Goal: Task Accomplishment & Management: Manage account settings

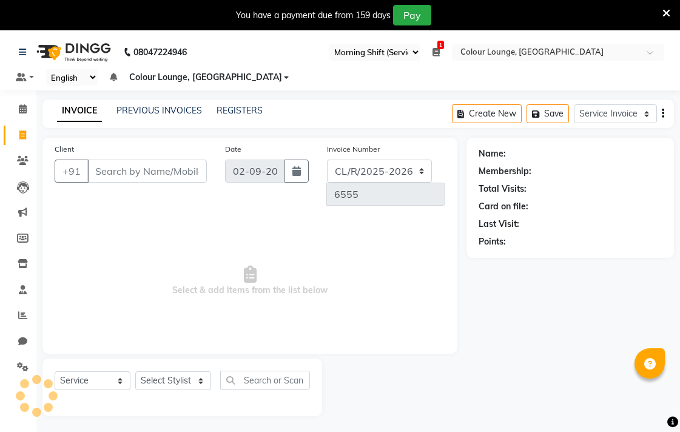
select select "83"
select select "8013"
select select "service"
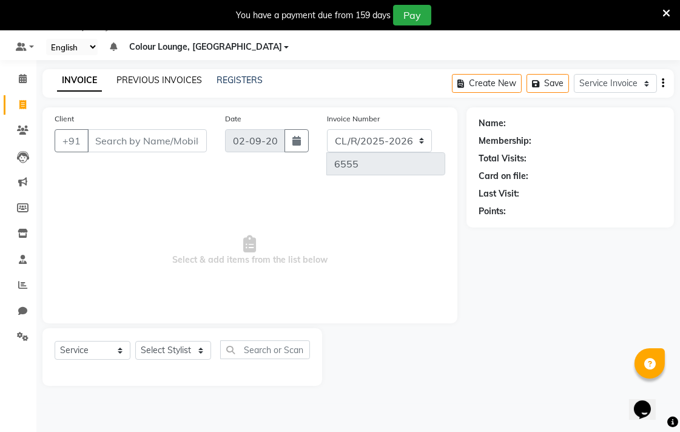
click at [144, 81] on link "PREVIOUS INVOICES" at bounding box center [158, 80] width 85 height 11
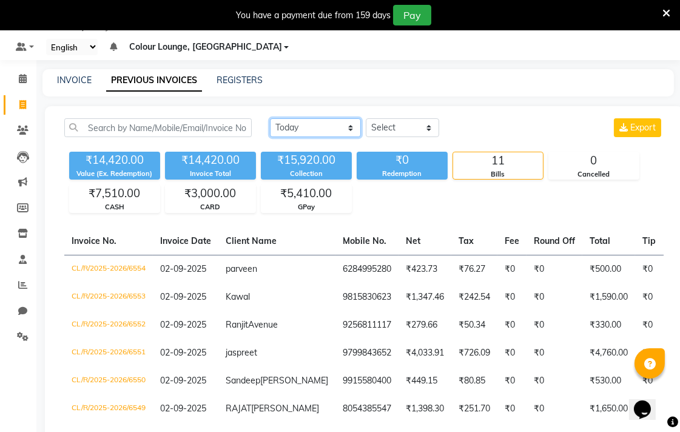
click at [325, 124] on select "Today Yesterday Custom Range" at bounding box center [315, 127] width 91 height 19
select select "yesterday"
click at [270, 118] on select "Today Yesterday Custom Range" at bounding box center [315, 127] width 91 height 19
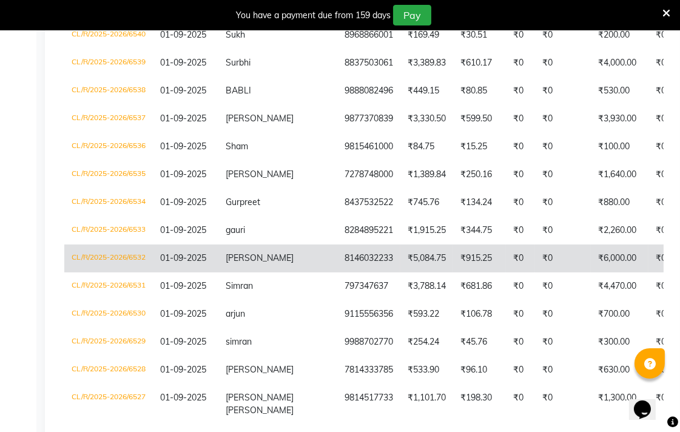
click at [120, 262] on td "CL/R/2025-2026/6532" at bounding box center [108, 258] width 89 height 28
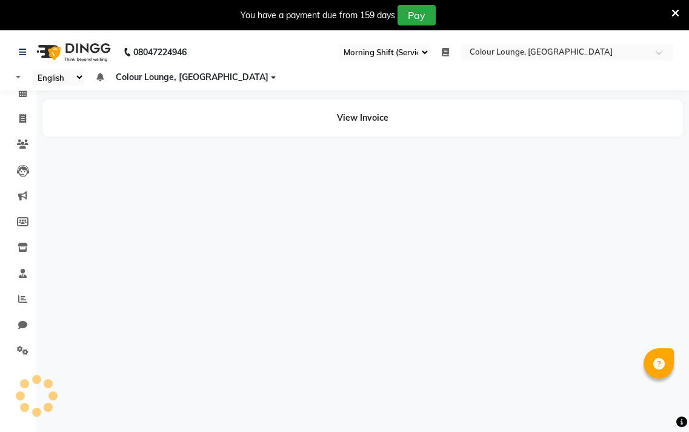
select select "83"
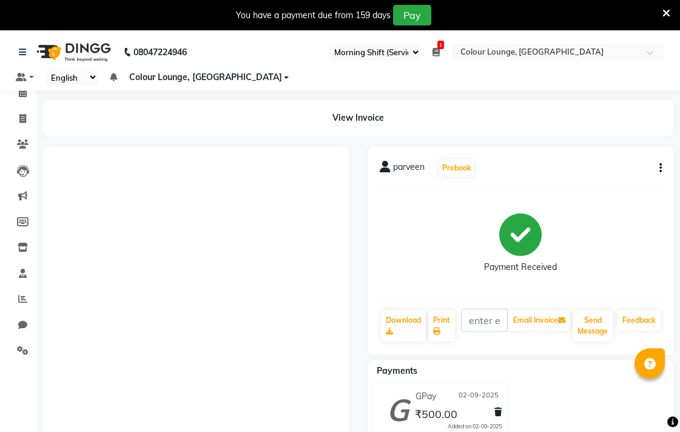
select select "83"
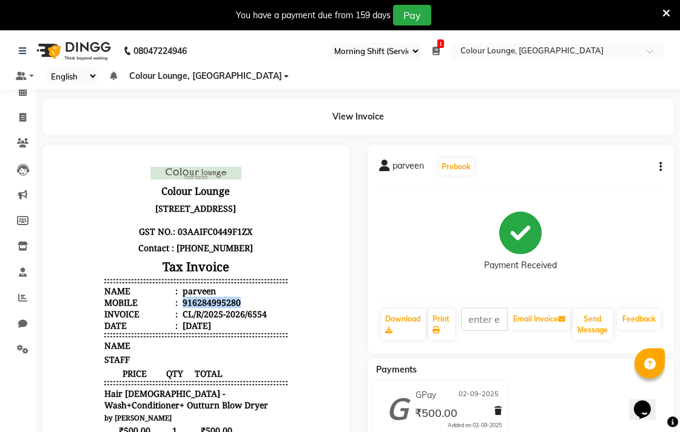
scroll to position [1, 0]
click at [19, 122] on icon at bounding box center [22, 117] width 7 height 9
select select "service"
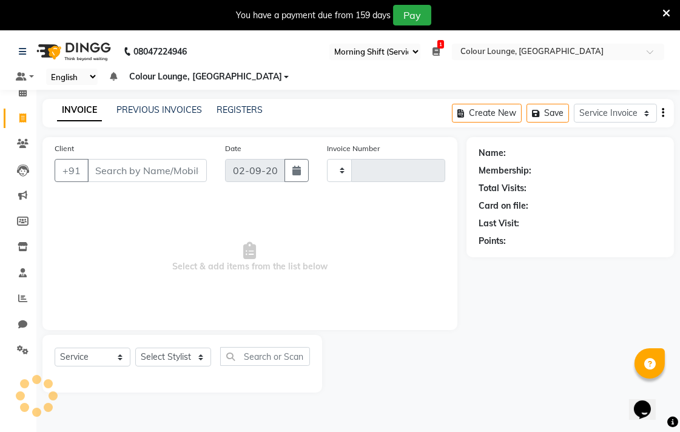
scroll to position [30, 0]
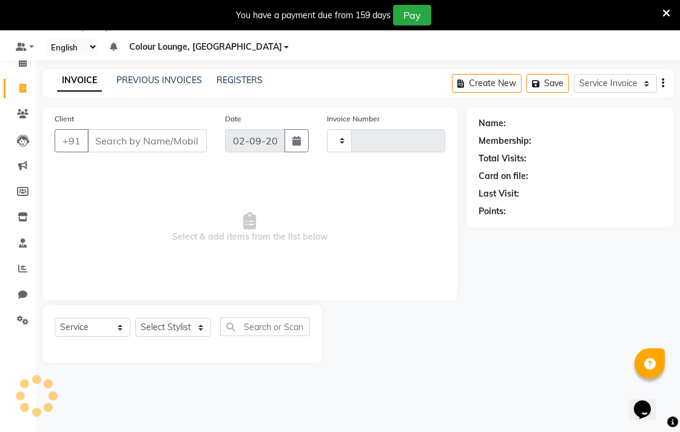
type input "6555"
select select "8013"
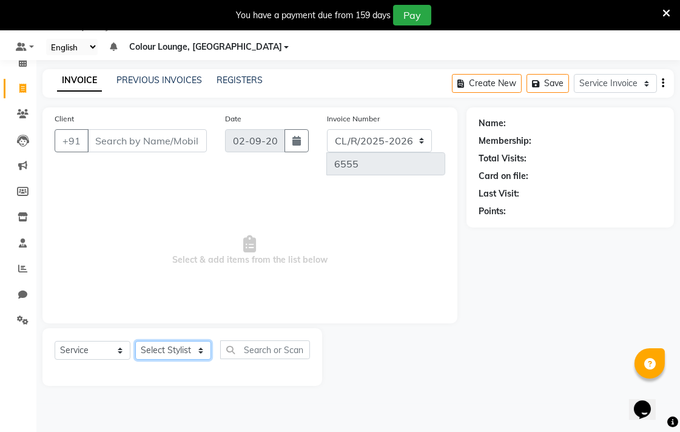
click at [179, 341] on select "Select Stylist Admin AMIT Birshika [PERSON_NAME] Colour Lounge, Ranjit Avenue C…" at bounding box center [173, 350] width 76 height 19
select select "70173"
click at [135, 341] on select "Select Stylist Admin AMIT Birshika [PERSON_NAME] Colour Lounge, Ranjit Avenue C…" at bounding box center [173, 350] width 76 height 19
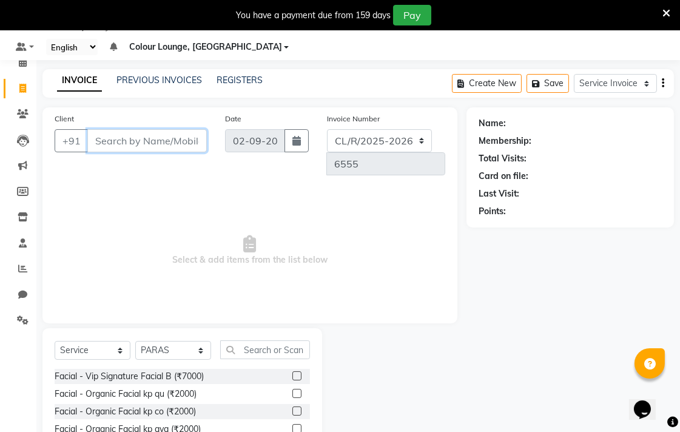
click at [161, 140] on input "Client" at bounding box center [146, 140] width 119 height 23
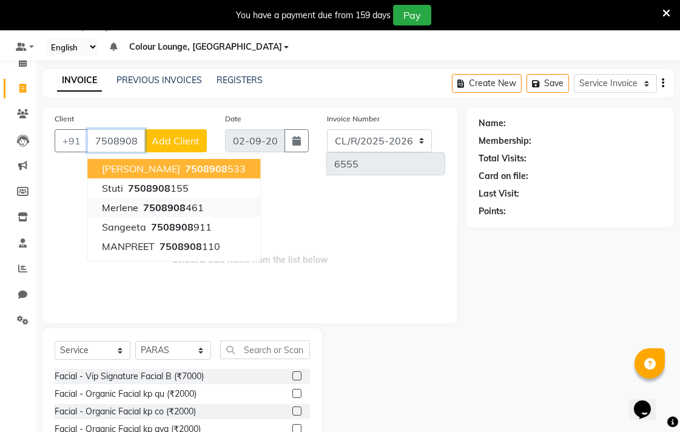
click at [201, 207] on ngb-highlight "7508908 461" at bounding box center [172, 207] width 63 height 12
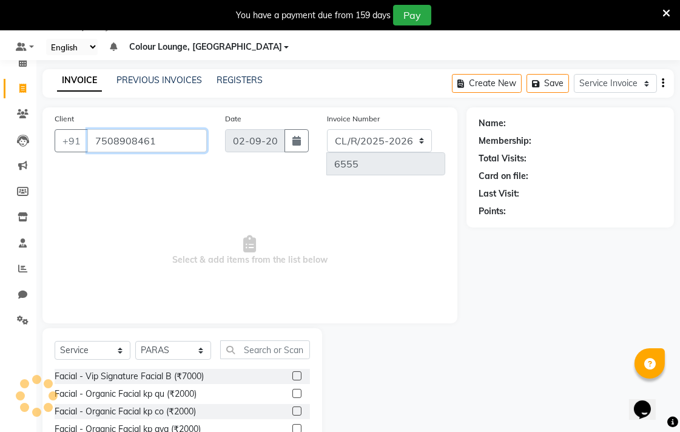
type input "7508908461"
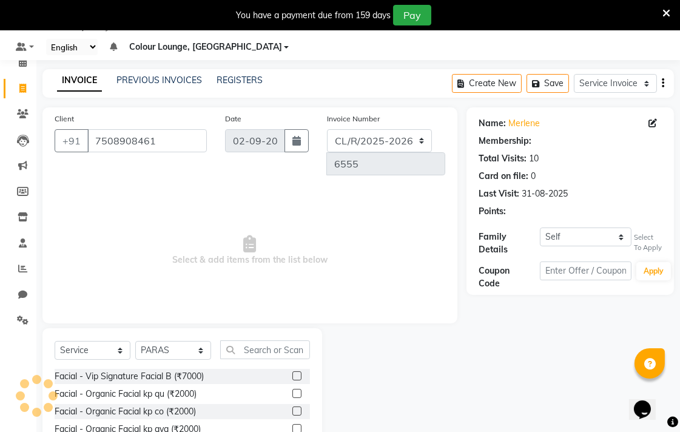
select select "1: Object"
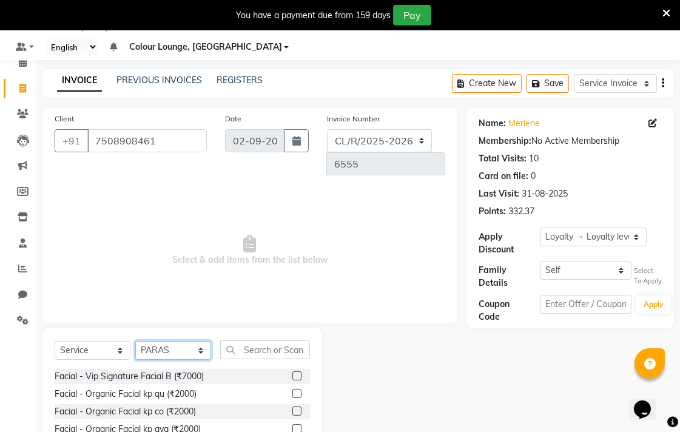
click at [202, 341] on select "Select Stylist Admin AMIT Birshika [PERSON_NAME] Colour Lounge, Ranjit Avenue C…" at bounding box center [173, 350] width 76 height 19
click at [348, 296] on div "Client +91 7508908461 Date 02-09-2025 Invoice Number DC/R/2025-2026 CL/R/2025-2…" at bounding box center [249, 215] width 415 height 216
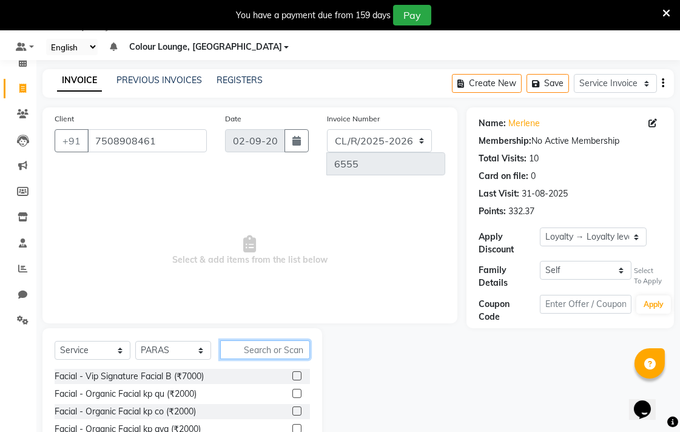
click at [284, 340] on input "text" at bounding box center [265, 349] width 90 height 19
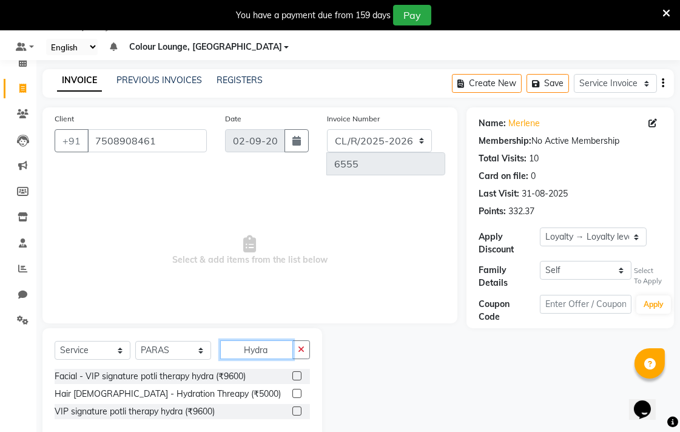
scroll to position [32, 0]
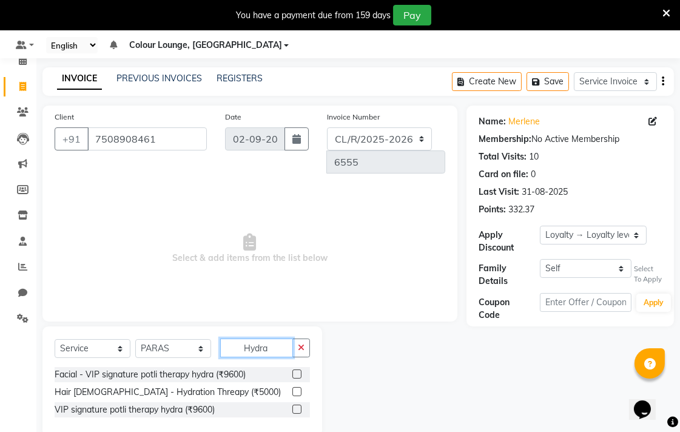
type input "Hydra"
click at [298, 387] on label at bounding box center [296, 391] width 9 height 9
click at [298, 388] on input "checkbox" at bounding box center [296, 392] width 8 height 8
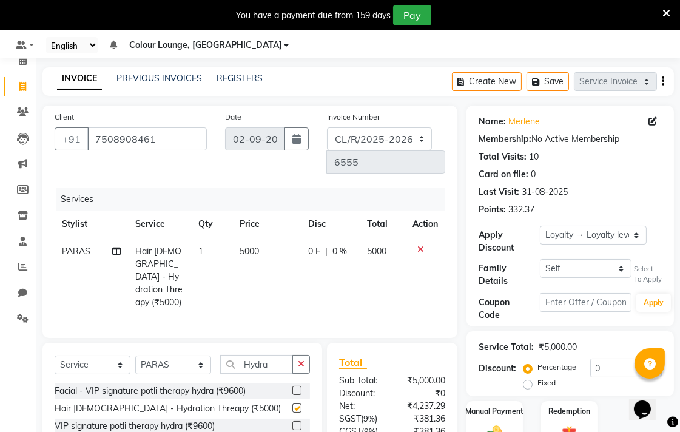
checkbox input "false"
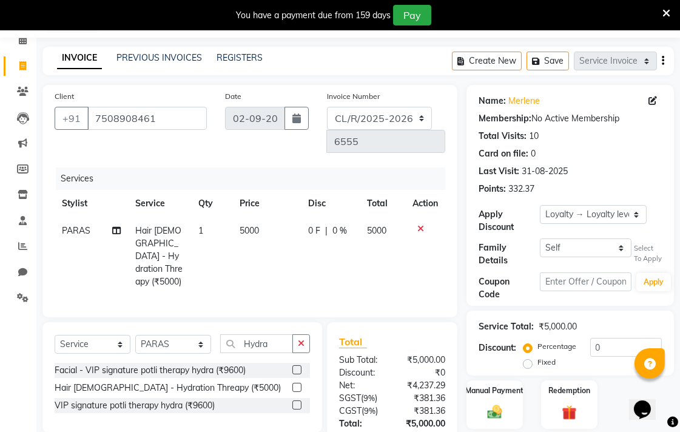
scroll to position [56, 0]
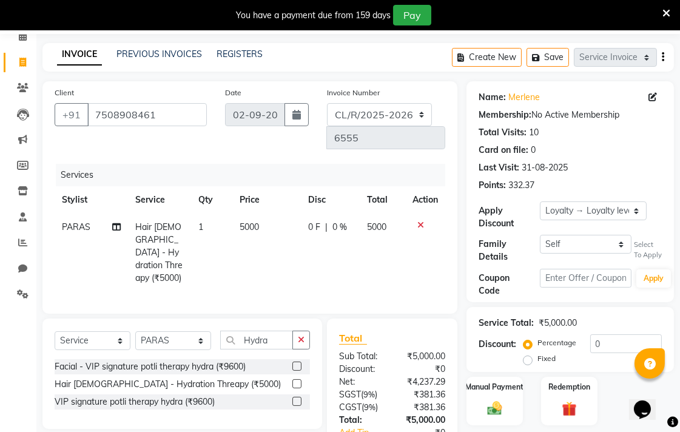
click at [358, 213] on td "0 F | 0 %" at bounding box center [330, 252] width 59 height 78
select select "70173"
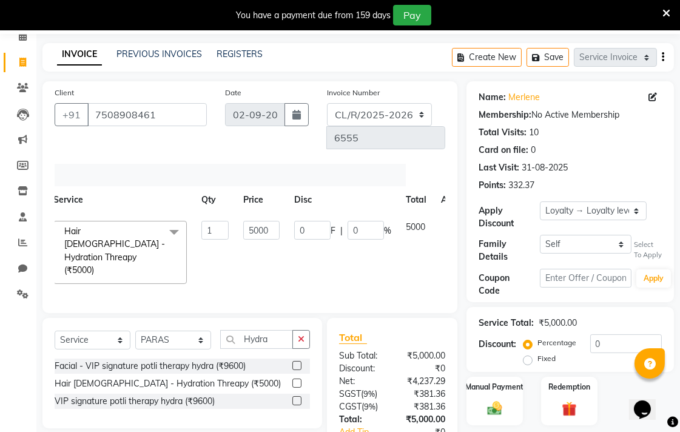
scroll to position [0, 52]
click at [302, 221] on input "0" at bounding box center [308, 230] width 36 height 19
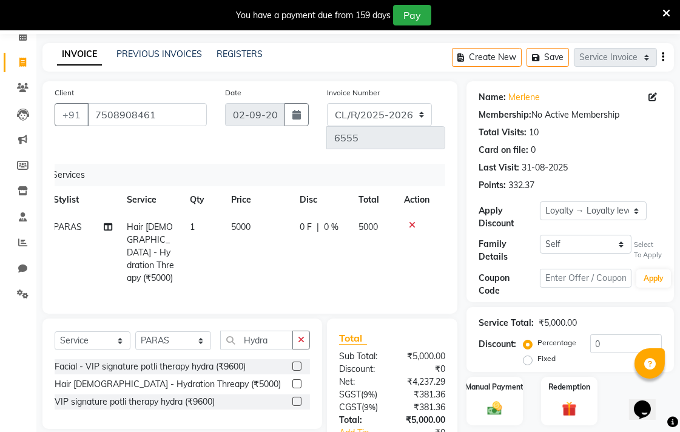
click at [249, 216] on td "5000" at bounding box center [258, 252] width 68 height 78
select select "70173"
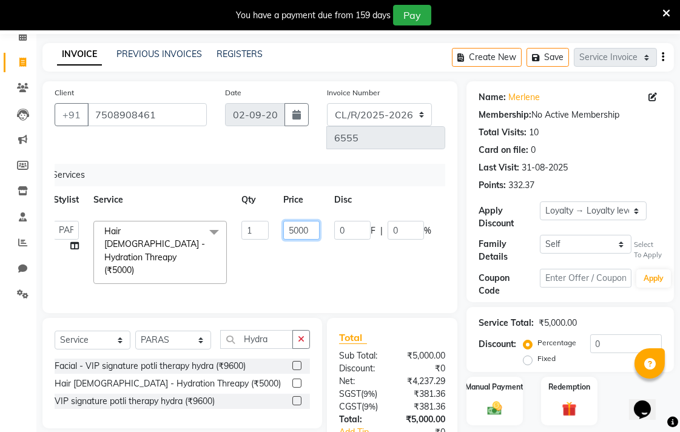
click at [302, 221] on input "5000" at bounding box center [301, 230] width 36 height 19
type input "14000"
click at [273, 221] on tr "Admin AMIT Birshika Charanjeet Colour Lounge, Ranjit Avenue Colour Lounge, Ranj…" at bounding box center [279, 252] width 467 height 78
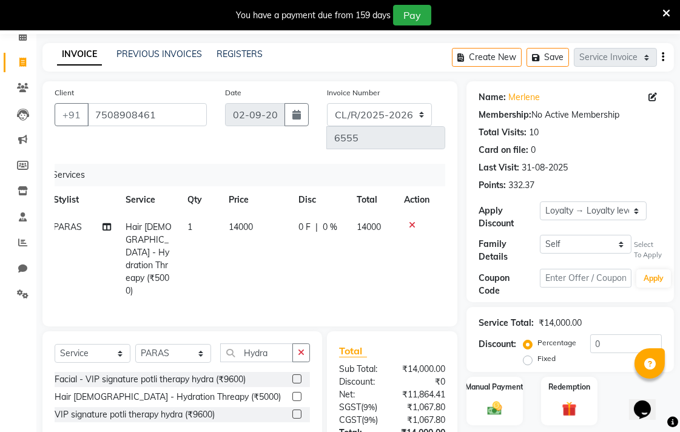
click at [358, 213] on td "14000" at bounding box center [372, 258] width 47 height 91
select select "70173"
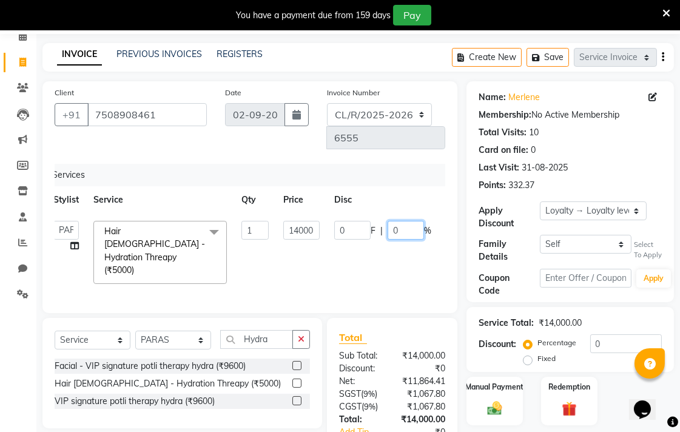
click at [403, 221] on input "0" at bounding box center [405, 230] width 36 height 19
type input "50"
click at [304, 236] on tr "Admin AMIT Birshika Charanjeet Colour Lounge, Ranjit Avenue Colour Lounge, Ranj…" at bounding box center [281, 252] width 471 height 78
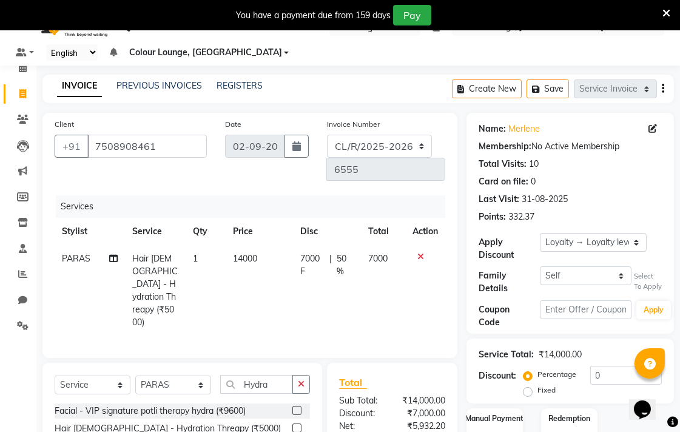
scroll to position [113, 0]
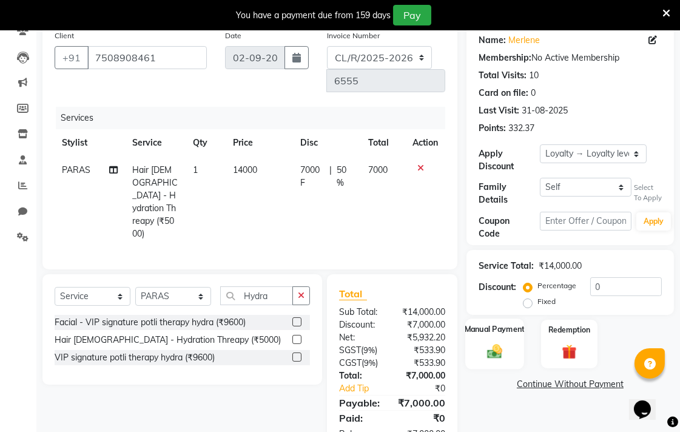
click at [507, 354] on div "Manual Payment" at bounding box center [494, 343] width 59 height 51
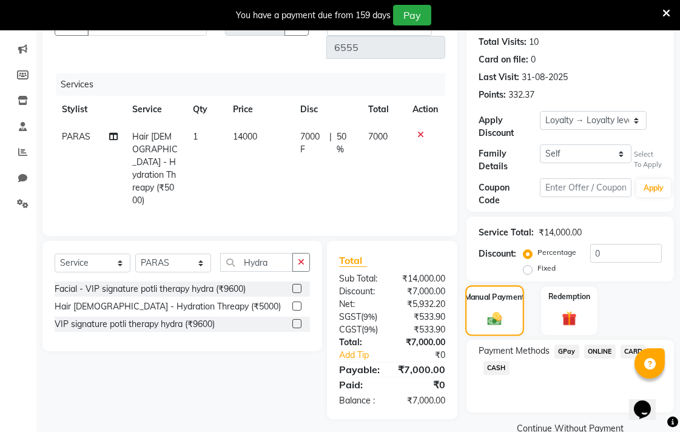
scroll to position [170, 0]
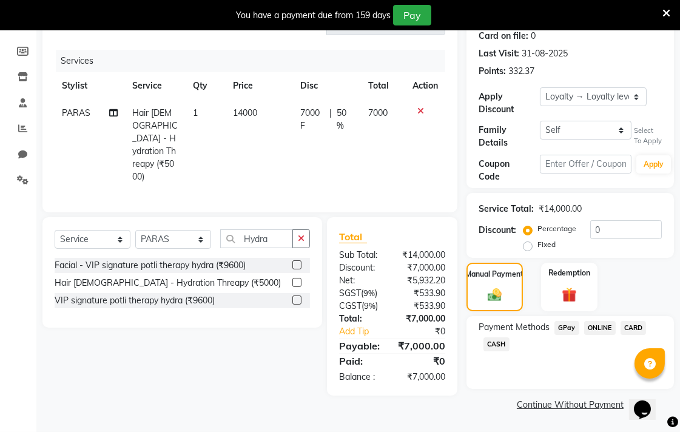
click at [566, 328] on span "GPay" at bounding box center [566, 328] width 25 height 14
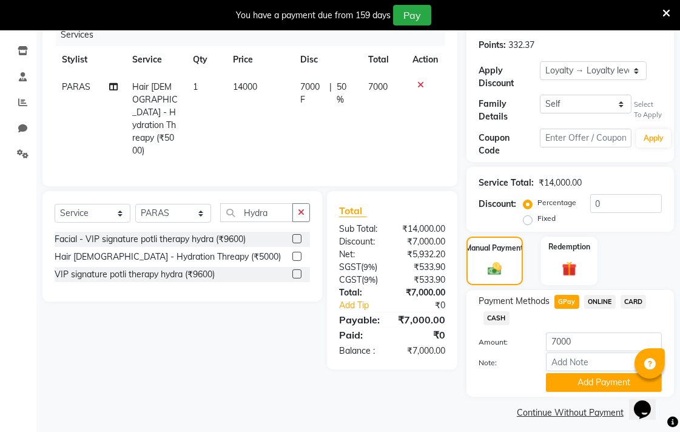
scroll to position [204, 0]
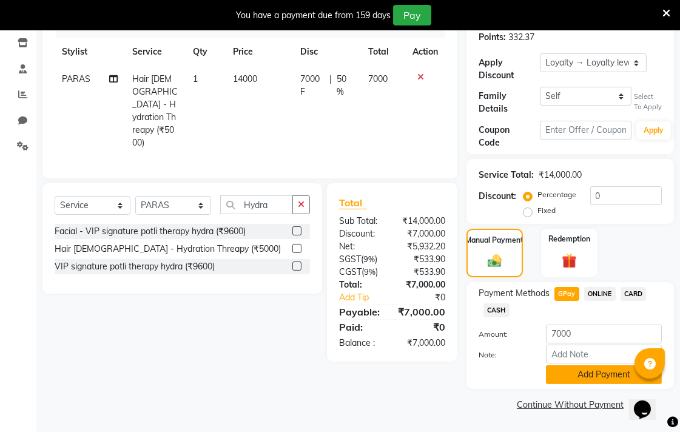
click at [592, 373] on button "Add Payment" at bounding box center [604, 374] width 116 height 19
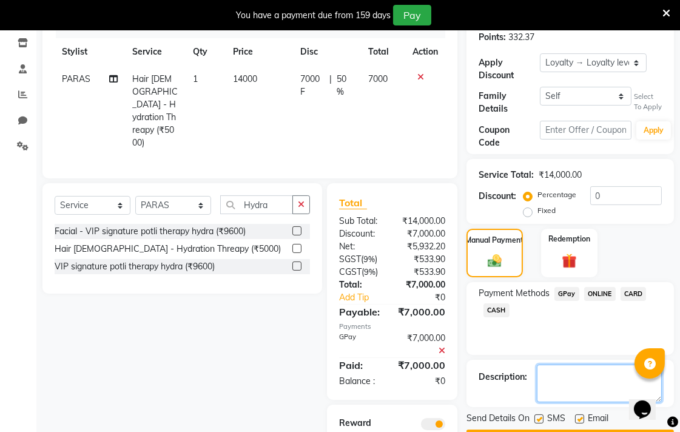
click at [570, 364] on textarea at bounding box center [598, 383] width 125 height 38
click at [573, 333] on div "Payment Methods GPay ONLINE CARD CASH" at bounding box center [569, 318] width 207 height 73
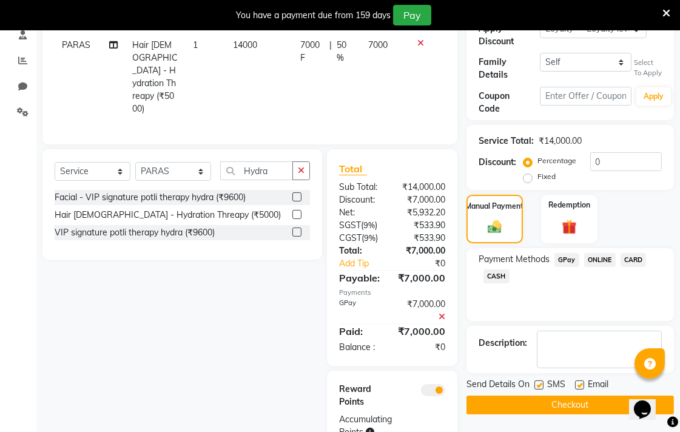
scroll to position [249, 0]
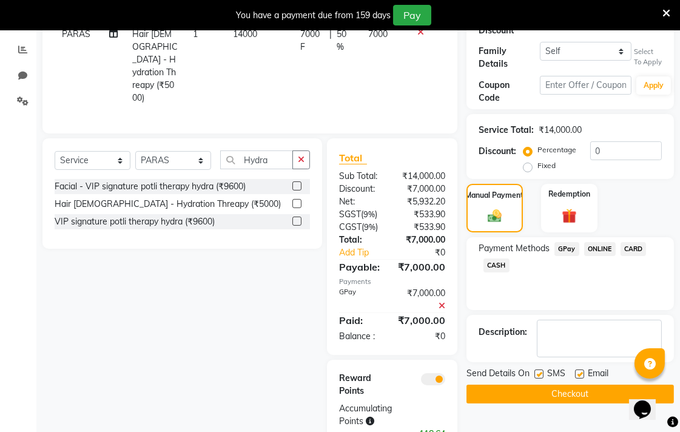
click at [572, 395] on button "Checkout" at bounding box center [569, 393] width 207 height 19
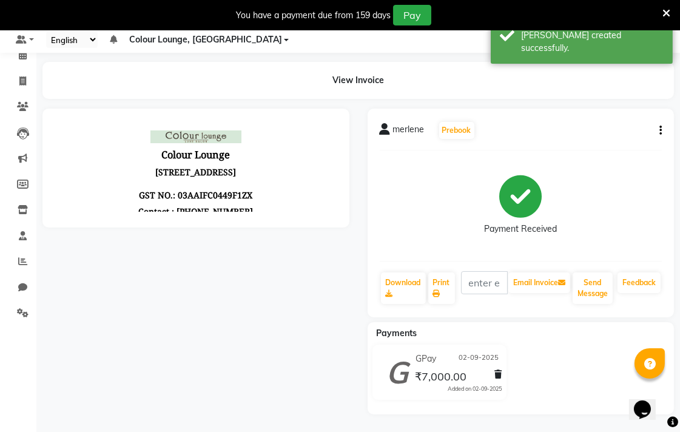
scroll to position [249, 0]
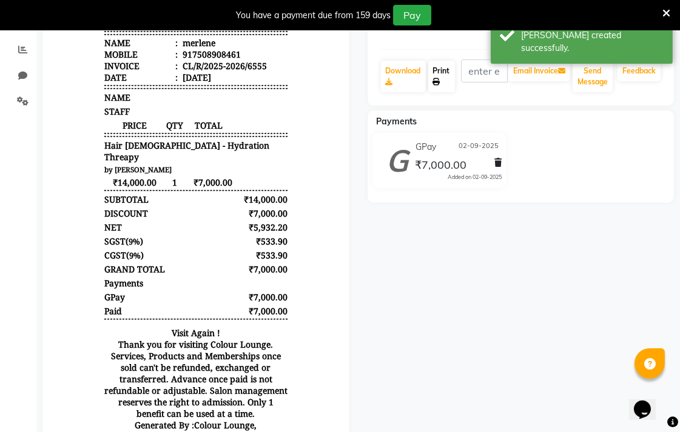
click at [435, 81] on icon at bounding box center [436, 81] width 7 height 7
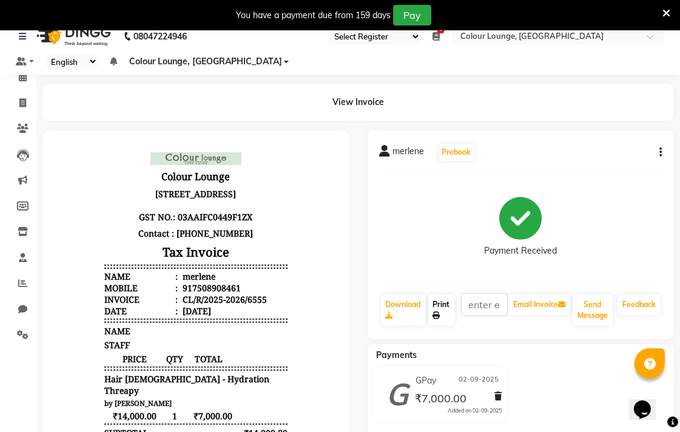
scroll to position [0, 0]
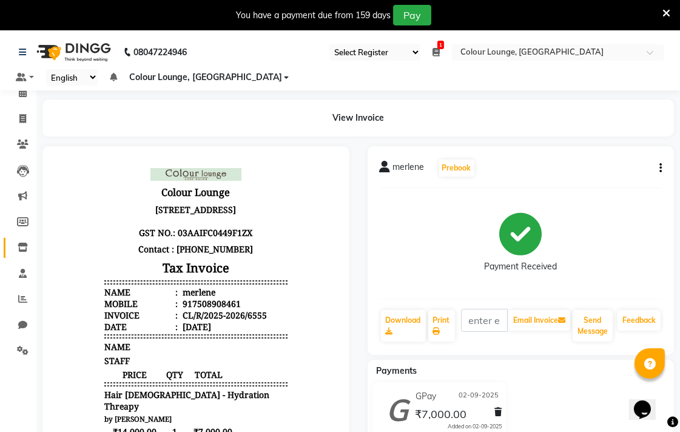
click at [22, 247] on icon at bounding box center [23, 246] width 10 height 9
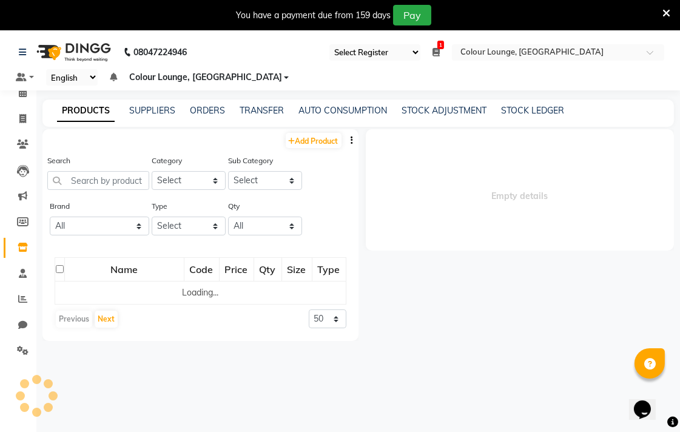
select select
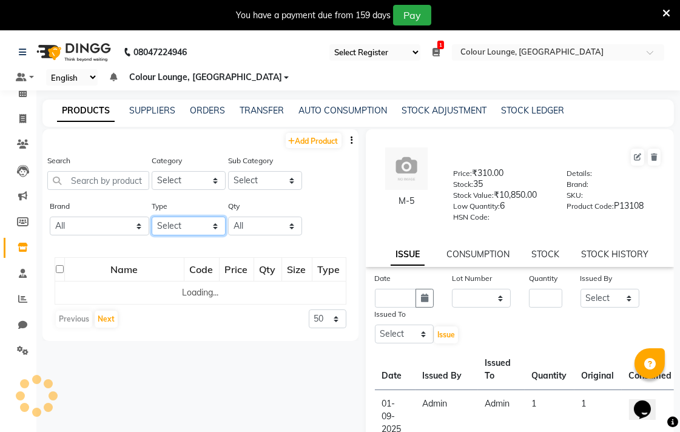
click at [195, 227] on select "Select Both Retail Consumable" at bounding box center [189, 225] width 74 height 19
select select "C"
click at [152, 216] on select "Select Both Retail Consumable" at bounding box center [189, 225] width 74 height 19
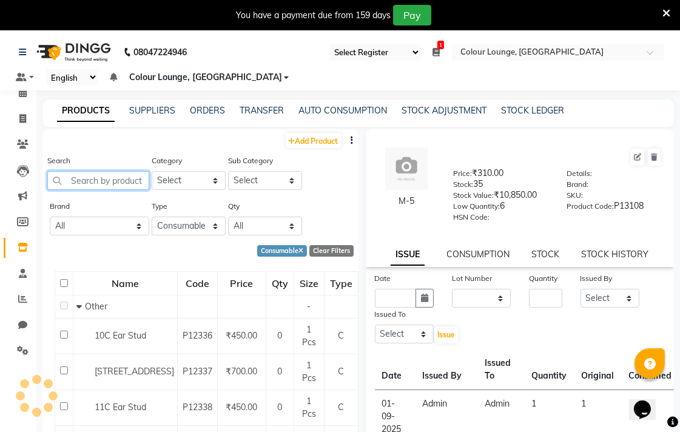
click at [119, 181] on input "text" at bounding box center [98, 180] width 102 height 19
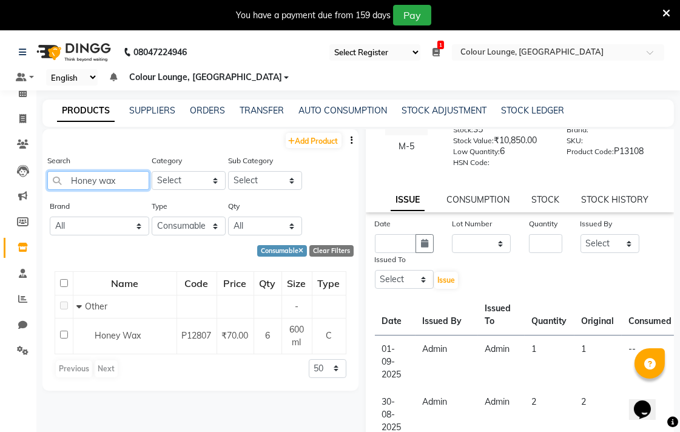
scroll to position [55, 0]
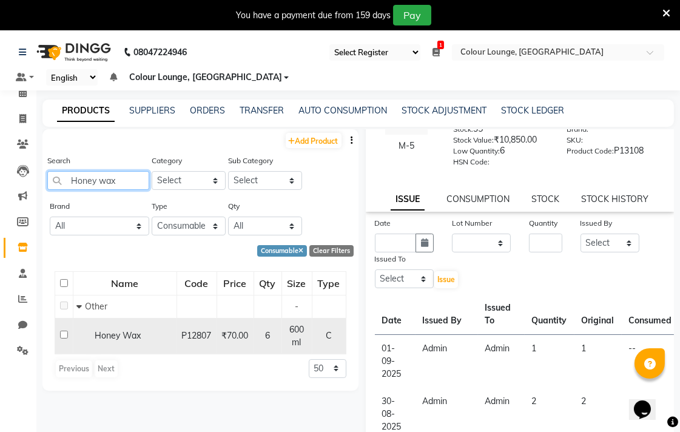
type input "Honey wax"
click at [121, 338] on span "Honey Wax" at bounding box center [118, 335] width 46 height 11
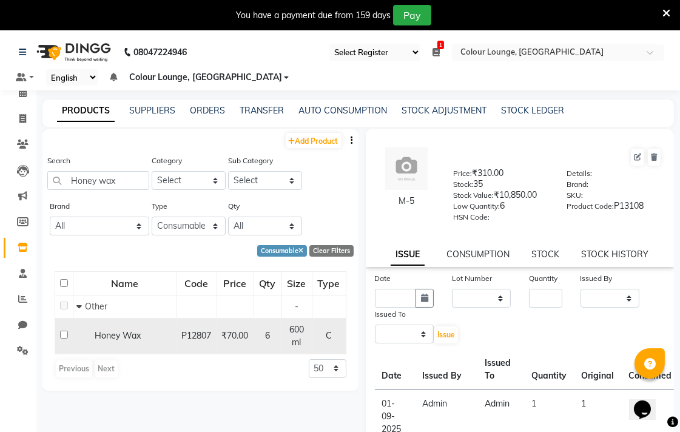
select select
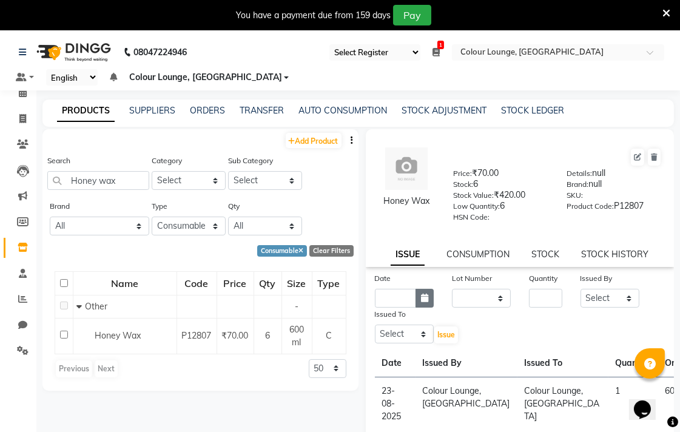
click at [426, 298] on button "button" at bounding box center [424, 298] width 18 height 19
select select "9"
select select "2025"
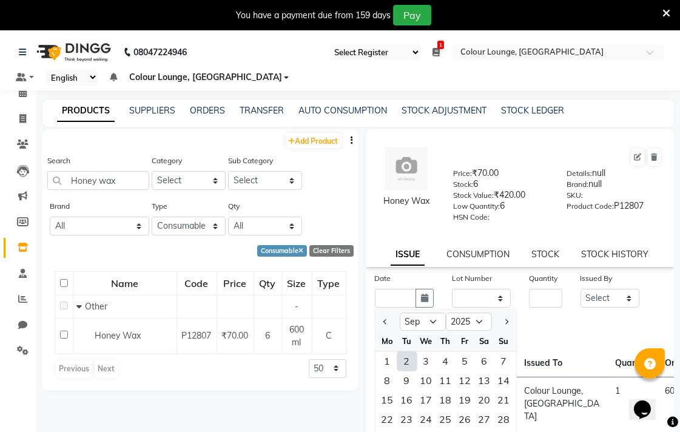
click div "2"
type input "02-09-2025"
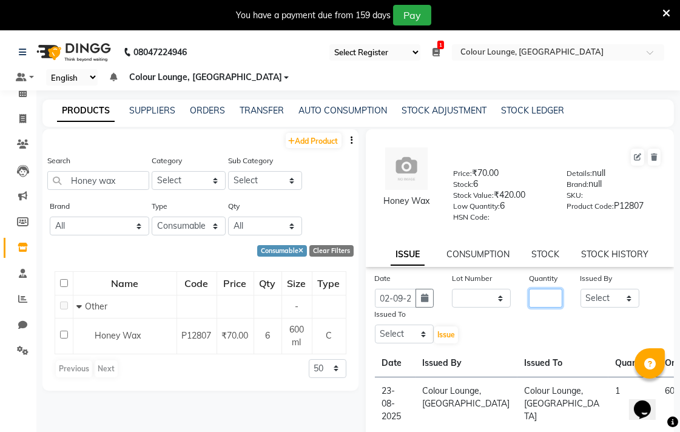
click input "number"
type input "1"
click select "Select Admin AMIT Birshika Charanjeet Colour Lounge, Ranjit Avenue Colour Loung…"
select select "70150"
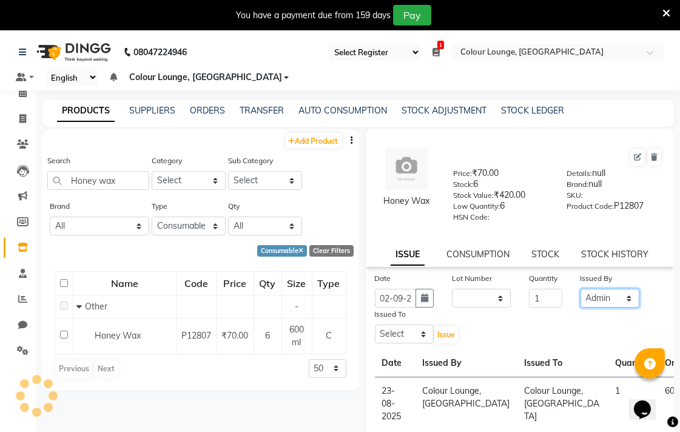
click select "Select Admin AMIT Birshika Charanjeet Colour Lounge, Ranjit Avenue Colour Loung…"
select select "70150"
click select "Select Admin AMIT Birshika Charanjeet Colour Lounge, Ranjit Avenue Colour Loung…"
click span "Issue"
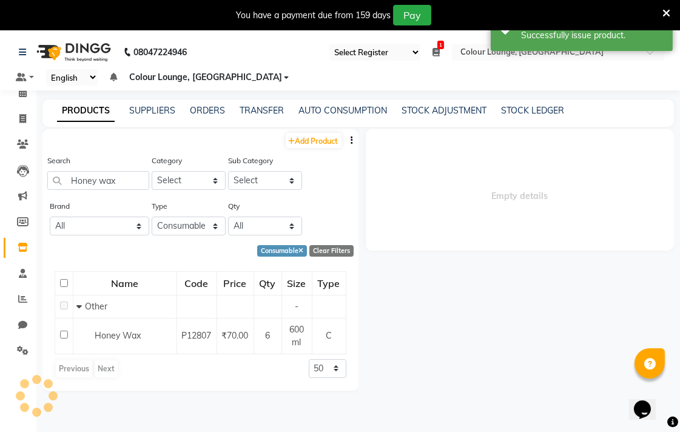
select select
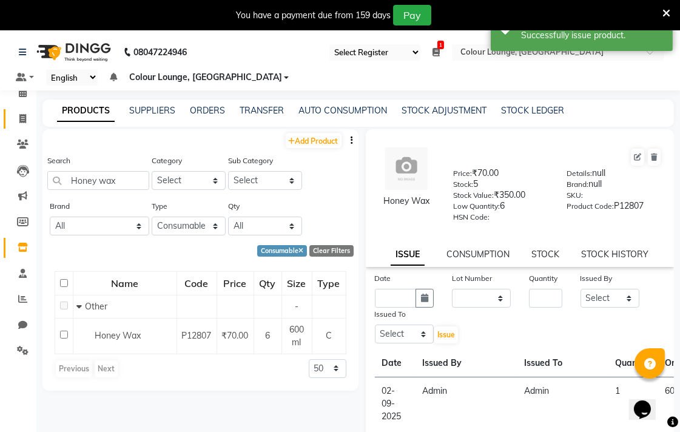
click icon
select select "service"
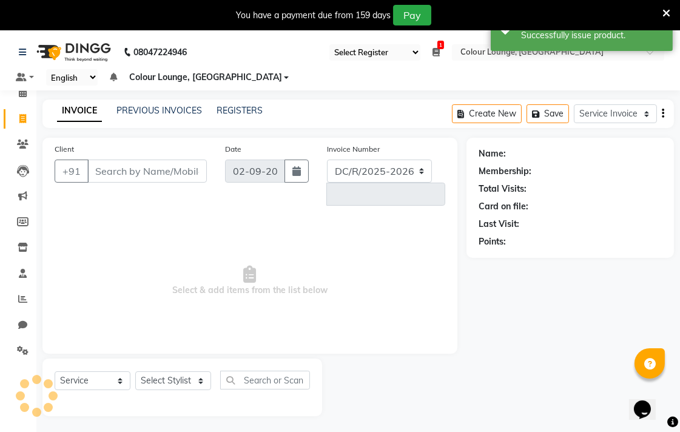
select select "8013"
type input "6556"
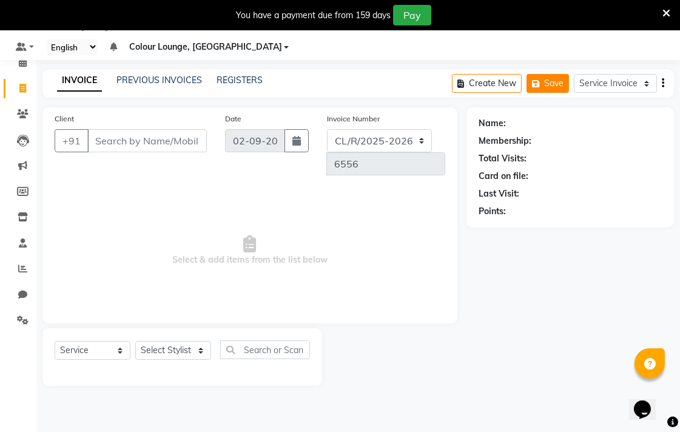
click button "Save"
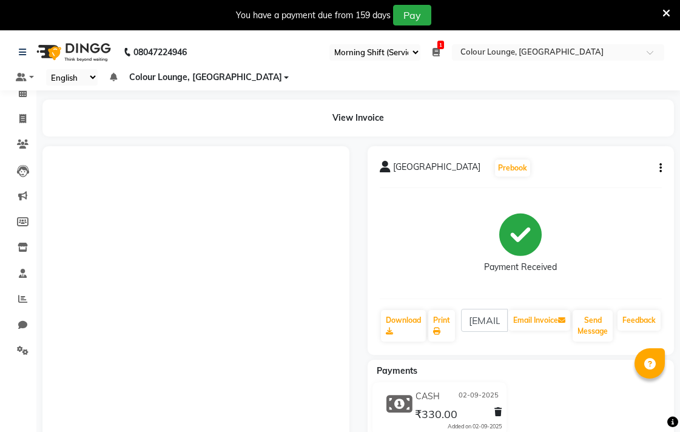
select select "83"
click at [22, 118] on icon at bounding box center [22, 118] width 7 height 9
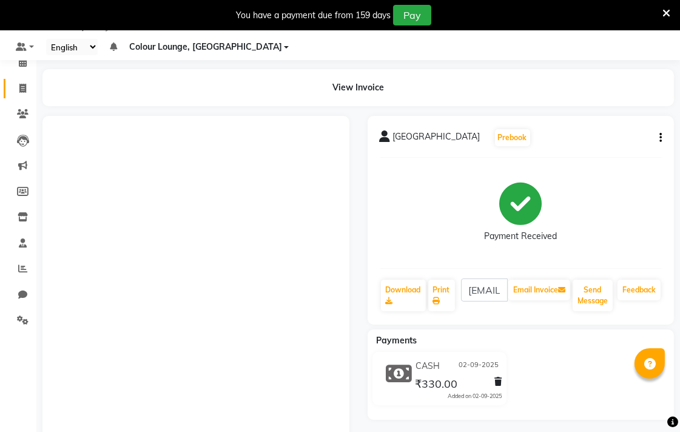
select select "8013"
select select "service"
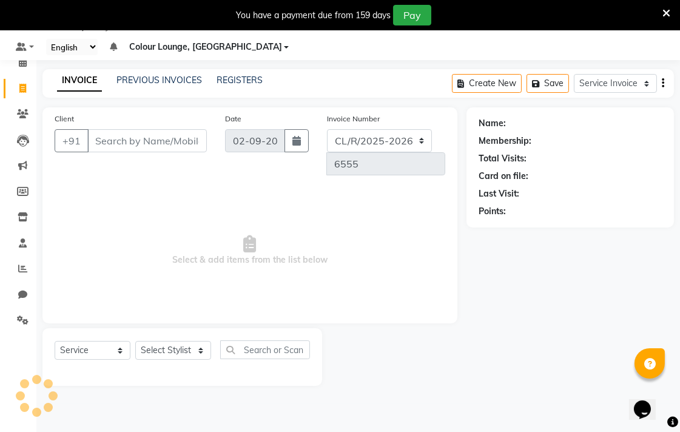
click at [173, 141] on input "Client" at bounding box center [146, 140] width 119 height 23
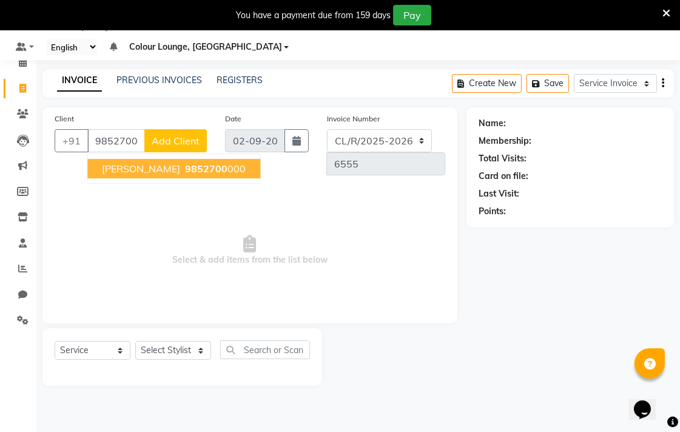
click at [216, 164] on span "9852700" at bounding box center [206, 168] width 42 height 12
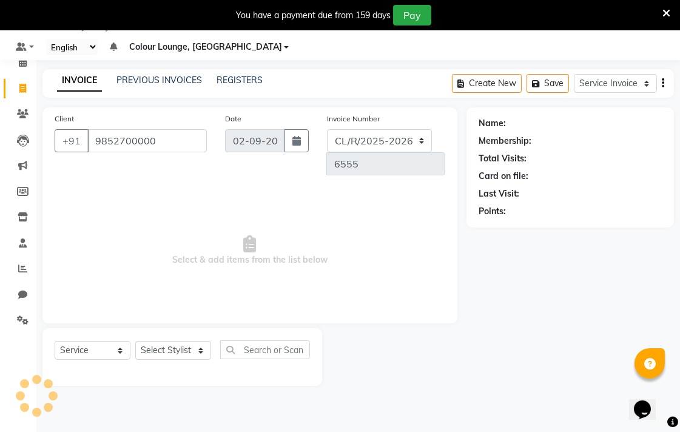
type input "9852700000"
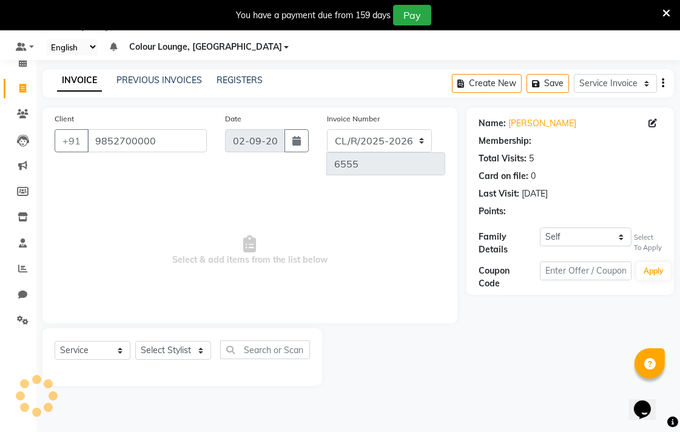
select select "1: Object"
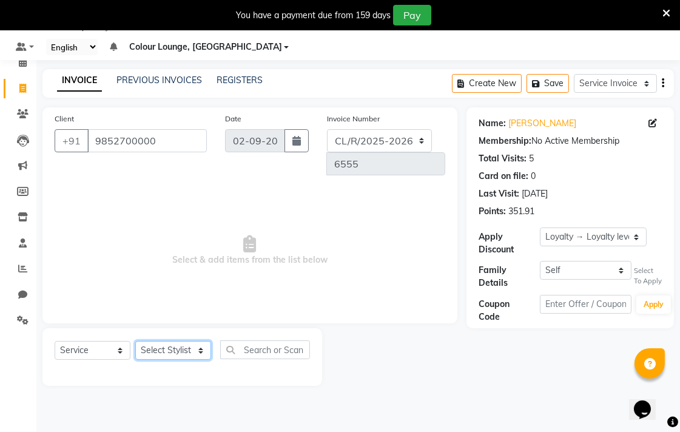
click at [186, 341] on select "Select Stylist Admin AMIT Birshika [PERSON_NAME] Colour Lounge, Ranjit Avenue C…" at bounding box center [173, 350] width 76 height 19
select select "70161"
click at [135, 341] on select "Select Stylist Admin AMIT Birshika [PERSON_NAME] Colour Lounge, Ranjit Avenue C…" at bounding box center [173, 350] width 76 height 19
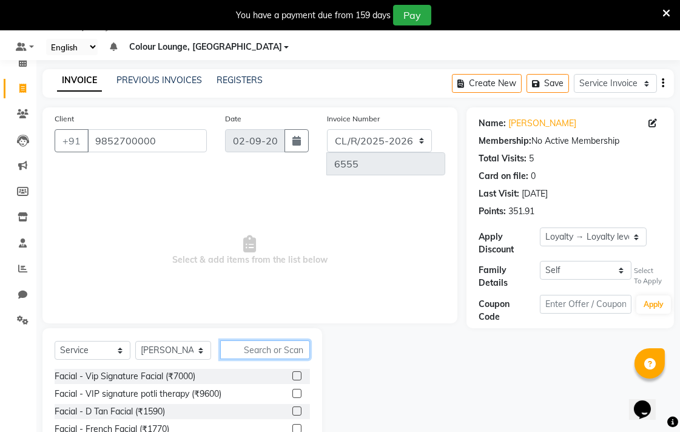
click at [281, 340] on input "text" at bounding box center [265, 349] width 90 height 19
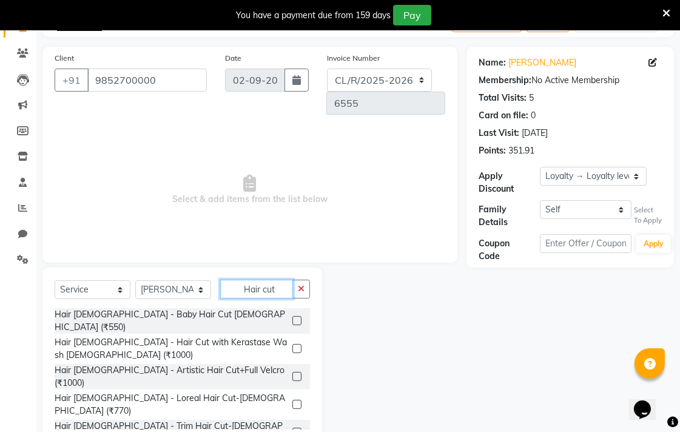
scroll to position [97, 0]
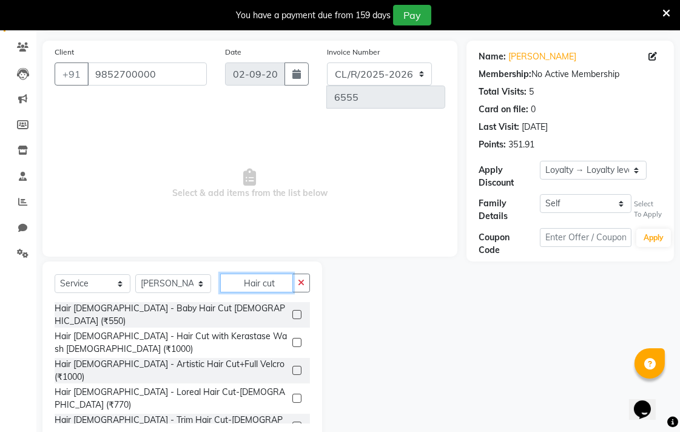
type input "Hair cut"
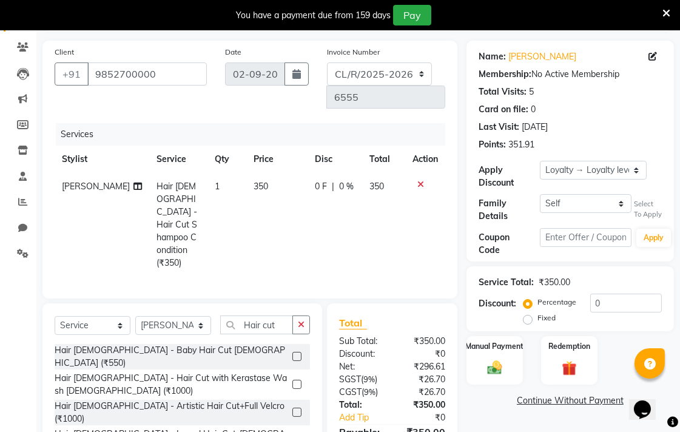
checkbox input "false"
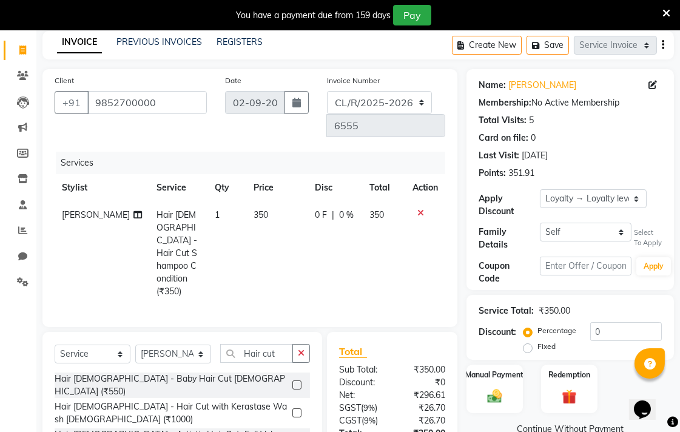
scroll to position [64, 0]
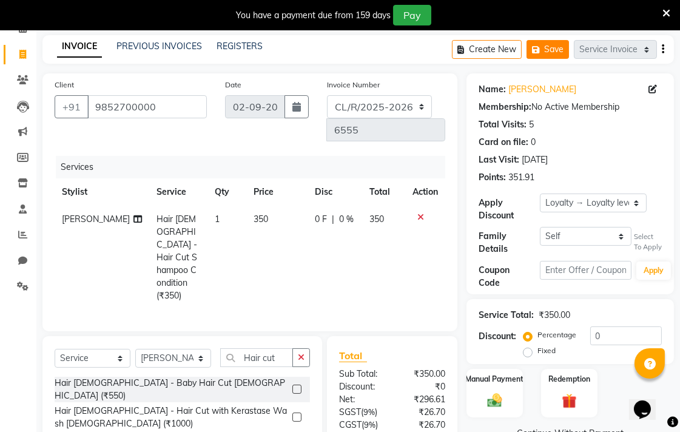
click at [546, 41] on button "Save" at bounding box center [547, 49] width 42 height 19
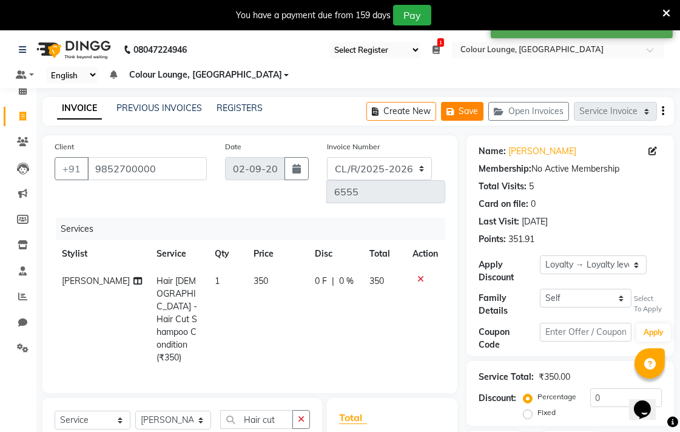
scroll to position [0, 0]
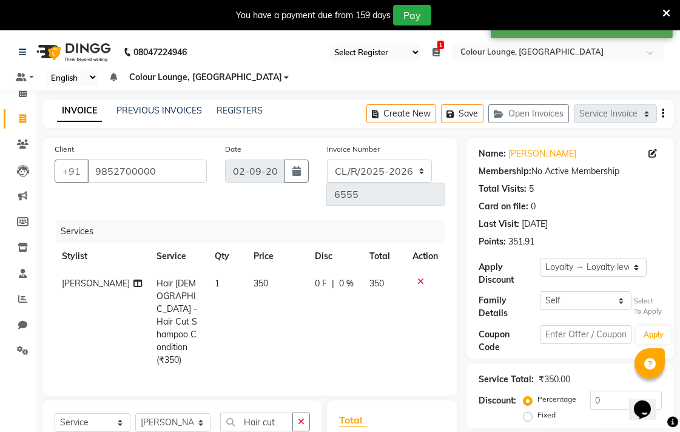
click at [19, 114] on icon at bounding box center [22, 118] width 7 height 9
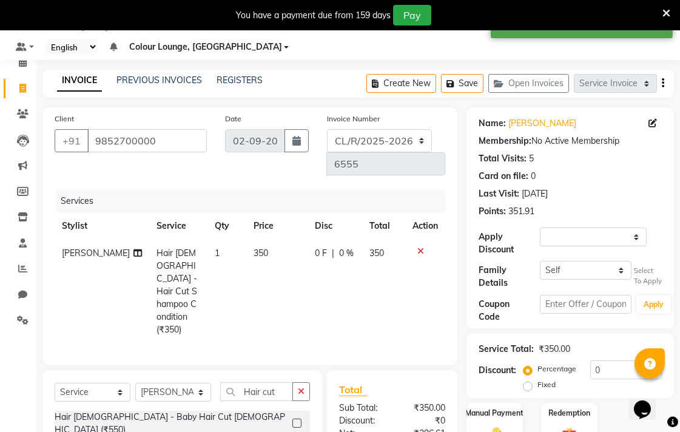
select select "service"
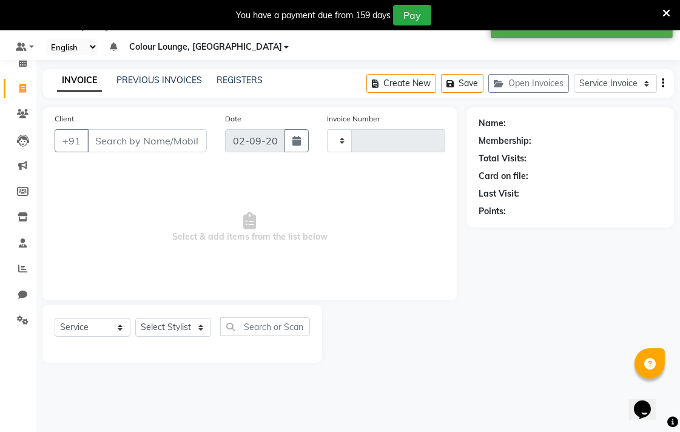
type input "6556"
select select "8013"
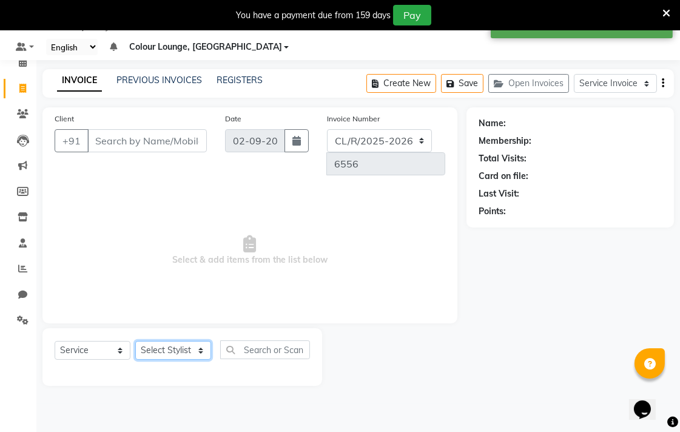
click at [172, 341] on select "Select Stylist" at bounding box center [173, 350] width 76 height 19
click at [194, 341] on select "Select Stylist Admin AMIT Birshika [PERSON_NAME] Colour Lounge, Ranjit Avenue C…" at bounding box center [173, 350] width 76 height 19
click at [203, 341] on select "Select Stylist Admin AMIT Birshika [PERSON_NAME] Colour Lounge, Ranjit Avenue C…" at bounding box center [173, 350] width 76 height 19
select select "70159"
click at [135, 341] on select "Select Stylist Admin AMIT Birshika [PERSON_NAME] Colour Lounge, Ranjit Avenue C…" at bounding box center [173, 350] width 76 height 19
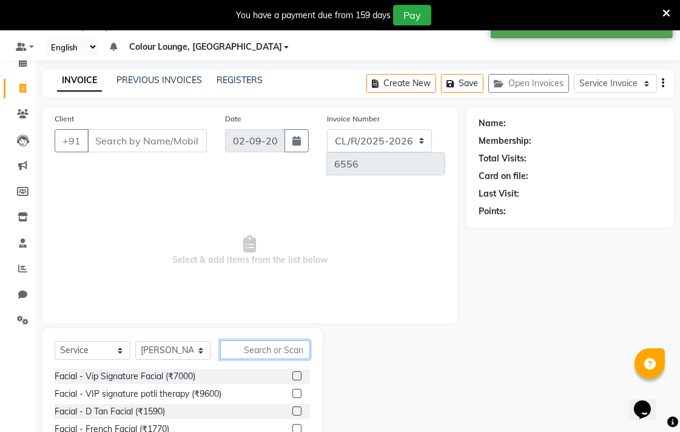
click at [282, 340] on input "text" at bounding box center [265, 349] width 90 height 19
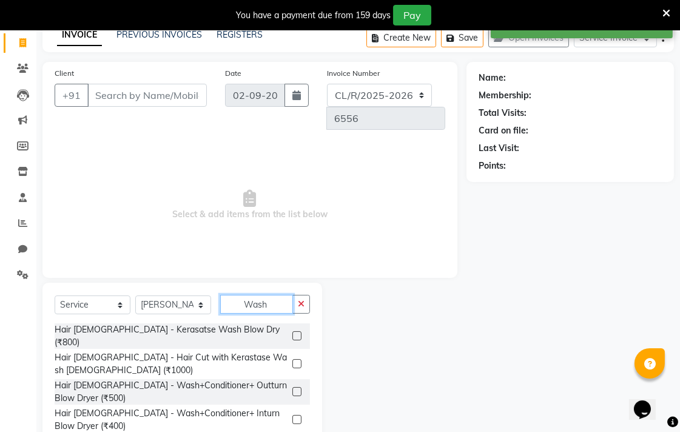
scroll to position [81, 0]
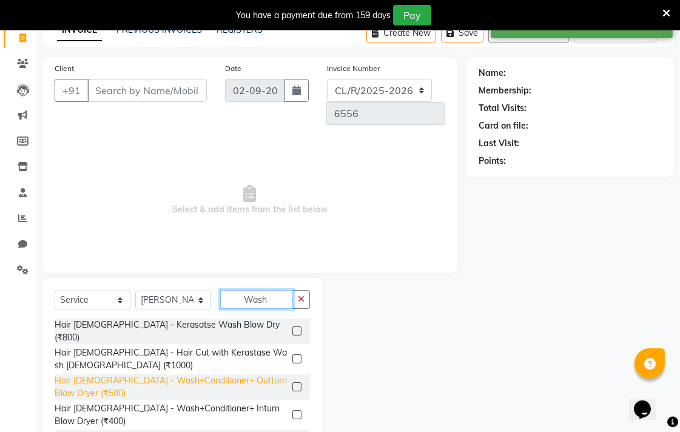
type input "Wash"
click at [286, 374] on div "Hair [DEMOGRAPHIC_DATA] - Wash+Conditioner+ Outturn Blow Dryer (₹500)" at bounding box center [171, 386] width 233 height 25
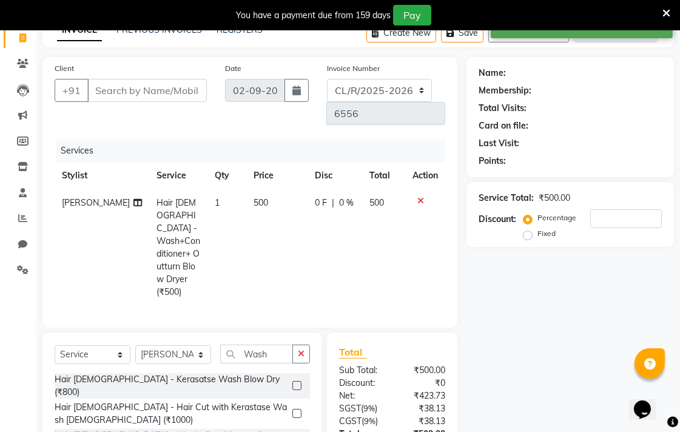
checkbox input "false"
click at [172, 89] on input "Client" at bounding box center [146, 90] width 119 height 23
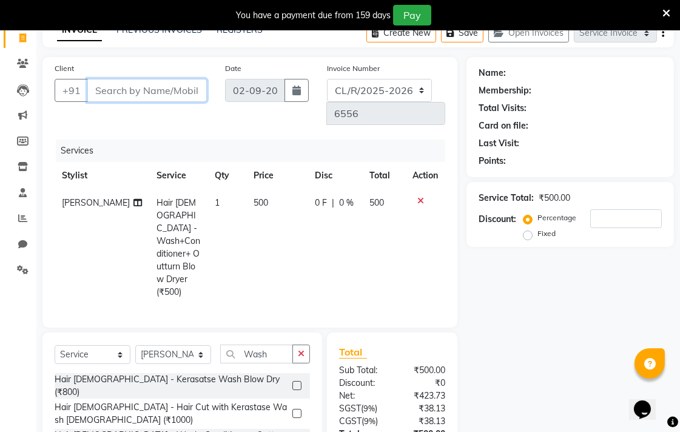
type input "7"
type input "0"
click at [125, 95] on input "767690000" at bounding box center [116, 90] width 58 height 23
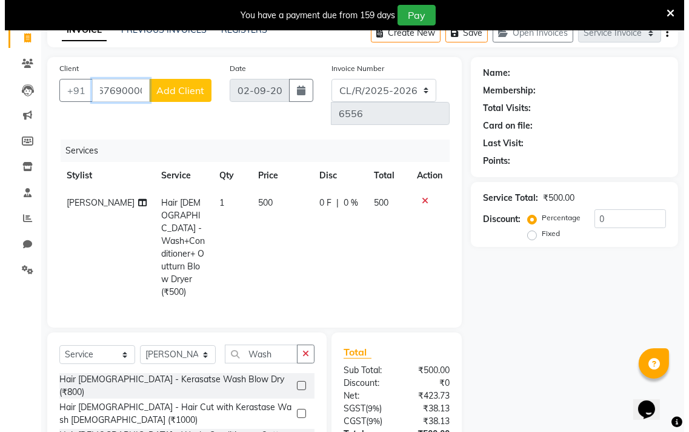
scroll to position [0, 0]
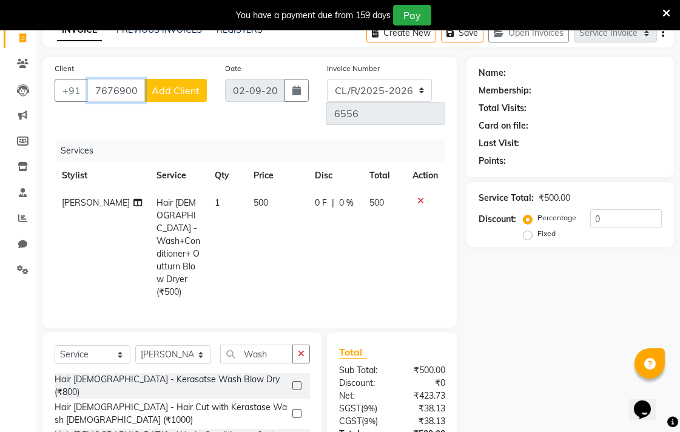
type input "7676900009"
click at [186, 85] on span "Add Client" at bounding box center [176, 90] width 48 height 12
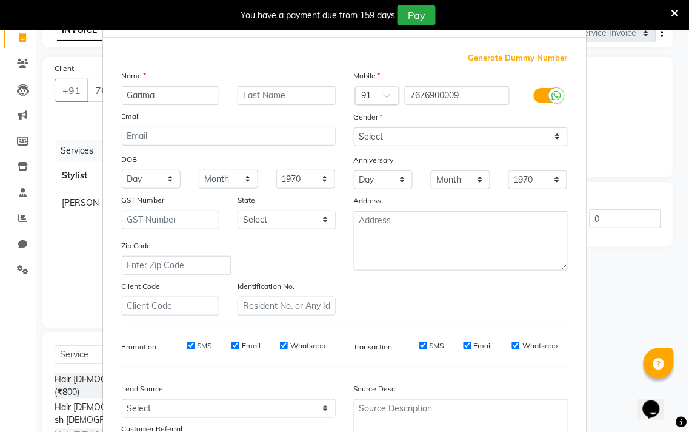
scroll to position [41, 0]
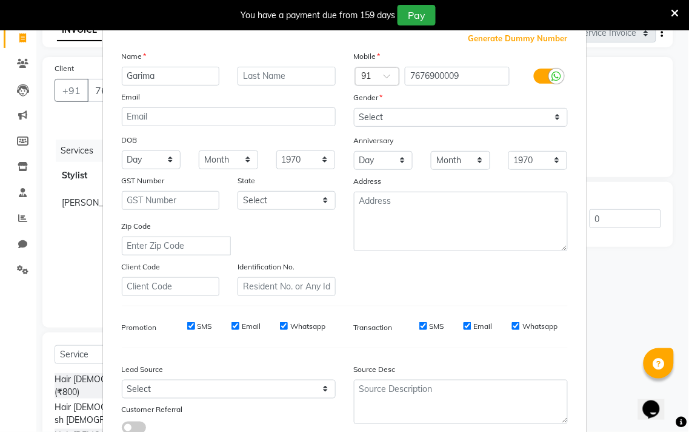
type input "Garima"
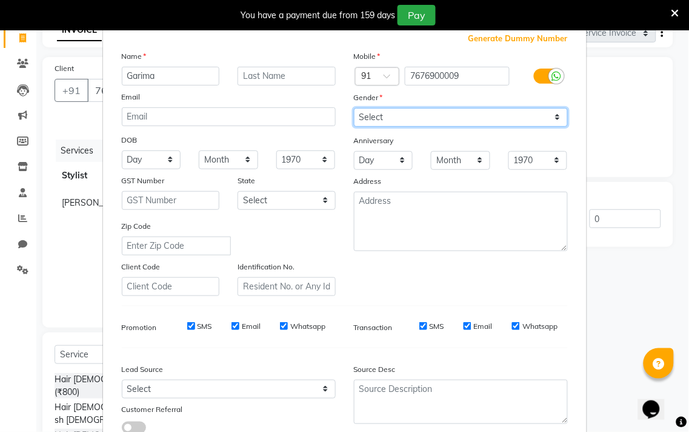
click at [436, 122] on select "Select Male Female Other Prefer Not To Say" at bounding box center [461, 117] width 214 height 19
select select "female"
click at [354, 108] on select "Select Male Female Other Prefer Not To Say" at bounding box center [461, 117] width 214 height 19
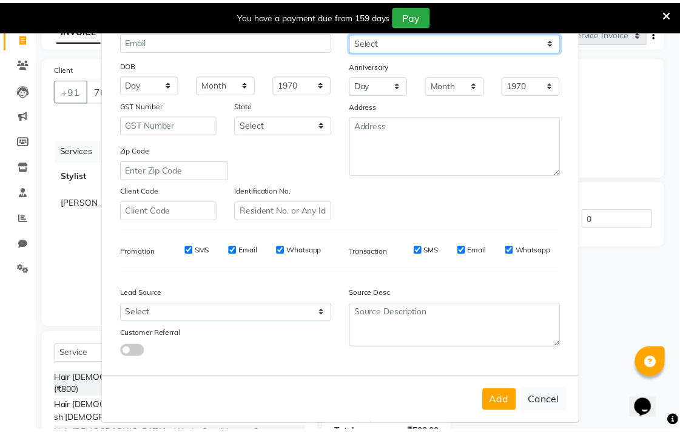
scroll to position [129, 0]
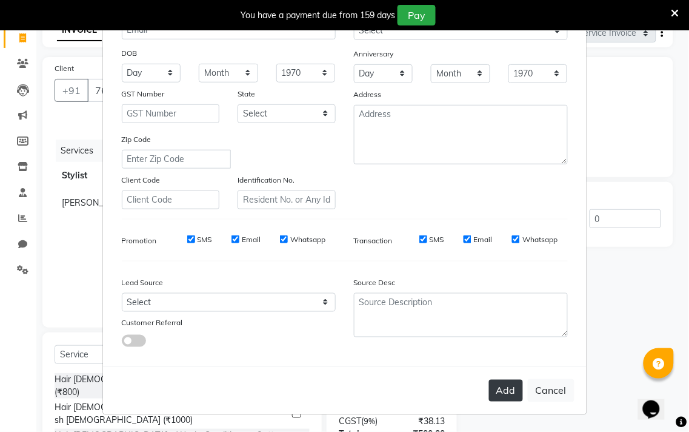
click at [511, 397] on button "Add" at bounding box center [506, 390] width 34 height 22
select select
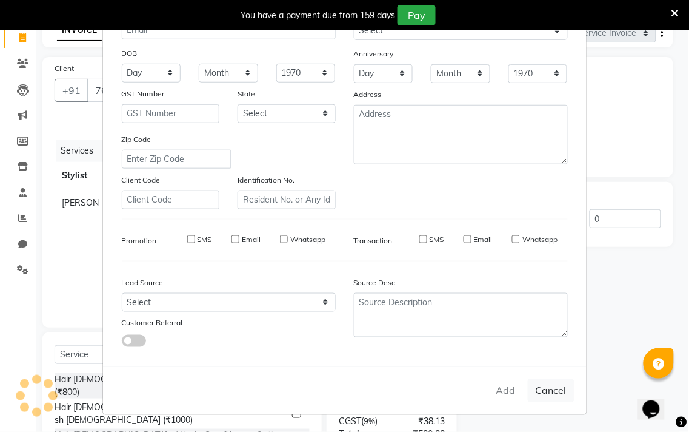
select select
checkbox input "false"
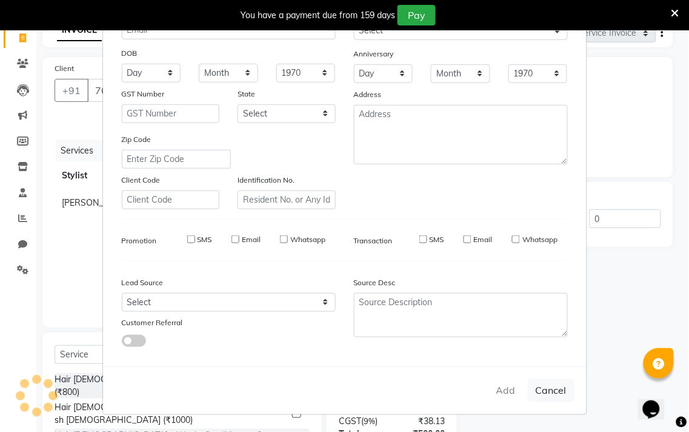
checkbox input "false"
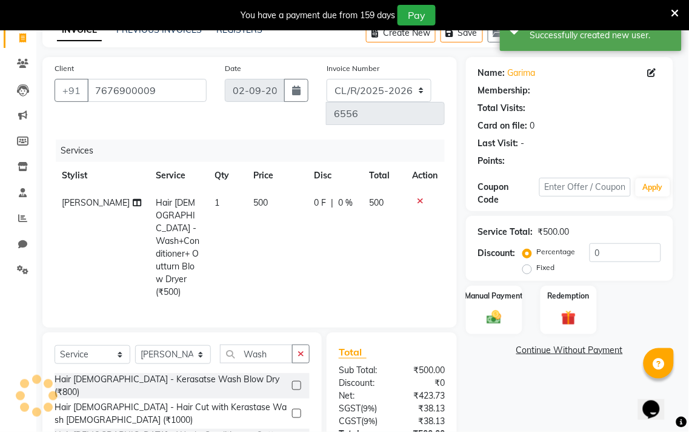
select select "1: Object"
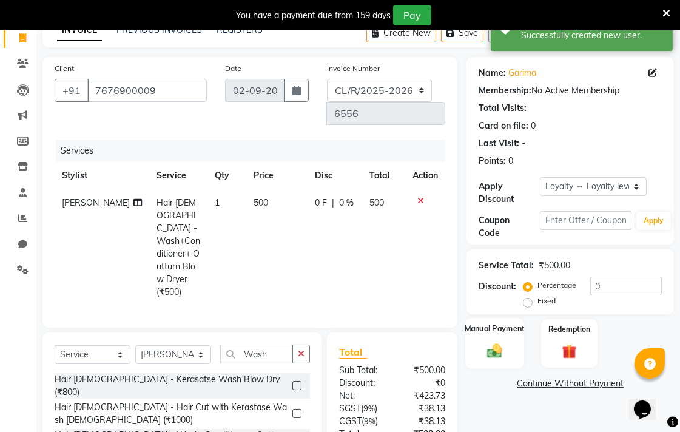
click at [488, 334] on label "Manual Payment" at bounding box center [494, 328] width 61 height 12
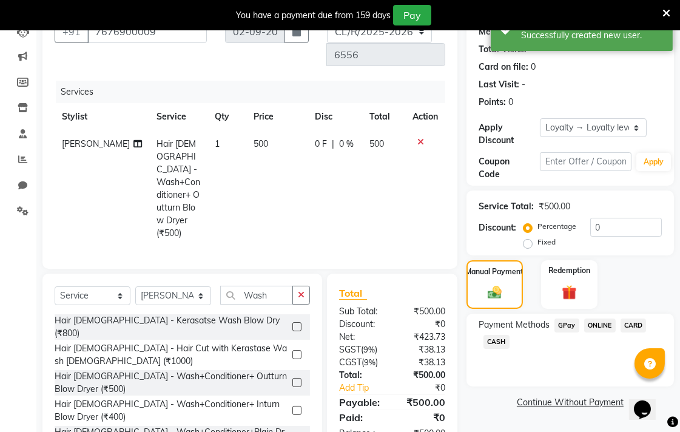
click at [495, 341] on span "CASH" at bounding box center [496, 342] width 26 height 14
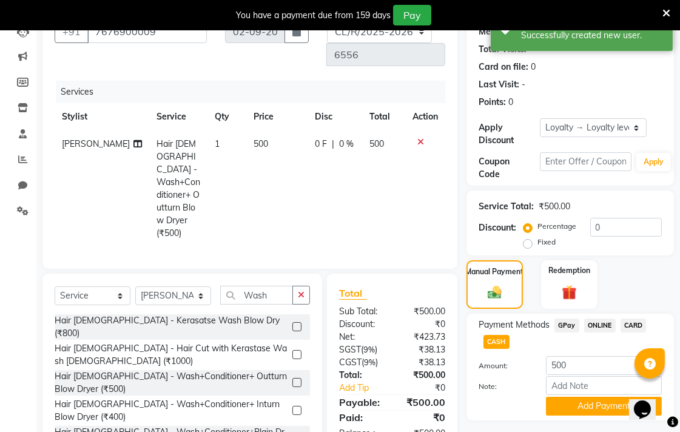
scroll to position [171, 0]
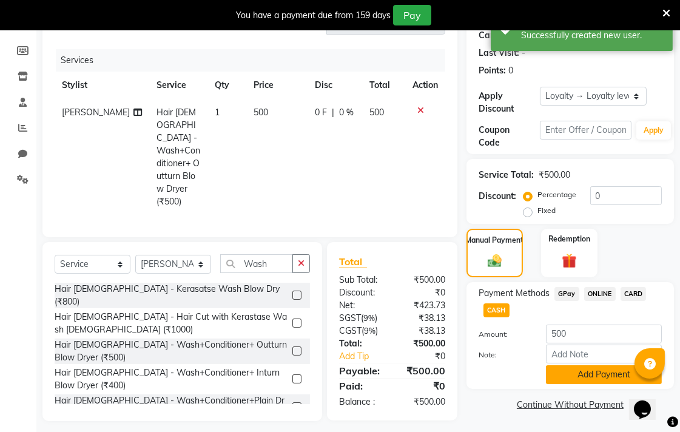
click at [596, 375] on button "Add Payment" at bounding box center [604, 374] width 116 height 19
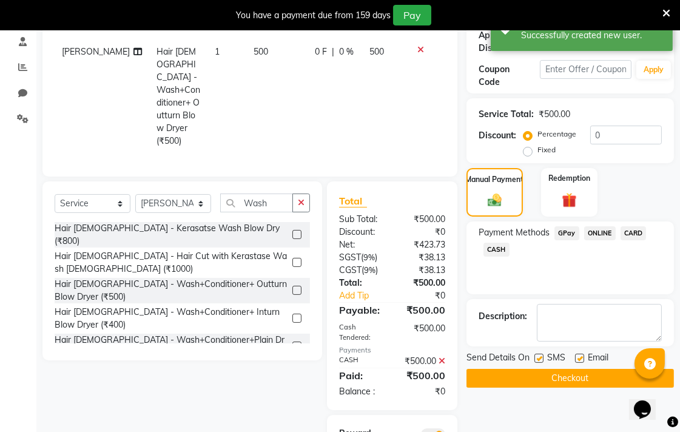
scroll to position [287, 0]
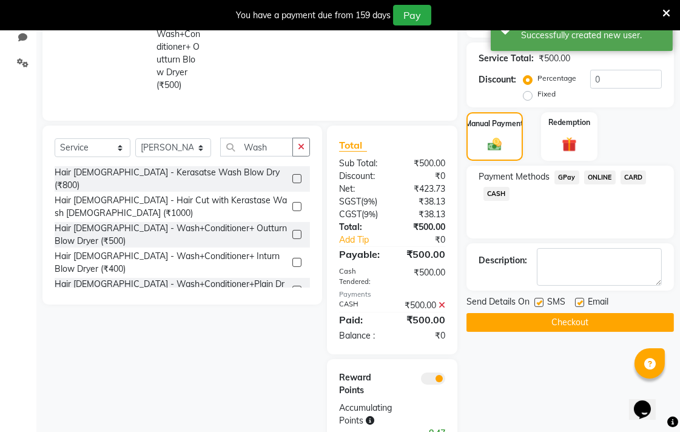
click at [585, 318] on button "Checkout" at bounding box center [569, 322] width 207 height 19
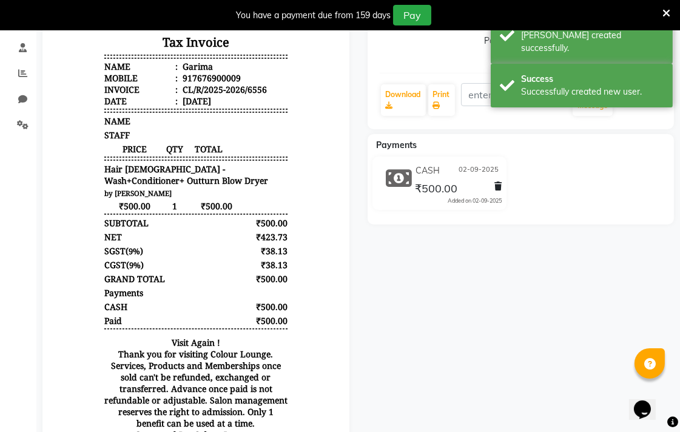
scroll to position [219, 0]
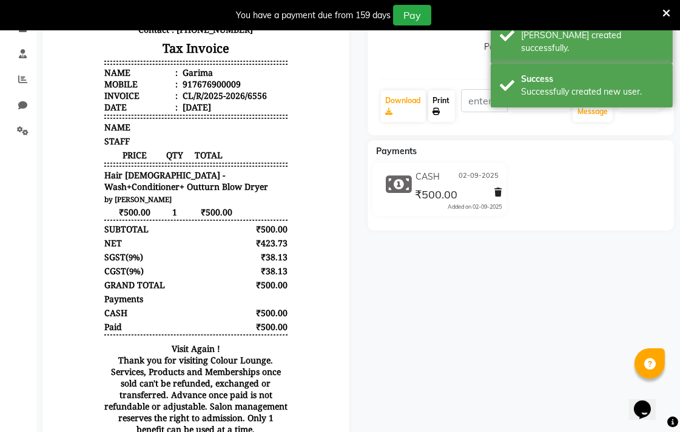
click at [443, 100] on link "Print" at bounding box center [441, 106] width 27 height 32
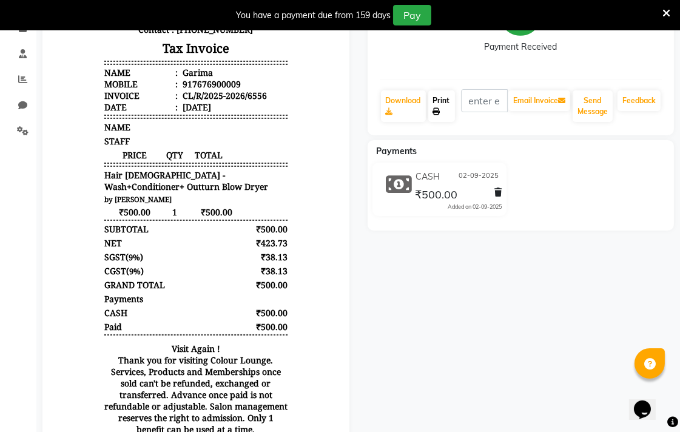
scroll to position [0, 0]
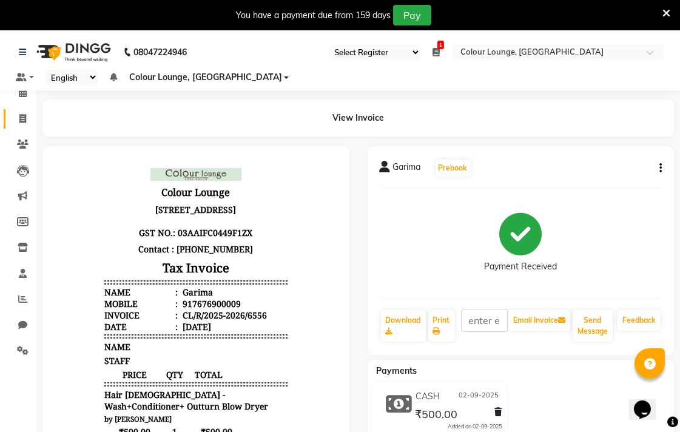
click at [24, 124] on span at bounding box center [22, 119] width 21 height 14
select select "service"
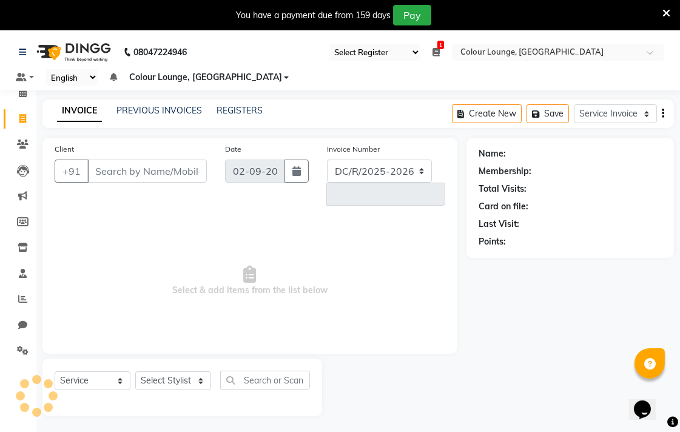
scroll to position [30, 0]
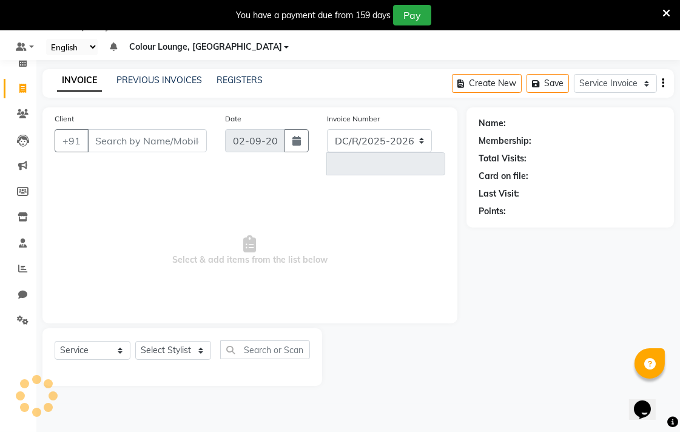
select select "8013"
type input "6557"
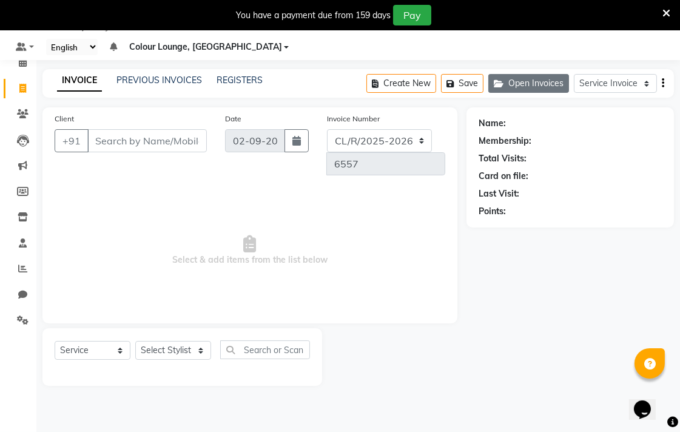
click at [523, 74] on button "Open Invoices" at bounding box center [528, 83] width 81 height 19
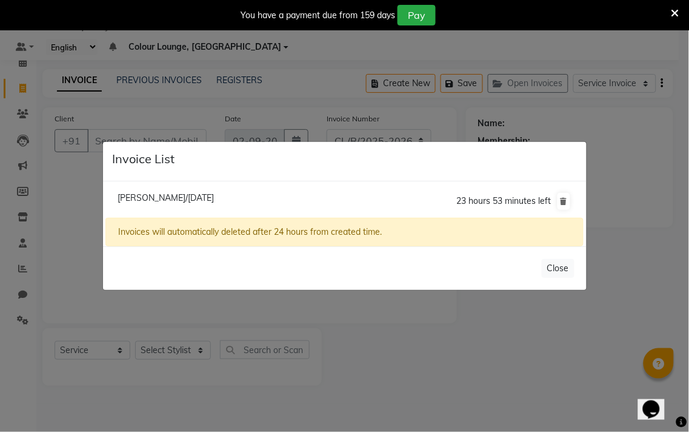
click at [356, 307] on ngb-modal-window "Invoice List Manpreet Sandhu/02 September 2025 23 hours 53 minutes left Invoice…" at bounding box center [344, 216] width 689 height 432
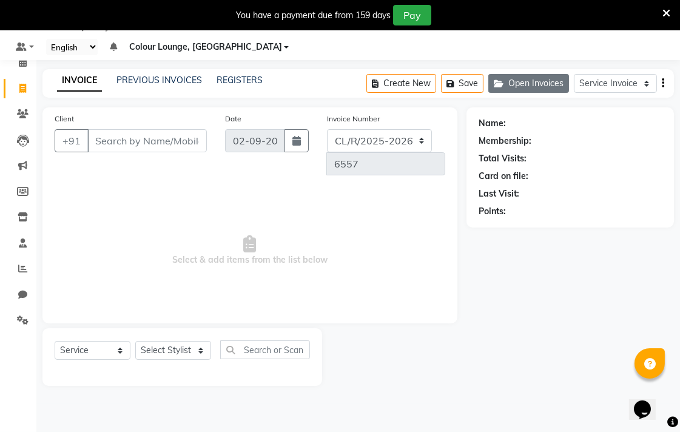
click at [520, 82] on button "Open Invoices" at bounding box center [528, 83] width 81 height 19
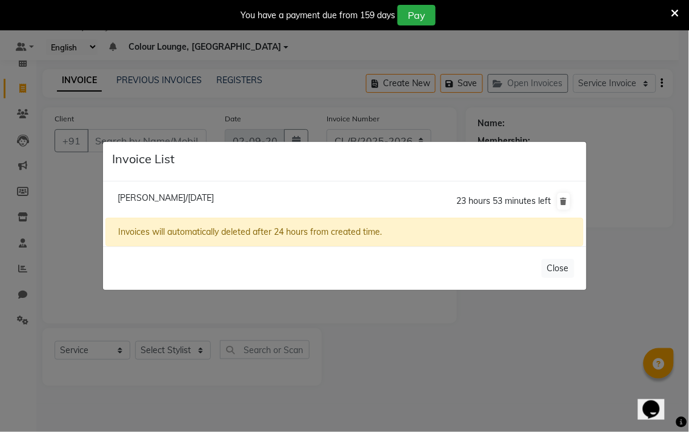
click at [456, 350] on ngb-modal-window "Invoice List Manpreet Sandhu/02 September 2025 23 hours 53 minutes left Invoice…" at bounding box center [344, 216] width 689 height 432
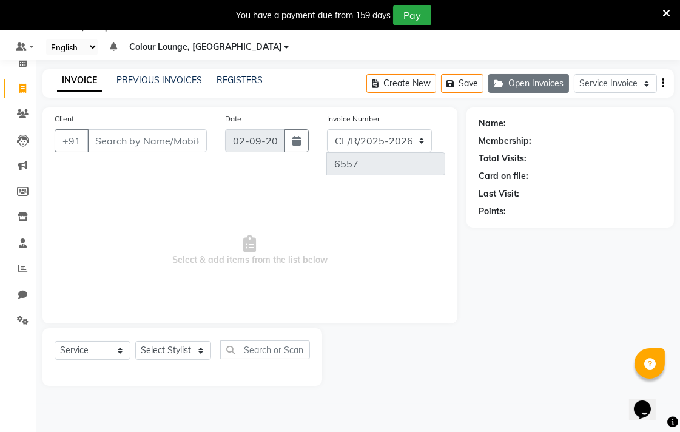
click at [541, 88] on button "Open Invoices" at bounding box center [528, 83] width 81 height 19
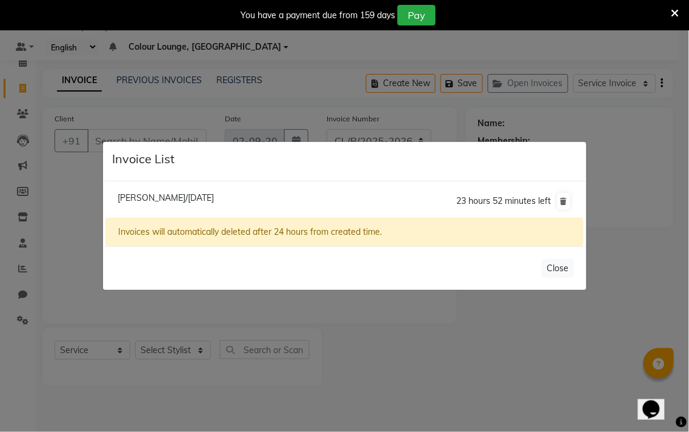
click at [202, 198] on span "Manpreet Sandhu/02 September 2025" at bounding box center [166, 197] width 96 height 11
type input "9852700000"
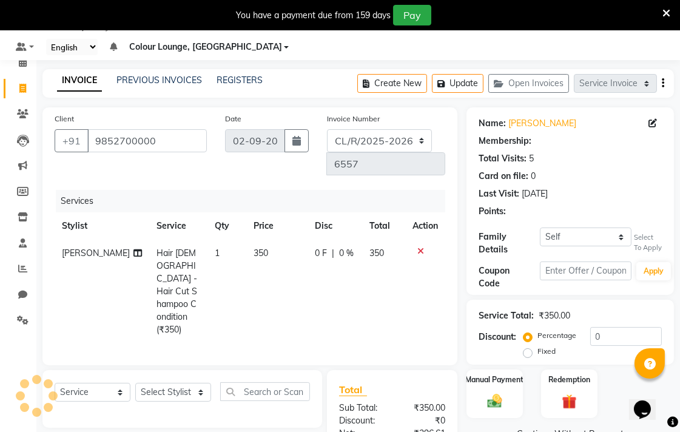
select select "1: Object"
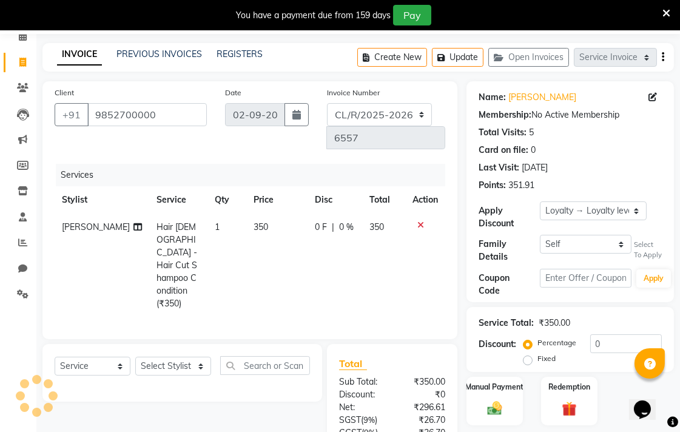
scroll to position [126, 0]
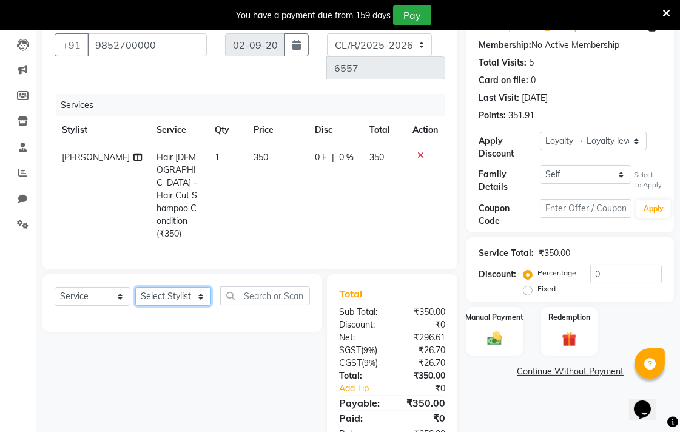
click at [178, 287] on select "Select Stylist Admin AMIT Birshika Charanjeet Colour Lounge, Ranjit Avenue Colo…" at bounding box center [173, 296] width 76 height 19
click at [208, 324] on div "Select Service Membership Package Voucher Prepaid Gift Card Select Stylist Admi…" at bounding box center [177, 363] width 289 height 178
click at [505, 329] on img at bounding box center [494, 338] width 25 height 18
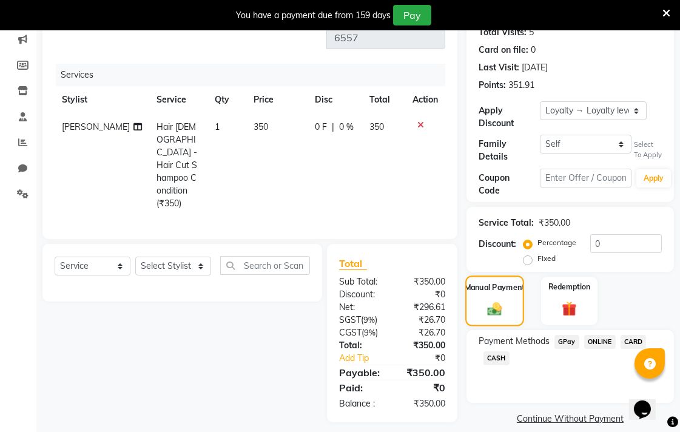
scroll to position [170, 0]
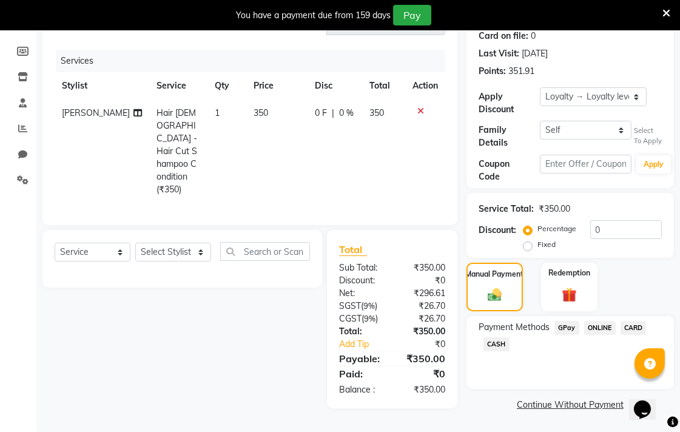
click at [494, 346] on span "CASH" at bounding box center [496, 344] width 26 height 14
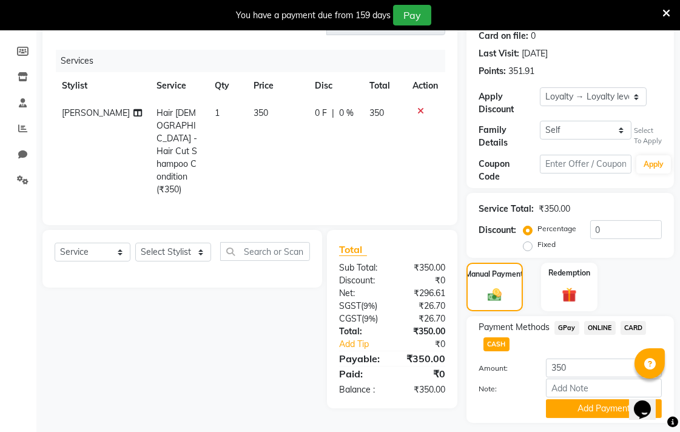
scroll to position [204, 0]
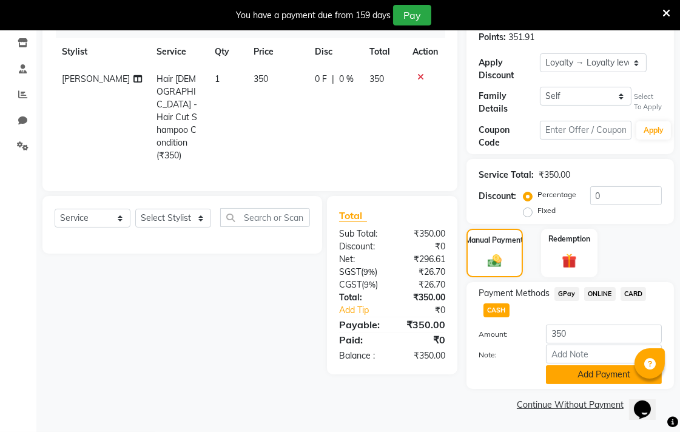
click at [601, 379] on button "Add Payment" at bounding box center [604, 374] width 116 height 19
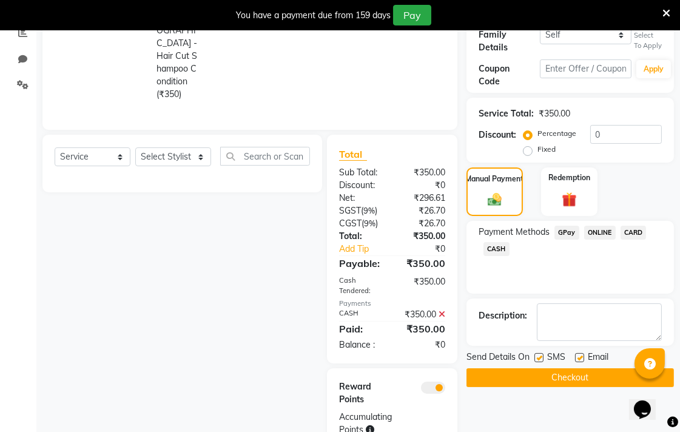
scroll to position [275, 0]
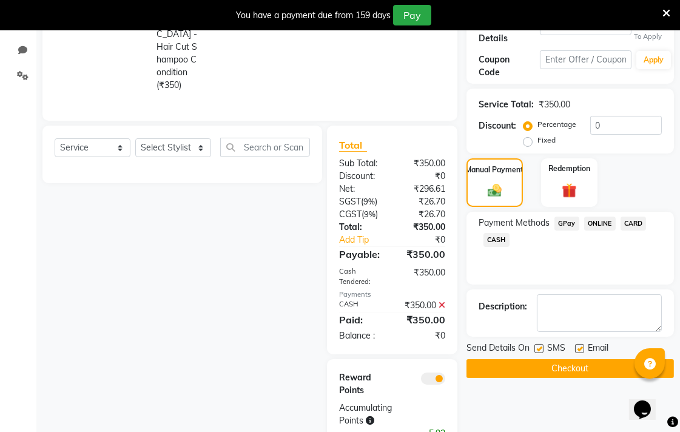
click at [597, 366] on button "Checkout" at bounding box center [569, 368] width 207 height 19
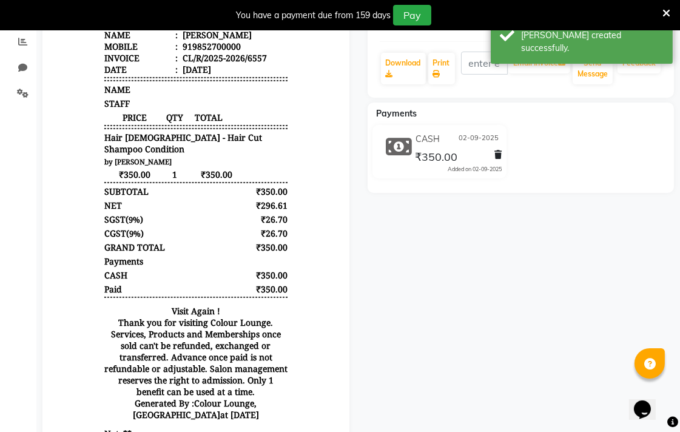
scroll to position [198, 0]
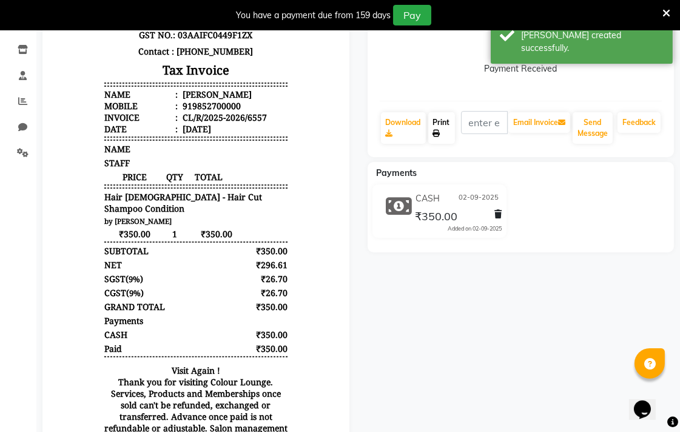
click at [449, 130] on link "Print" at bounding box center [441, 128] width 27 height 32
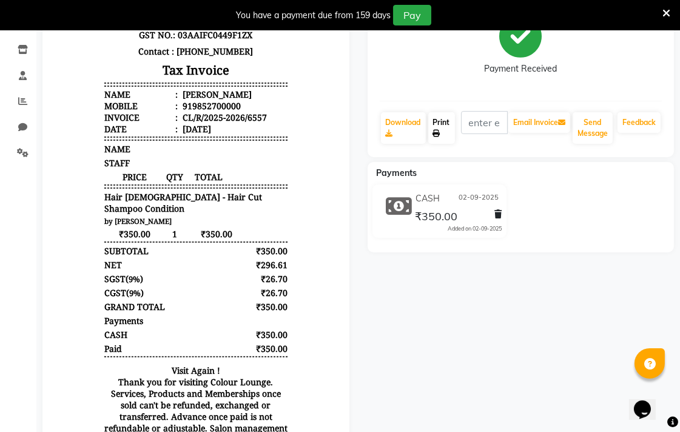
click at [450, 132] on link "Print" at bounding box center [441, 128] width 27 height 32
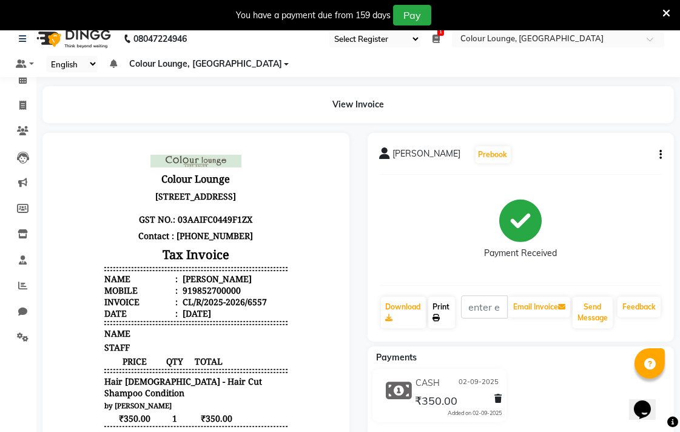
scroll to position [0, 0]
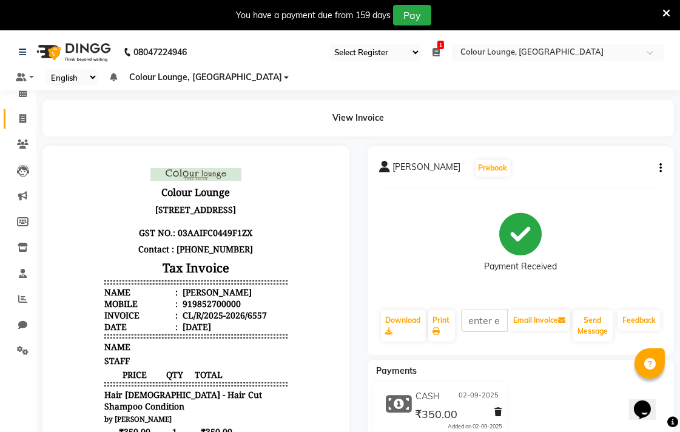
click at [19, 119] on icon at bounding box center [22, 118] width 7 height 9
select select "service"
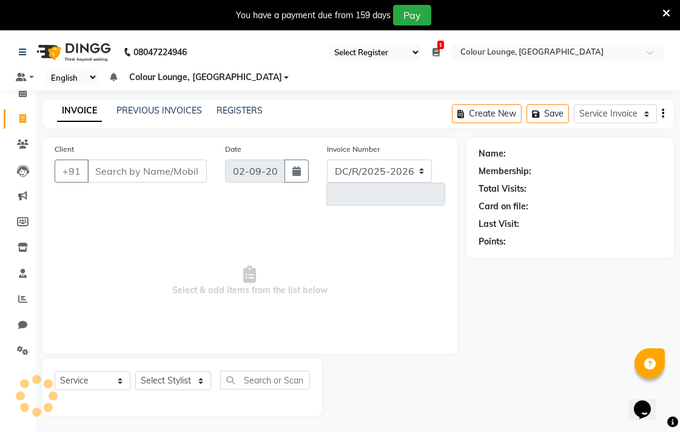
scroll to position [30, 0]
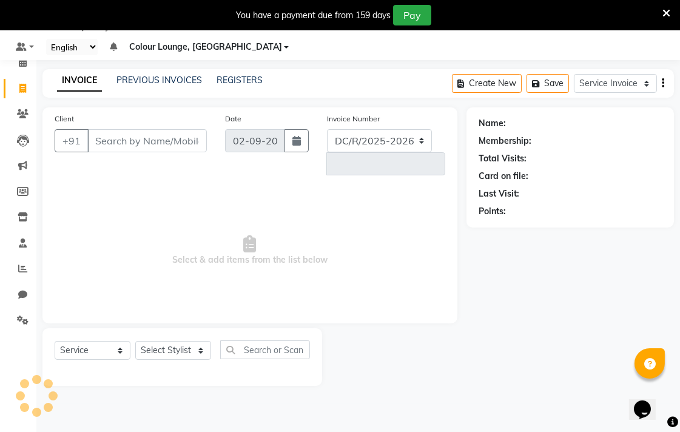
select select "8013"
type input "6558"
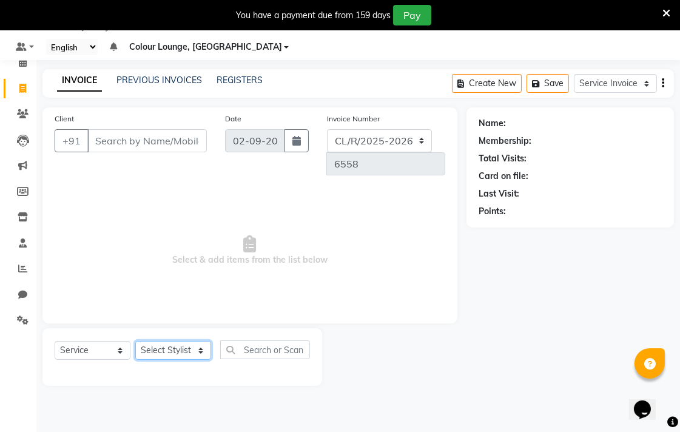
click at [193, 341] on select "Select Stylist Admin AMIT Birshika Charanjeet Colour Lounge, Ranjit Avenue Colo…" at bounding box center [173, 350] width 76 height 19
click at [135, 341] on select "Select Stylist Admin AMIT Birshika Charanjeet Colour Lounge, Ranjit Avenue Colo…" at bounding box center [173, 350] width 76 height 19
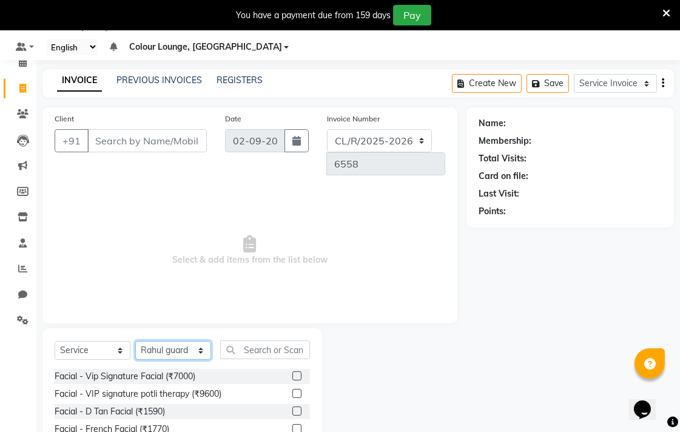
click at [189, 341] on select "Select Stylist Admin AMIT Birshika Charanjeet Colour Lounge, Ranjit Avenue Colo…" at bounding box center [173, 350] width 76 height 19
select select "70156"
click at [135, 341] on select "Select Stylist Admin AMIT Birshika Charanjeet Colour Lounge, Ranjit Avenue Colo…" at bounding box center [173, 350] width 76 height 19
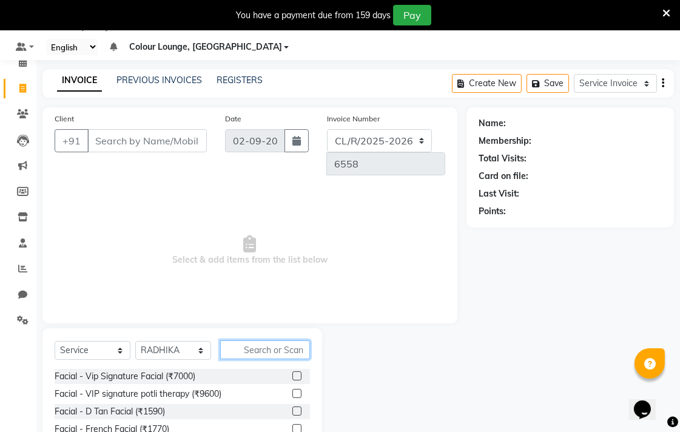
click at [275, 340] on input "text" at bounding box center [265, 349] width 90 height 19
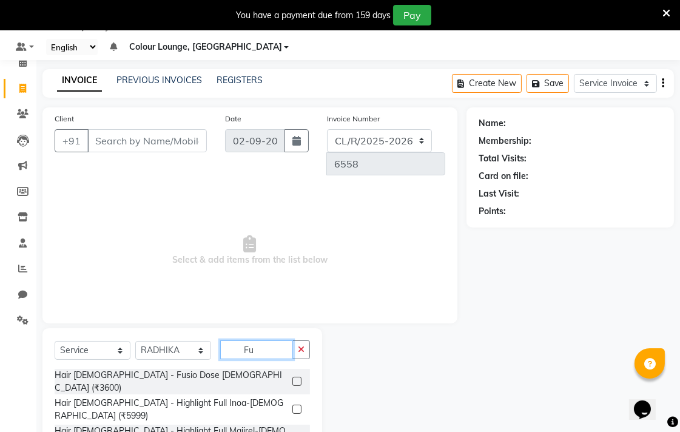
type input "F"
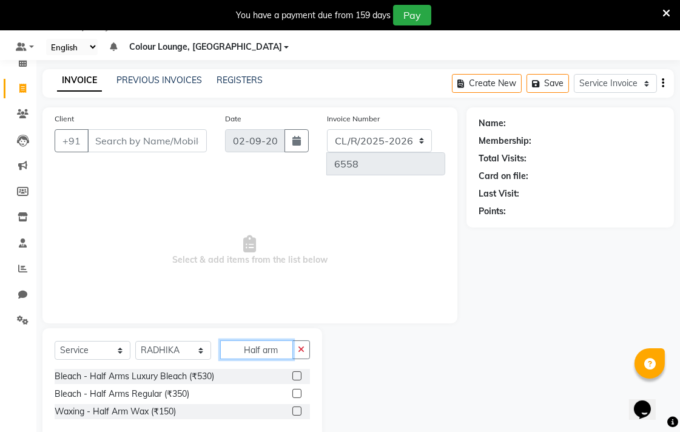
scroll to position [32, 0]
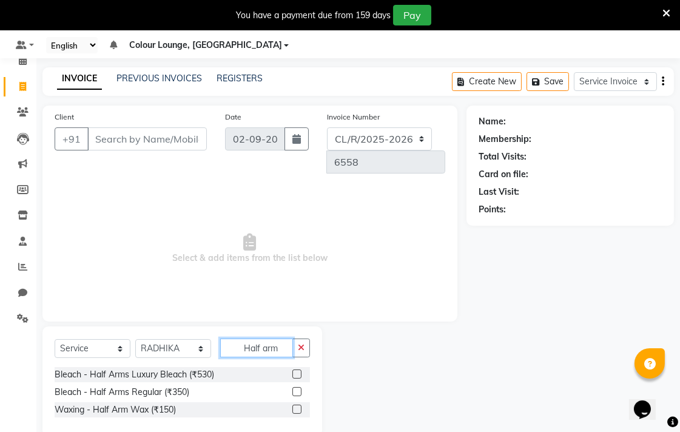
type input "Half arm"
click at [299, 387] on label at bounding box center [296, 391] width 9 height 9
click at [299, 388] on input "checkbox" at bounding box center [296, 392] width 8 height 8
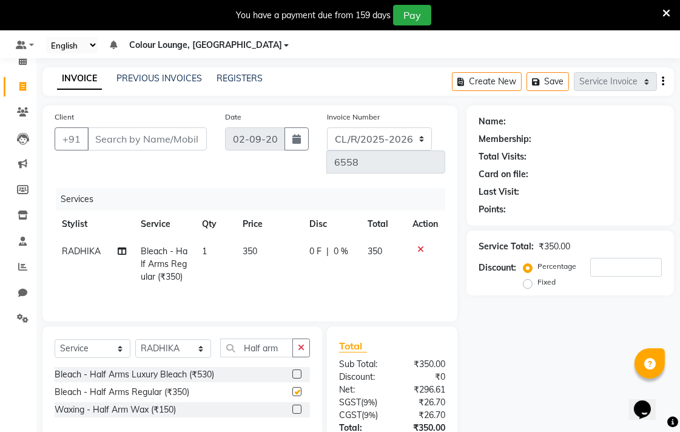
checkbox input "false"
click at [342, 261] on td "0 F | 0 %" at bounding box center [331, 264] width 58 height 53
select select "70156"
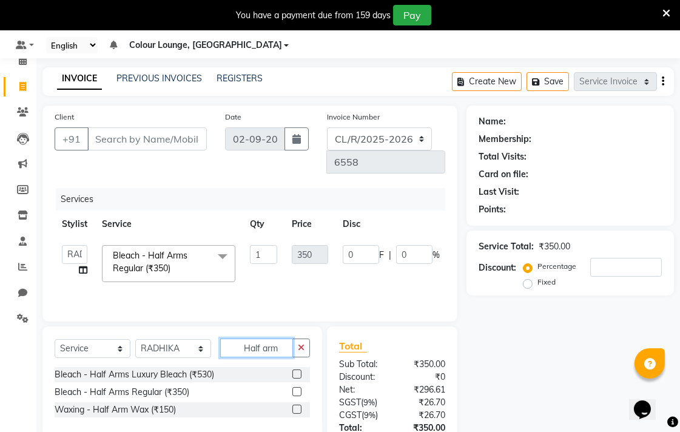
click at [276, 338] on input "Half arm" at bounding box center [256, 347] width 73 height 19
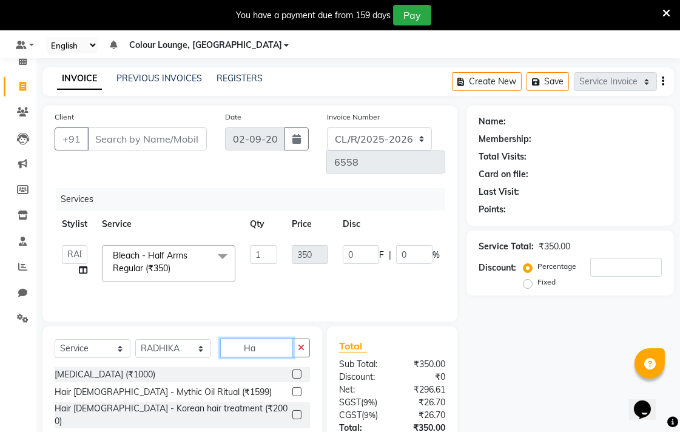
type input "H"
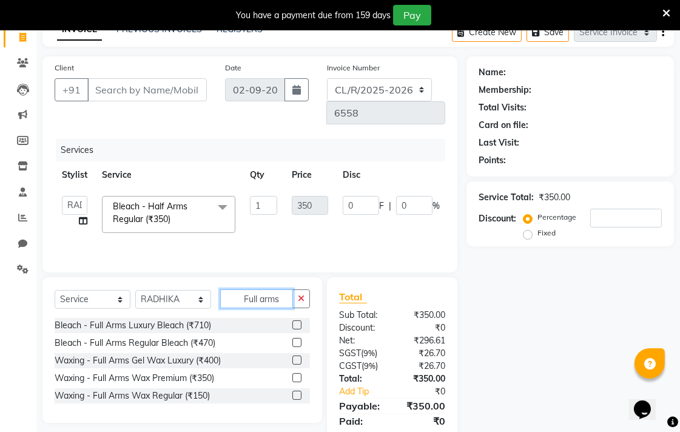
scroll to position [83, 0]
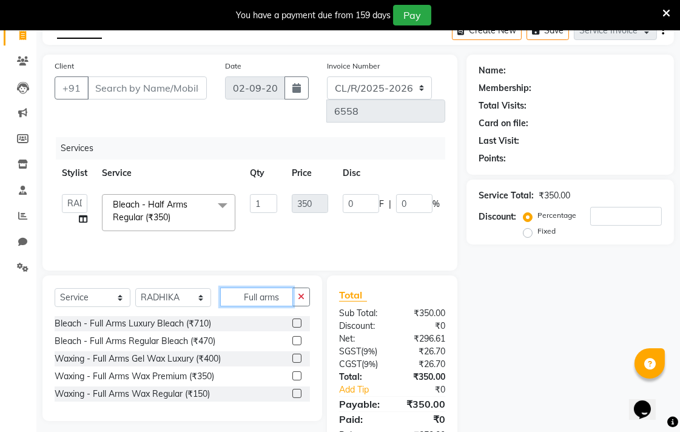
type input "Full arms"
click at [298, 371] on label at bounding box center [296, 375] width 9 height 9
click at [298, 372] on input "checkbox" at bounding box center [296, 376] width 8 height 8
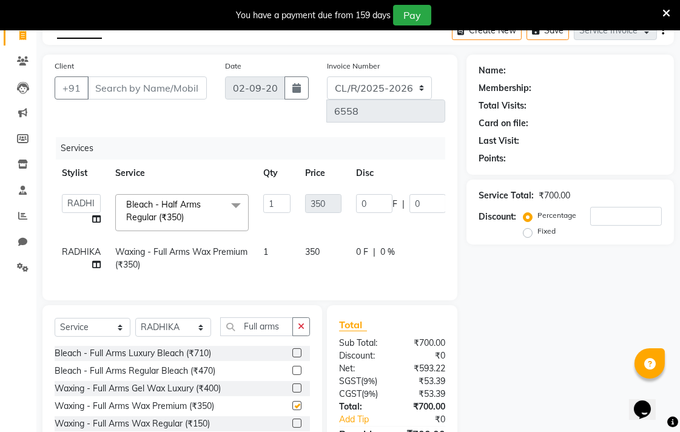
checkbox input "false"
click at [301, 317] on button "button" at bounding box center [301, 326] width 18 height 19
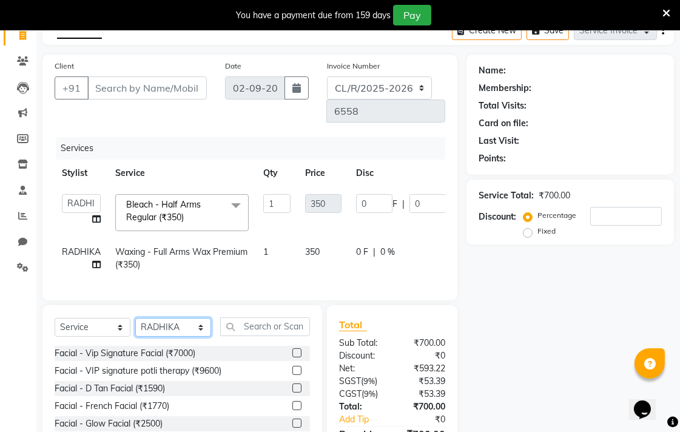
click at [189, 318] on select "Select Stylist Admin AMIT Birshika Charanjeet Colour Lounge, Ranjit Avenue Colo…" at bounding box center [173, 327] width 76 height 19
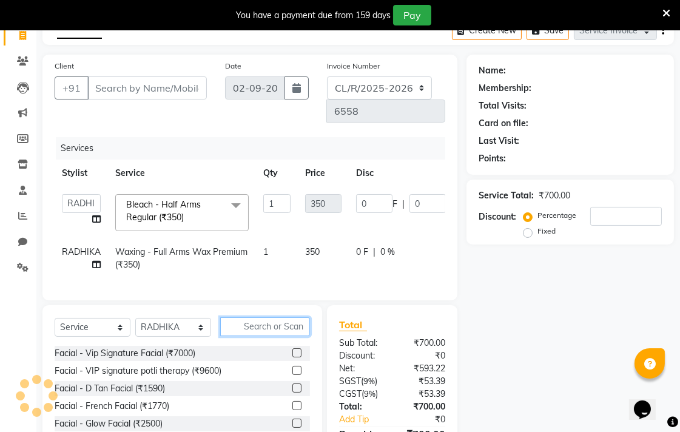
click at [271, 317] on input "text" at bounding box center [265, 326] width 90 height 19
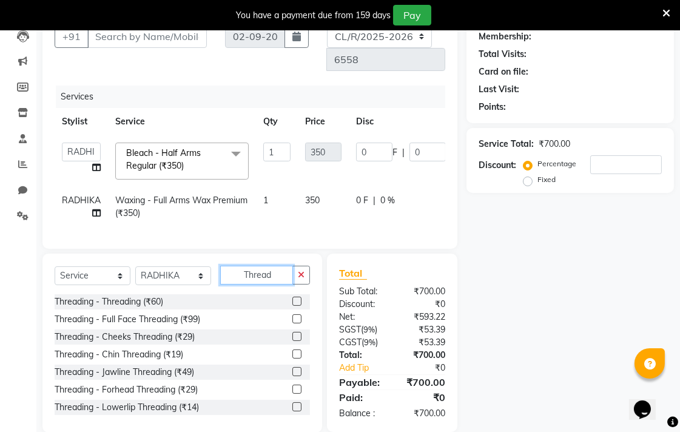
scroll to position [141, 0]
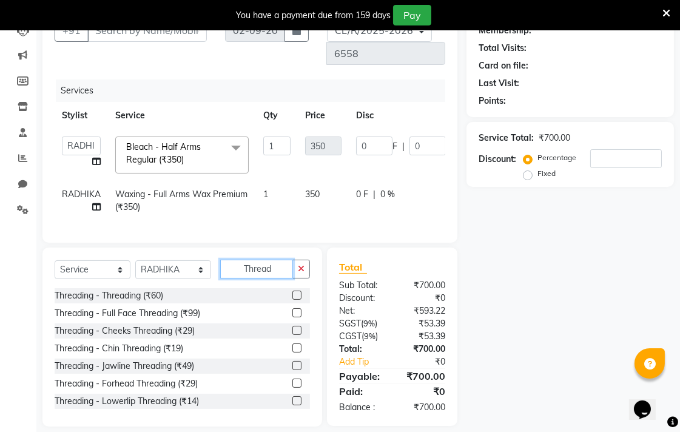
type input "Thread"
click at [292, 308] on label at bounding box center [296, 312] width 9 height 9
click at [292, 309] on input "checkbox" at bounding box center [296, 313] width 8 height 8
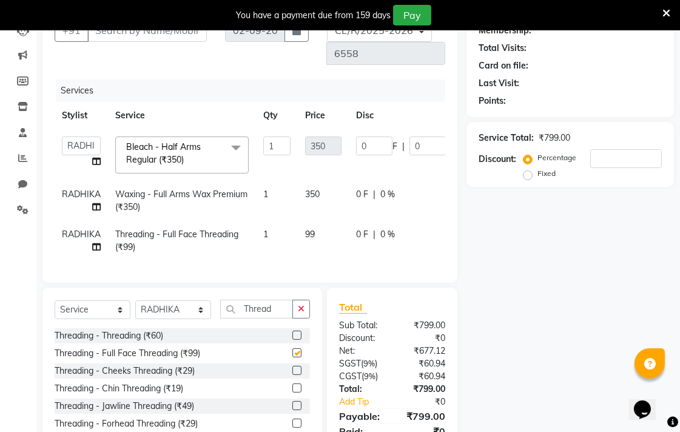
checkbox input "false"
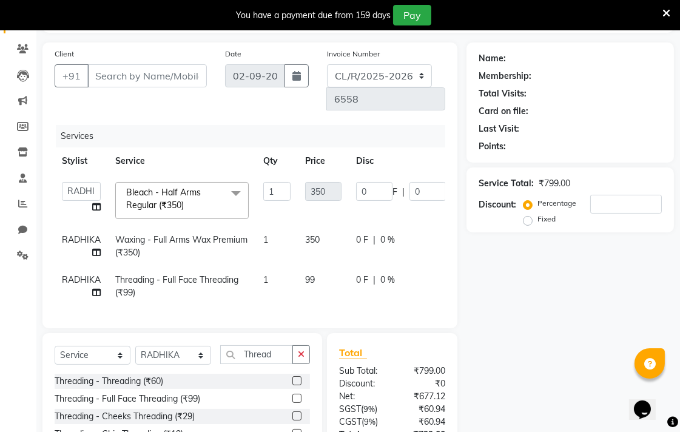
scroll to position [93, 0]
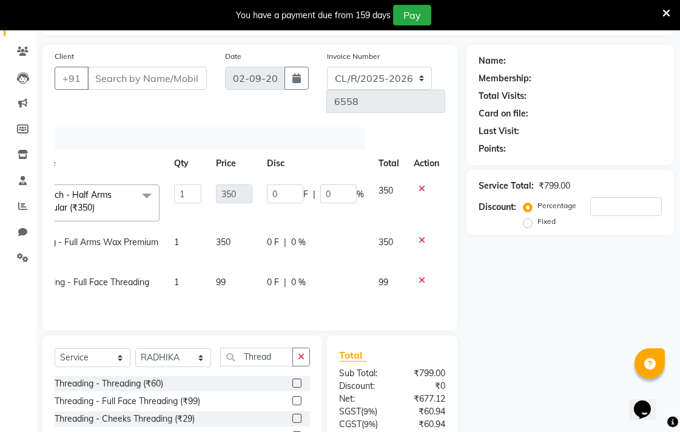
click at [419, 184] on icon at bounding box center [421, 188] width 7 height 8
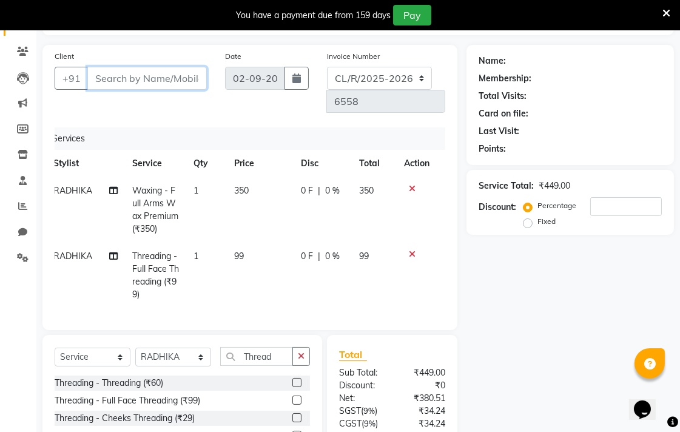
click at [169, 79] on input "Client" at bounding box center [146, 78] width 119 height 23
type input "9"
type input "0"
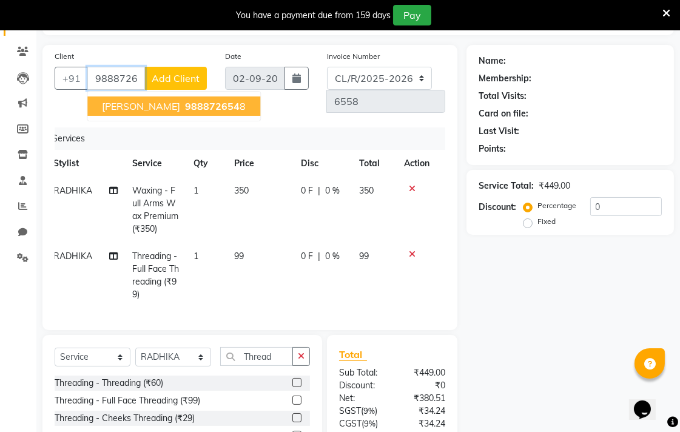
click at [222, 109] on span "988872654" at bounding box center [212, 106] width 55 height 12
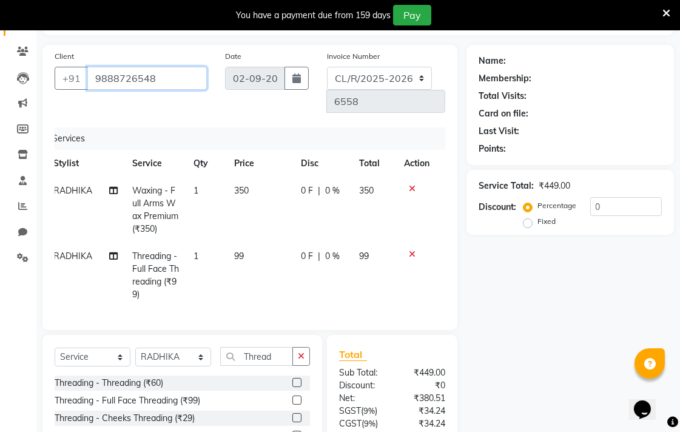
type input "9888726548"
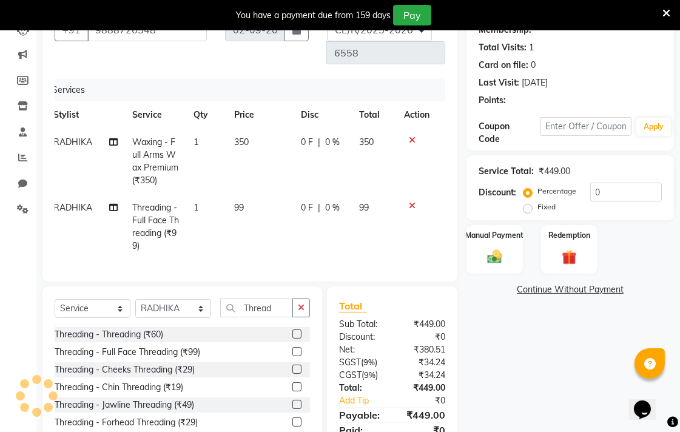
select select "1: Object"
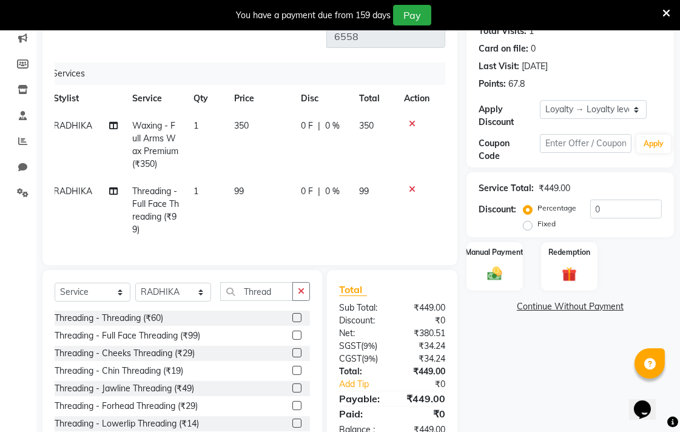
click at [255, 178] on td "99" at bounding box center [260, 210] width 67 height 65
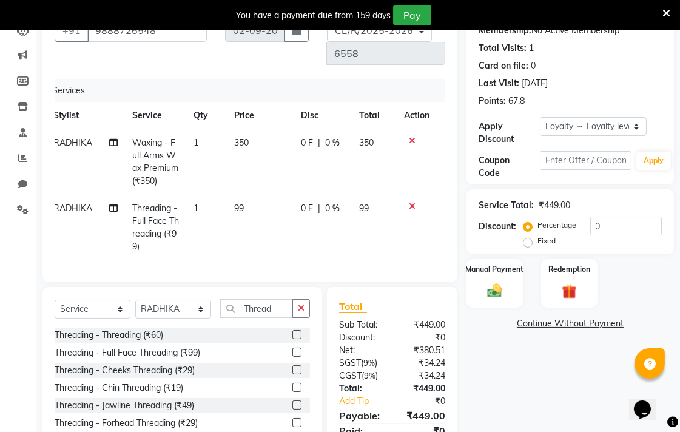
select select "70156"
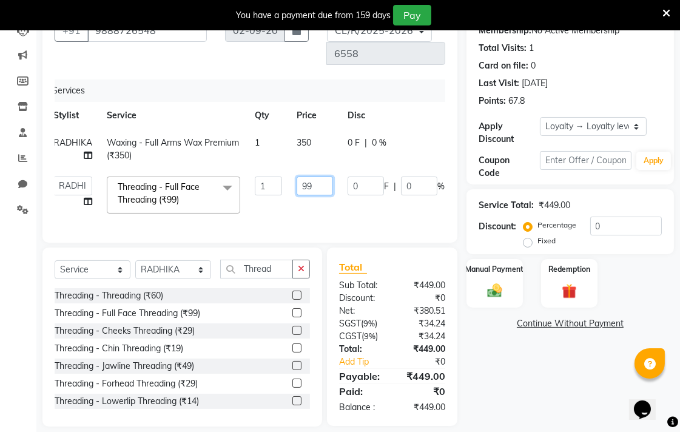
click at [319, 176] on input "99" at bounding box center [314, 185] width 36 height 19
type input "9"
type input "100"
click at [291, 192] on td "100" at bounding box center [314, 195] width 51 height 52
select select "70156"
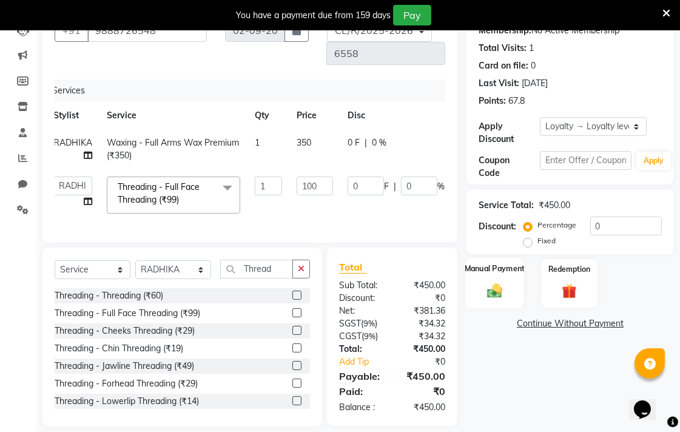
click at [507, 286] on div "Manual Payment" at bounding box center [494, 283] width 59 height 51
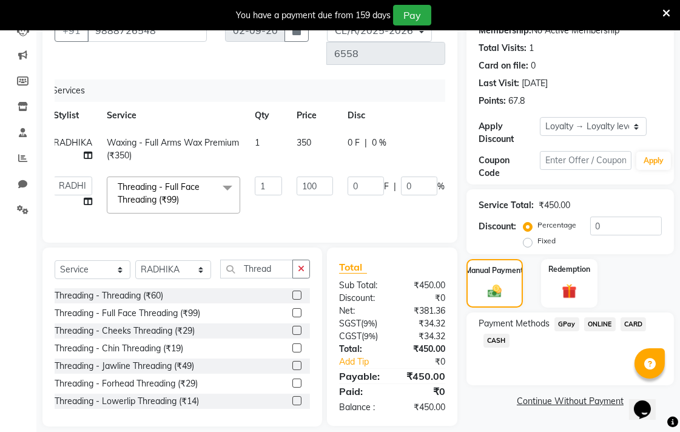
click at [501, 341] on span "CASH" at bounding box center [496, 340] width 26 height 14
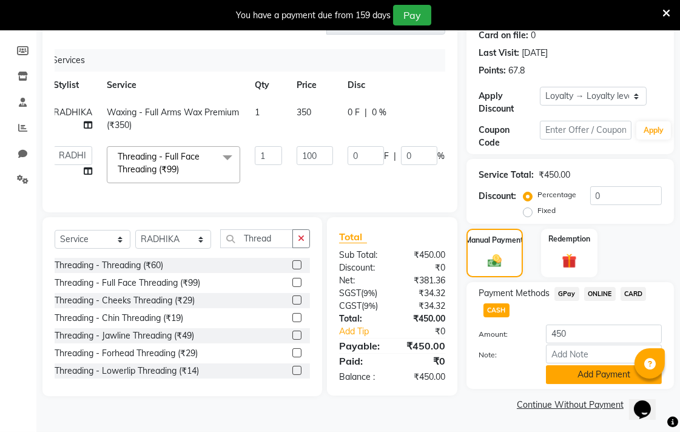
click at [607, 376] on button "Add Payment" at bounding box center [604, 374] width 116 height 19
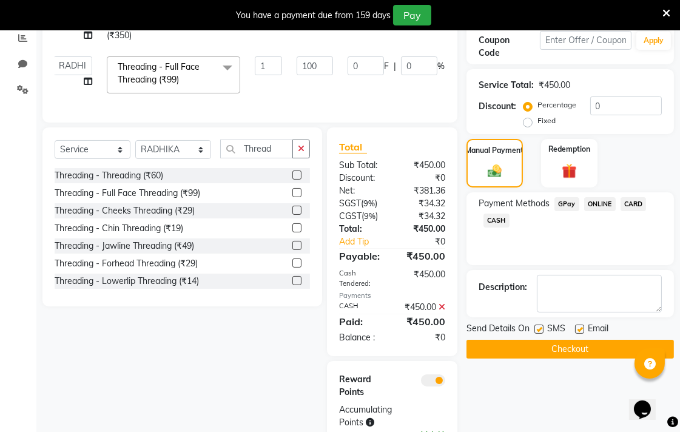
scroll to position [287, 0]
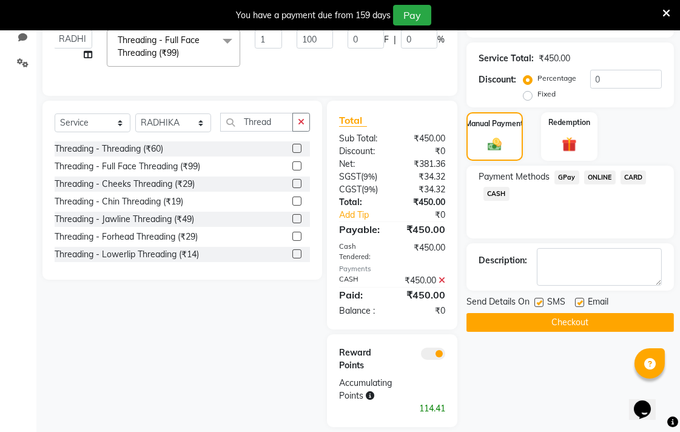
click at [621, 323] on button "Checkout" at bounding box center [569, 322] width 207 height 19
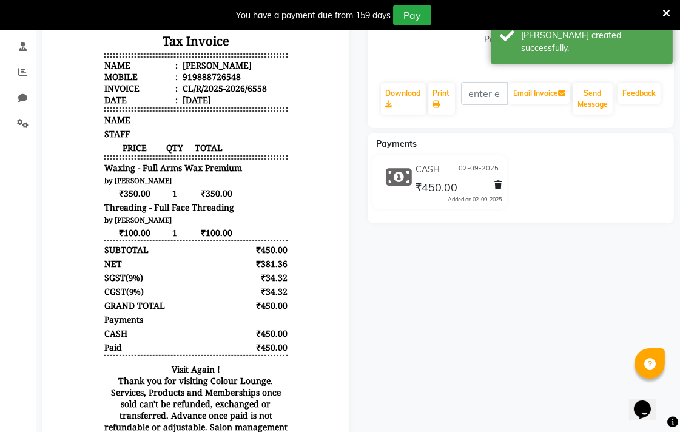
scroll to position [212, 0]
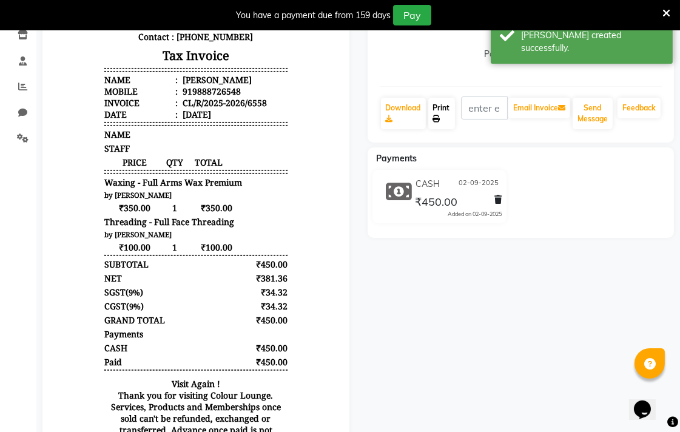
click at [443, 107] on link "Print" at bounding box center [441, 114] width 27 height 32
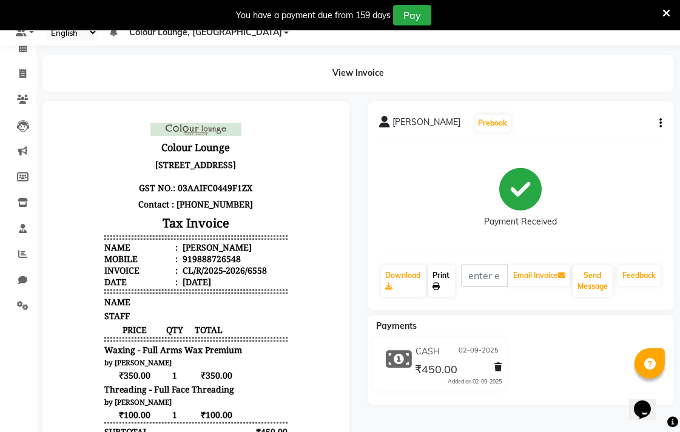
scroll to position [0, 0]
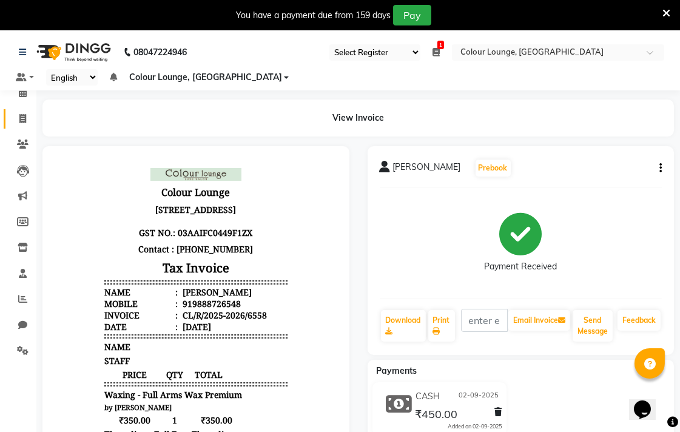
click at [19, 119] on icon at bounding box center [22, 118] width 7 height 9
select select "service"
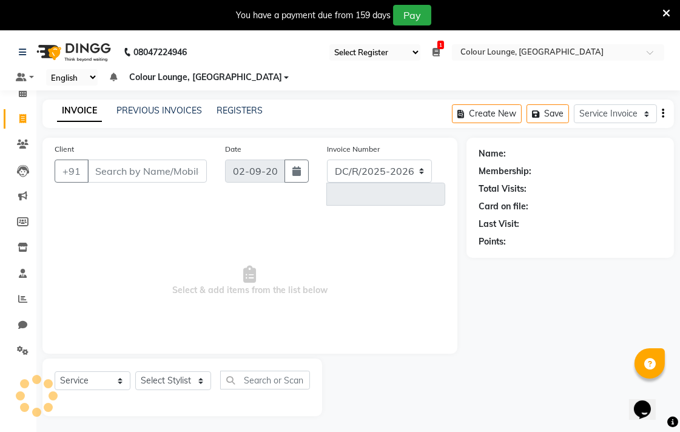
select select "8013"
type input "6559"
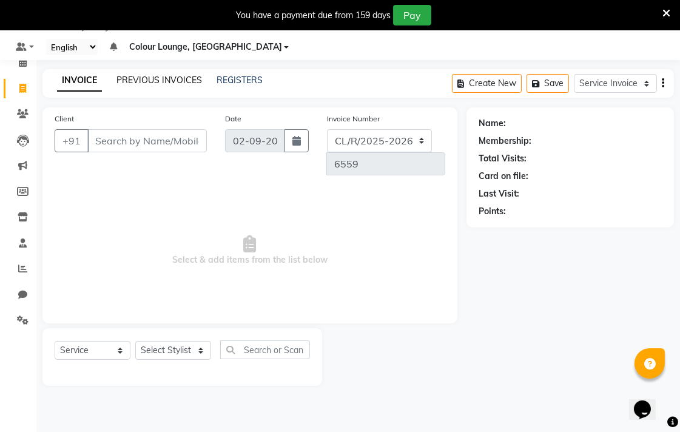
click at [159, 83] on link "PREVIOUS INVOICES" at bounding box center [158, 80] width 85 height 11
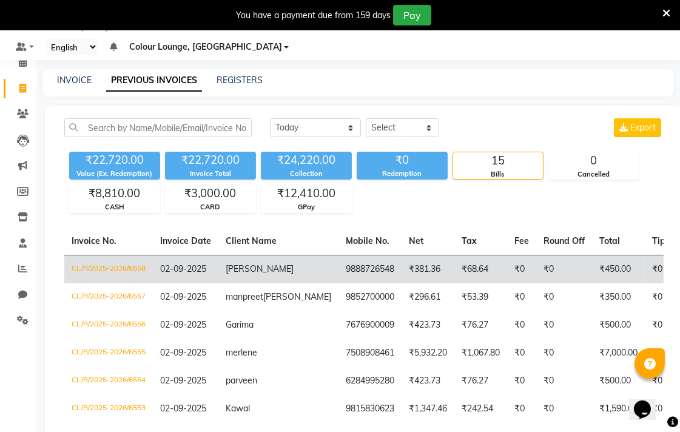
click at [227, 274] on span "Amandeep kaur" at bounding box center [259, 268] width 68 height 11
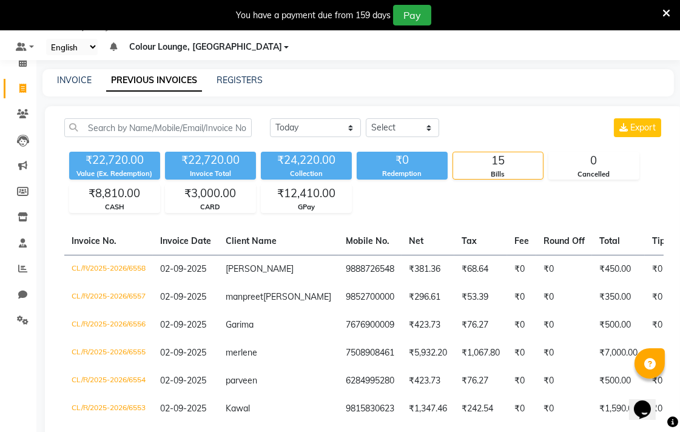
click at [13, 89] on span at bounding box center [22, 89] width 21 height 14
select select "service"
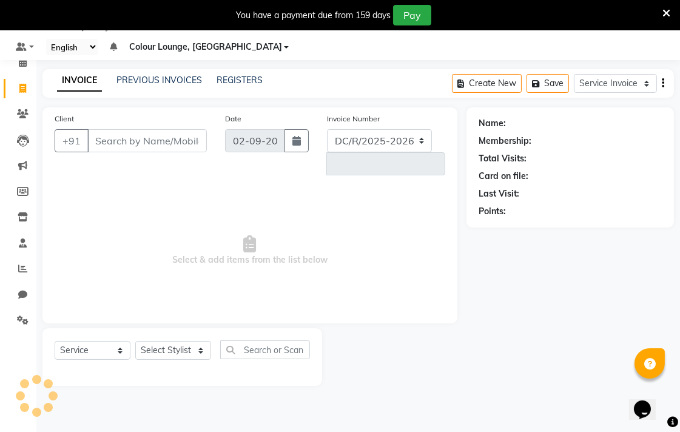
select select "8013"
type input "6559"
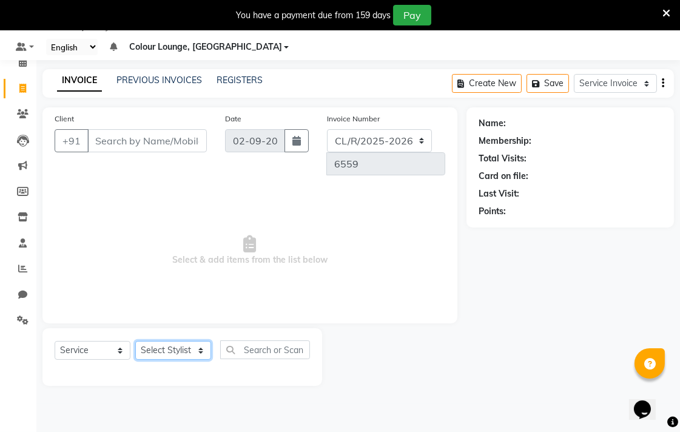
click at [202, 341] on select "Select Stylist Admin AMIT Birshika Charanjeet Colour Lounge, Ranjit Avenue Colo…" at bounding box center [173, 350] width 76 height 19
select select "88010"
click at [135, 341] on select "Select Stylist Admin AMIT Birshika Charanjeet Colour Lounge, Ranjit Avenue Colo…" at bounding box center [173, 350] width 76 height 19
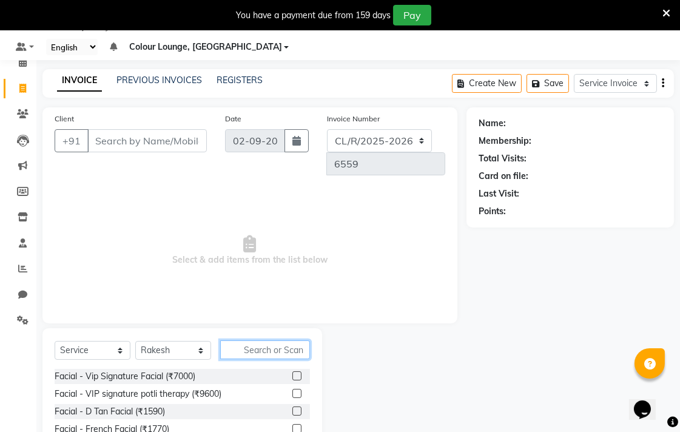
click at [289, 340] on input "text" at bounding box center [265, 349] width 90 height 19
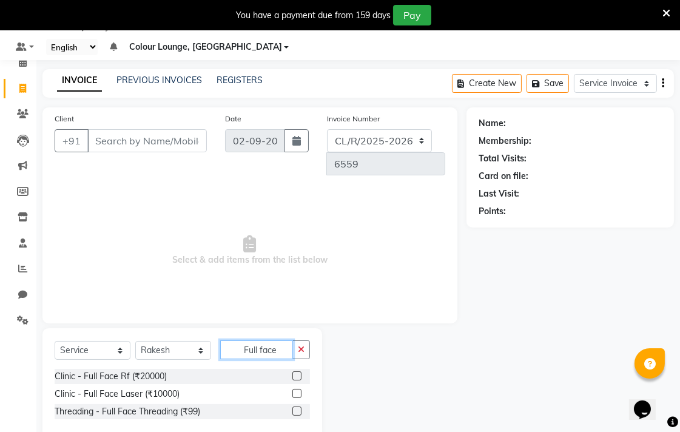
scroll to position [32, 0]
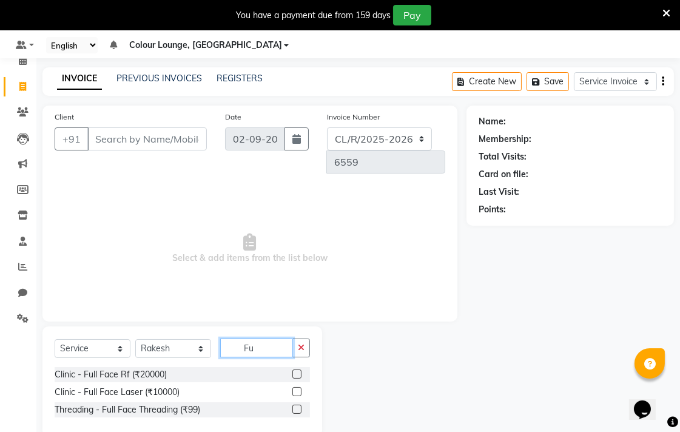
type input "F"
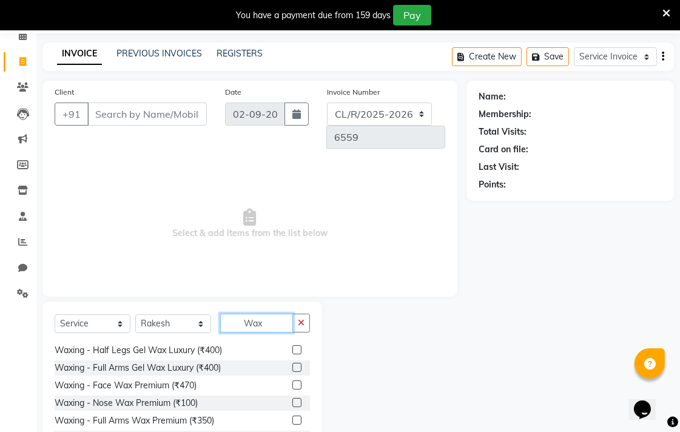
scroll to position [170, 0]
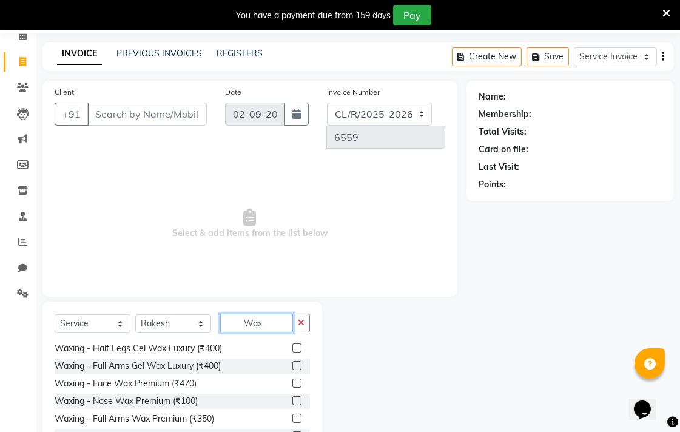
type input "Wax"
click at [292, 378] on label at bounding box center [296, 382] width 9 height 9
click at [292, 379] on input "checkbox" at bounding box center [296, 383] width 8 height 8
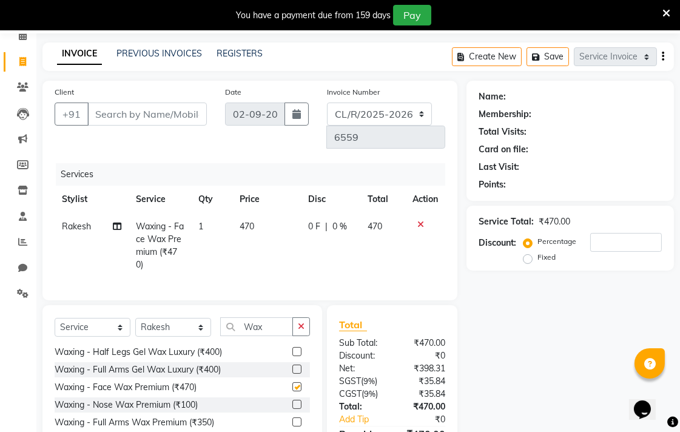
checkbox input "false"
click at [301, 322] on icon "button" at bounding box center [301, 326] width 7 height 8
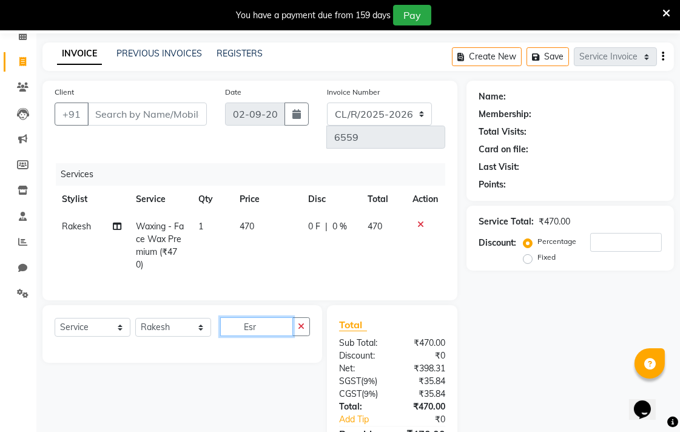
scroll to position [0, 0]
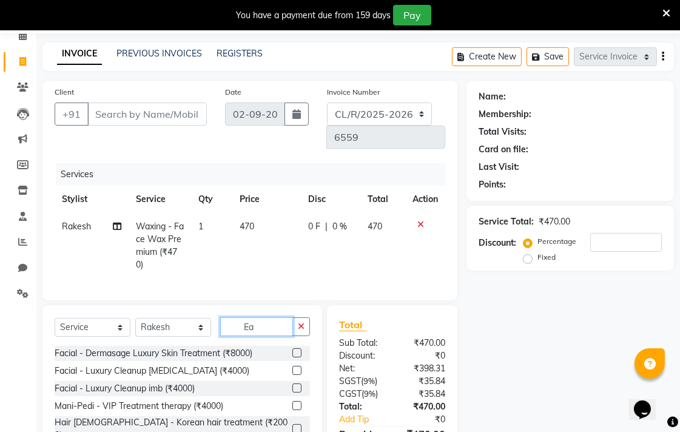
type input "E"
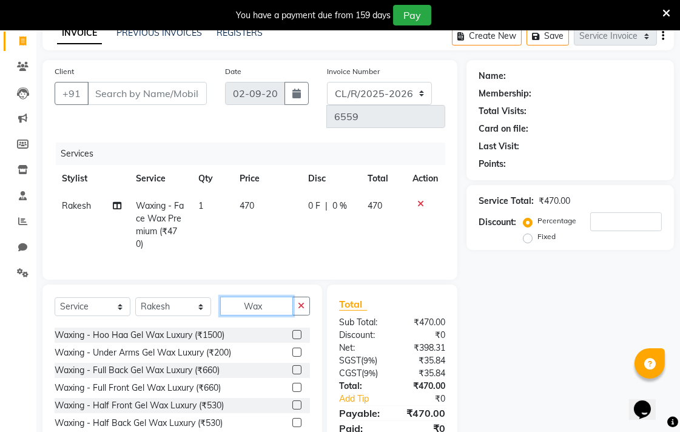
scroll to position [47, 0]
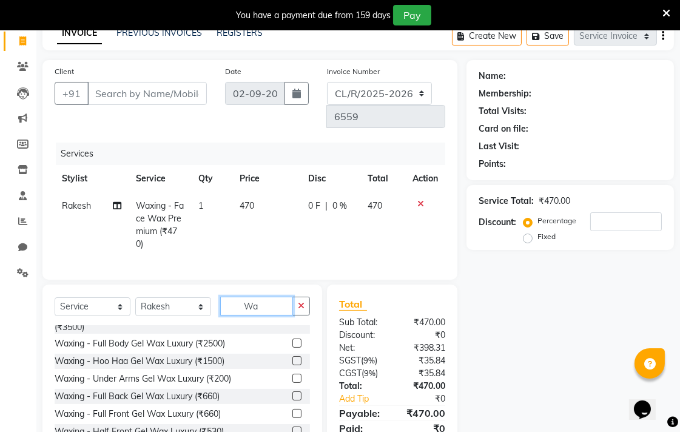
type input "W"
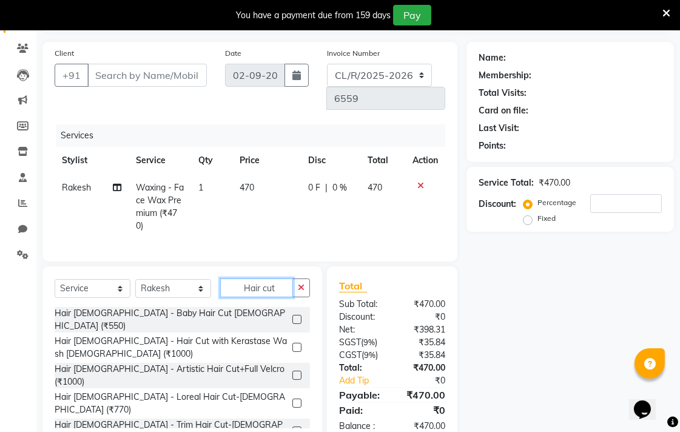
scroll to position [100, 0]
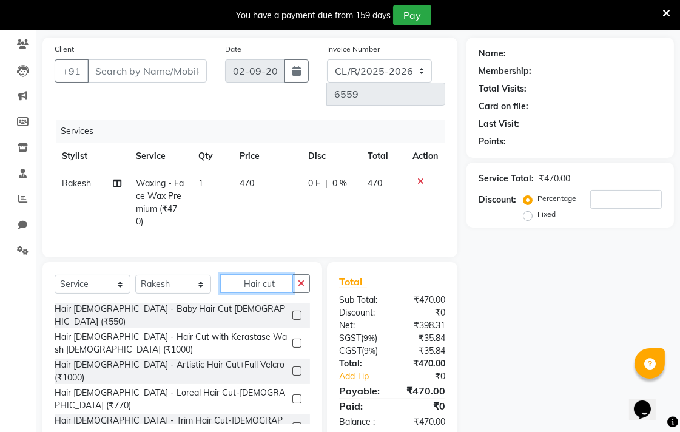
type input "Hair cut"
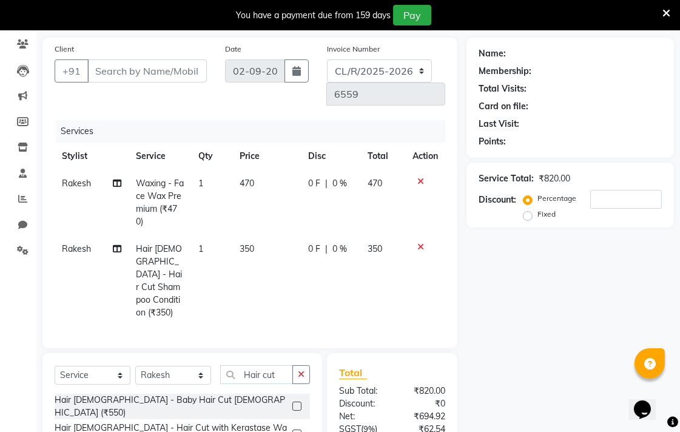
checkbox input "false"
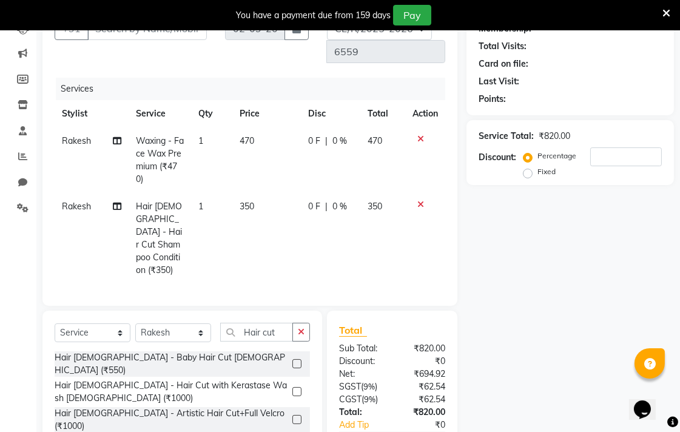
scroll to position [192, 0]
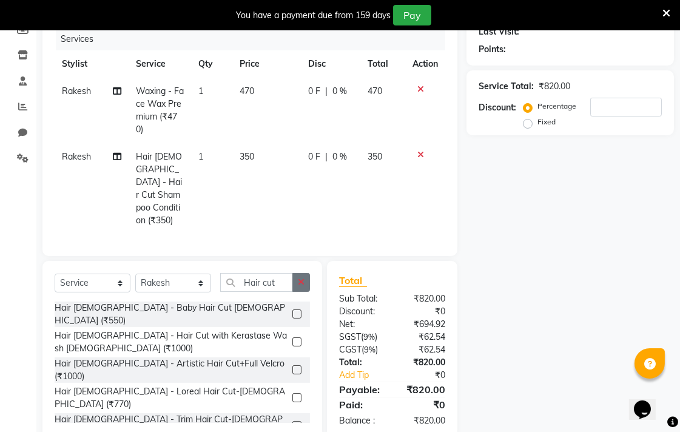
click at [301, 273] on button "button" at bounding box center [301, 282] width 18 height 19
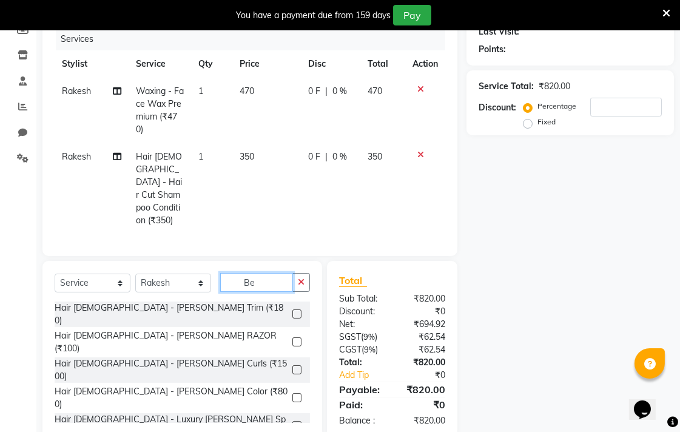
scroll to position [192, 0]
type input "Beard"
click at [298, 310] on label at bounding box center [296, 314] width 9 height 9
click at [298, 311] on input "checkbox" at bounding box center [296, 315] width 8 height 8
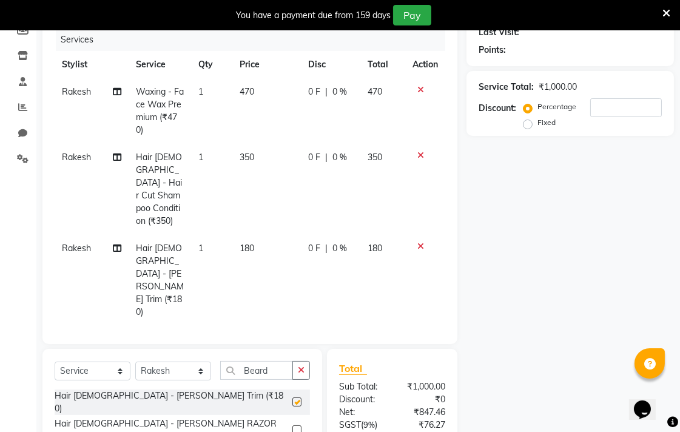
checkbox input "false"
click at [301, 366] on icon "button" at bounding box center [301, 370] width 7 height 8
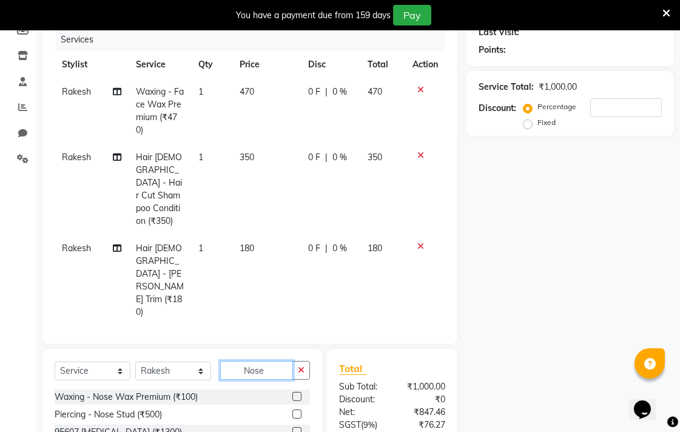
type input "Nose"
click at [292, 392] on label at bounding box center [296, 396] width 9 height 9
click at [292, 393] on input "checkbox" at bounding box center [296, 397] width 8 height 8
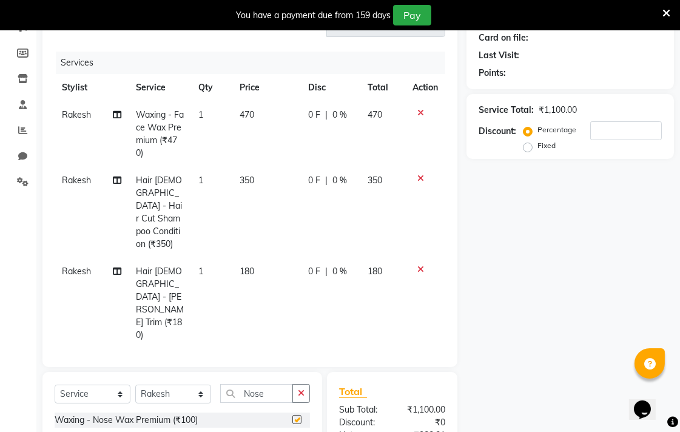
checkbox input "false"
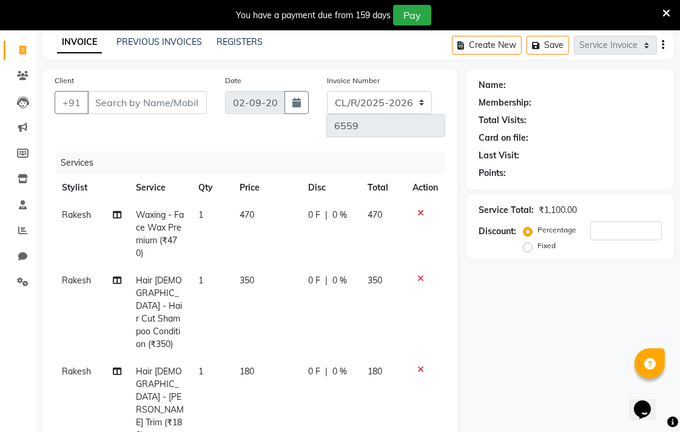
scroll to position [0, 0]
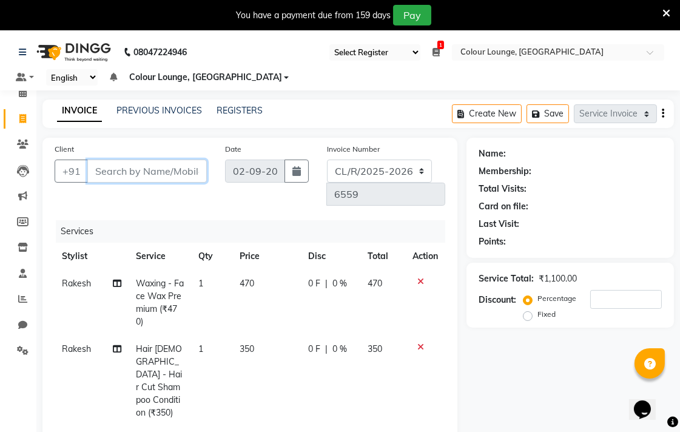
click at [173, 170] on input "Client" at bounding box center [146, 170] width 119 height 23
type input "7"
type input "0"
type input "7"
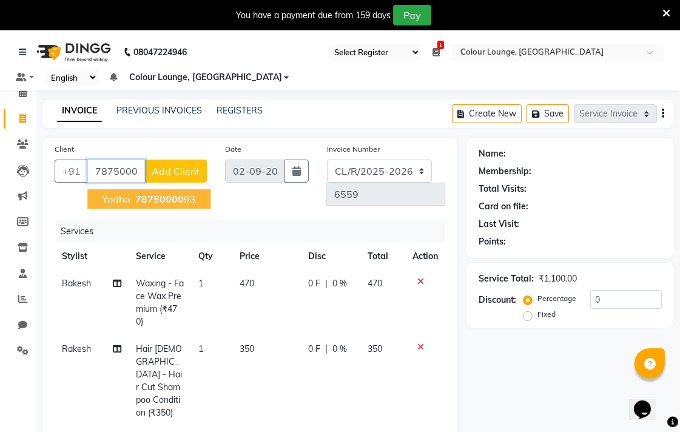
click at [187, 199] on ngb-highlight "78750000 93" at bounding box center [164, 199] width 63 height 12
type input "7875000093"
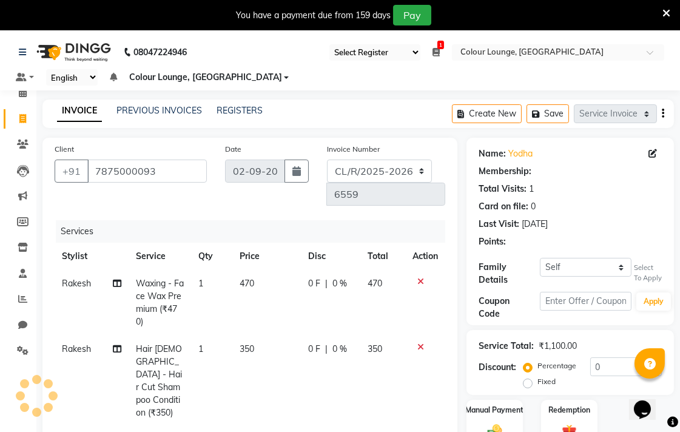
select select "1: Object"
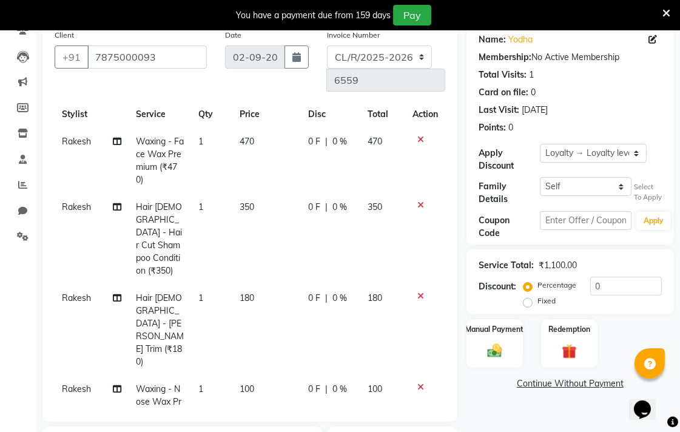
scroll to position [282, 0]
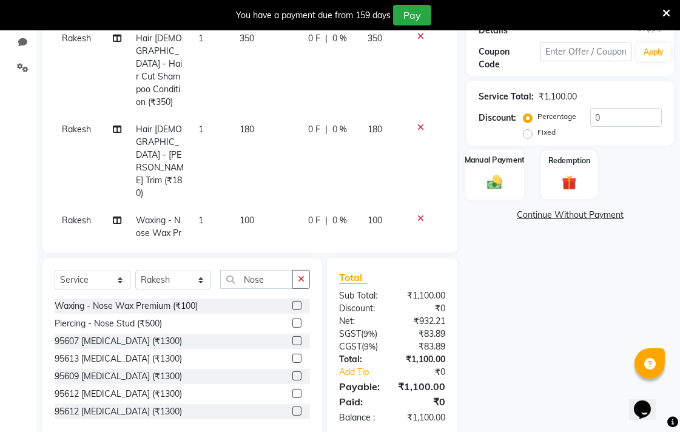
click at [497, 185] on img at bounding box center [494, 182] width 25 height 18
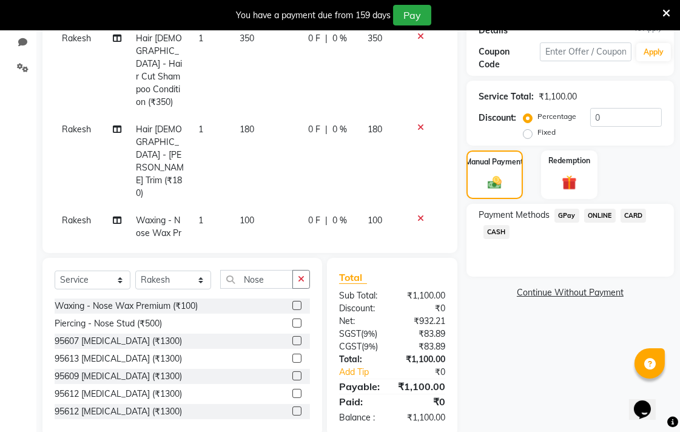
click at [567, 215] on span "GPay" at bounding box center [566, 216] width 25 height 14
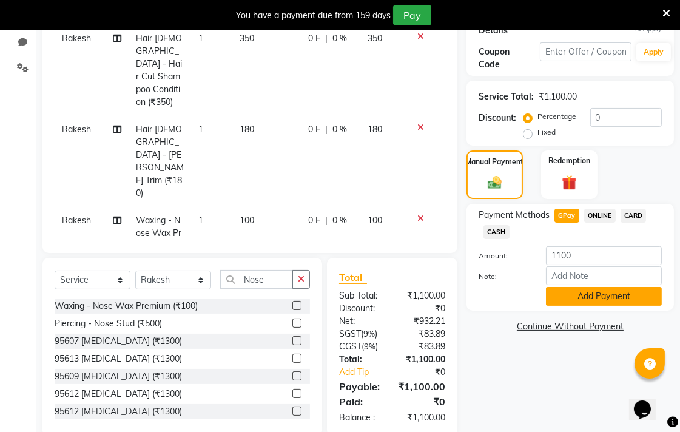
click at [611, 295] on button "Add Payment" at bounding box center [604, 296] width 116 height 19
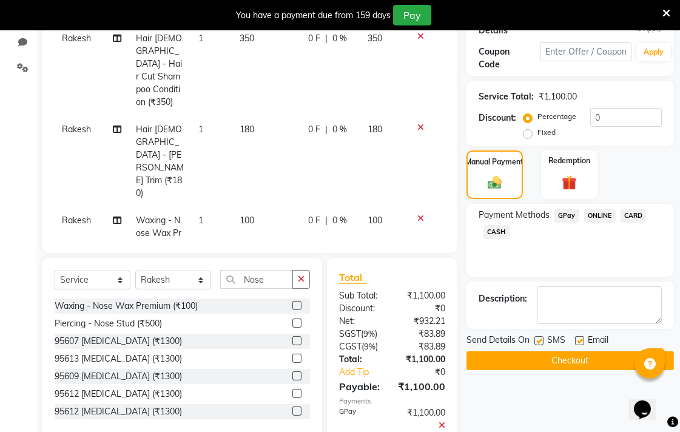
click at [596, 361] on button "Checkout" at bounding box center [569, 360] width 207 height 19
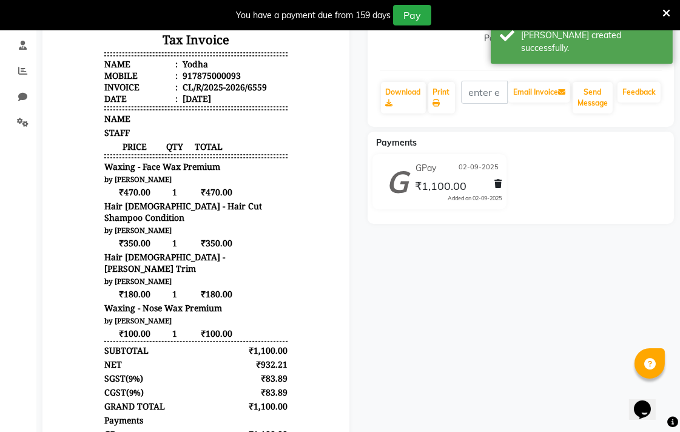
scroll to position [147, 0]
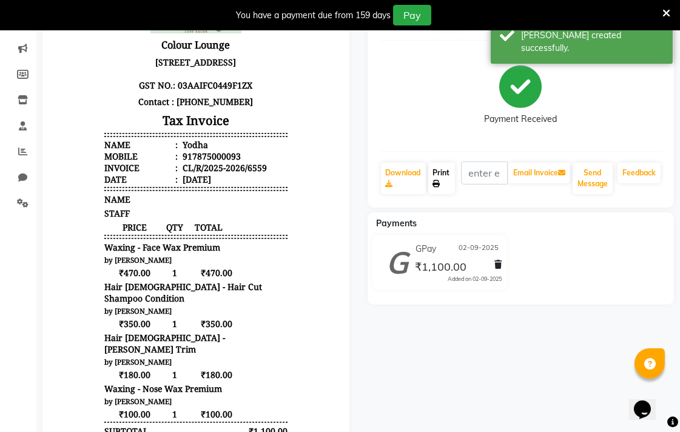
click at [445, 189] on link "Print" at bounding box center [441, 178] width 27 height 32
click at [476, 172] on input "text" at bounding box center [484, 172] width 47 height 23
click at [450, 177] on link "Print" at bounding box center [441, 178] width 27 height 32
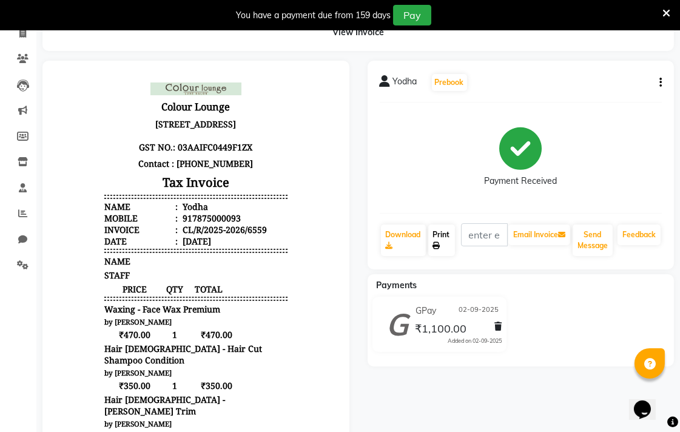
scroll to position [0, 0]
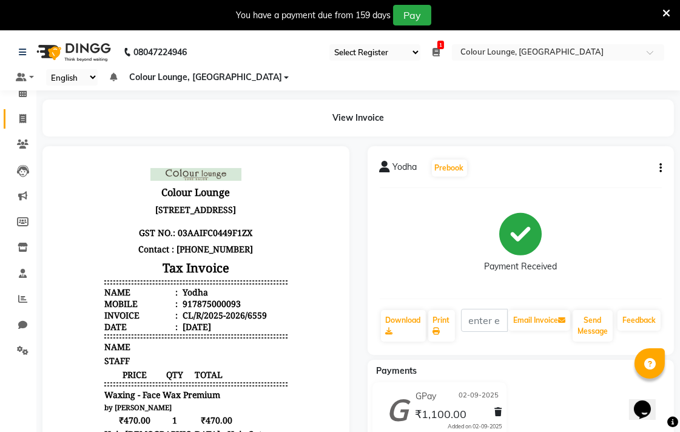
click at [22, 118] on icon at bounding box center [22, 118] width 7 height 9
select select "service"
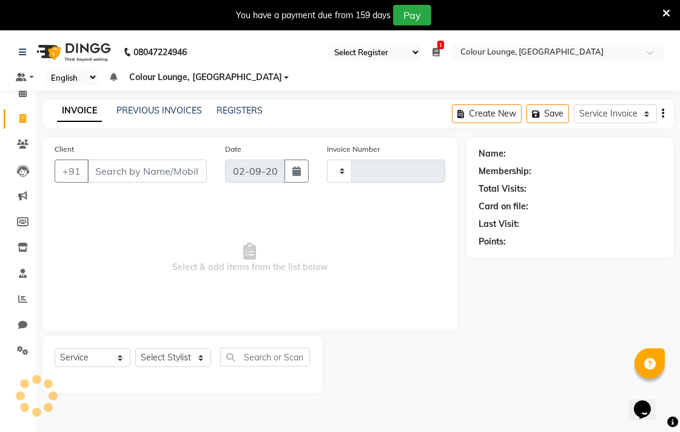
type input "6560"
select select "8013"
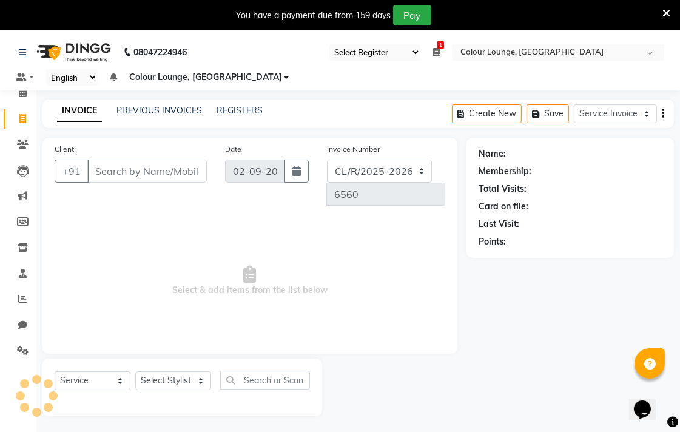
scroll to position [30, 0]
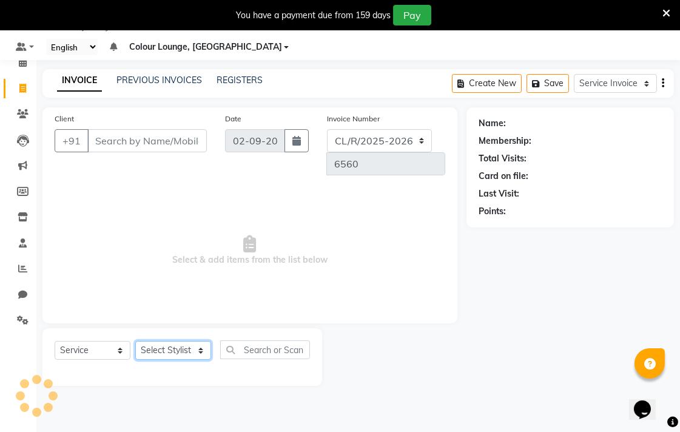
click at [196, 341] on select "Select Stylist" at bounding box center [173, 350] width 76 height 19
select select "70159"
click at [135, 341] on select "Select Stylist Admin AMIT Birshika Charanjeet Colour Lounge, Ranjit Avenue Colo…" at bounding box center [173, 350] width 76 height 19
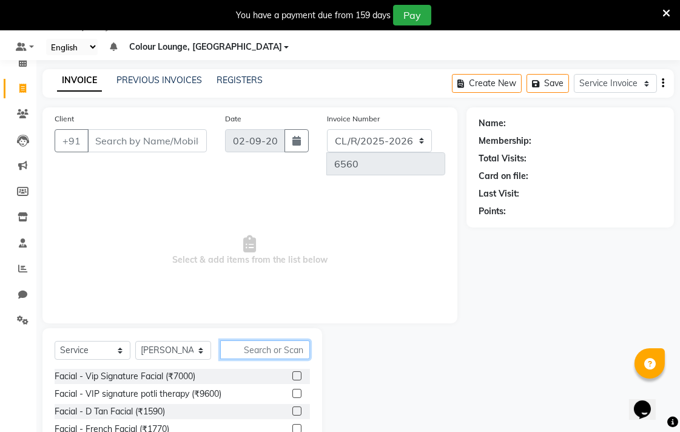
click at [279, 340] on input "text" at bounding box center [265, 349] width 90 height 19
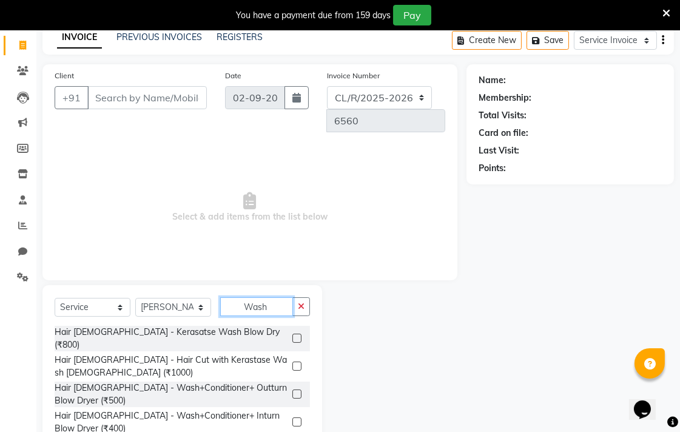
scroll to position [77, 0]
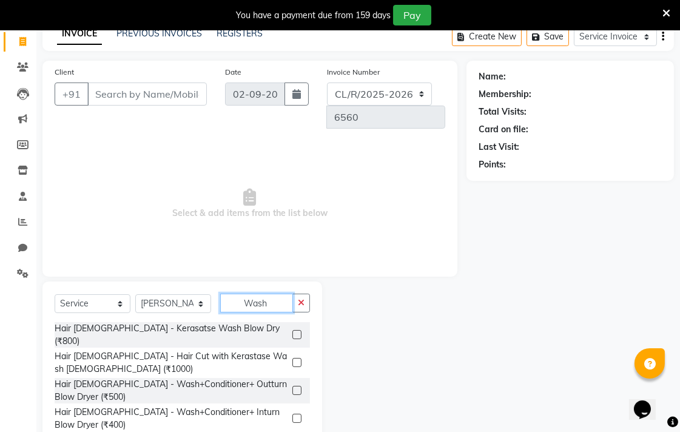
type input "Wash"
click at [298, 386] on label at bounding box center [296, 390] width 9 height 9
click at [298, 387] on input "checkbox" at bounding box center [296, 391] width 8 height 8
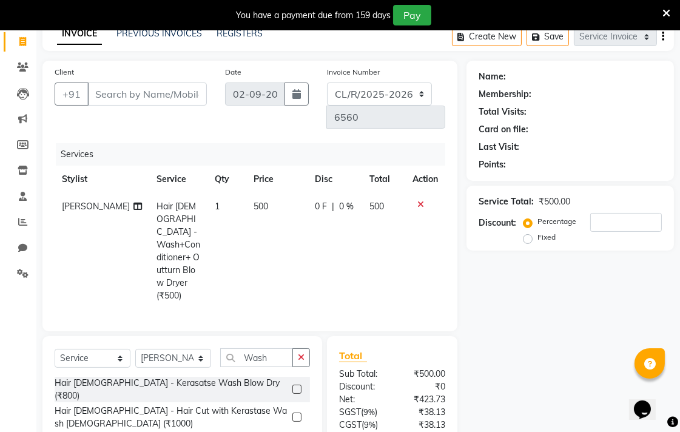
checkbox input "false"
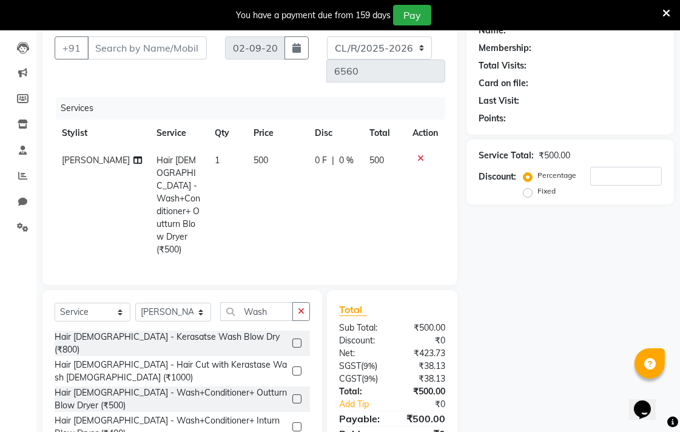
scroll to position [139, 0]
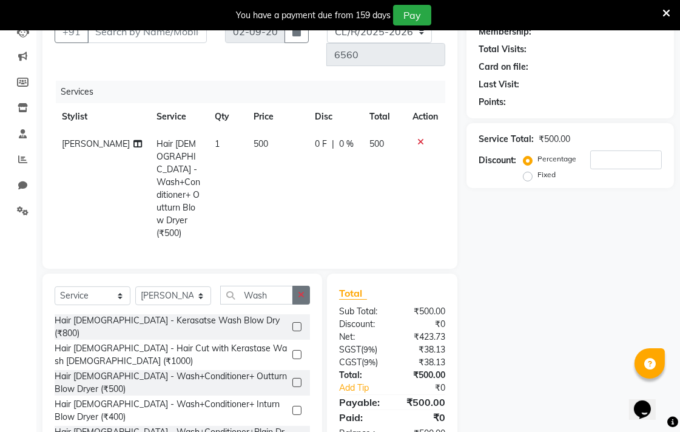
click at [301, 286] on button "button" at bounding box center [301, 295] width 18 height 19
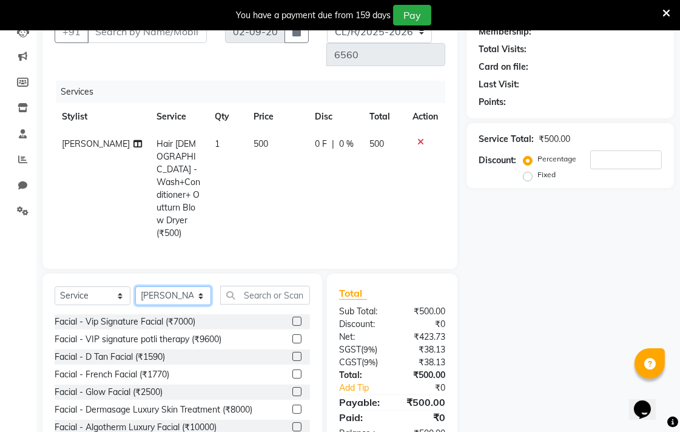
click at [188, 286] on select "Select Stylist Admin AMIT Birshika Charanjeet Colour Lounge, Ranjit Avenue Colo…" at bounding box center [173, 295] width 76 height 19
select select "70156"
click at [135, 286] on select "Select Stylist Admin AMIT Birshika Charanjeet Colour Lounge, Ranjit Avenue Colo…" at bounding box center [173, 295] width 76 height 19
click at [279, 286] on input "text" at bounding box center [265, 295] width 90 height 19
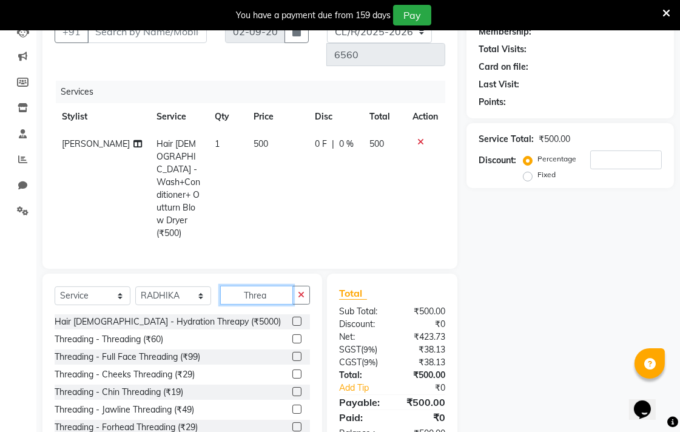
type input "Threa"
click at [292, 334] on label at bounding box center [296, 338] width 9 height 9
click at [292, 335] on input "checkbox" at bounding box center [296, 339] width 8 height 8
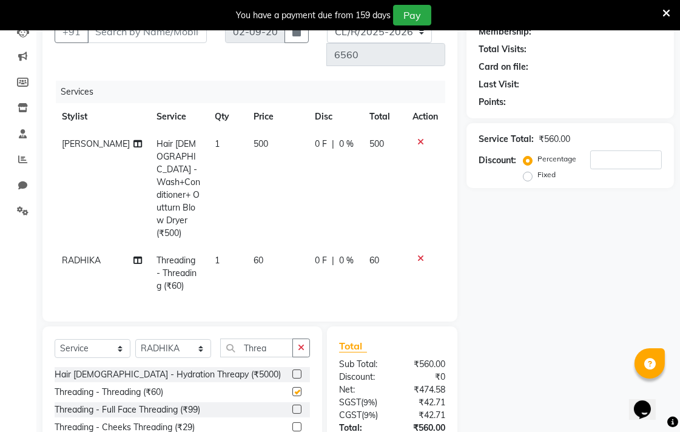
checkbox input "false"
click at [253, 255] on span "60" at bounding box center [258, 260] width 10 height 11
select select "70156"
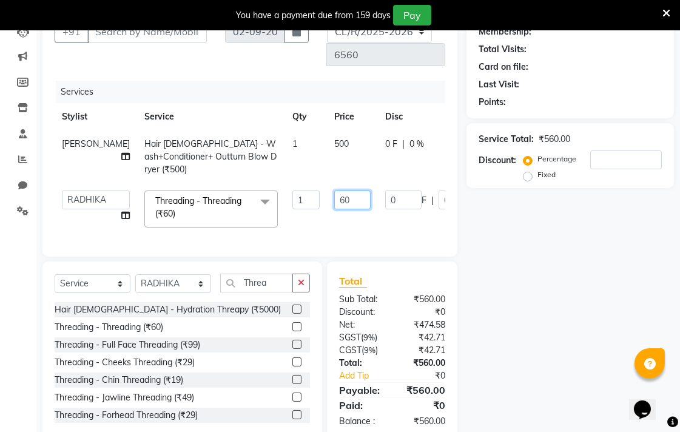
click at [334, 190] on input "60" at bounding box center [352, 199] width 36 height 19
type input "6"
type input "40"
click at [327, 210] on td "40" at bounding box center [352, 209] width 51 height 52
select select "70156"
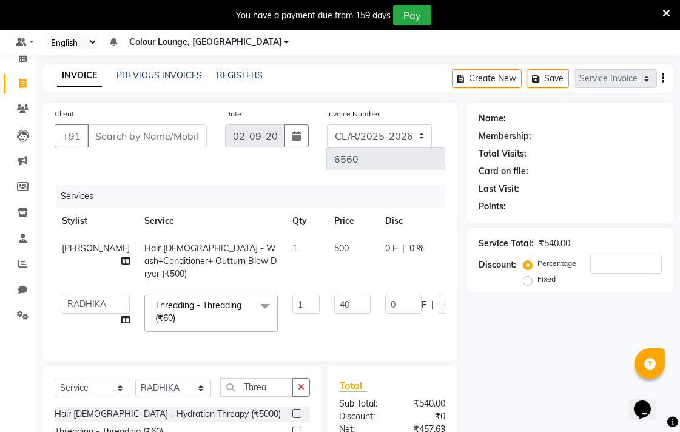
scroll to position [0, 0]
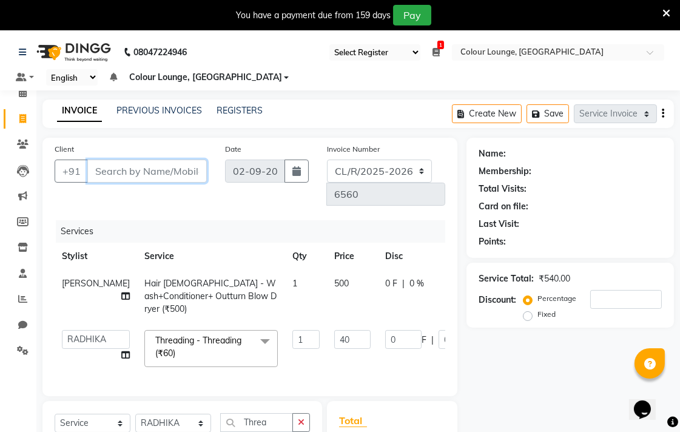
click at [159, 172] on input "Client" at bounding box center [146, 170] width 119 height 23
type input "8"
type input "0"
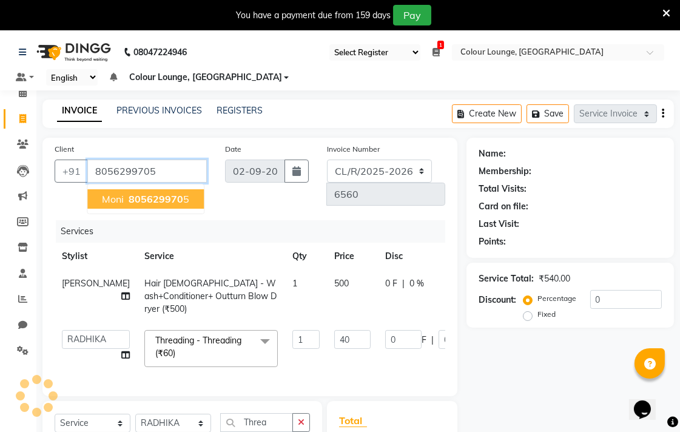
type input "8056299705"
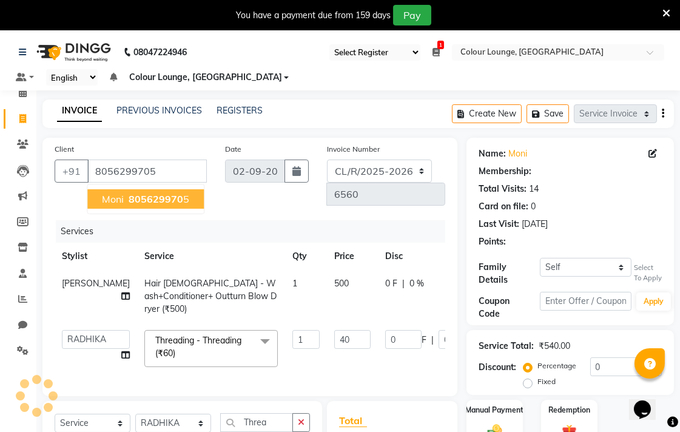
click at [662, 113] on icon "button" at bounding box center [662, 113] width 2 height 1
select select "1: Object"
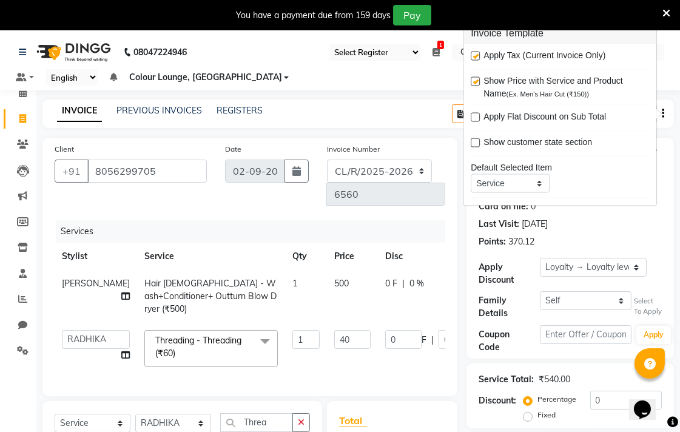
click at [424, 220] on div "Services" at bounding box center [255, 231] width 398 height 22
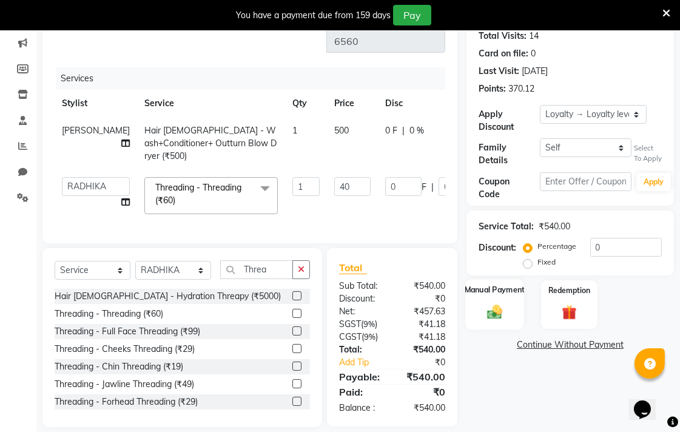
click at [498, 304] on img at bounding box center [494, 311] width 25 height 18
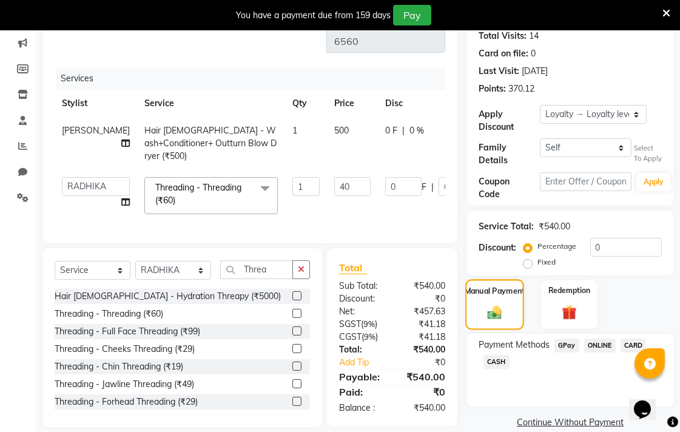
scroll to position [170, 0]
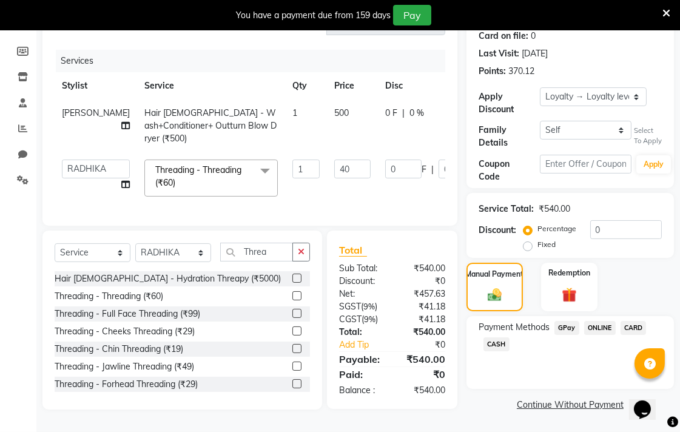
click at [570, 326] on span "GPay" at bounding box center [566, 328] width 25 height 14
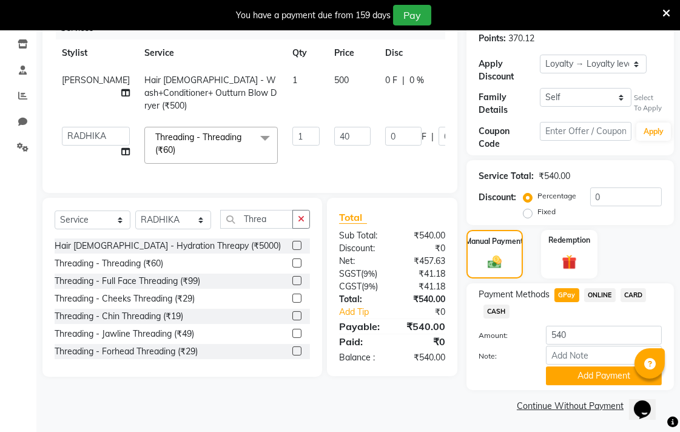
scroll to position [204, 0]
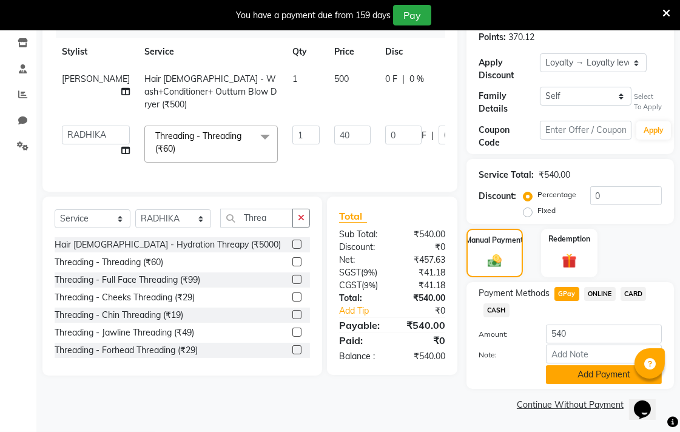
click at [607, 374] on button "Add Payment" at bounding box center [604, 374] width 116 height 19
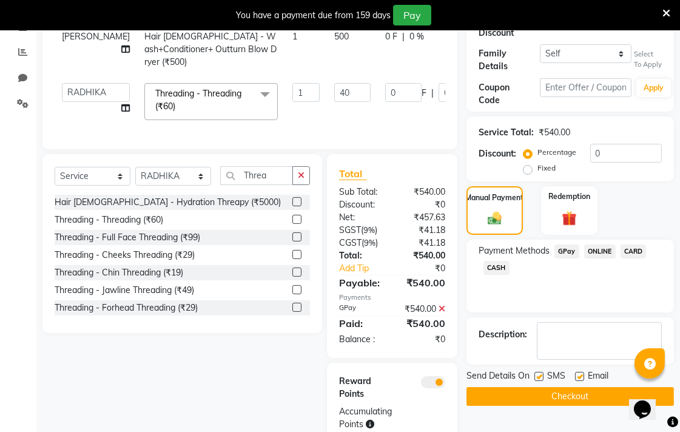
scroll to position [275, 0]
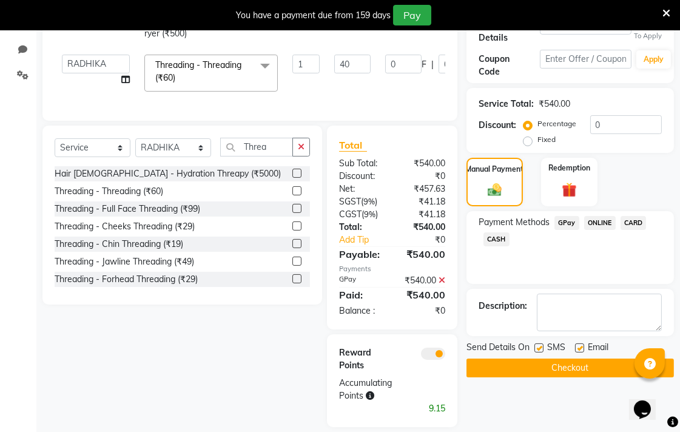
click at [546, 367] on button "Checkout" at bounding box center [569, 367] width 207 height 19
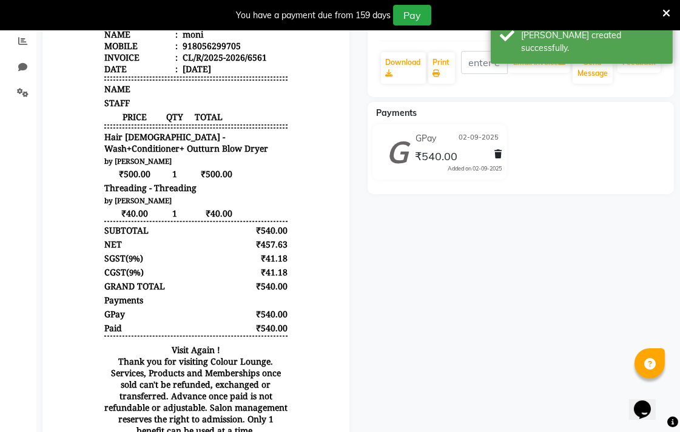
scroll to position [215, 0]
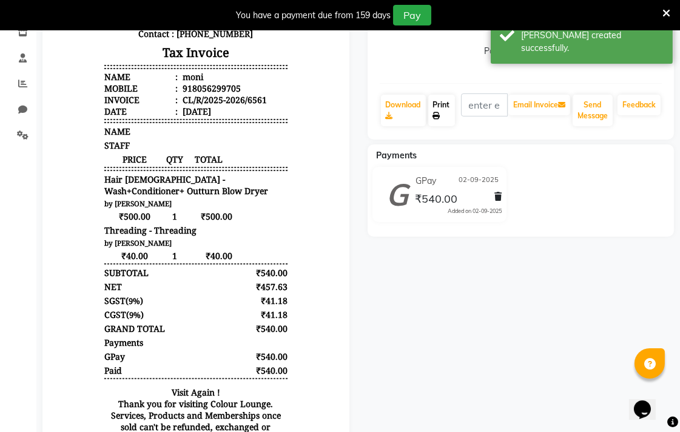
click at [435, 112] on icon at bounding box center [436, 115] width 7 height 7
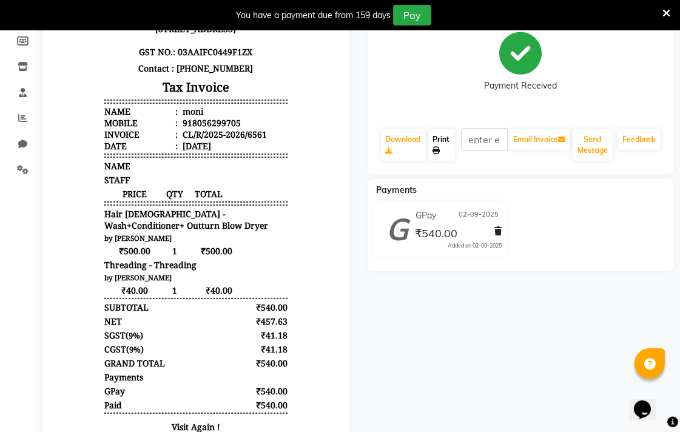
scroll to position [125, 0]
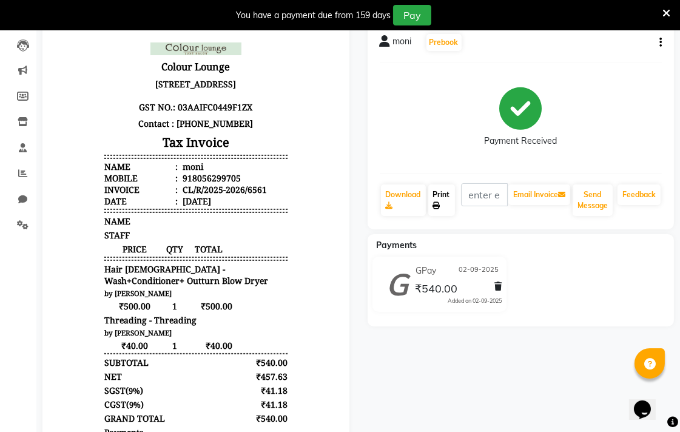
click at [437, 195] on link "Print" at bounding box center [441, 200] width 27 height 32
click at [436, 204] on icon at bounding box center [436, 205] width 7 height 7
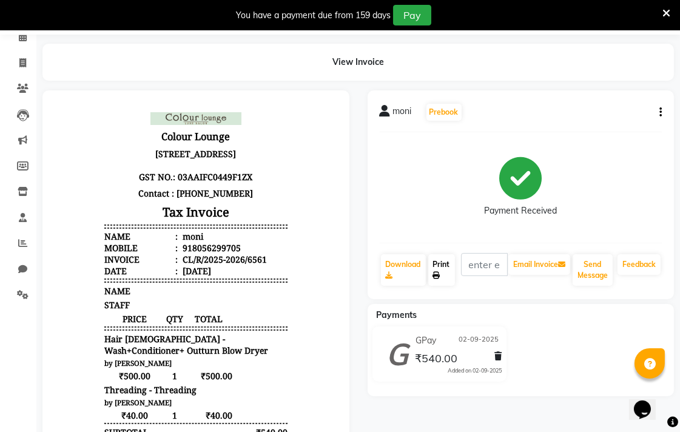
scroll to position [0, 0]
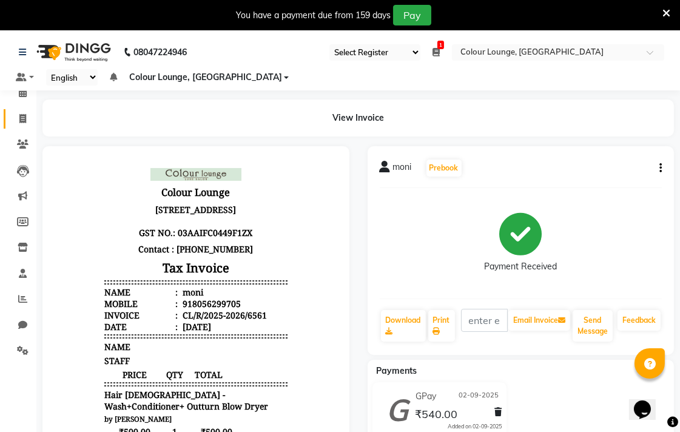
click at [22, 118] on icon at bounding box center [22, 118] width 7 height 9
select select "service"
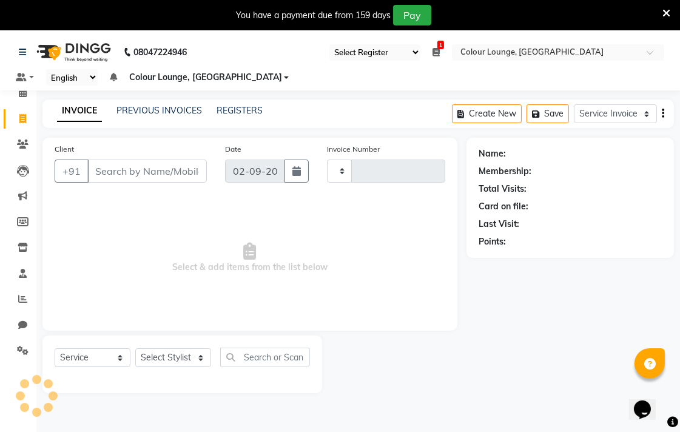
type input "6562"
select select "8013"
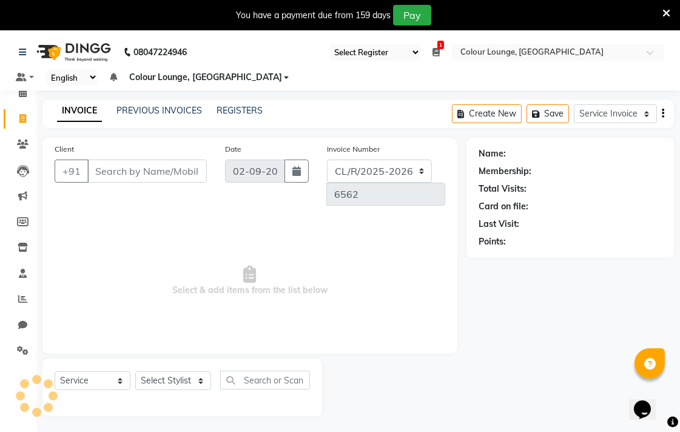
scroll to position [30, 0]
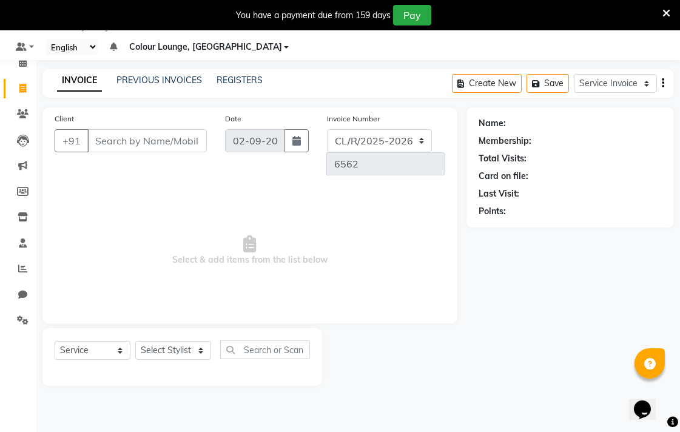
click at [179, 99] on main "INVOICE PREVIOUS INVOICES REGISTERS Create New Save Service Invoice Product Inv…" at bounding box center [357, 236] width 643 height 335
click at [179, 75] on link "PREVIOUS INVOICES" at bounding box center [158, 80] width 85 height 11
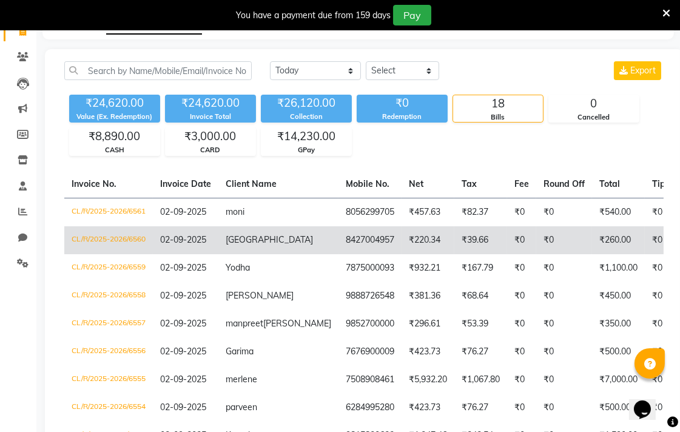
click at [135, 246] on td "CL/R/2025-2026/6560" at bounding box center [108, 240] width 89 height 28
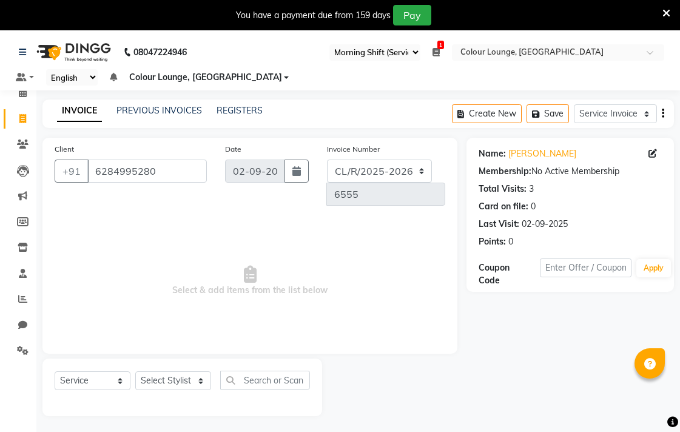
select select "83"
select select "8013"
select select "service"
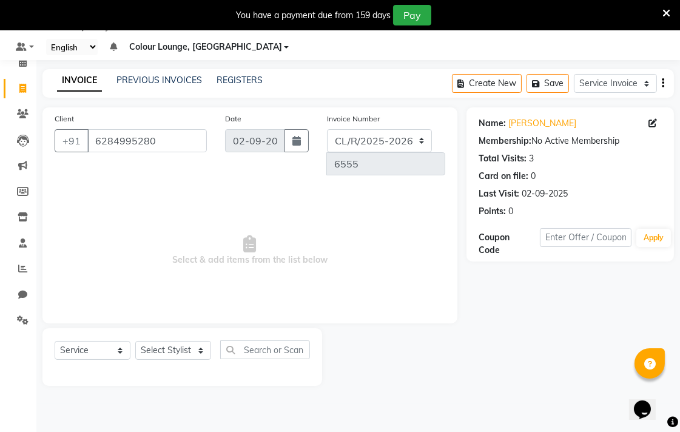
click at [359, 225] on span "Select & add items from the list below" at bounding box center [250, 250] width 390 height 121
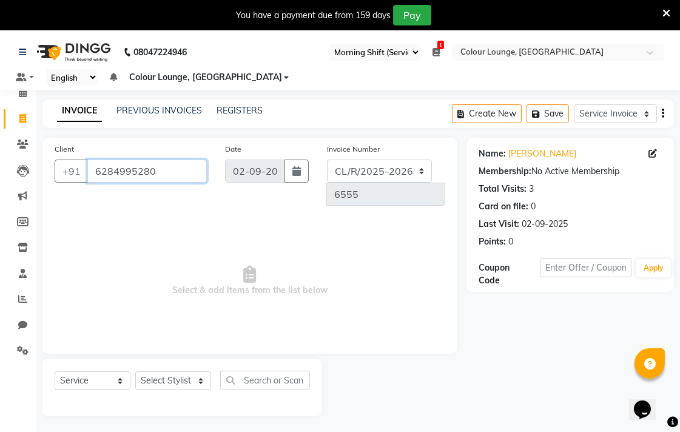
click at [172, 177] on input "6284995280" at bounding box center [146, 170] width 119 height 23
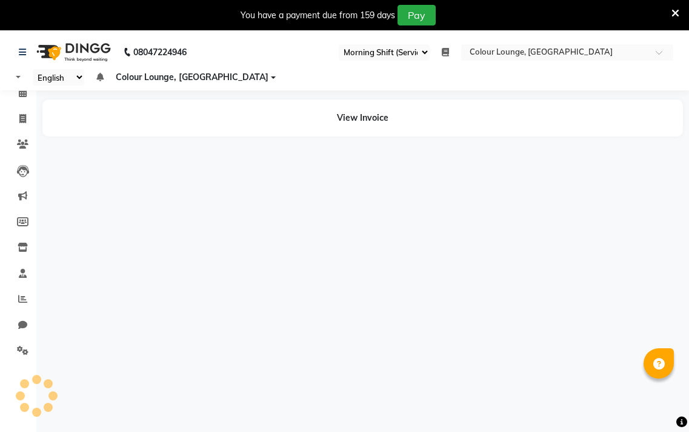
select select "83"
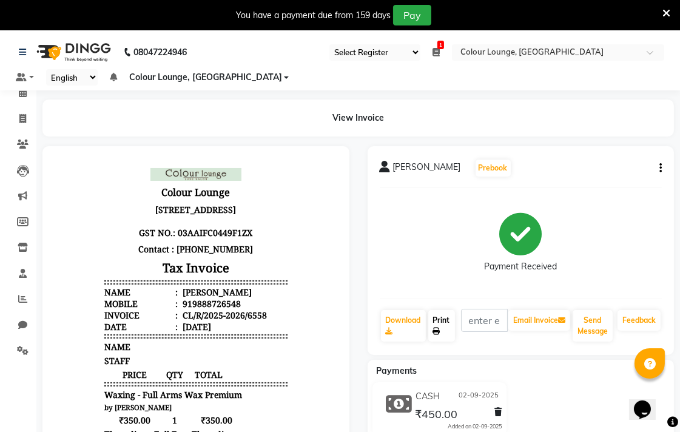
click at [443, 319] on link "Print" at bounding box center [441, 326] width 27 height 32
click at [22, 119] on icon at bounding box center [22, 118] width 7 height 9
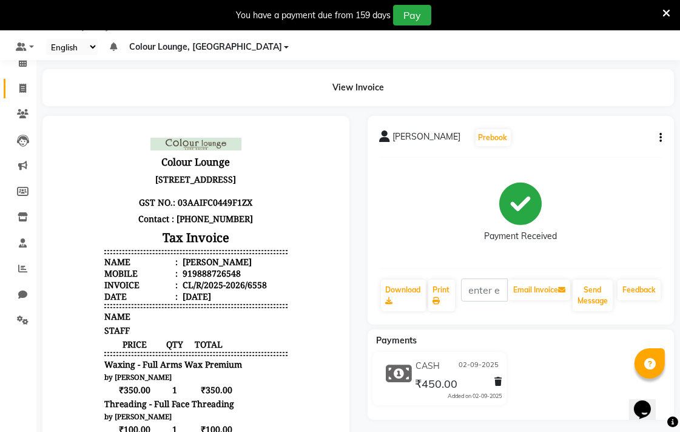
select select "service"
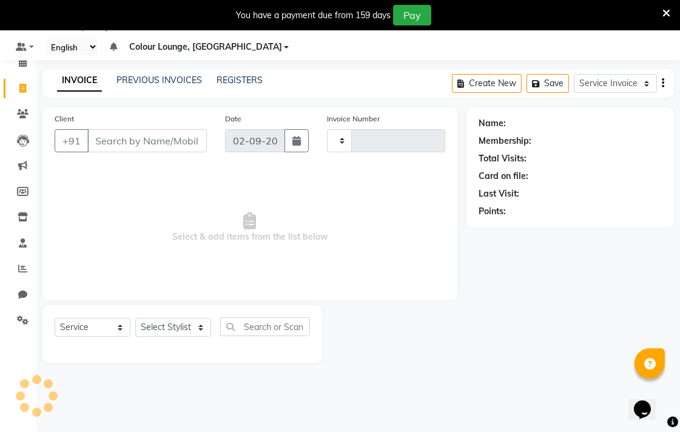
type input "6560"
select select "8013"
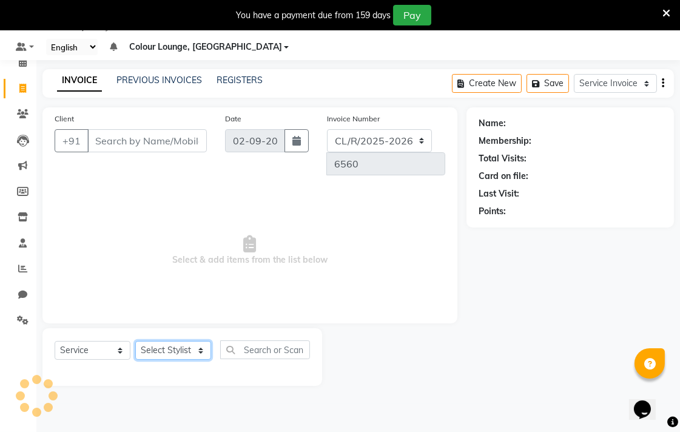
click at [195, 341] on select "Select Stylist" at bounding box center [173, 350] width 76 height 19
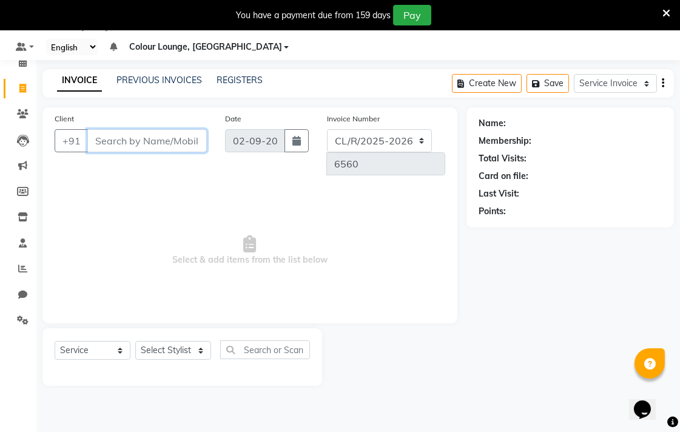
click at [162, 136] on input "Client" at bounding box center [146, 140] width 119 height 23
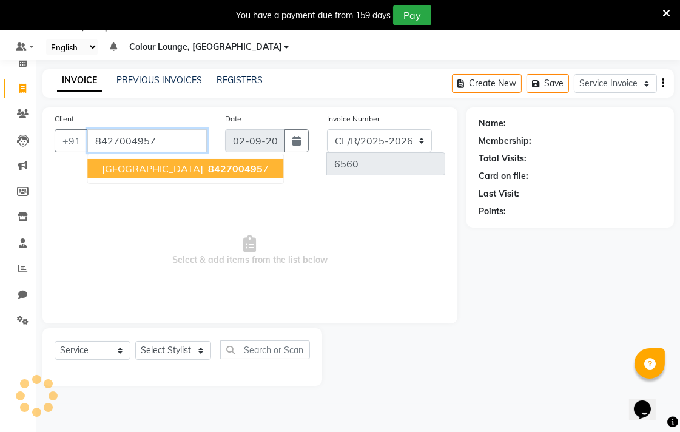
type input "8427004957"
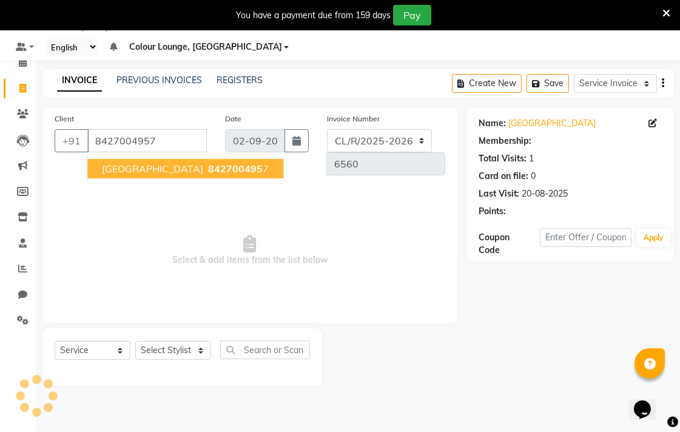
select select "1: Object"
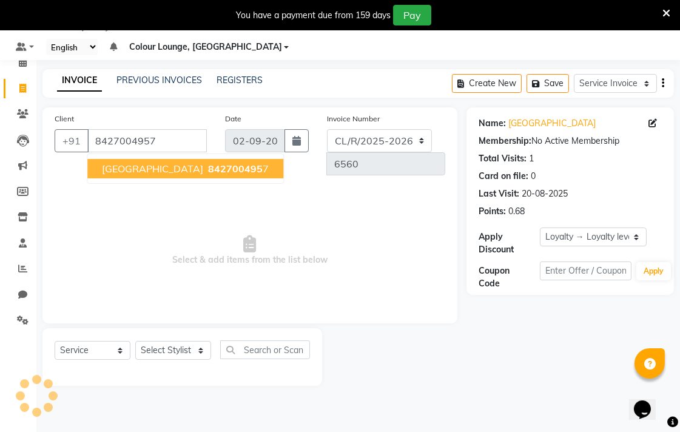
click at [208, 167] on span "842700495" at bounding box center [235, 168] width 55 height 12
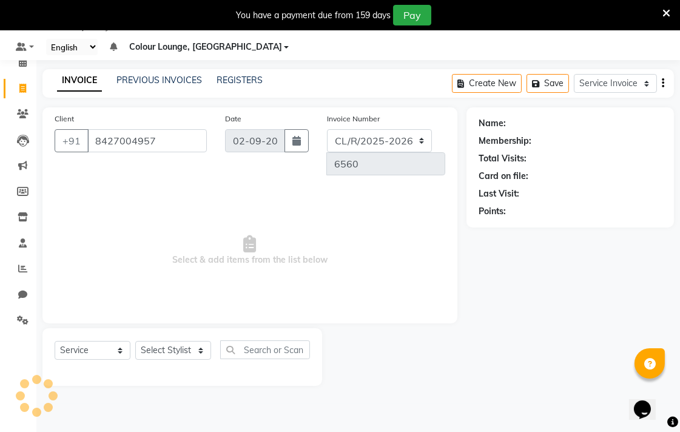
select select "1: Object"
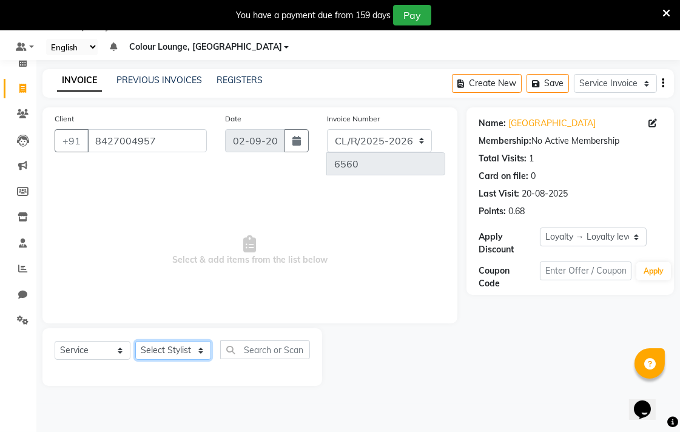
click at [182, 341] on select "Select Stylist" at bounding box center [173, 350] width 76 height 19
click at [197, 341] on select "Select Stylist" at bounding box center [173, 350] width 76 height 19
click at [196, 341] on select "Select Stylist" at bounding box center [173, 350] width 76 height 19
click at [198, 341] on select "Select Stylist" at bounding box center [173, 350] width 76 height 19
click at [202, 341] on select "Select Stylist" at bounding box center [173, 350] width 76 height 19
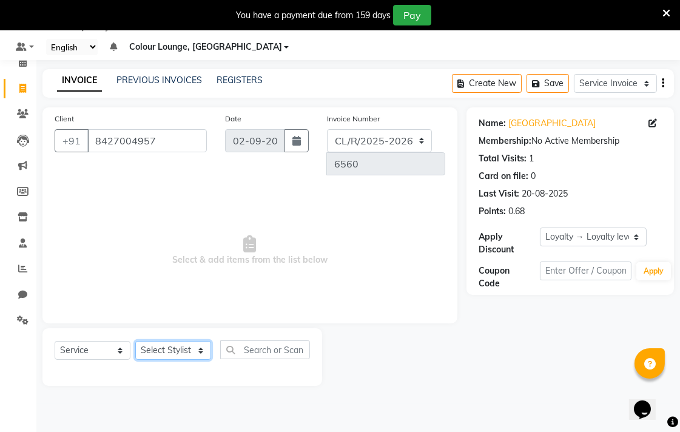
click at [203, 341] on select "Select Stylist" at bounding box center [173, 350] width 76 height 19
click at [189, 341] on select "Select Stylist" at bounding box center [173, 350] width 76 height 19
click at [198, 341] on select "Select Stylist" at bounding box center [173, 350] width 76 height 19
click at [196, 341] on select "Select Stylist" at bounding box center [173, 350] width 76 height 19
click at [198, 341] on select "Select Stylist" at bounding box center [173, 350] width 76 height 19
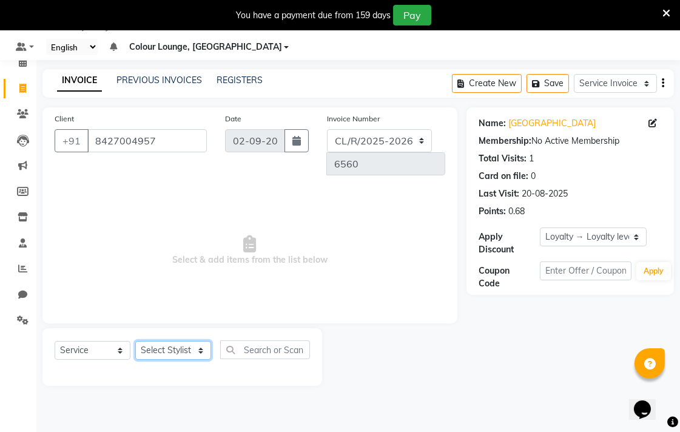
click at [201, 341] on select "Select Stylist" at bounding box center [173, 350] width 76 height 19
click at [192, 341] on select "Select Stylist" at bounding box center [173, 350] width 76 height 19
click at [201, 341] on select "Select Stylist" at bounding box center [173, 350] width 76 height 19
click at [182, 341] on select "Select Stylist" at bounding box center [173, 350] width 76 height 19
click at [135, 341] on select "Select Stylist" at bounding box center [173, 350] width 76 height 19
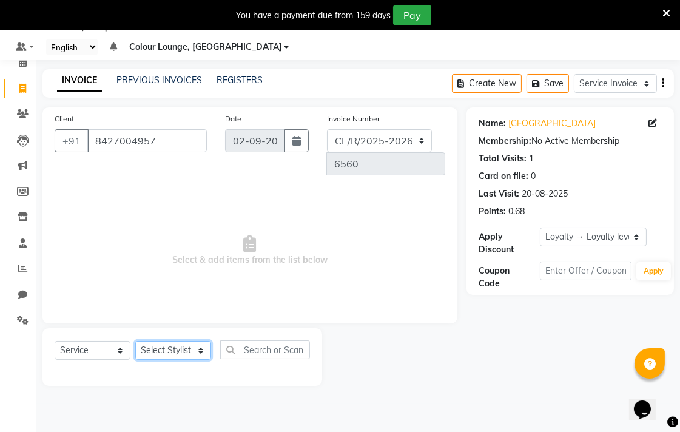
click at [182, 341] on select "Select Stylist" at bounding box center [173, 350] width 76 height 19
click at [186, 341] on select "Select Stylist" at bounding box center [173, 350] width 76 height 19
click at [195, 341] on select "Select Stylist" at bounding box center [173, 350] width 76 height 19
click at [190, 341] on select "Select Stylist" at bounding box center [173, 350] width 76 height 19
click at [183, 341] on select "Select Stylist" at bounding box center [173, 350] width 76 height 19
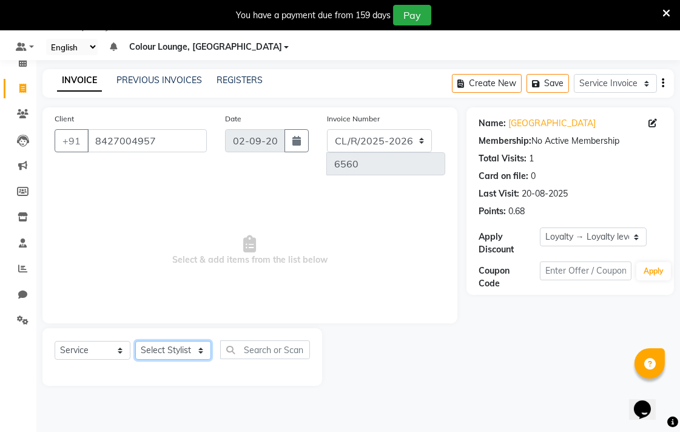
click at [196, 341] on select "Select Stylist" at bounding box center [173, 350] width 76 height 19
click at [193, 341] on select "Select Stylist" at bounding box center [173, 350] width 76 height 19
click at [201, 341] on select "Select Stylist" at bounding box center [173, 350] width 76 height 19
click at [189, 341] on select "Select Stylist" at bounding box center [173, 350] width 76 height 19
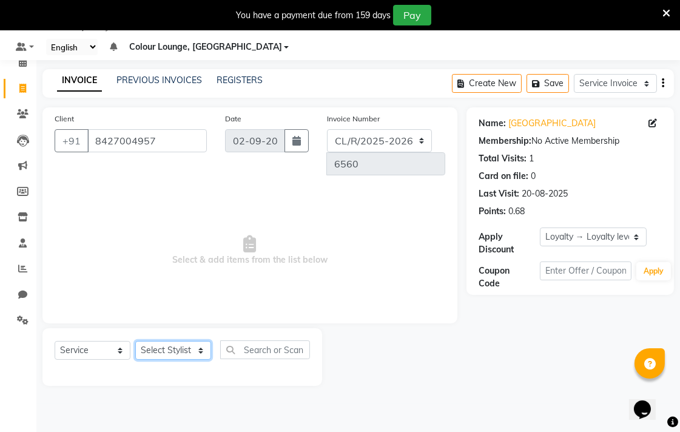
click at [186, 341] on select "Select Stylist" at bounding box center [173, 350] width 76 height 19
click at [193, 341] on select "Select Stylist" at bounding box center [173, 350] width 76 height 19
click at [202, 341] on select "Select Stylist" at bounding box center [173, 350] width 76 height 19
click at [207, 341] on select "Select Stylist" at bounding box center [173, 350] width 76 height 19
click at [185, 341] on select "Select Stylist" at bounding box center [173, 350] width 76 height 19
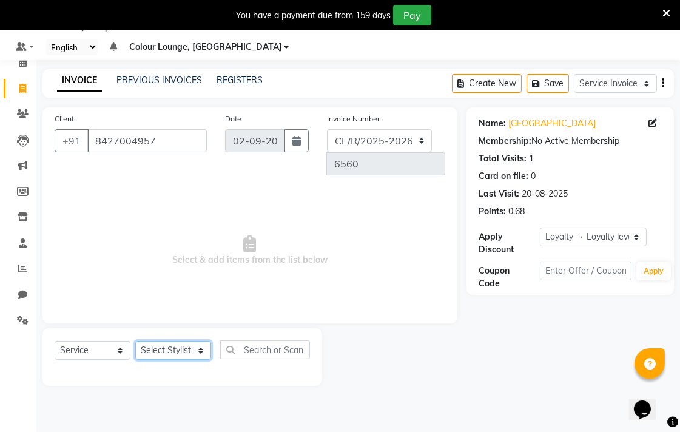
click at [199, 341] on select "Select Stylist" at bounding box center [173, 350] width 76 height 19
click at [204, 341] on select "Select Stylist" at bounding box center [173, 350] width 76 height 19
click at [193, 341] on select "Select Stylist" at bounding box center [173, 350] width 76 height 19
click at [173, 341] on select "Select Stylist" at bounding box center [173, 350] width 76 height 19
click at [165, 341] on select "Select Stylist" at bounding box center [173, 350] width 76 height 19
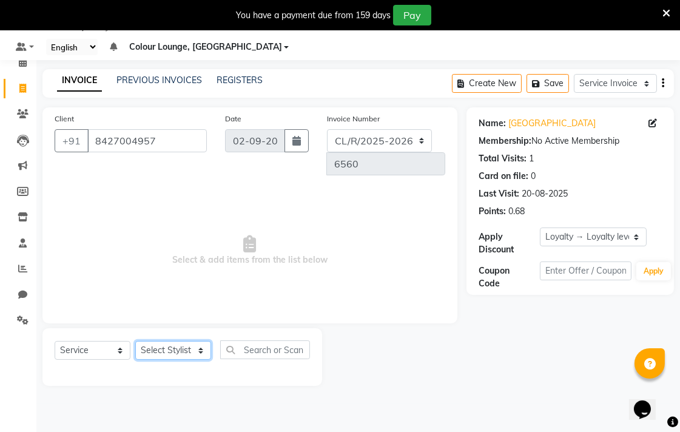
click at [135, 341] on select "Select Stylist" at bounding box center [173, 350] width 76 height 19
click at [176, 352] on div "Select Service Membership Package Voucher Prepaid Gift Card Select Stylist" at bounding box center [181, 357] width 279 height 58
click at [160, 341] on select "Select Stylist" at bounding box center [173, 350] width 76 height 19
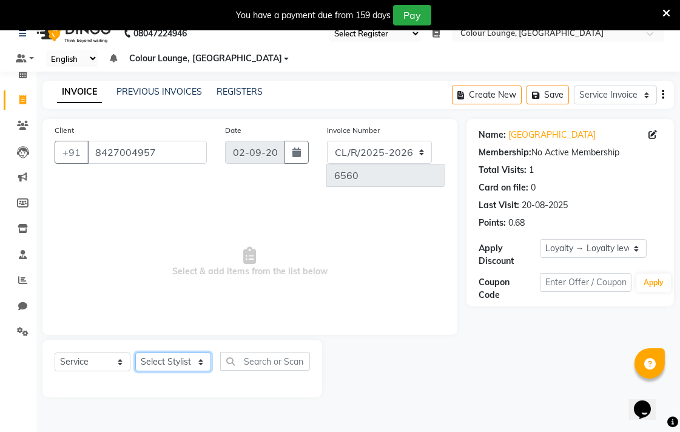
scroll to position [17, 0]
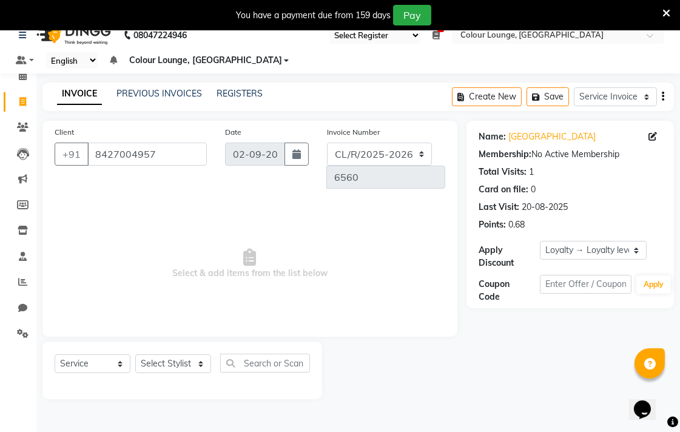
click at [104, 211] on span "Select & add items from the list below" at bounding box center [250, 263] width 390 height 121
click at [276, 353] on input "text" at bounding box center [265, 362] width 90 height 19
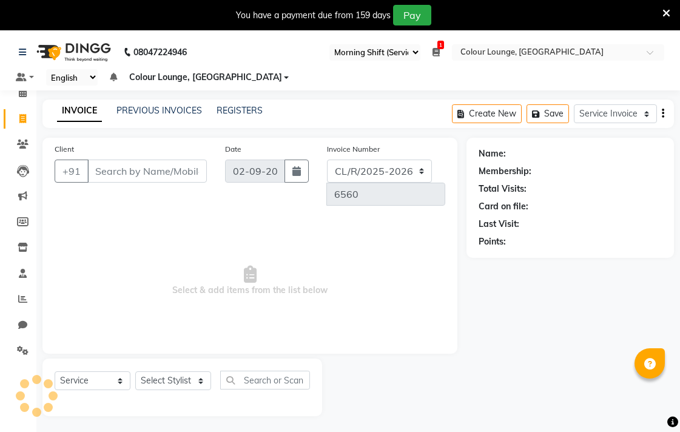
select select "83"
select select "8013"
select select "service"
type input "8427004957"
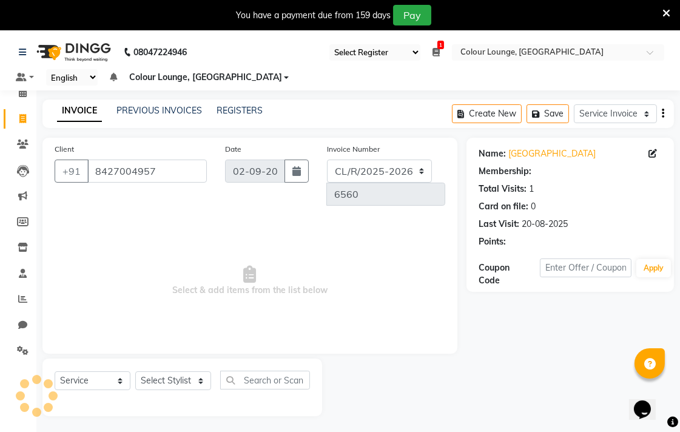
select select "1: Object"
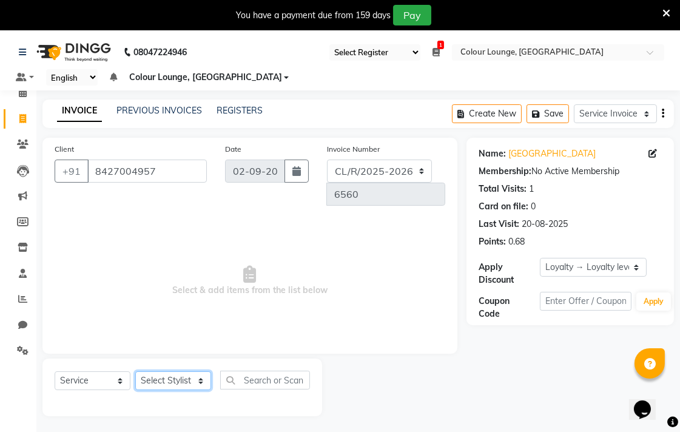
click at [177, 371] on select "Select Stylist Admin AMIT Birshika [PERSON_NAME] Colour Lounge, Ranjit Avenue C…" at bounding box center [173, 380] width 76 height 19
select select "70171"
click at [135, 371] on select "Select Stylist Admin AMIT Birshika [PERSON_NAME] Colour Lounge, Ranjit Avenue C…" at bounding box center [173, 380] width 76 height 19
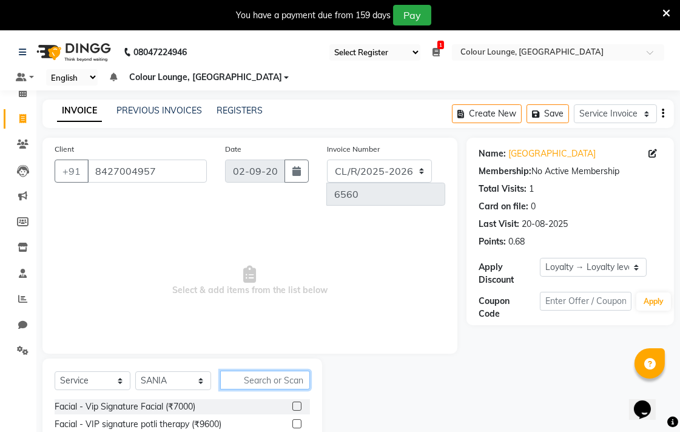
click at [277, 370] on input "text" at bounding box center [265, 379] width 90 height 19
type input "Thr"
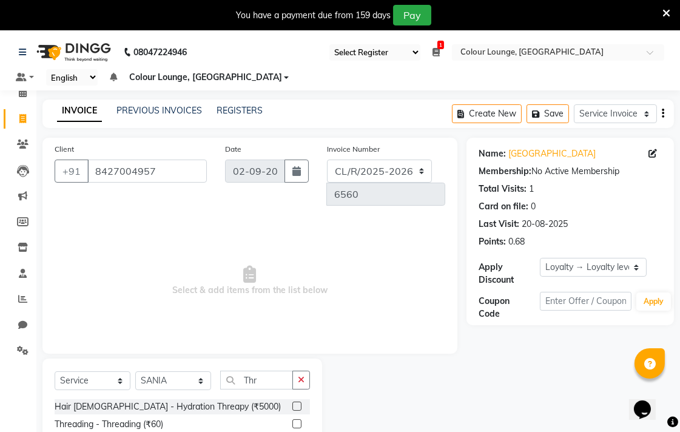
click at [292, 419] on label at bounding box center [296, 423] width 9 height 9
click at [292, 420] on input "checkbox" at bounding box center [296, 424] width 8 height 8
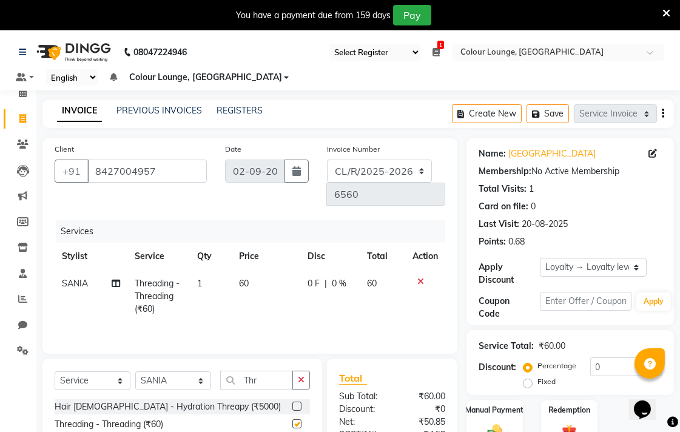
click at [253, 281] on td "60" at bounding box center [266, 296] width 69 height 53
checkbox input "false"
select select "70171"
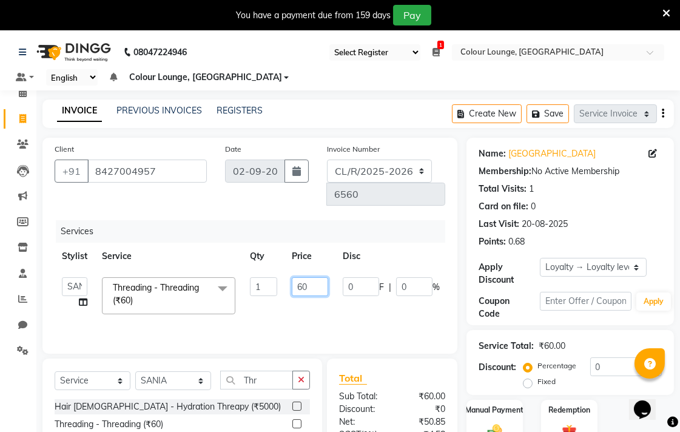
click at [293, 277] on input "60" at bounding box center [310, 286] width 36 height 19
type input "160"
click at [172, 371] on select "Select Stylist Admin AMIT Birshika Charanjeet Colour Lounge, Ranjit Avenue Colo…" at bounding box center [173, 380] width 76 height 19
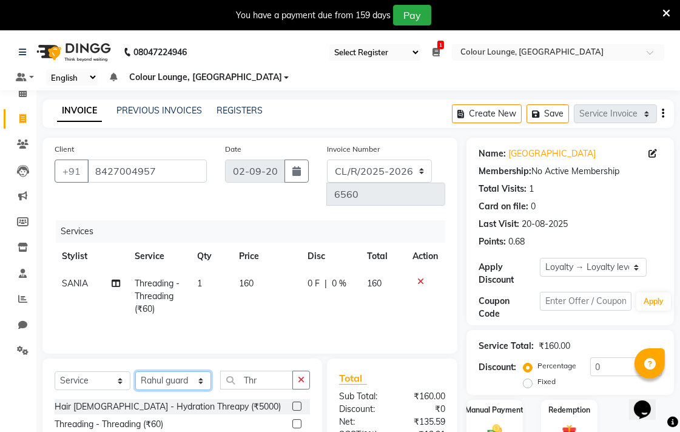
click at [135, 371] on select "Select Stylist Admin AMIT Birshika Charanjeet Colour Lounge, Ranjit Avenue Colo…" at bounding box center [173, 380] width 76 height 19
click at [204, 371] on select "Select Stylist Admin AMIT Birshika [PERSON_NAME] Colour Lounge, Ranjit Avenue C…" at bounding box center [173, 380] width 76 height 19
select select "70156"
click at [135, 371] on select "Select Stylist Admin AMIT Birshika [PERSON_NAME] Colour Lounge, Ranjit Avenue C…" at bounding box center [173, 380] width 76 height 19
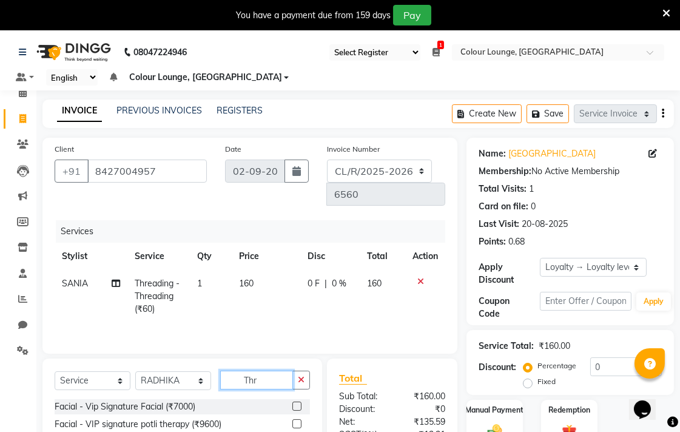
click at [273, 370] on input "Thr" at bounding box center [256, 379] width 73 height 19
type input "Thre"
click at [292, 419] on label at bounding box center [296, 423] width 9 height 9
click at [292, 420] on input "checkbox" at bounding box center [296, 424] width 8 height 8
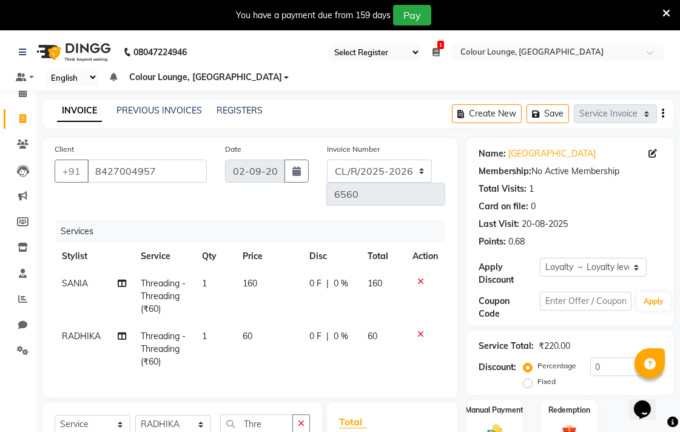
checkbox input "false"
click at [258, 322] on td "60" at bounding box center [268, 348] width 67 height 53
select select "70156"
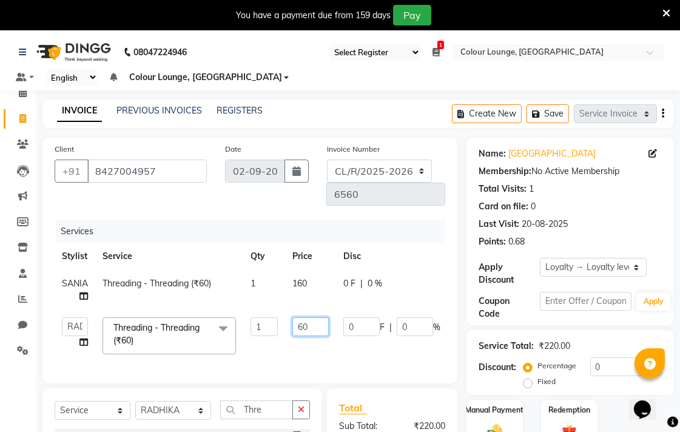
click at [306, 317] on input "60" at bounding box center [310, 326] width 36 height 19
type input "6"
type input "40"
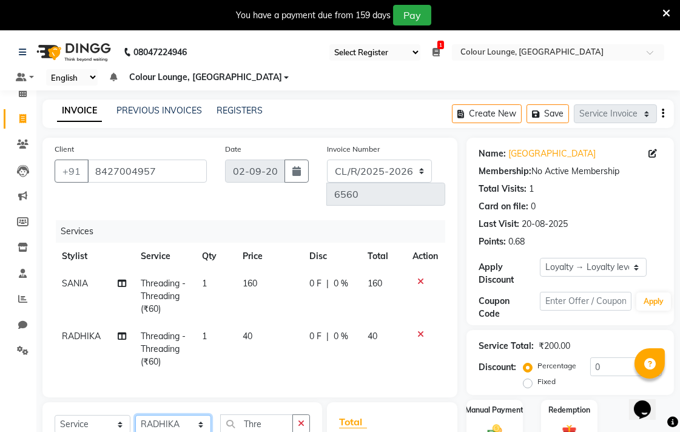
select select "70157"
click at [135, 415] on select "Select Stylist Admin AMIT Birshika [PERSON_NAME] Colour Lounge, Ranjit Avenue C…" at bounding box center [173, 424] width 76 height 19
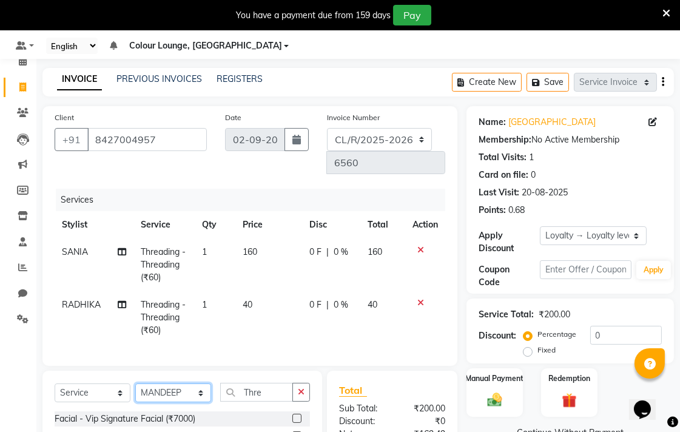
scroll to position [118, 0]
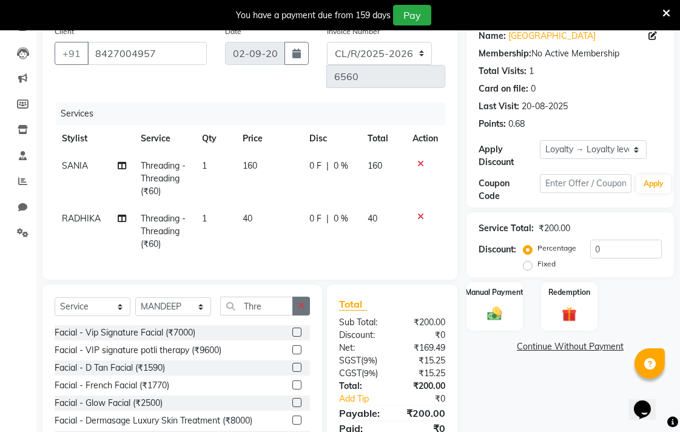
click at [295, 296] on button "button" at bounding box center [301, 305] width 18 height 19
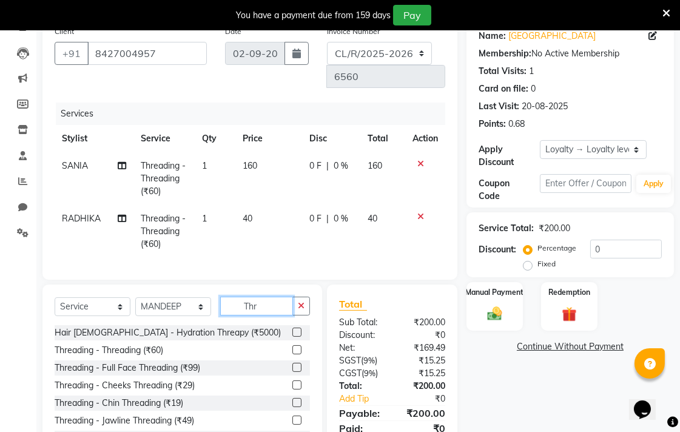
type input "Thr"
click at [292, 345] on label at bounding box center [296, 349] width 9 height 9
click at [292, 346] on input "checkbox" at bounding box center [296, 350] width 8 height 8
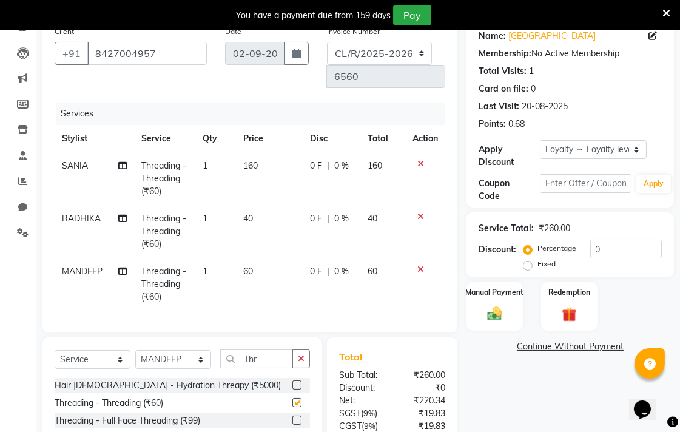
checkbox input "false"
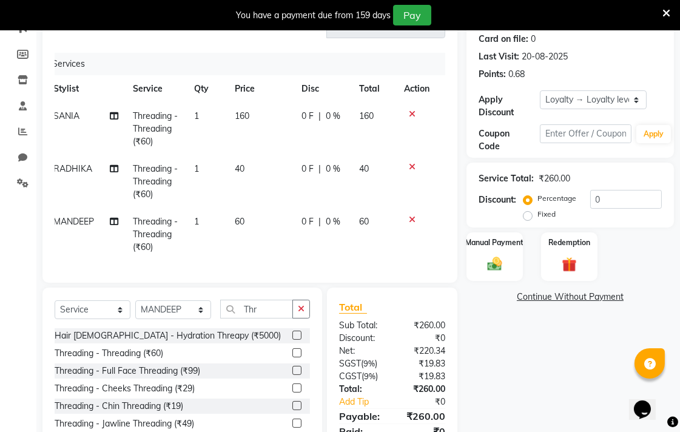
scroll to position [207, 0]
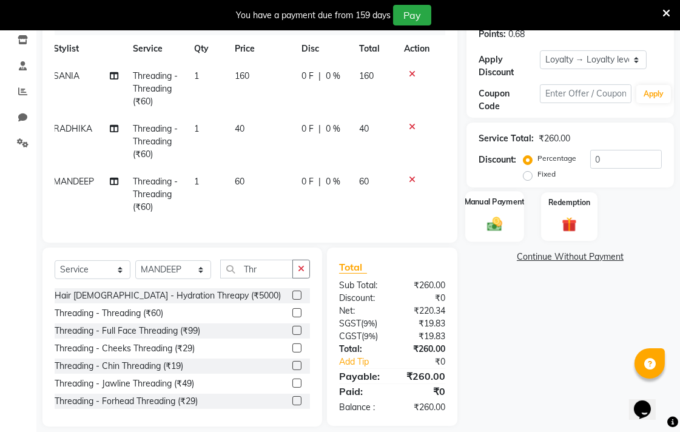
click at [507, 237] on div "Manual Payment" at bounding box center [494, 216] width 59 height 51
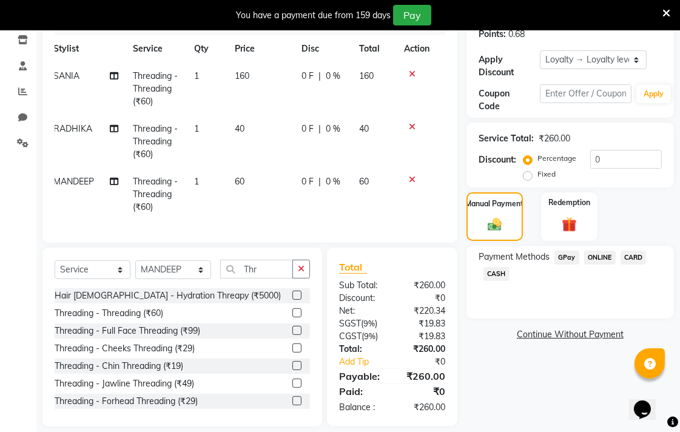
click at [499, 276] on span "CASH" at bounding box center [496, 274] width 26 height 14
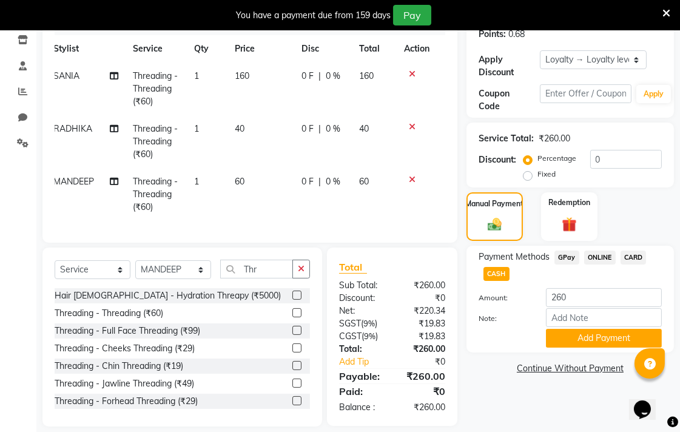
click at [564, 255] on span "GPay" at bounding box center [566, 257] width 25 height 14
click at [592, 336] on button "Add Payment" at bounding box center [604, 338] width 116 height 19
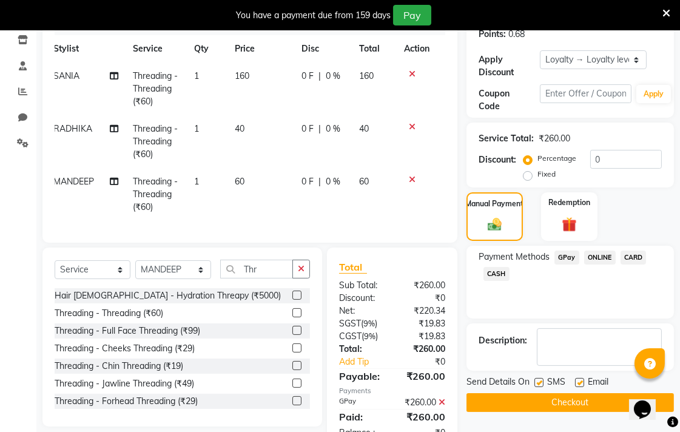
click at [441, 398] on icon at bounding box center [441, 402] width 7 height 8
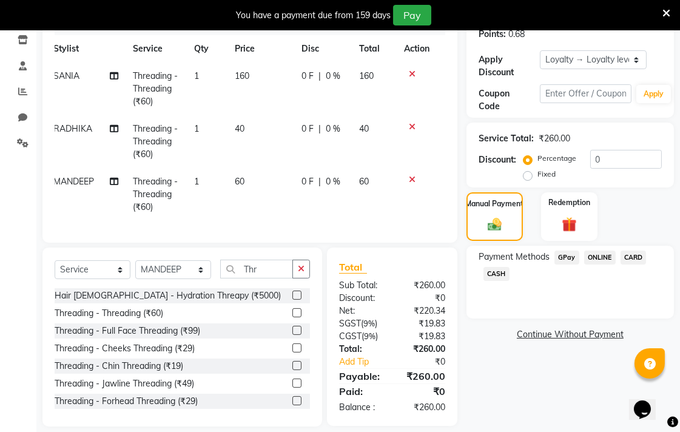
click at [558, 257] on span "GPay" at bounding box center [566, 257] width 25 height 14
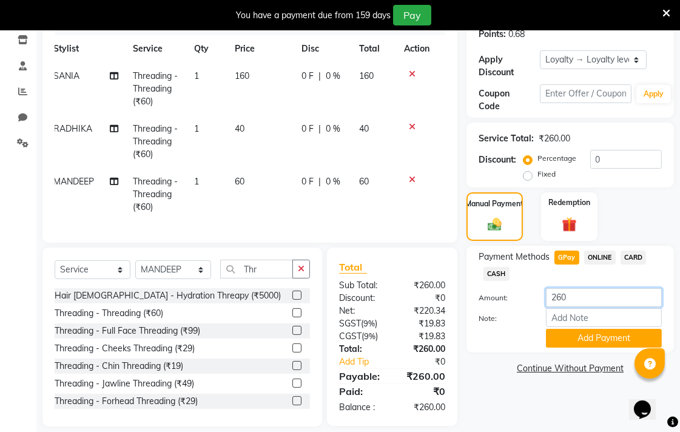
click at [561, 299] on input "260" at bounding box center [604, 297] width 116 height 19
click at [494, 273] on span "CASH" at bounding box center [496, 274] width 26 height 14
click at [573, 298] on input "260" at bounding box center [604, 297] width 116 height 19
type input "2"
type input "80"
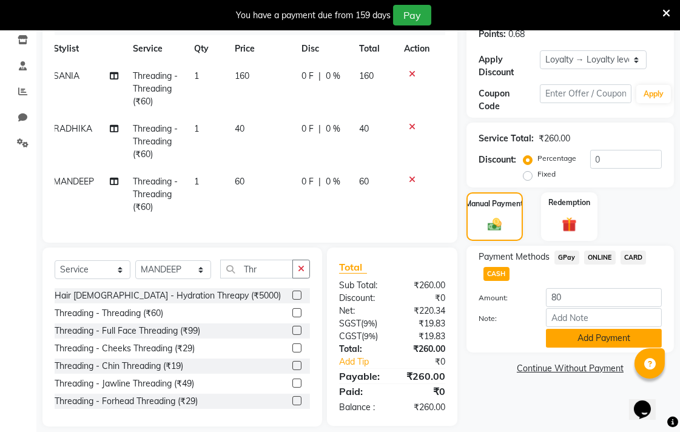
click at [613, 333] on button "Add Payment" at bounding box center [604, 338] width 116 height 19
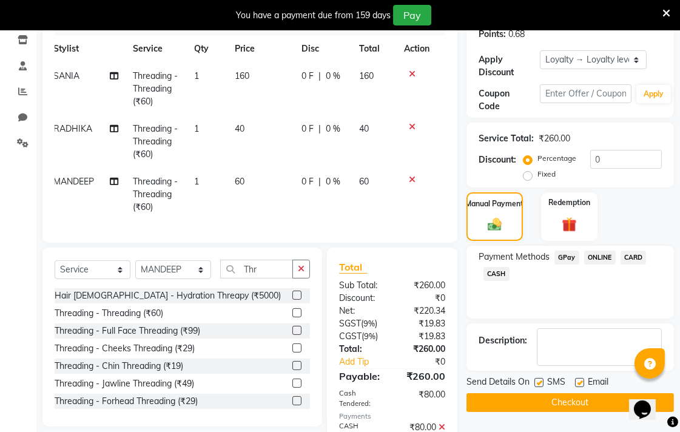
click at [567, 257] on span "GPay" at bounding box center [566, 257] width 25 height 14
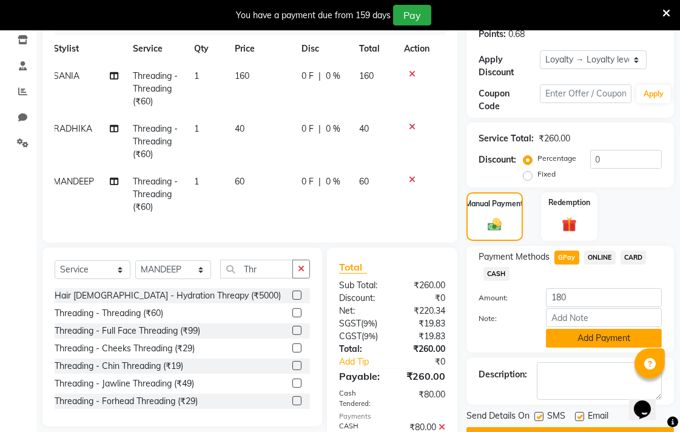
click at [603, 343] on button "Add Payment" at bounding box center [604, 338] width 116 height 19
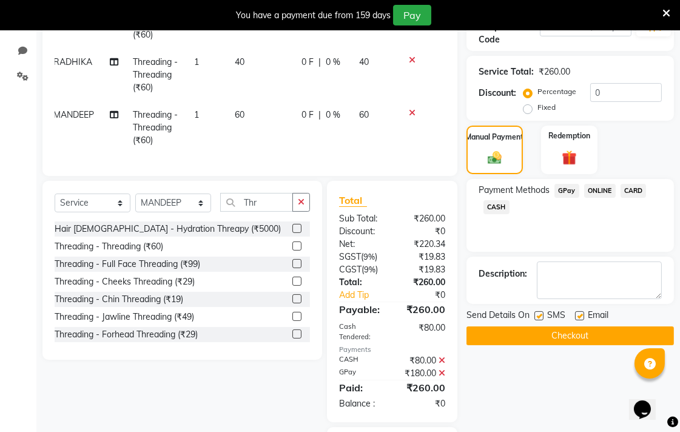
scroll to position [367, 0]
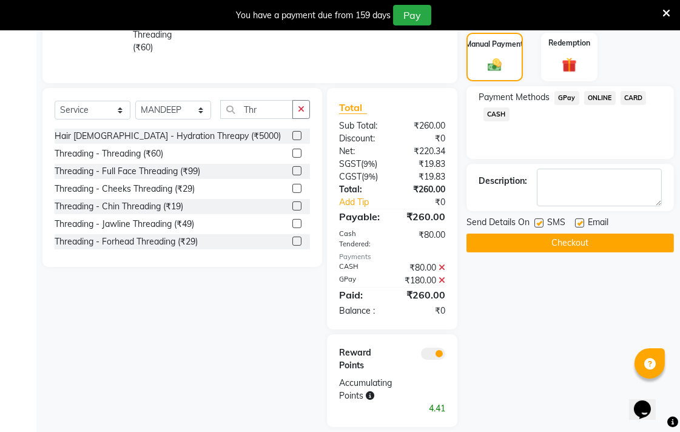
click at [616, 239] on button "Checkout" at bounding box center [569, 242] width 207 height 19
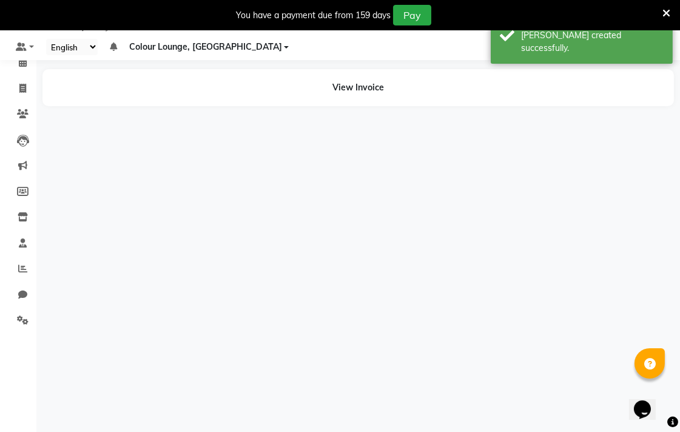
scroll to position [30, 0]
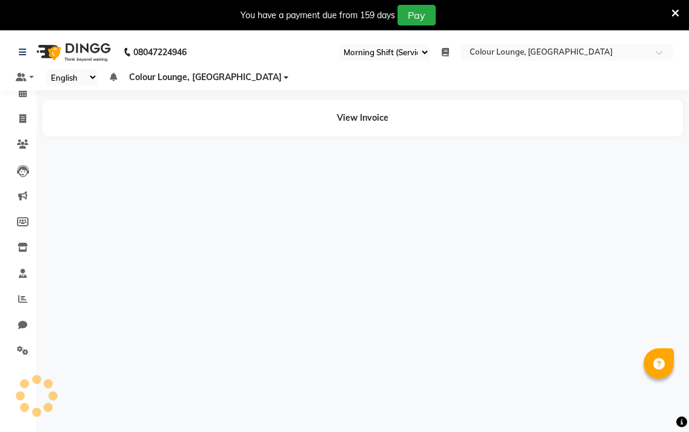
select select "83"
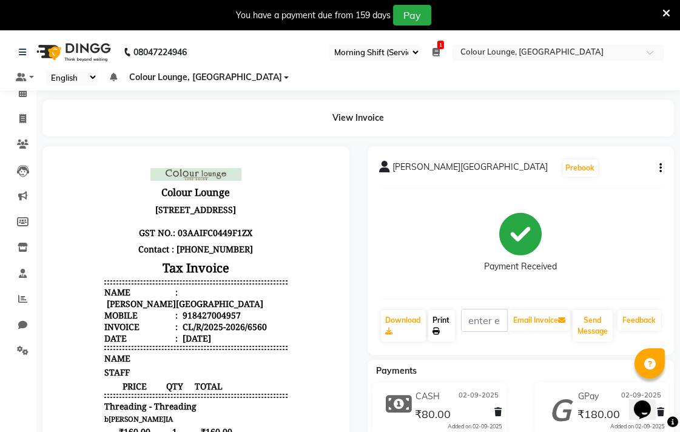
click at [444, 310] on link "Print" at bounding box center [441, 326] width 27 height 32
click at [444, 311] on link "Print" at bounding box center [441, 326] width 27 height 32
click at [22, 119] on icon at bounding box center [22, 118] width 7 height 9
select select "service"
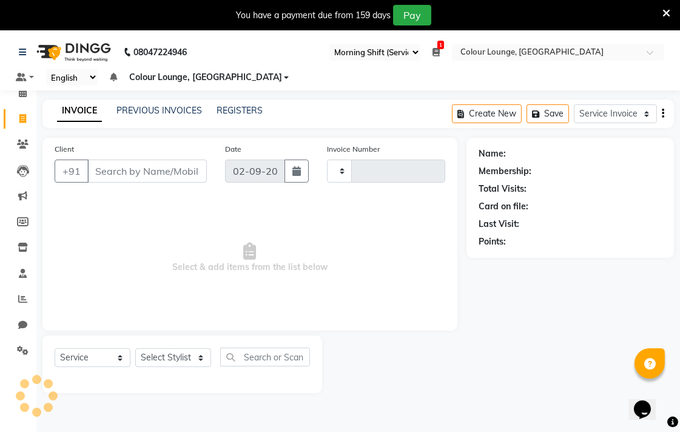
scroll to position [30, 0]
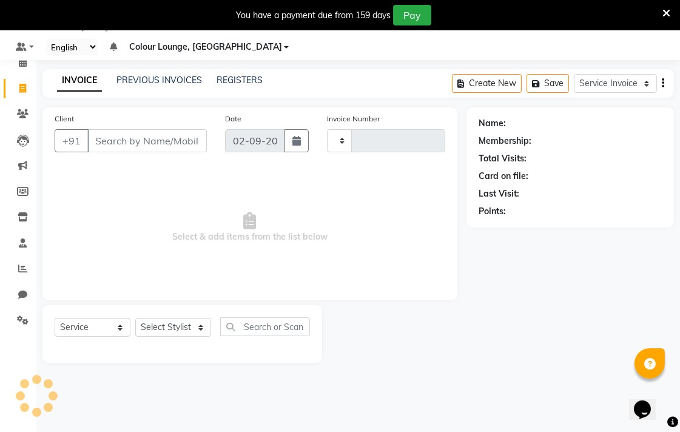
type input "6561"
select select "8013"
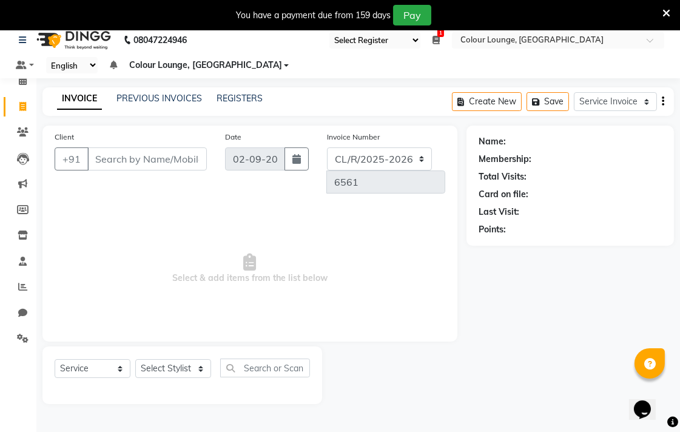
scroll to position [0, 0]
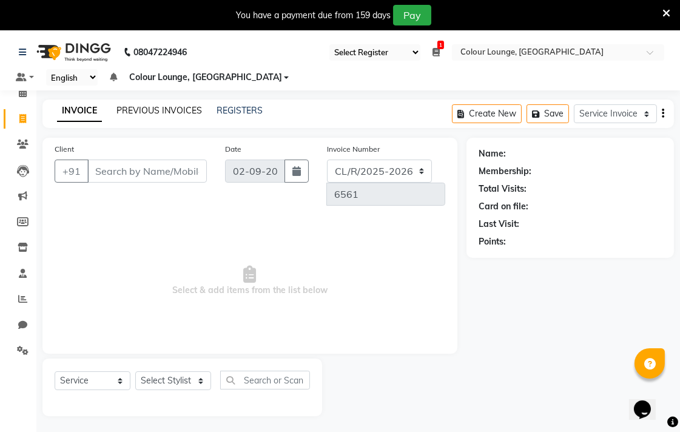
click at [172, 110] on link "PREVIOUS INVOICES" at bounding box center [158, 110] width 85 height 11
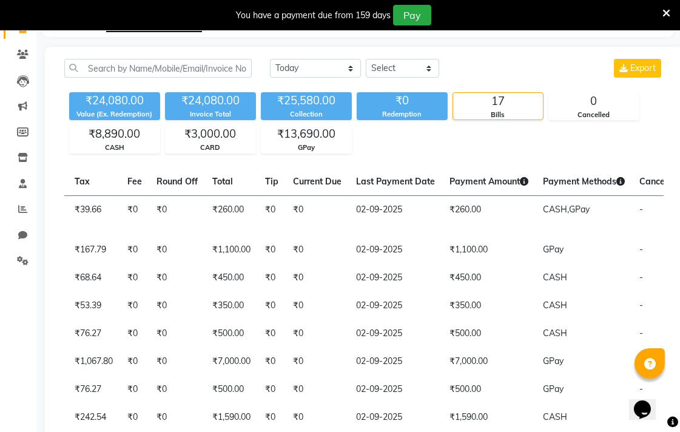
scroll to position [0, 388]
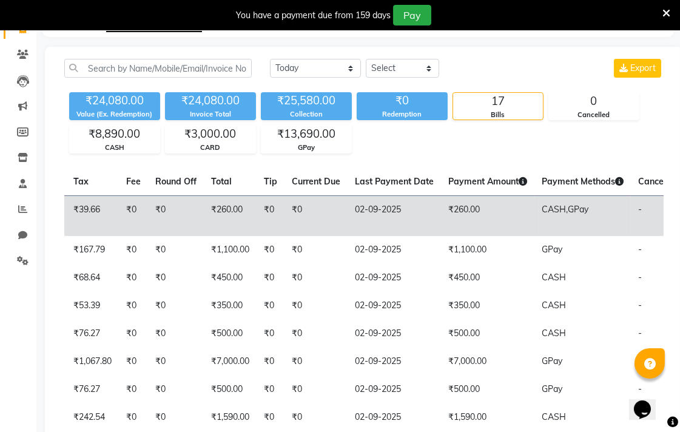
click at [441, 213] on td "₹260.00" at bounding box center [487, 215] width 93 height 41
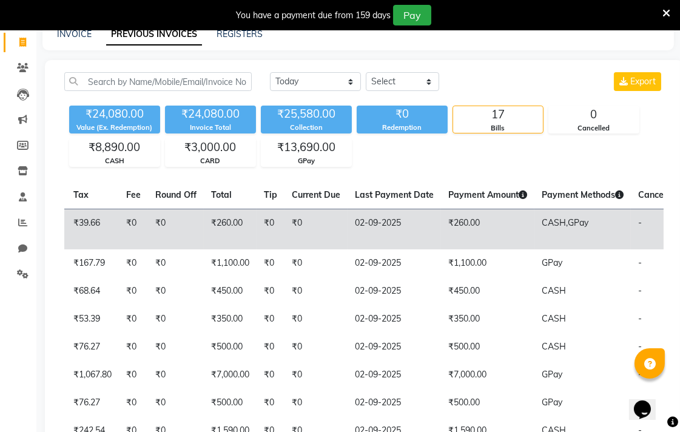
scroll to position [65, 0]
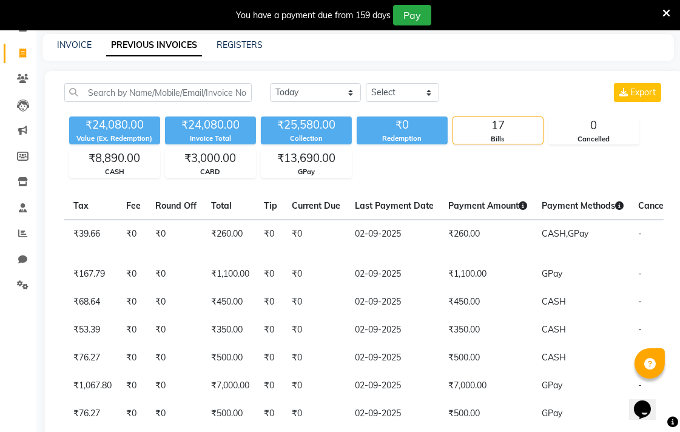
click at [22, 52] on icon at bounding box center [22, 52] width 7 height 9
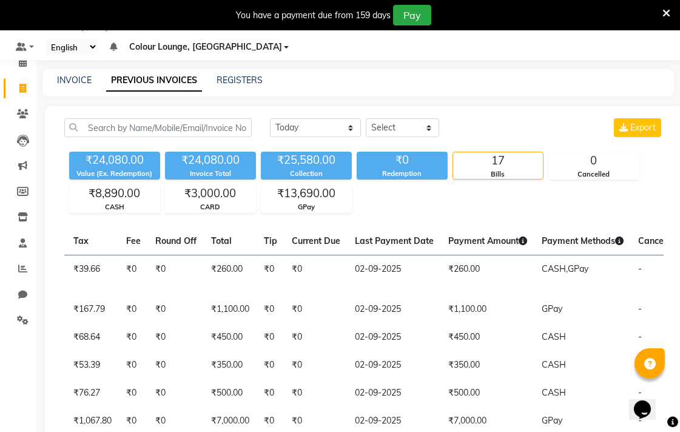
select select "service"
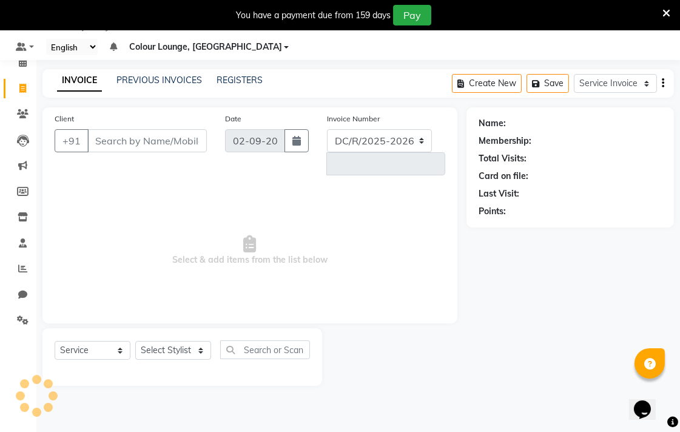
select select "8013"
type input "6562"
click at [164, 77] on link "PREVIOUS INVOICES" at bounding box center [158, 80] width 85 height 11
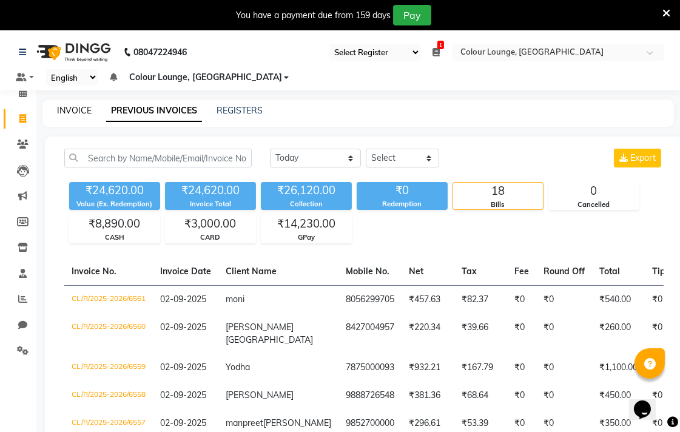
click at [74, 105] on link "INVOICE" at bounding box center [74, 110] width 35 height 11
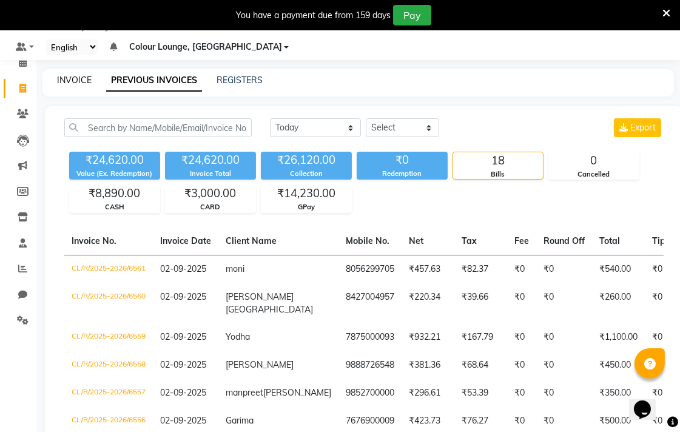
select select "8013"
select select "service"
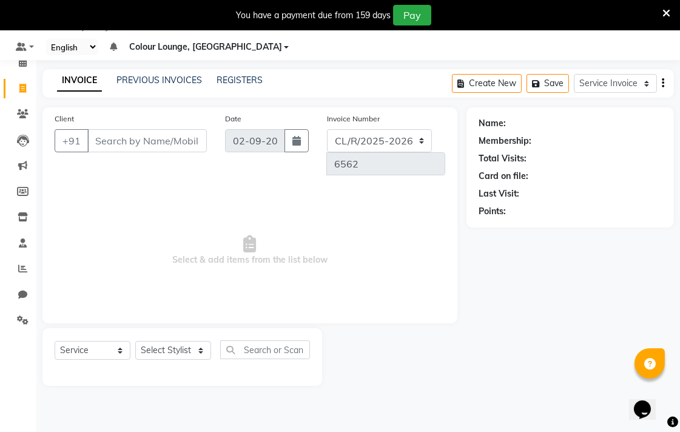
click at [379, 380] on main "INVOICE PREVIOUS INVOICES REGISTERS Create New Save Service Invoice Product Inv…" at bounding box center [357, 236] width 643 height 335
click at [190, 341] on select "Select Stylist Admin AMIT Birshika [PERSON_NAME] Colour Lounge, Ranjit Avenue C…" at bounding box center [173, 350] width 76 height 19
select select "70165"
click at [135, 341] on select "Select Stylist Admin AMIT Birshika [PERSON_NAME] Colour Lounge, Ranjit Avenue C…" at bounding box center [173, 350] width 76 height 19
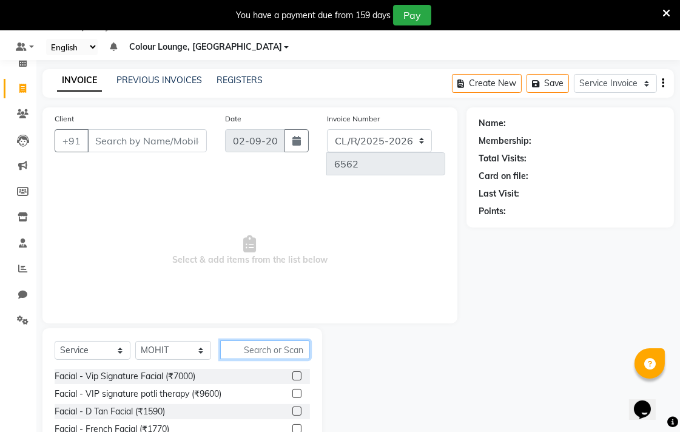
click at [269, 340] on input "text" at bounding box center [265, 349] width 90 height 19
type input "H"
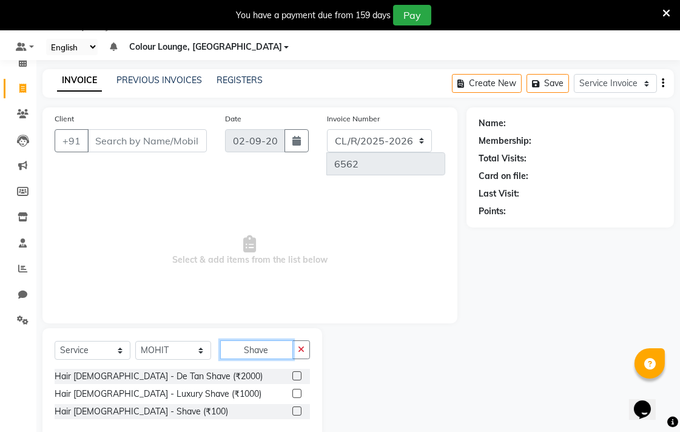
scroll to position [32, 0]
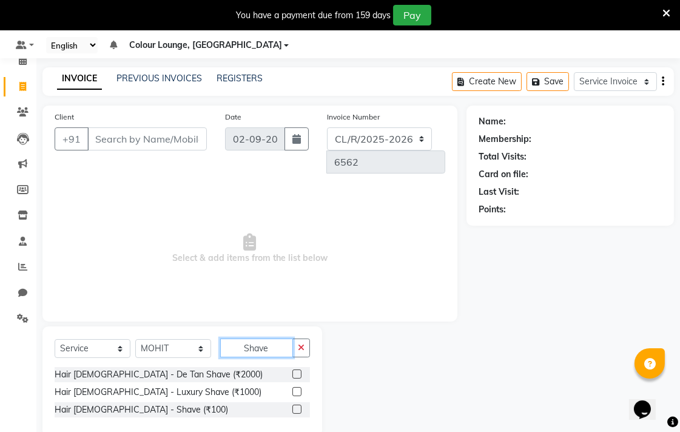
type input "Shave"
click at [298, 404] on label at bounding box center [296, 408] width 9 height 9
click at [298, 406] on input "checkbox" at bounding box center [296, 410] width 8 height 8
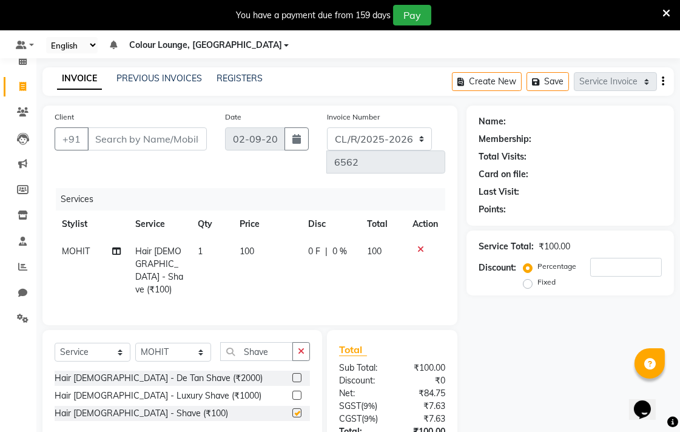
checkbox input "false"
click at [256, 238] on td "100" at bounding box center [266, 270] width 68 height 65
select select "70165"
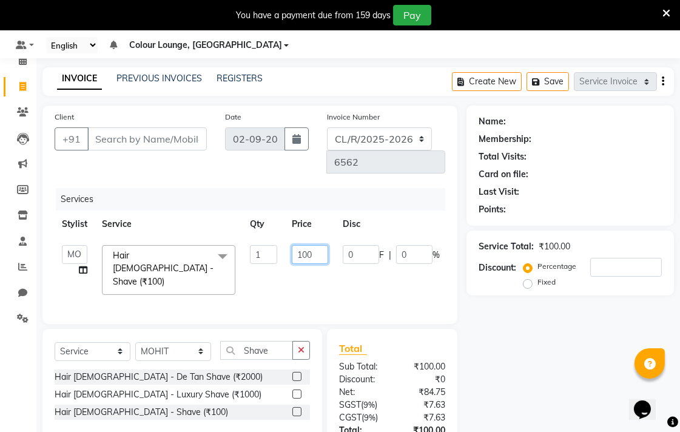
click at [316, 245] on input "100" at bounding box center [310, 254] width 36 height 19
type input "150"
click at [169, 142] on input "Client" at bounding box center [146, 138] width 119 height 23
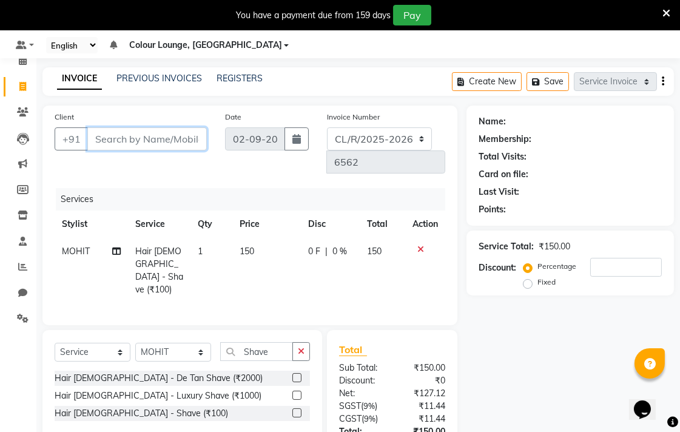
type input "9"
type input "0"
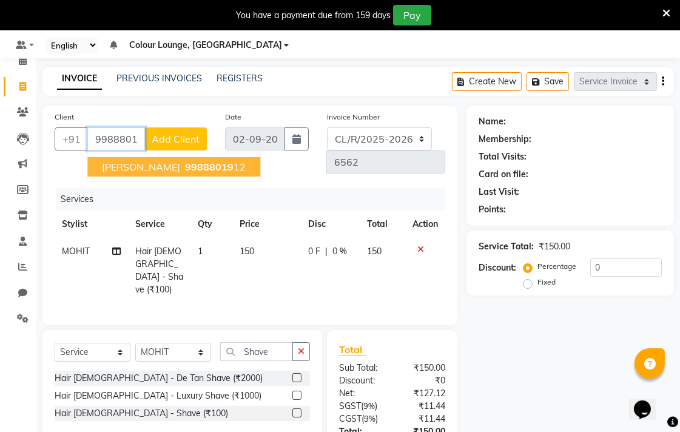
click at [198, 164] on ngb-highlight "99888019 12" at bounding box center [213, 167] width 63 height 12
type input "9988801912"
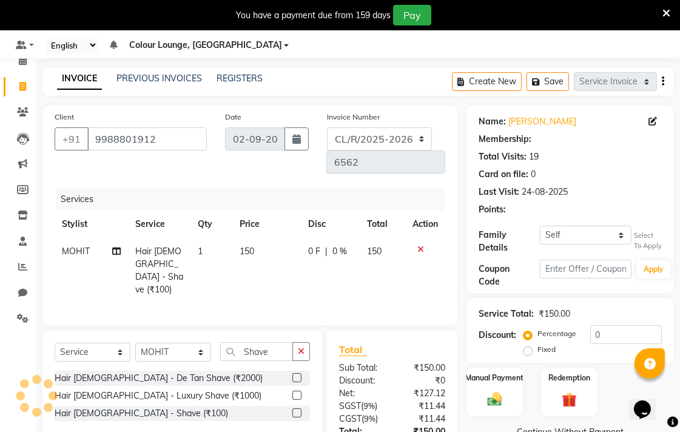
select select "1: Object"
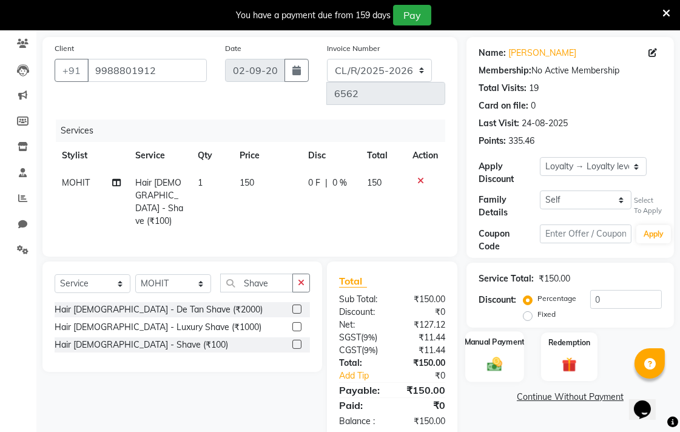
click at [491, 352] on div "Manual Payment" at bounding box center [494, 356] width 59 height 51
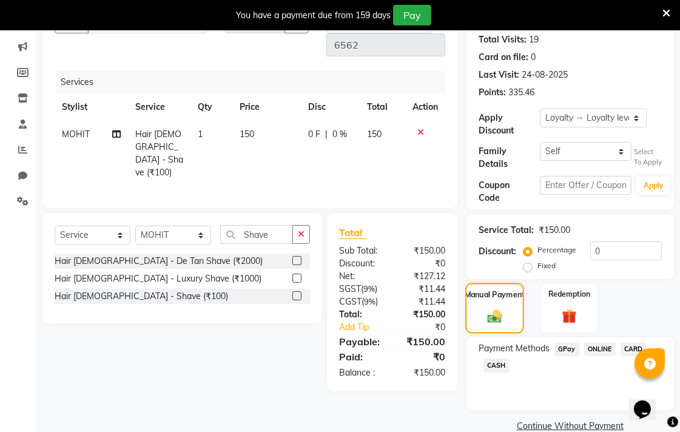
scroll to position [170, 0]
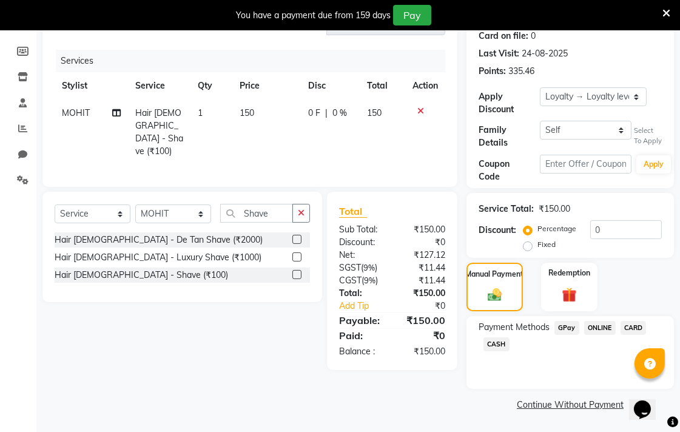
click at [492, 344] on span "CASH" at bounding box center [496, 344] width 26 height 14
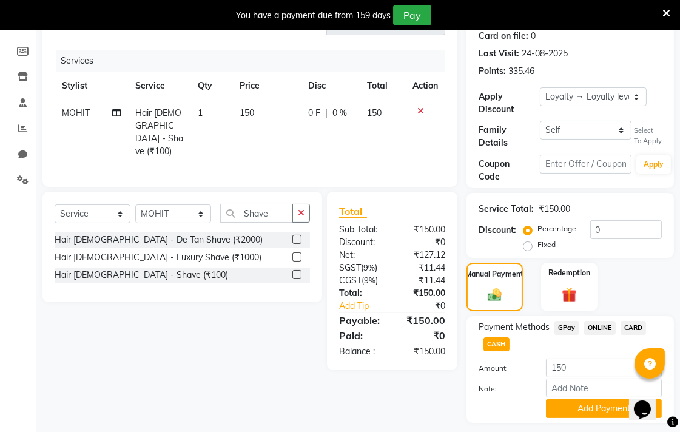
scroll to position [204, 0]
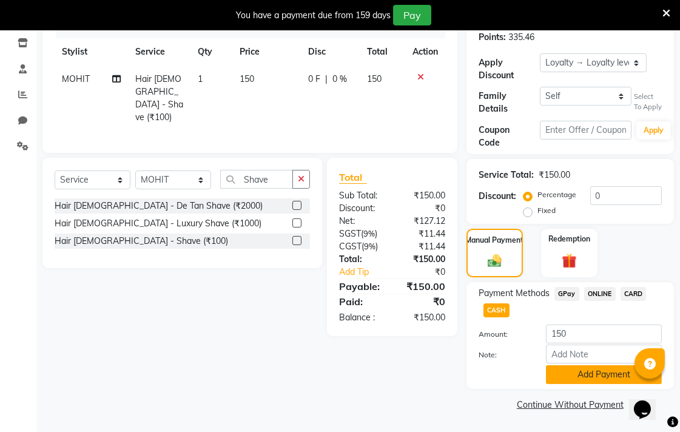
click at [593, 368] on button "Add Payment" at bounding box center [604, 374] width 116 height 19
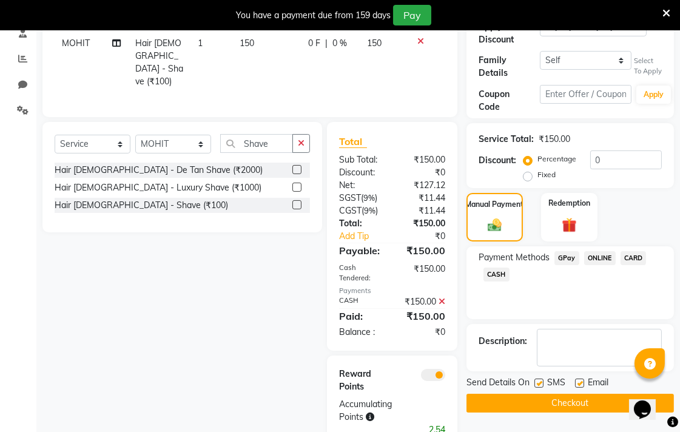
scroll to position [249, 0]
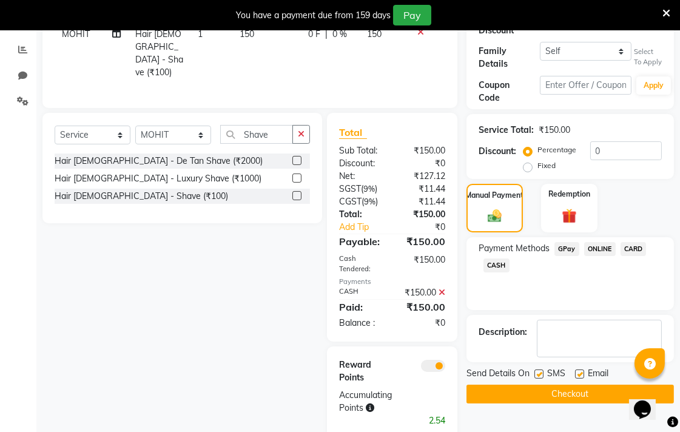
click at [554, 395] on button "Checkout" at bounding box center [569, 393] width 207 height 19
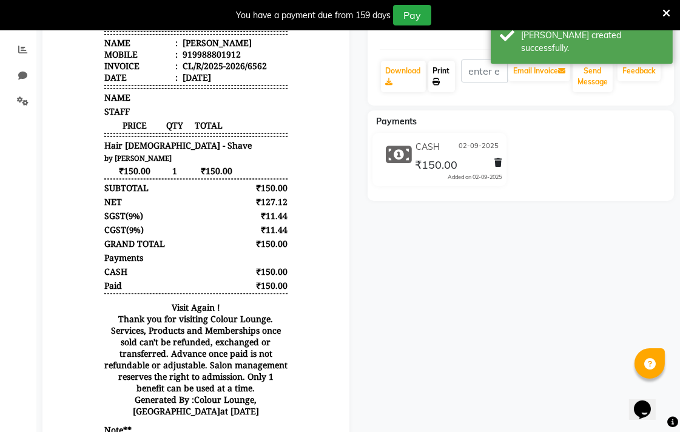
click at [444, 69] on link "Print" at bounding box center [441, 77] width 27 height 32
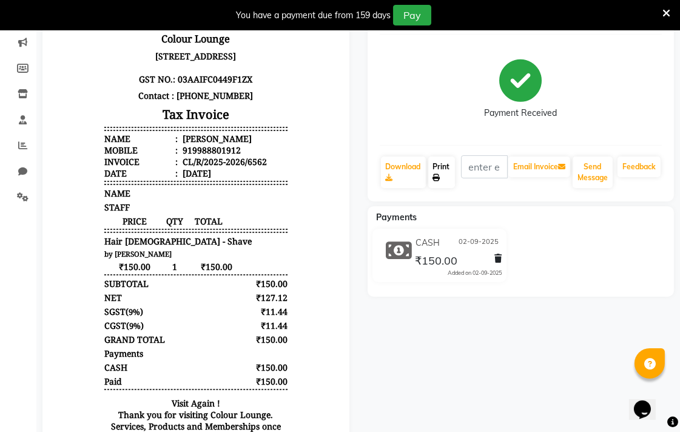
scroll to position [162, 0]
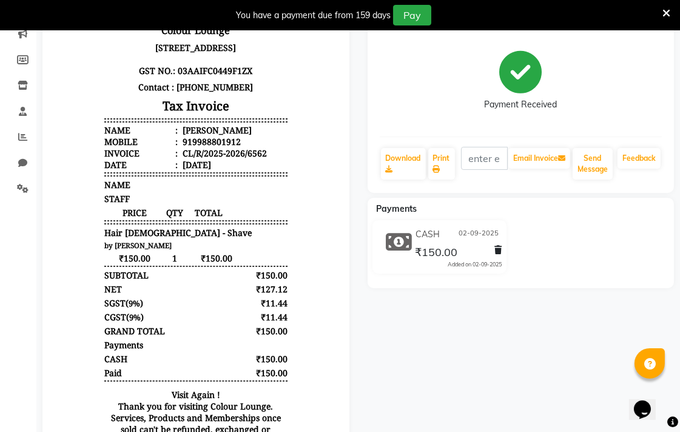
click at [310, 218] on body "Colour Lounge [STREET_ADDRESS] : 03AAIFC0449F1ZX Contact : [PHONE_NUMBER] Tax I…" at bounding box center [195, 272] width 273 height 543
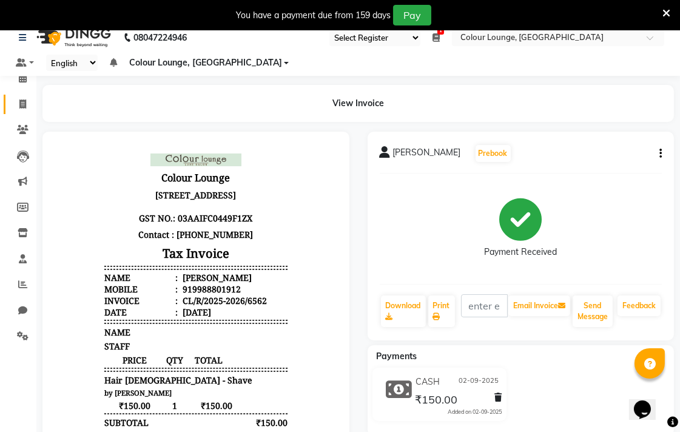
click at [22, 106] on icon at bounding box center [22, 103] width 7 height 9
select select "service"
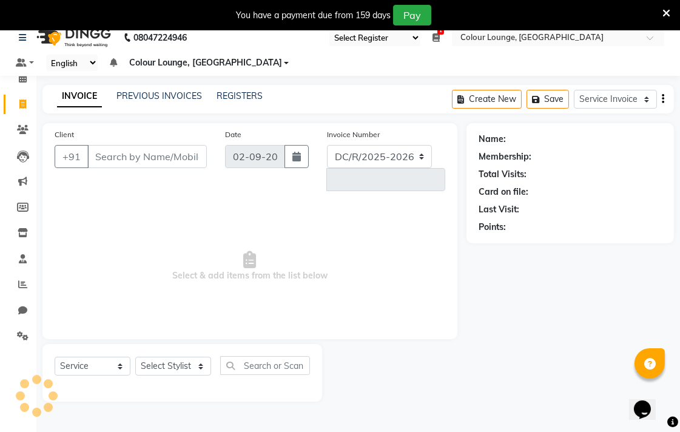
select select "8013"
type input "6563"
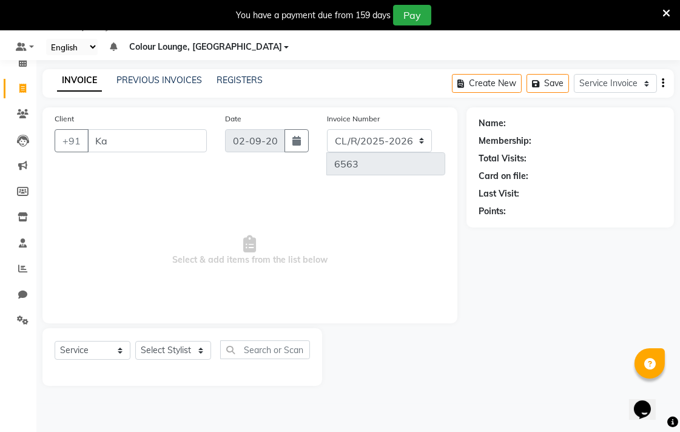
type input "K"
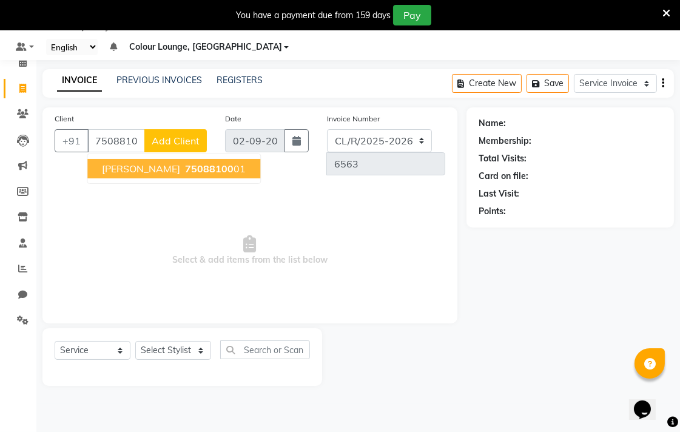
click at [220, 173] on span "75088100" at bounding box center [209, 168] width 48 height 12
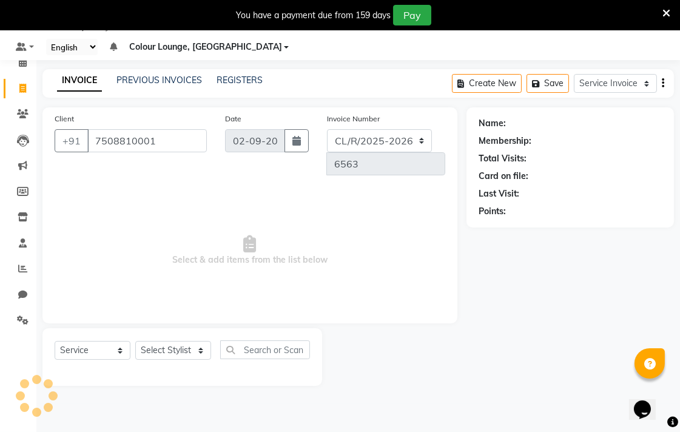
type input "7508810001"
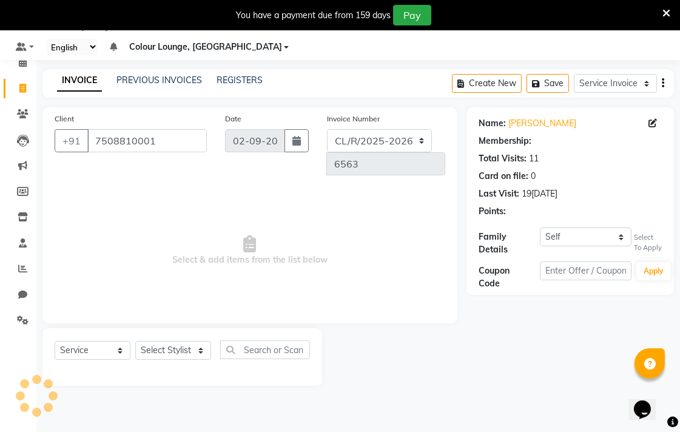
select select "1: Object"
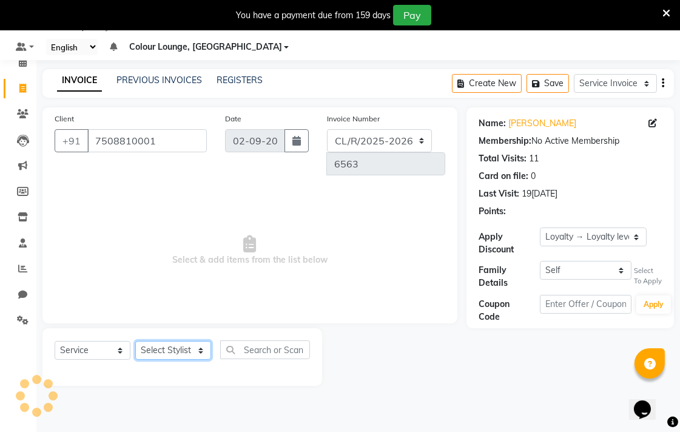
click at [190, 341] on select "Select Stylist Admin AMIT Birshika [PERSON_NAME] Colour Lounge, Ranjit Avenue C…" at bounding box center [173, 350] width 76 height 19
select select "70158"
click at [135, 341] on select "Select Stylist Admin AMIT Birshika [PERSON_NAME] Colour Lounge, Ranjit Avenue C…" at bounding box center [173, 350] width 76 height 19
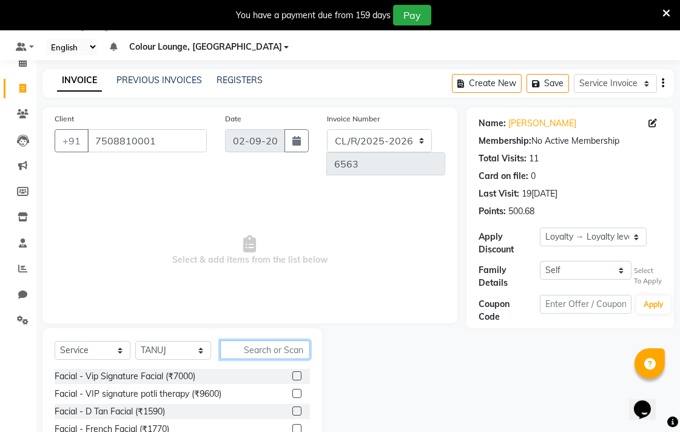
click at [268, 340] on input "text" at bounding box center [265, 349] width 90 height 19
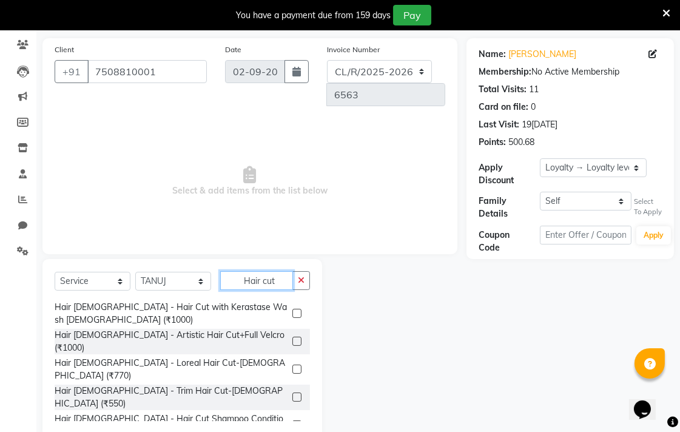
scroll to position [31, 0]
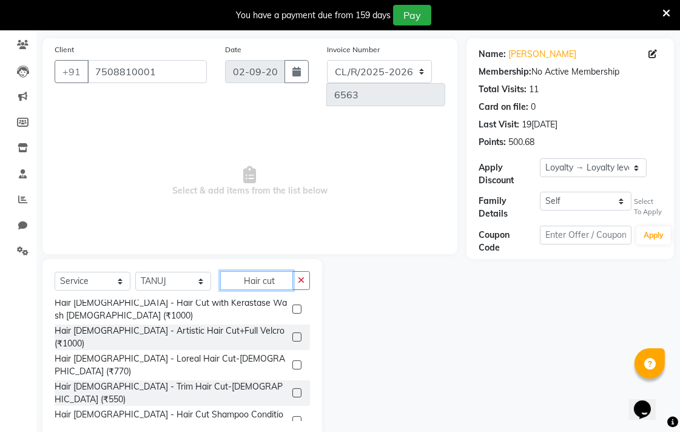
type input "Hair cut"
click at [292, 416] on label at bounding box center [296, 420] width 9 height 9
click at [292, 417] on input "checkbox" at bounding box center [296, 421] width 8 height 8
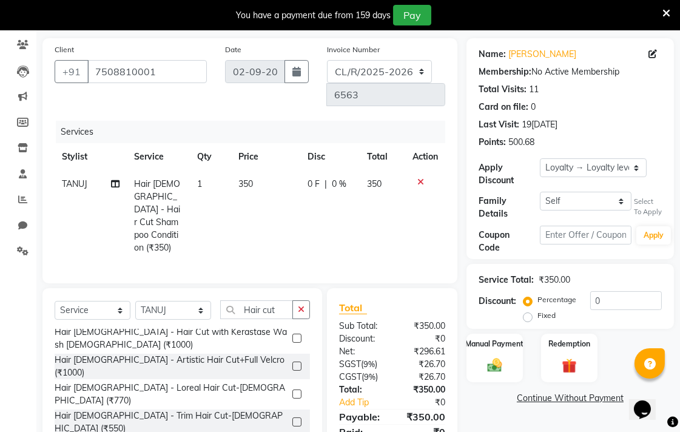
checkbox input "false"
click at [252, 178] on span "350" at bounding box center [245, 183] width 15 height 11
select select "70158"
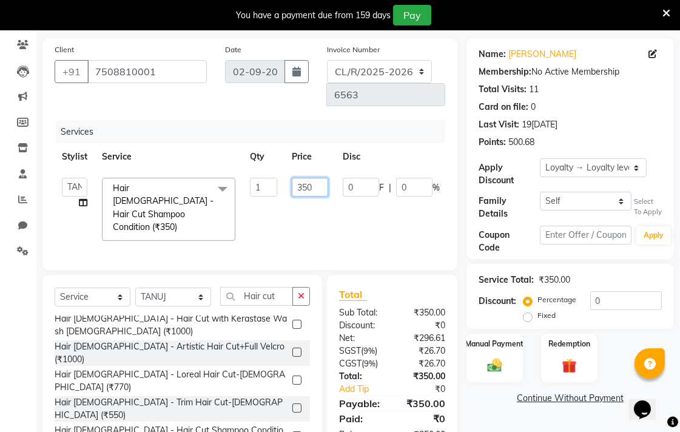
click at [312, 178] on input "350" at bounding box center [310, 187] width 36 height 19
type input "450"
click at [319, 198] on tr "Admin AMIT Birshika [PERSON_NAME] Colour Lounge, Ranjit Avenue Colour Lounge, R…" at bounding box center [288, 209] width 467 height 78
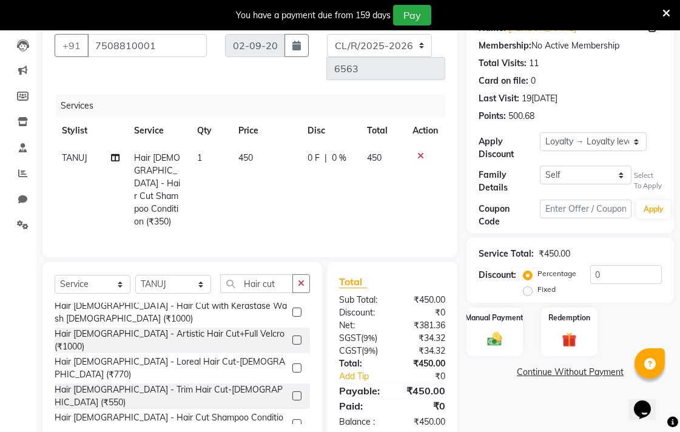
scroll to position [127, 0]
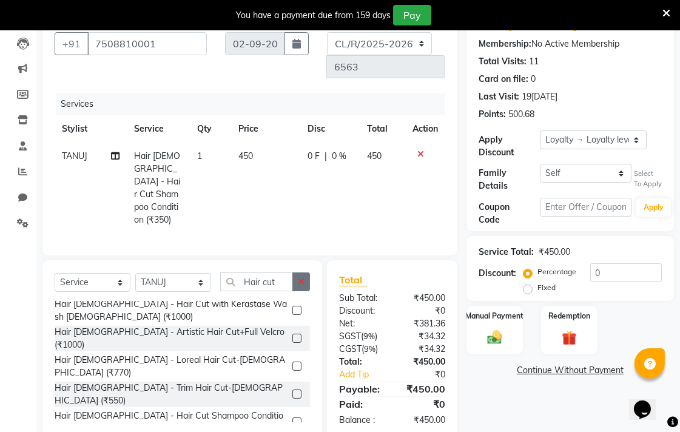
click at [301, 277] on icon "button" at bounding box center [301, 281] width 7 height 8
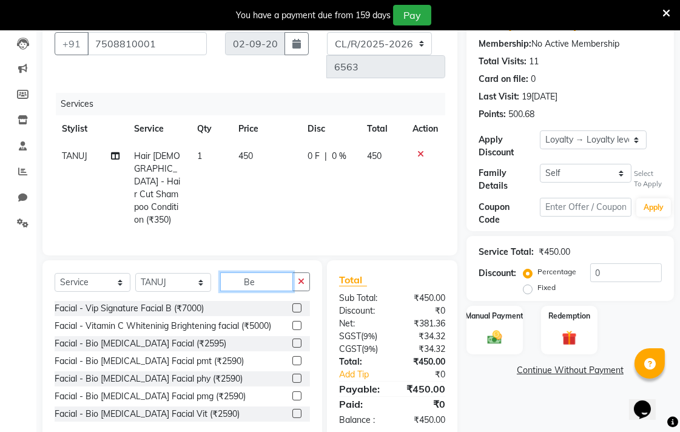
scroll to position [126, 0]
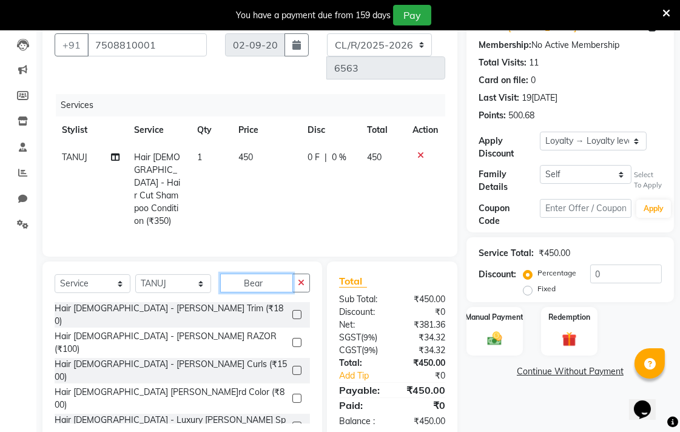
type input "Bear"
click at [299, 310] on label at bounding box center [296, 314] width 9 height 9
click at [299, 311] on input "checkbox" at bounding box center [296, 315] width 8 height 8
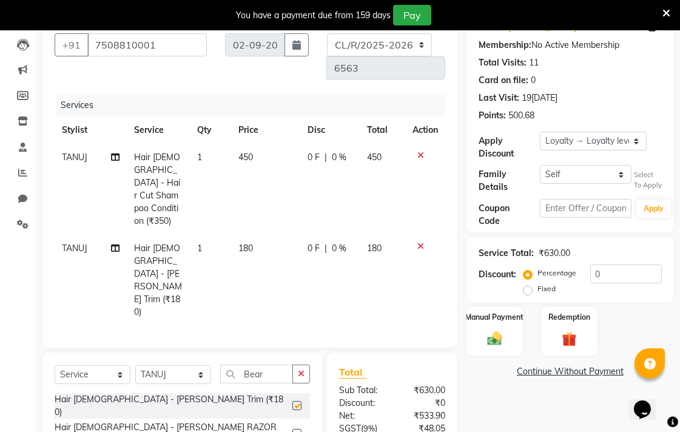
checkbox input "false"
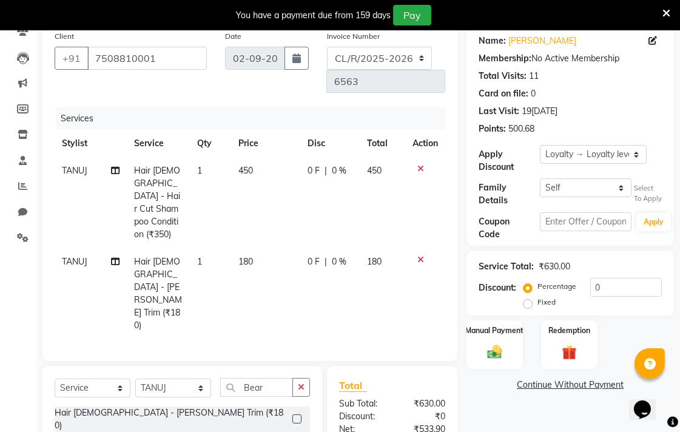
click at [372, 256] on span "180" at bounding box center [374, 261] width 15 height 11
select select "70158"
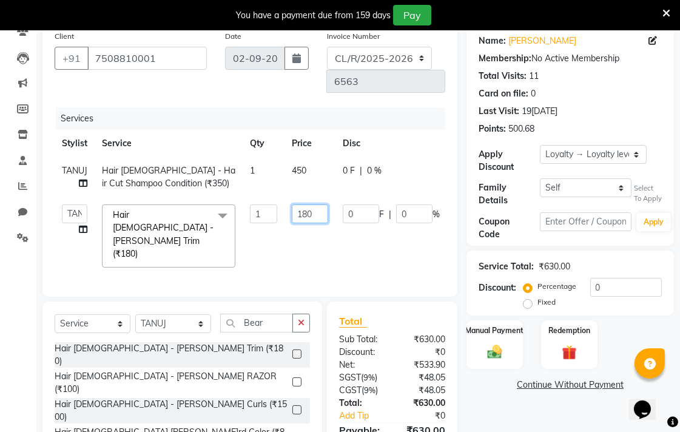
click at [307, 204] on input "180" at bounding box center [310, 213] width 36 height 19
type input "250"
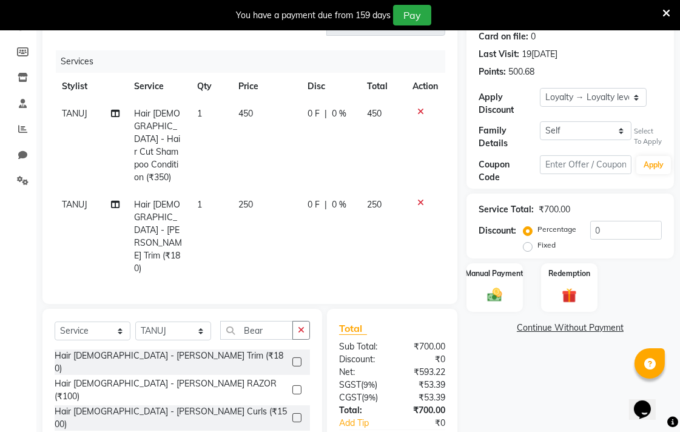
scroll to position [179, 0]
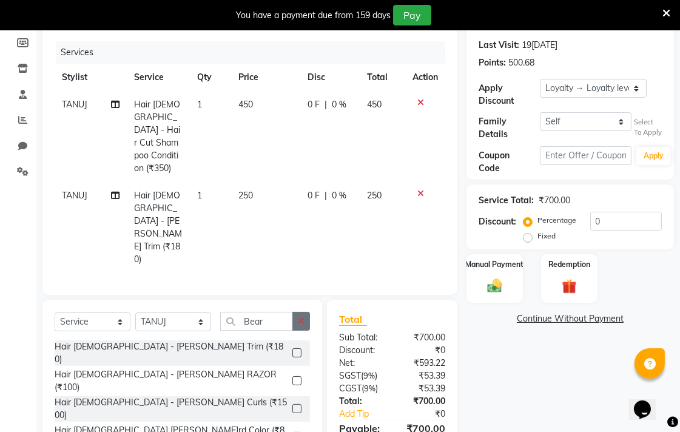
click at [301, 316] on icon "button" at bounding box center [301, 320] width 7 height 8
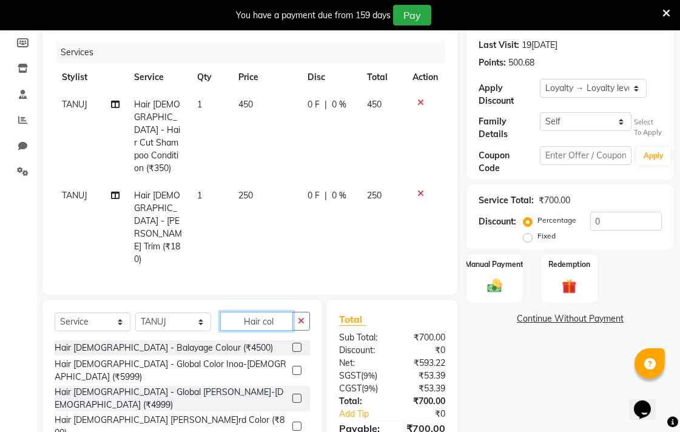
type input "Hair col"
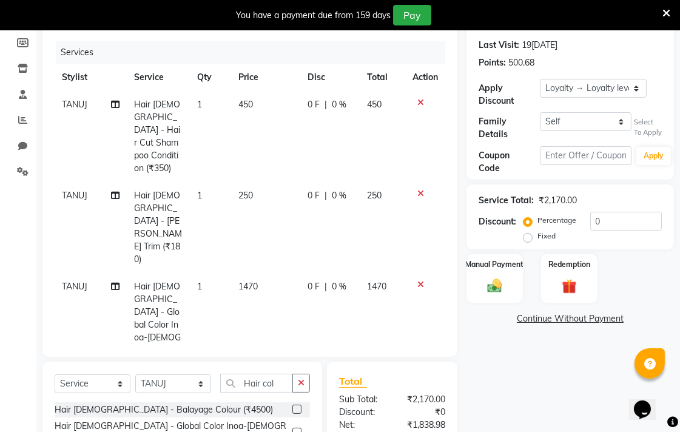
checkbox input "false"
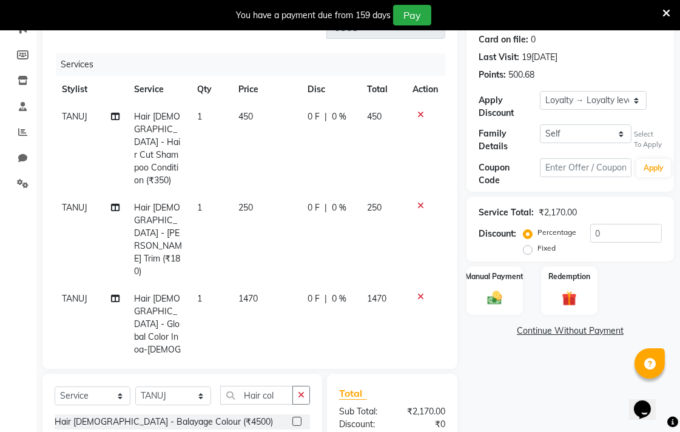
scroll to position [190, 0]
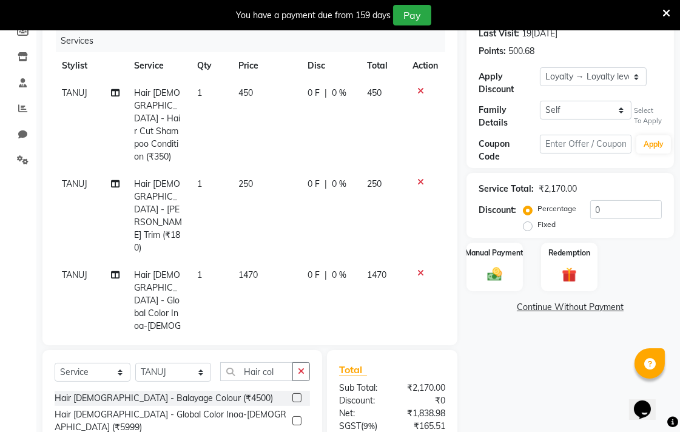
click at [420, 178] on icon at bounding box center [420, 182] width 7 height 8
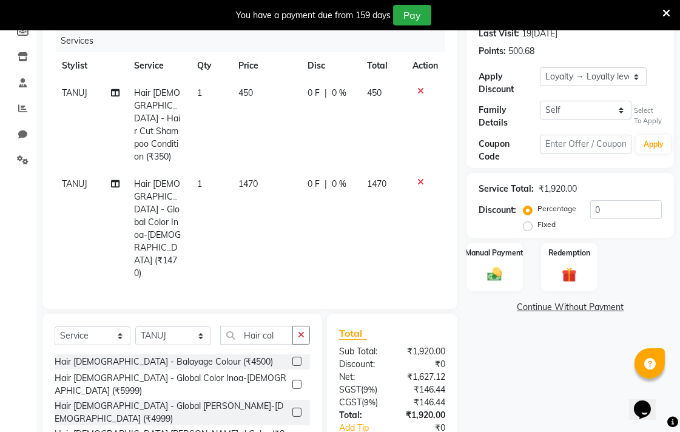
click at [419, 87] on icon at bounding box center [420, 91] width 7 height 8
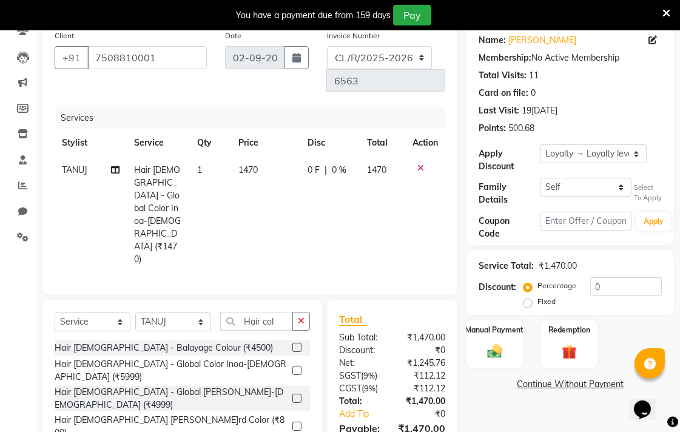
click at [344, 164] on span "0 %" at bounding box center [339, 170] width 15 height 13
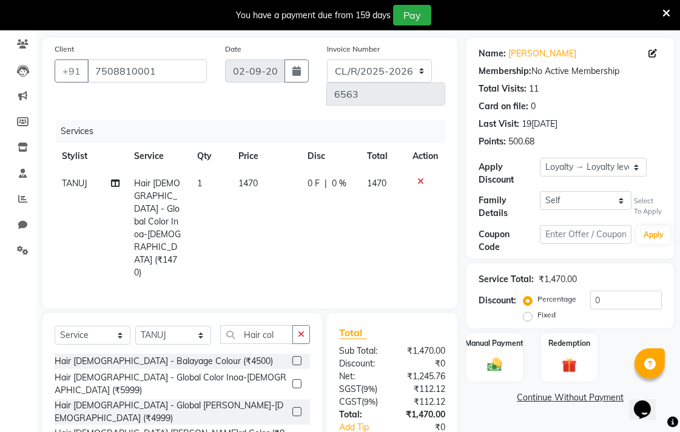
select select "70158"
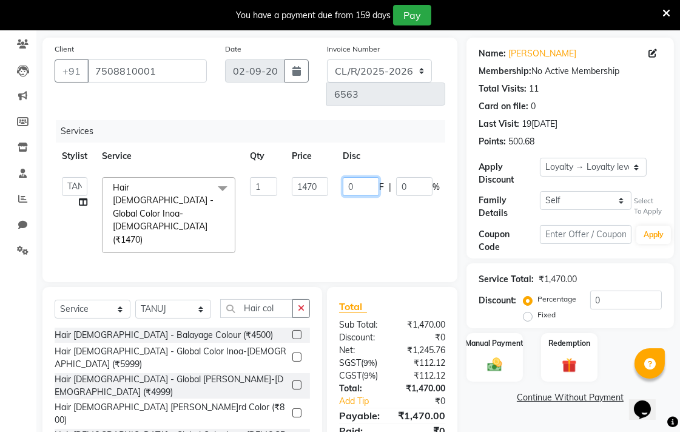
click at [366, 177] on input "0" at bounding box center [360, 186] width 36 height 19
type input "330"
click at [517, 400] on link "Continue Without Payment" at bounding box center [570, 397] width 202 height 13
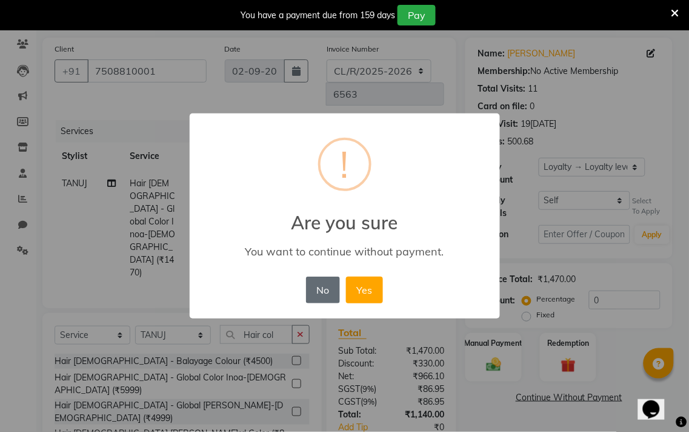
click at [325, 289] on button "No" at bounding box center [323, 289] width 34 height 27
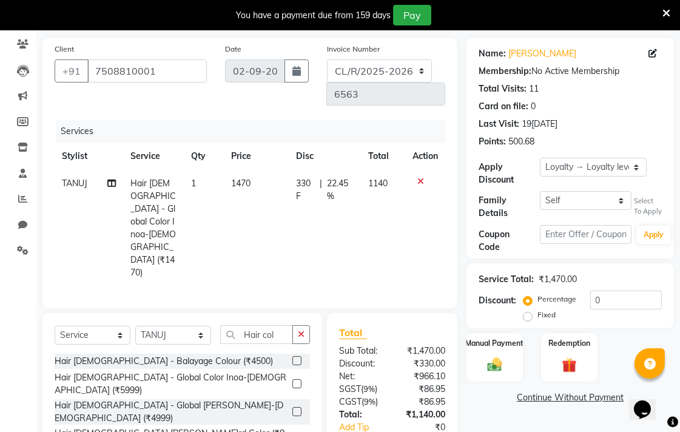
scroll to position [113, 0]
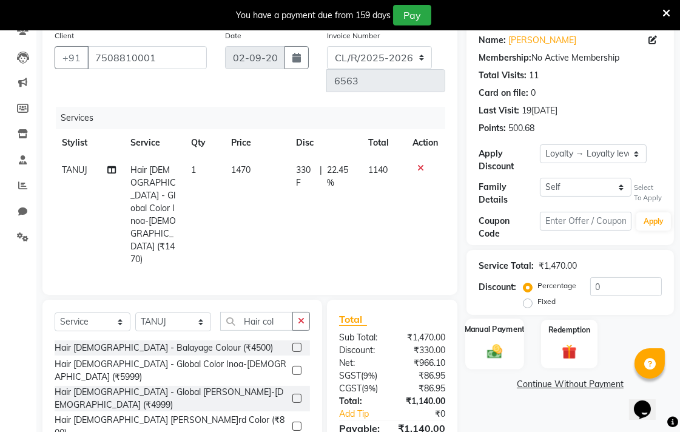
click at [504, 366] on div "Manual Payment" at bounding box center [494, 343] width 59 height 51
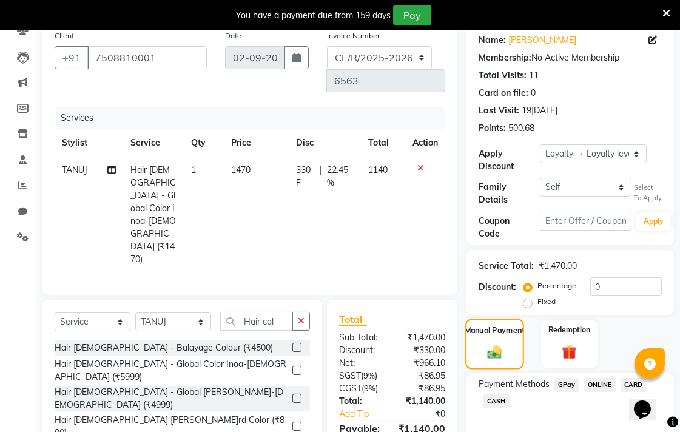
scroll to position [170, 0]
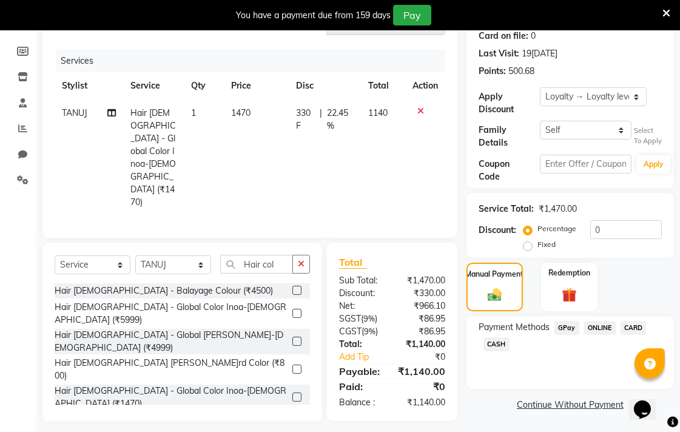
click at [506, 338] on span "CASH" at bounding box center [496, 344] width 26 height 14
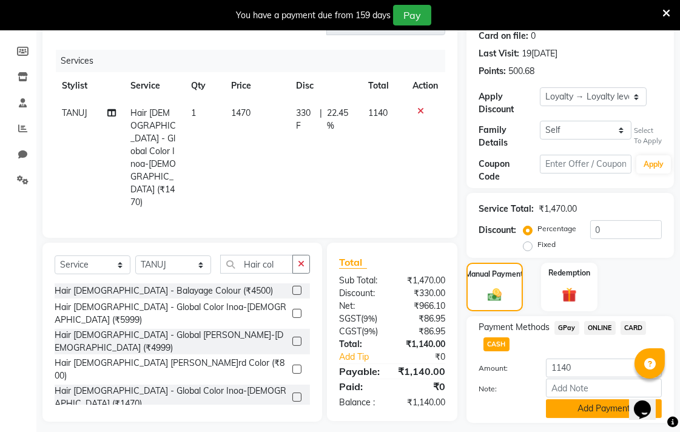
click at [587, 403] on button "Add Payment" at bounding box center [604, 408] width 116 height 19
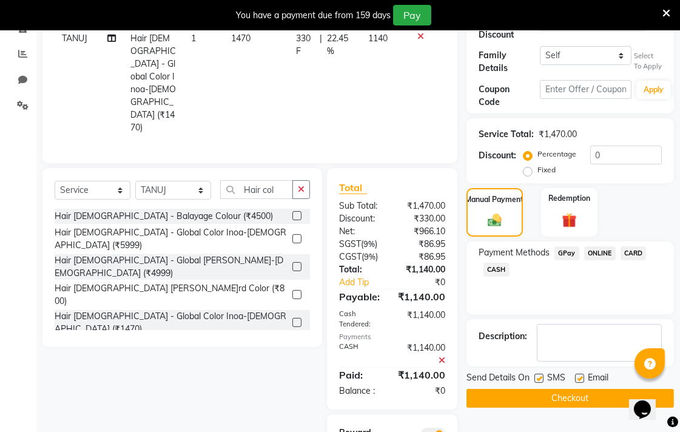
scroll to position [275, 0]
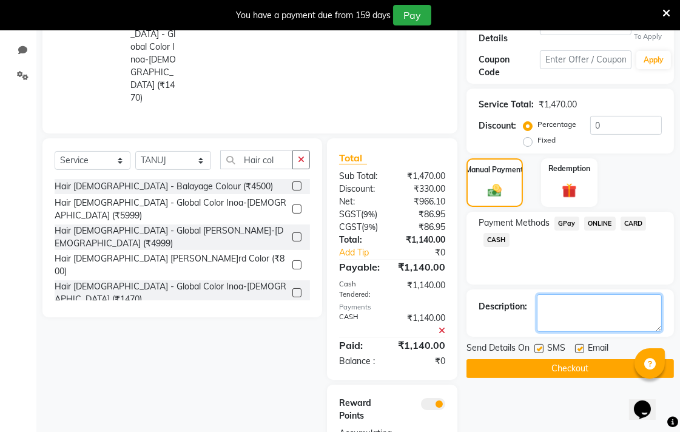
click at [597, 309] on textarea at bounding box center [598, 313] width 125 height 38
type textarea "Ref Amar sir"
click at [536, 364] on button "Checkout" at bounding box center [569, 368] width 207 height 19
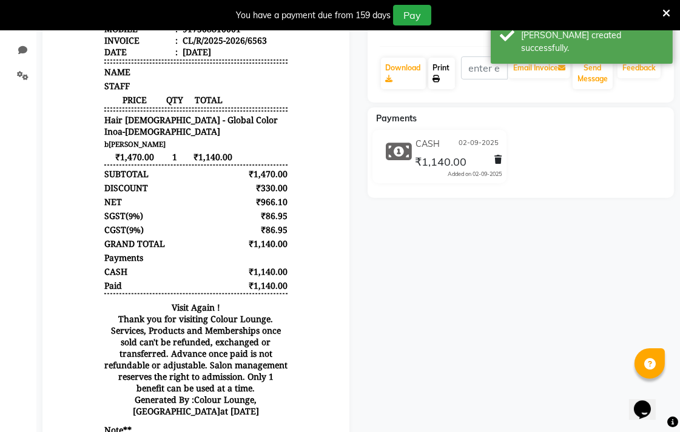
click at [447, 67] on link "Print" at bounding box center [441, 74] width 27 height 32
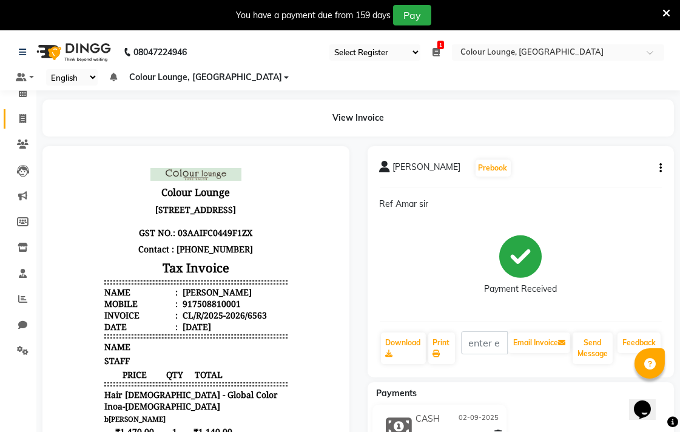
click at [24, 121] on icon at bounding box center [22, 118] width 7 height 9
select select "service"
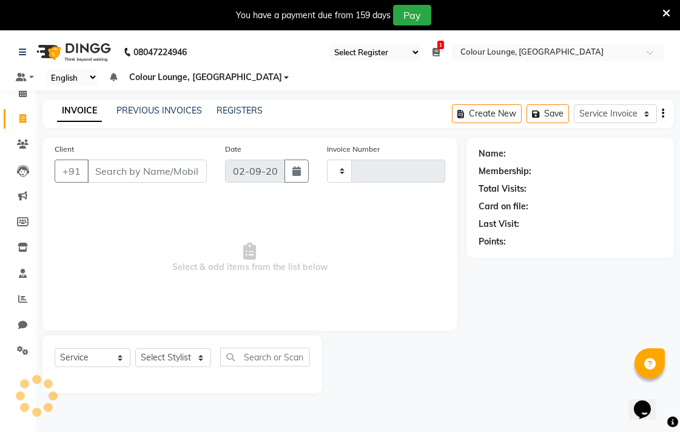
scroll to position [30, 0]
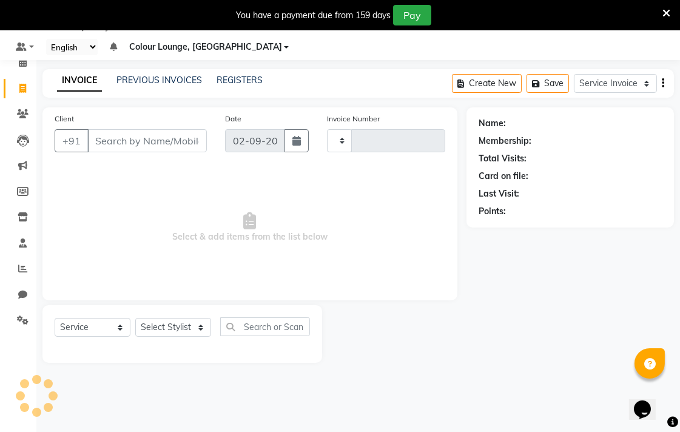
type input "6564"
select select "8013"
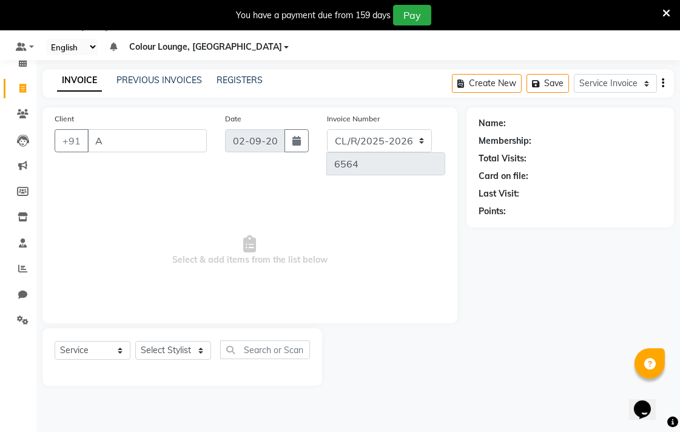
type input "A"
click at [179, 341] on select "Select Stylist Admin AMIT Birshika [PERSON_NAME] Colour Lounge, Ranjit Avenue C…" at bounding box center [173, 350] width 76 height 19
select select "70158"
click at [135, 341] on select "Select Stylist Admin AMIT Birshika [PERSON_NAME] Colour Lounge, Ranjit Avenue C…" at bounding box center [173, 350] width 76 height 19
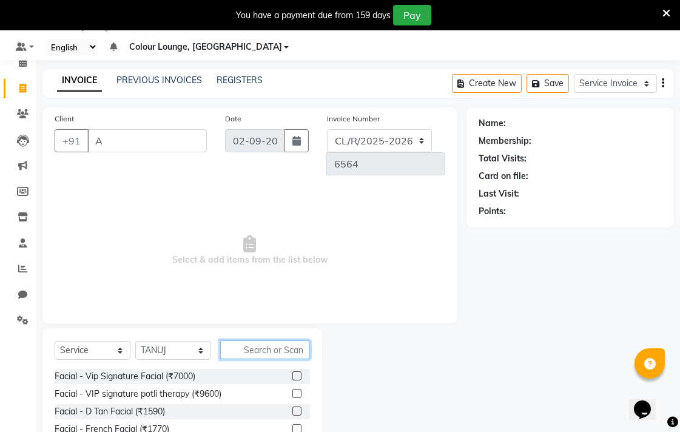
click at [275, 340] on input "text" at bounding box center [265, 349] width 90 height 19
click at [625, 88] on select "Service Invoice Product Invoice" at bounding box center [614, 83] width 83 height 19
select select "product"
click at [573, 74] on select "Service Invoice Product Invoice" at bounding box center [614, 83] width 83 height 19
select select
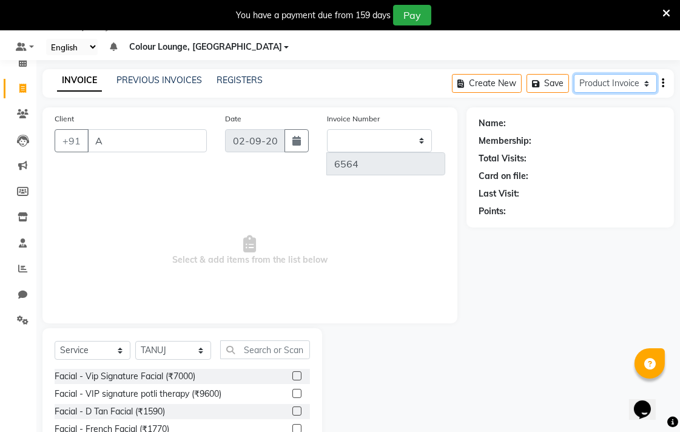
select select "82"
select select "product"
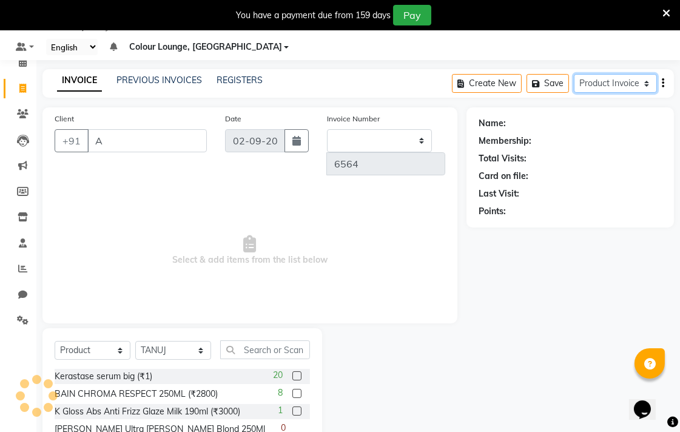
type input "0376"
select select "8014"
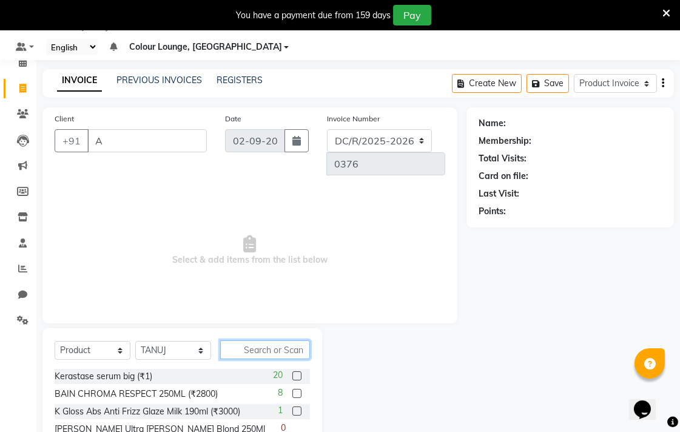
click at [282, 340] on input "text" at bounding box center [265, 349] width 90 height 19
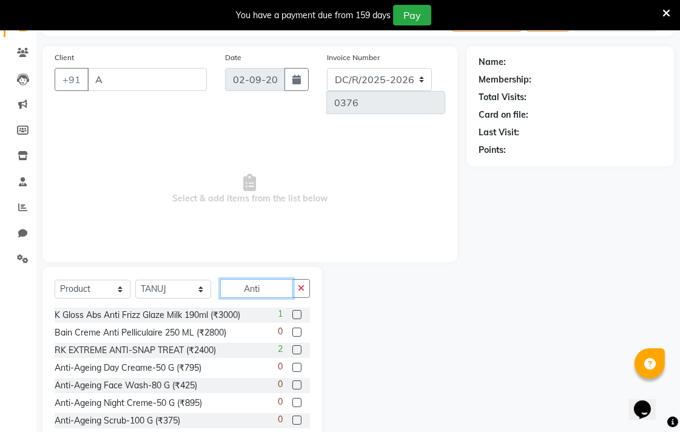
scroll to position [94, 0]
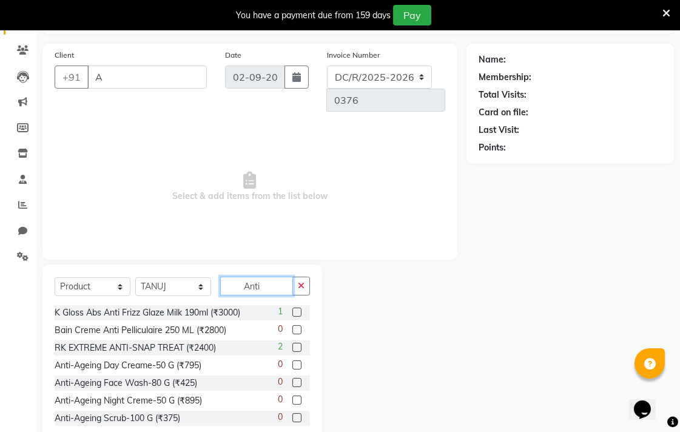
click at [267, 276] on input "Anti" at bounding box center [256, 285] width 73 height 19
type input "A"
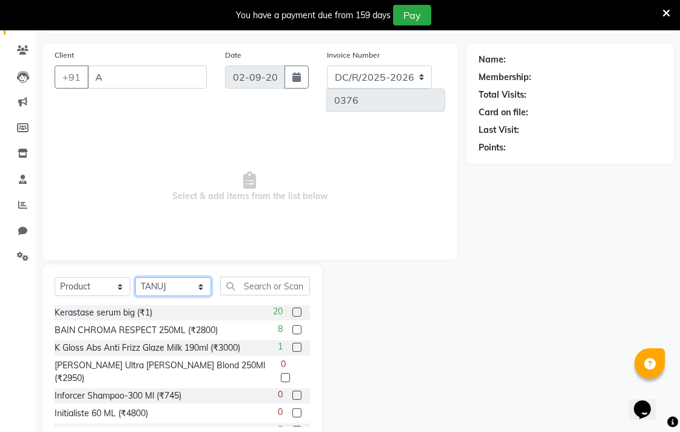
click at [179, 277] on select "Select Stylist Admin AMIT Birshika [PERSON_NAME] Colour Lounge, Ranjit Avenue C…" at bounding box center [173, 286] width 76 height 19
select select "70150"
click at [135, 277] on select "Select Stylist Admin AMIT Birshika [PERSON_NAME] Colour Lounge, Ranjit Avenue C…" at bounding box center [173, 286] width 76 height 19
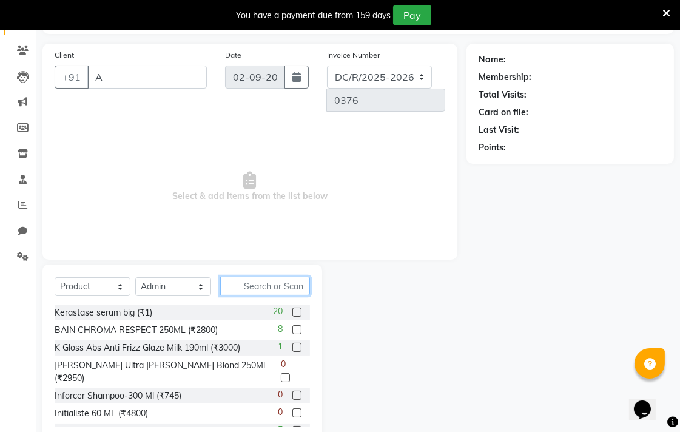
click at [267, 276] on input "text" at bounding box center [265, 285] width 90 height 19
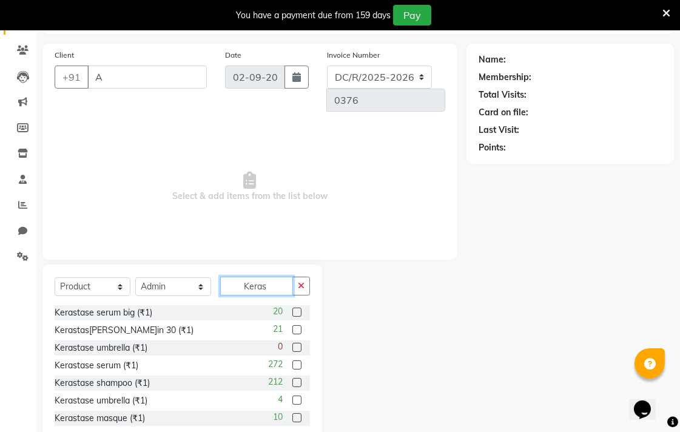
type input "Keras"
click at [292, 360] on label at bounding box center [296, 364] width 9 height 9
click at [292, 361] on input "checkbox" at bounding box center [296, 365] width 8 height 8
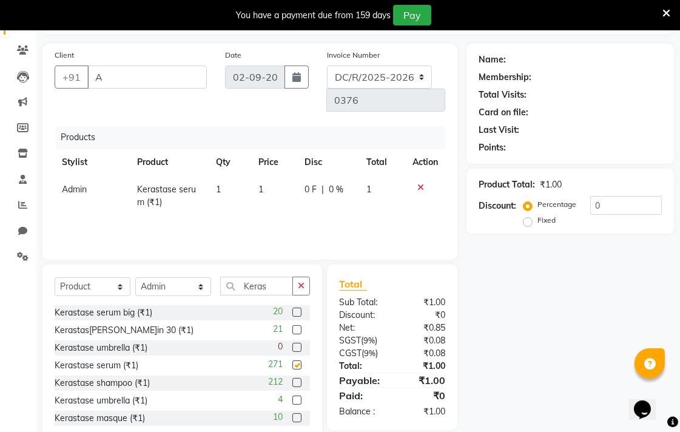
checkbox input "false"
click at [160, 81] on input "A" at bounding box center [146, 76] width 119 height 23
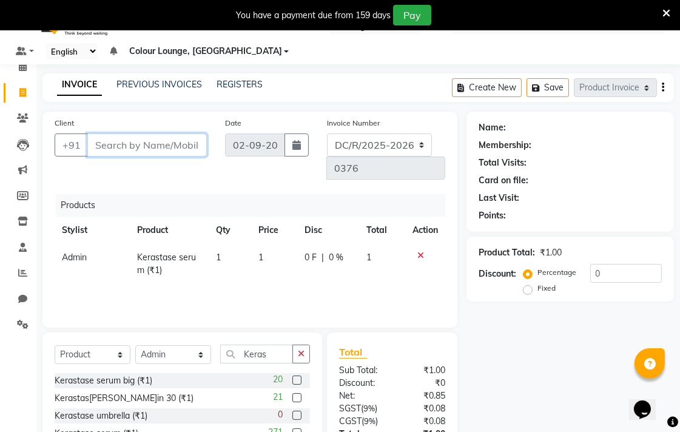
scroll to position [0, 0]
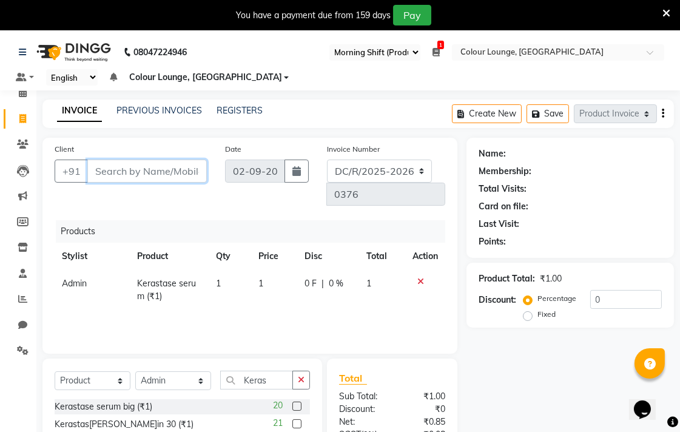
click at [147, 180] on input "Client" at bounding box center [146, 170] width 119 height 23
click at [181, 172] on input "Client" at bounding box center [146, 170] width 119 height 23
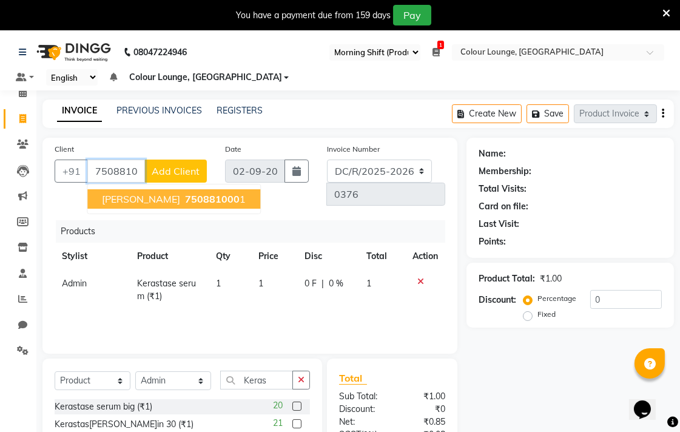
click at [232, 201] on ngb-highlight "750881000 1" at bounding box center [213, 199] width 63 height 12
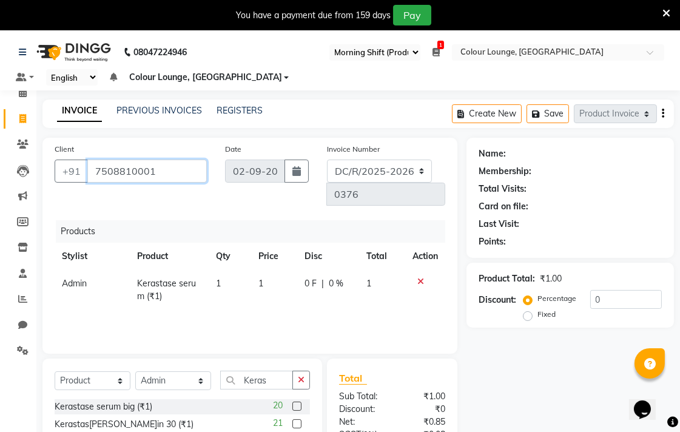
type input "7508810001"
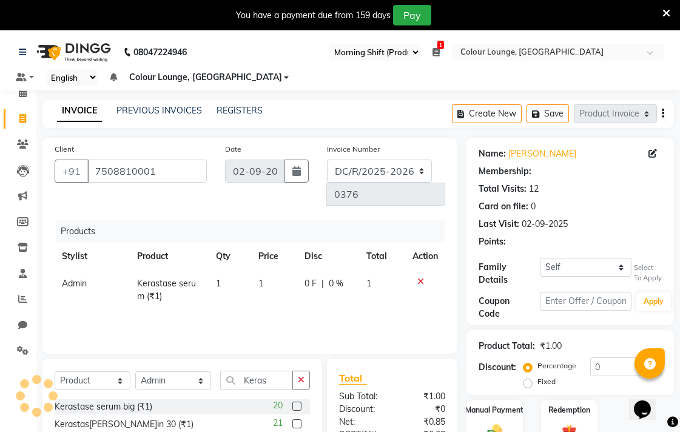
select select "1: Object"
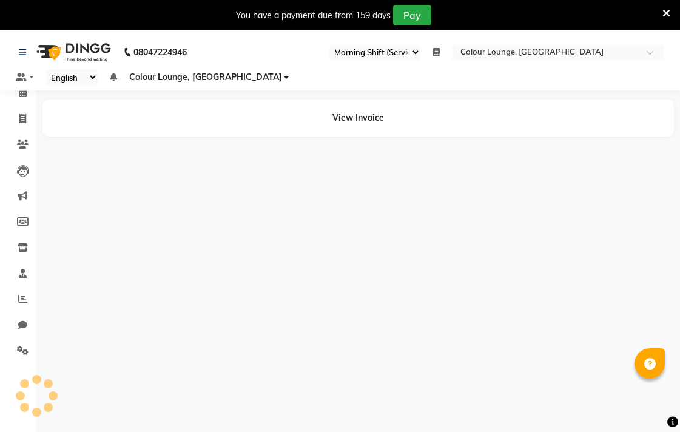
select select "83"
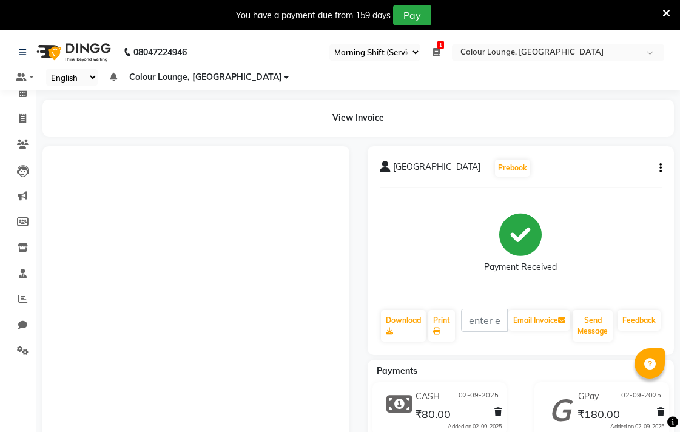
select select "83"
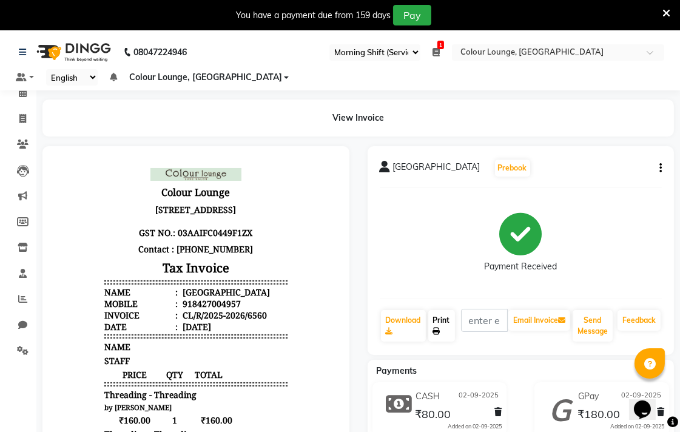
click at [438, 324] on link "Print" at bounding box center [441, 326] width 27 height 32
click at [22, 118] on icon at bounding box center [22, 118] width 7 height 9
select select "service"
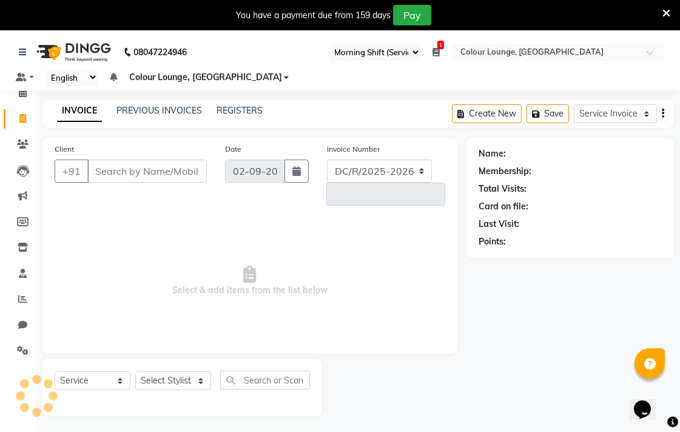
select select "8013"
type input "6562"
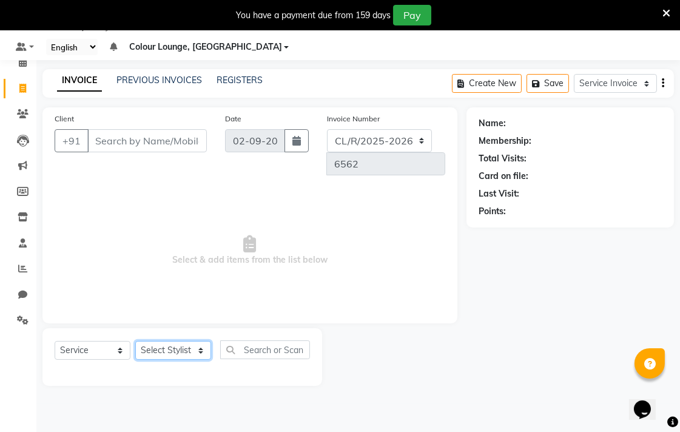
click at [177, 341] on select "Select Stylist Admin AMIT Birshika [PERSON_NAME] Colour Lounge, Ranjit Avenue C…" at bounding box center [173, 350] width 76 height 19
select select "70167"
click at [135, 341] on select "Select Stylist Admin AMIT Birshika [PERSON_NAME] Colour Lounge, Ranjit Avenue C…" at bounding box center [173, 350] width 76 height 19
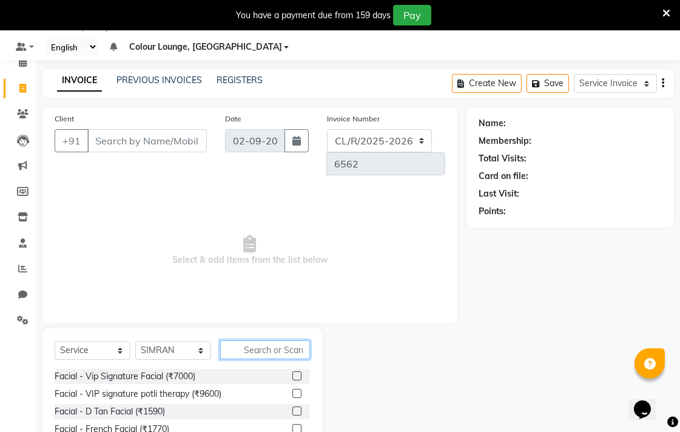
click at [258, 340] on input "text" at bounding box center [265, 349] width 90 height 19
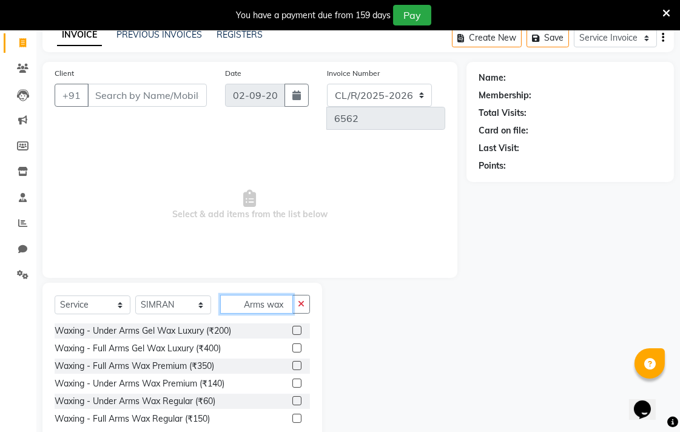
scroll to position [77, 0]
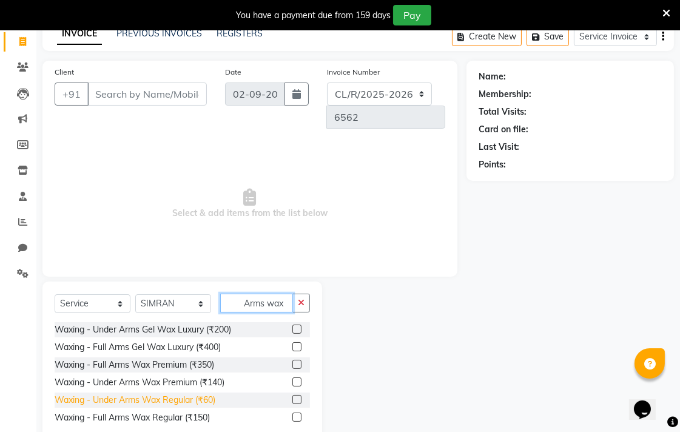
type input "Arms wax"
click at [182, 393] on div "Waxing - Under Arms Wax Regular (₹60)" at bounding box center [135, 399] width 161 height 13
checkbox input "false"
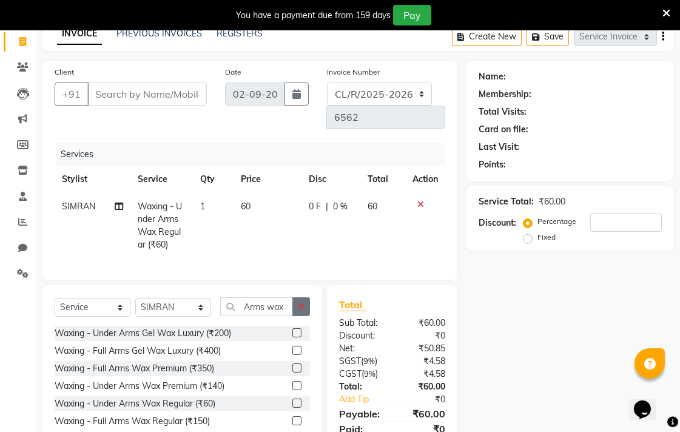
click at [304, 297] on button "button" at bounding box center [301, 306] width 18 height 19
type input "Arms wax"
click at [201, 415] on div "Waxing - Full Arms Wax Regular (₹150)" at bounding box center [132, 421] width 155 height 13
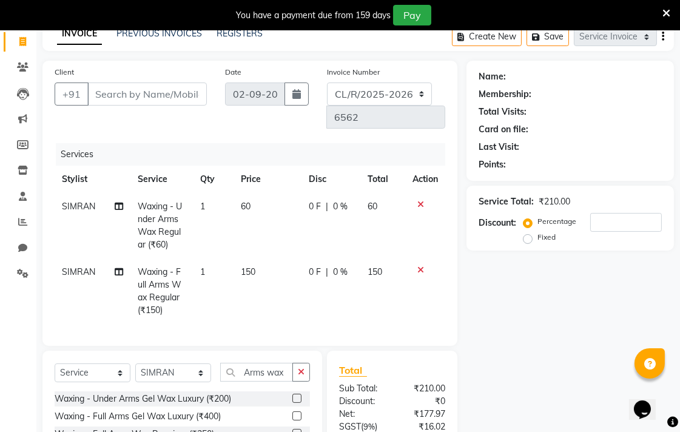
checkbox input "false"
click at [272, 362] on input "Arms wax" at bounding box center [256, 371] width 73 height 19
click at [650, 105] on div "Total Visits:" at bounding box center [569, 111] width 183 height 13
click at [652, 110] on div "Total Visits:" at bounding box center [569, 111] width 183 height 13
click at [267, 362] on input "Arms wax" at bounding box center [256, 371] width 73 height 19
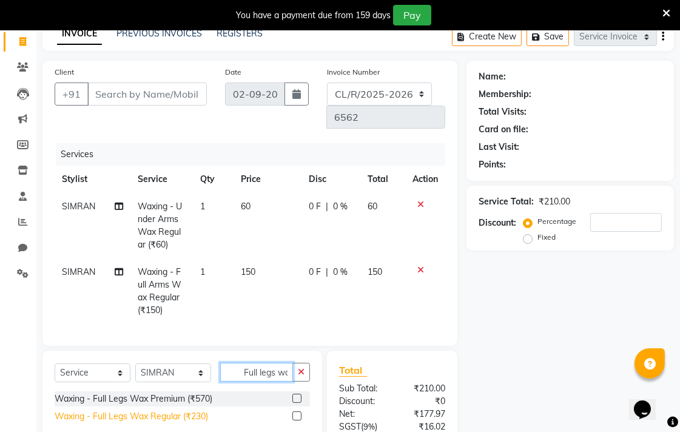
type input "Full legs wax"
click at [181, 410] on div "Waxing - Full Legs Wax Regular (₹230)" at bounding box center [131, 416] width 153 height 13
checkbox input "false"
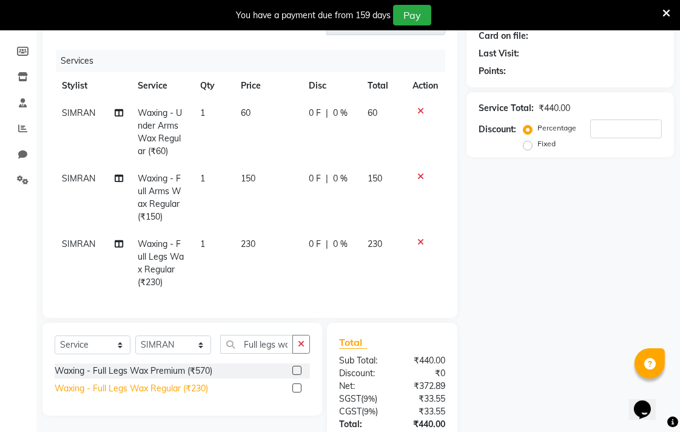
scroll to position [172, 0]
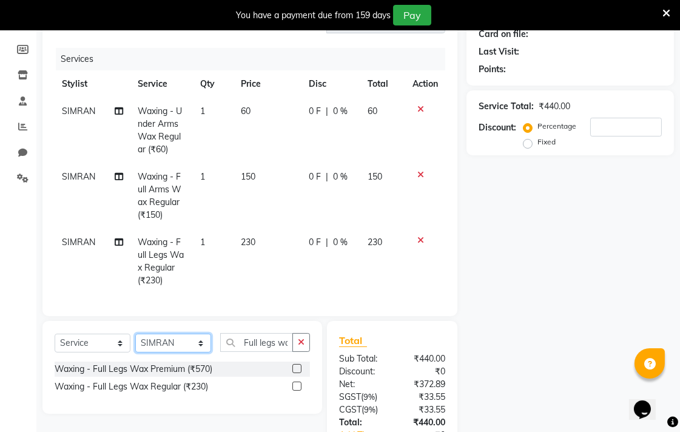
click at [192, 336] on select "Select Stylist Admin AMIT Birshika [PERSON_NAME] Colour Lounge, Ranjit Avenue C…" at bounding box center [173, 342] width 76 height 19
select select "70171"
click at [135, 333] on select "Select Stylist Admin AMIT Birshika [PERSON_NAME] Colour Lounge, Ranjit Avenue C…" at bounding box center [173, 342] width 76 height 19
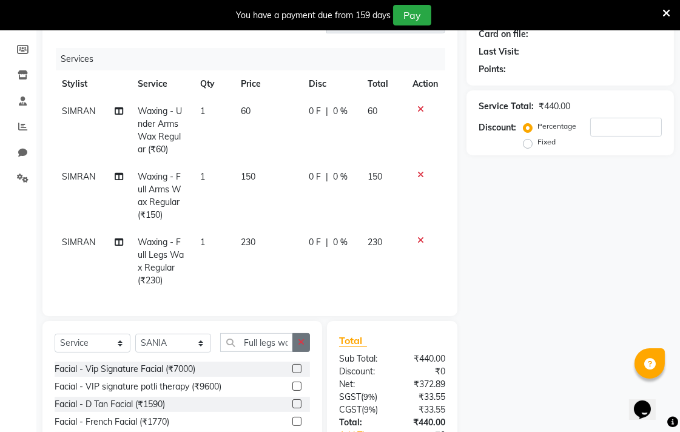
click at [301, 338] on icon "button" at bounding box center [301, 342] width 7 height 8
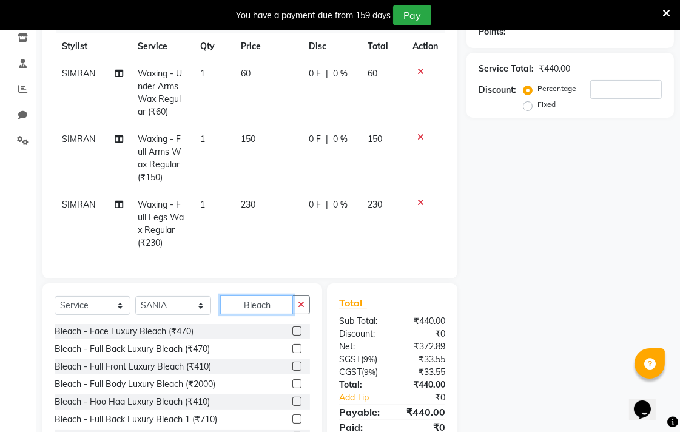
scroll to position [218, 0]
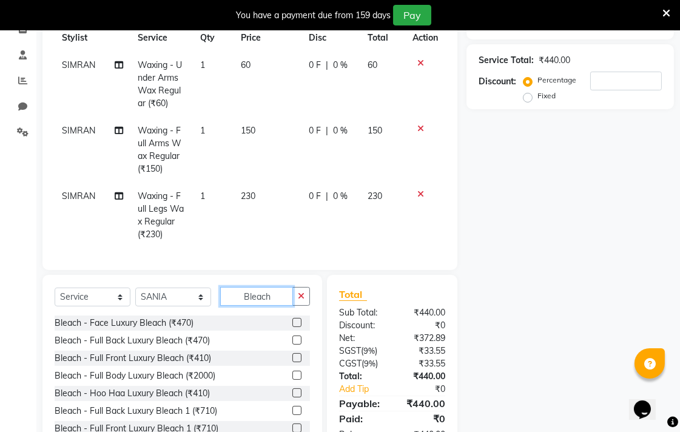
type input "Bleach"
click at [292, 318] on label at bounding box center [296, 322] width 9 height 9
click at [292, 319] on input "checkbox" at bounding box center [296, 323] width 8 height 8
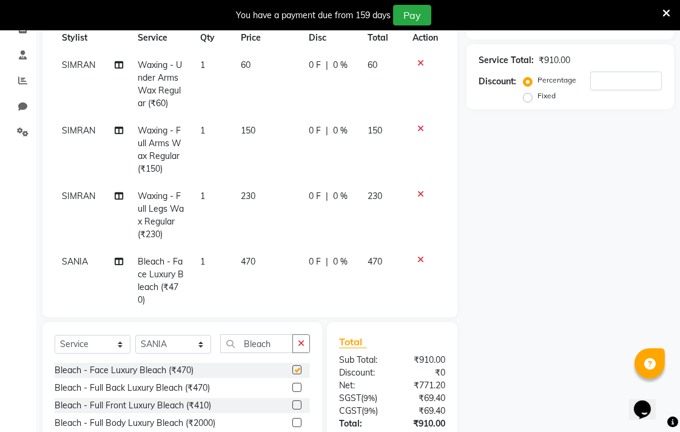
checkbox input "false"
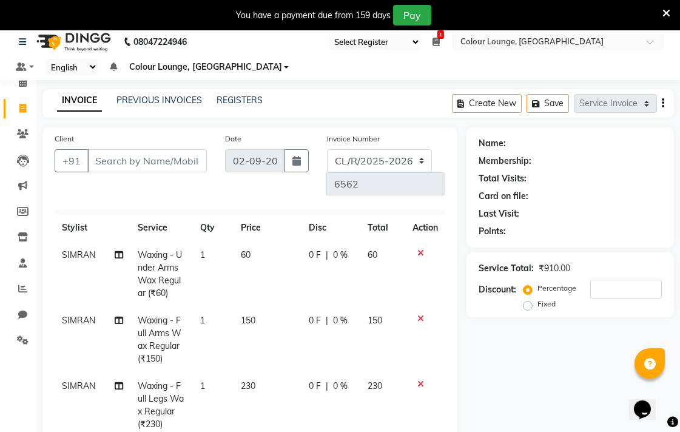
scroll to position [0, 0]
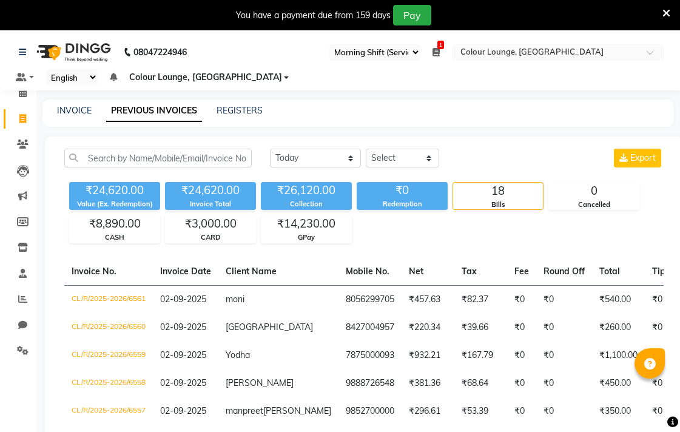
select select "83"
click at [16, 118] on span at bounding box center [22, 119] width 21 height 14
select select "service"
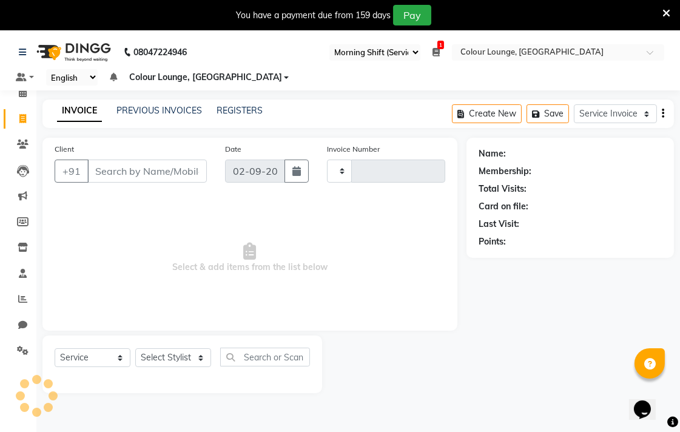
type input "6564"
select select "8013"
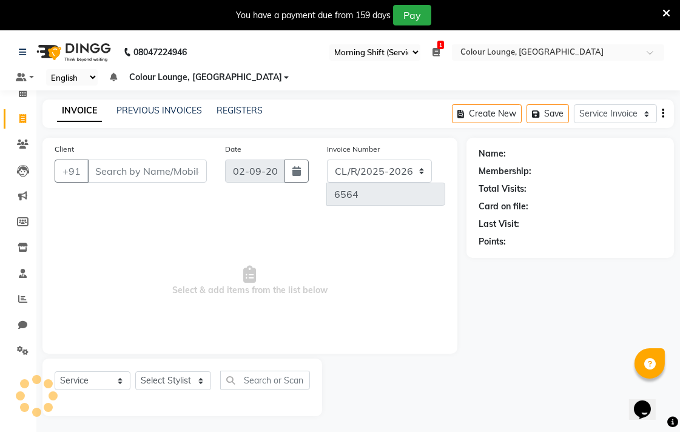
scroll to position [30, 0]
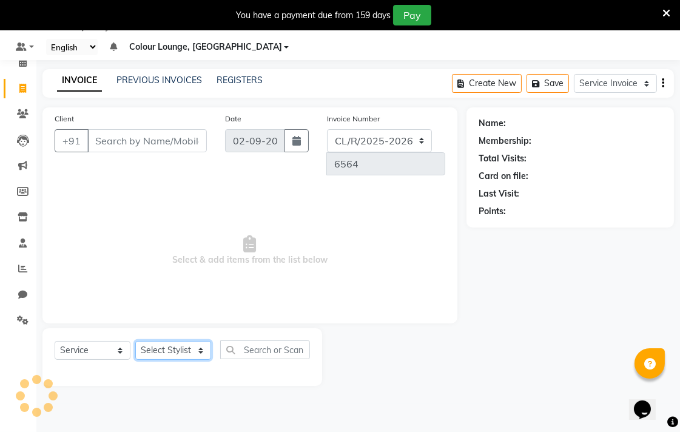
click at [210, 341] on select "Select Stylist" at bounding box center [173, 350] width 76 height 19
click at [203, 341] on select "Select Stylist" at bounding box center [173, 350] width 76 height 19
click at [197, 341] on select "Select Stylist" at bounding box center [173, 350] width 76 height 19
click at [188, 341] on select "Select Stylist Admin AMIT Birshika Charanjeet Colour Lounge, Ranjit Avenue Colo…" at bounding box center [173, 350] width 76 height 19
click at [195, 341] on select "Select Stylist Admin AMIT Birshika Charanjeet Colour Lounge, Ranjit Avenue Colo…" at bounding box center [173, 350] width 76 height 19
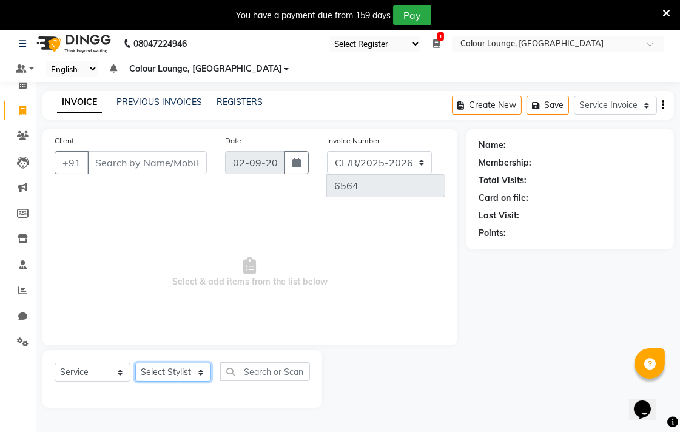
scroll to position [9, 0]
click at [195, 362] on select "Select Stylist Admin AMIT Birshika Charanjeet Colour Lounge, Ranjit Avenue Colo…" at bounding box center [173, 371] width 76 height 19
click at [370, 267] on span "Select & add items from the list below" at bounding box center [250, 271] width 390 height 121
click at [167, 362] on select "Select Stylist Admin AMIT Birshika Charanjeet Colour Lounge, Ranjit Avenue Colo…" at bounding box center [173, 371] width 76 height 19
click at [374, 368] on div at bounding box center [394, 378] width 144 height 58
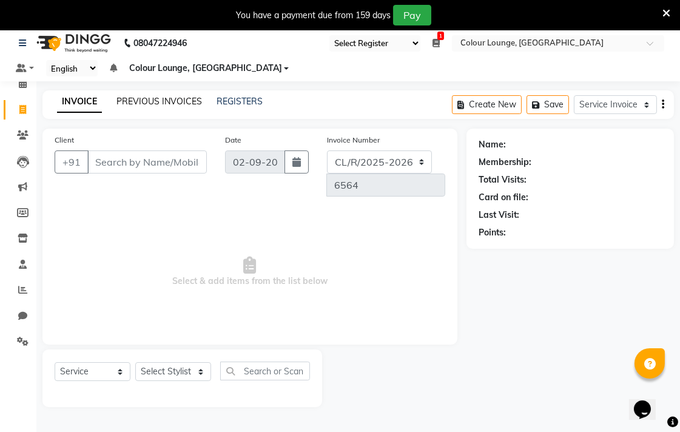
click at [155, 102] on link "PREVIOUS INVOICES" at bounding box center [158, 101] width 85 height 11
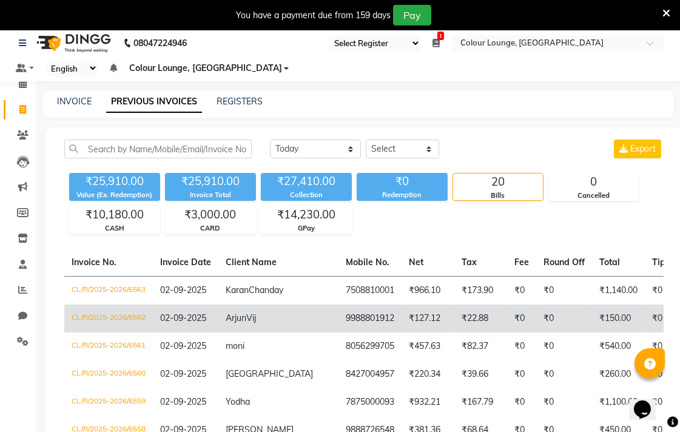
click at [130, 327] on td "CL/R/2025-2026/6562" at bounding box center [108, 318] width 89 height 28
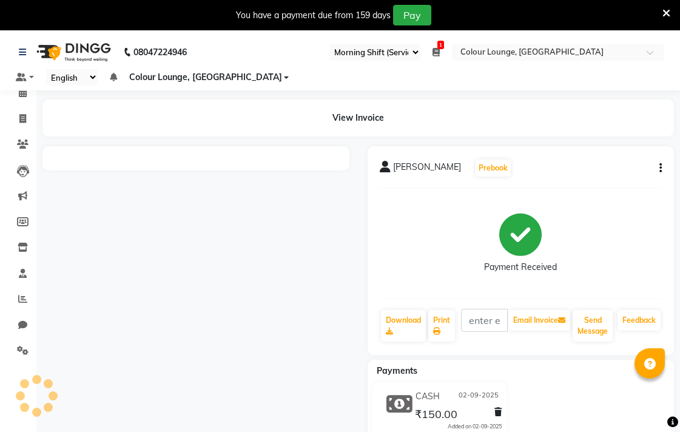
select select "83"
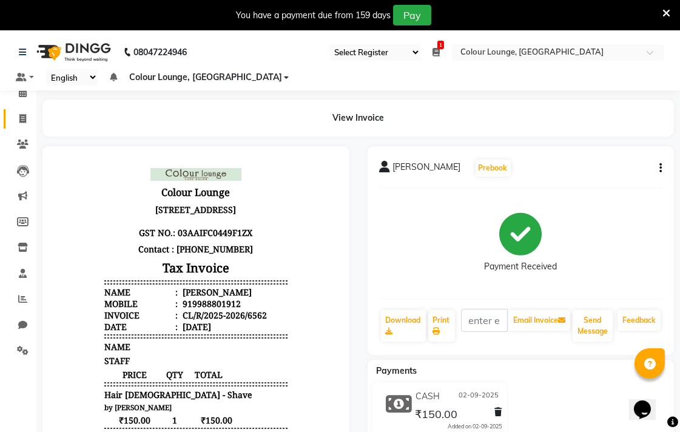
click at [22, 119] on icon at bounding box center [22, 118] width 7 height 9
select select "service"
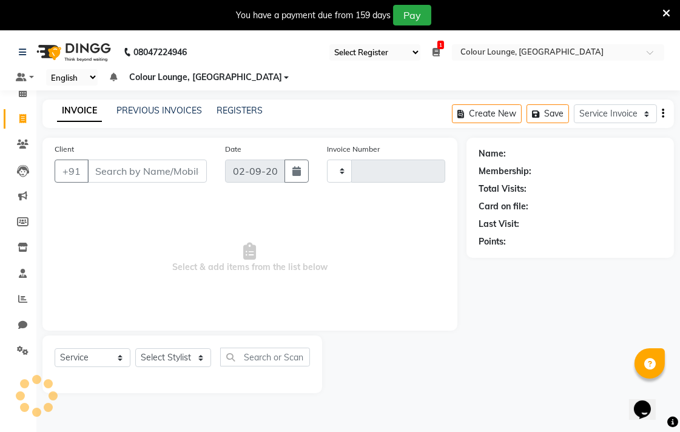
type input "6564"
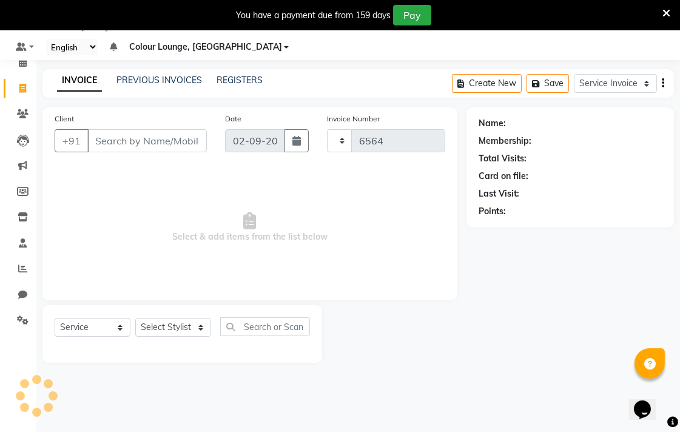
select select "8013"
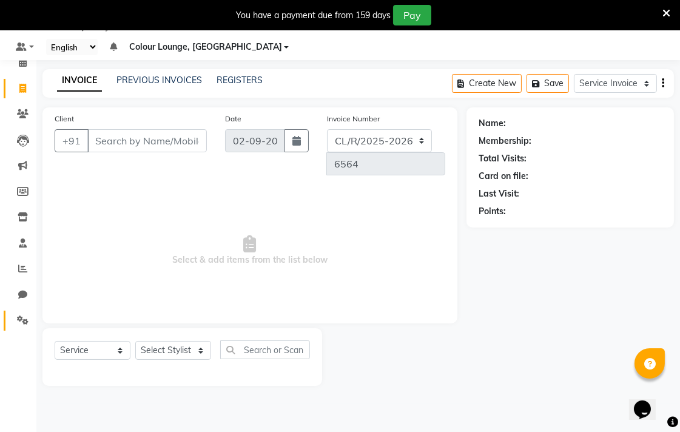
click at [22, 321] on icon at bounding box center [23, 319] width 12 height 9
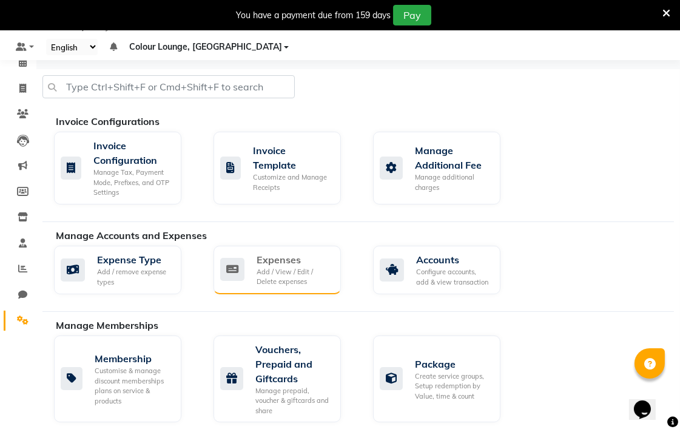
click at [274, 269] on div "Add / View / Edit / Delete expenses" at bounding box center [293, 277] width 75 height 20
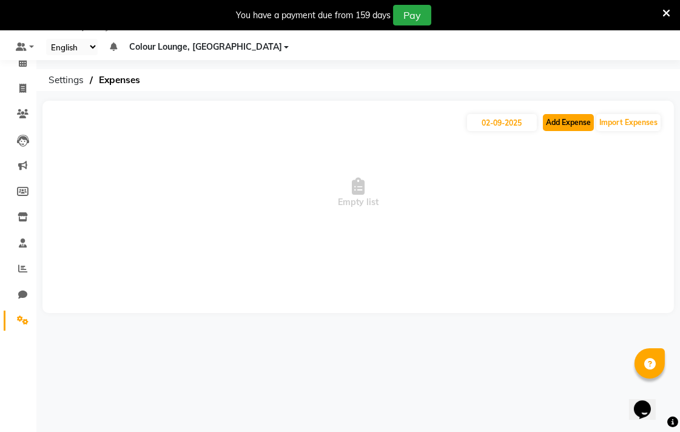
click at [560, 126] on button "Add Expense" at bounding box center [568, 122] width 51 height 17
select select "1"
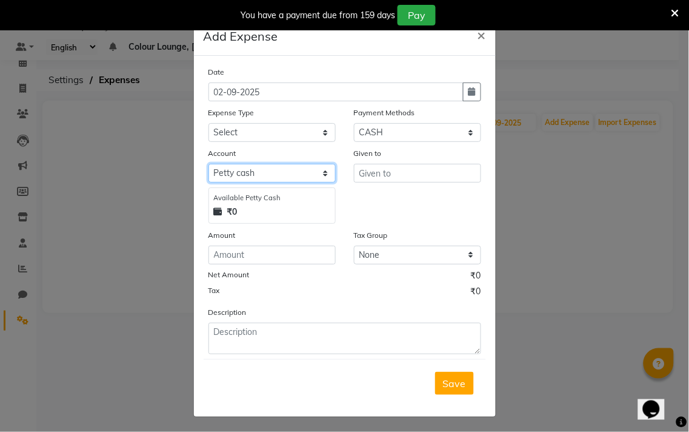
click at [298, 172] on select "Select [PERSON_NAME] cash Default account Expense account" at bounding box center [272, 173] width 127 height 19
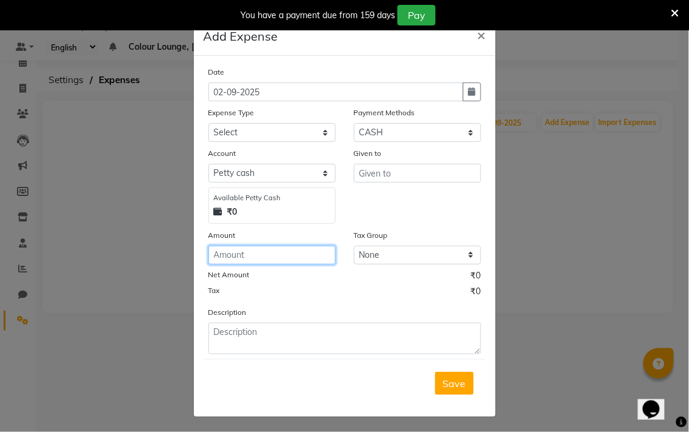
click at [292, 252] on input "number" at bounding box center [272, 254] width 127 height 19
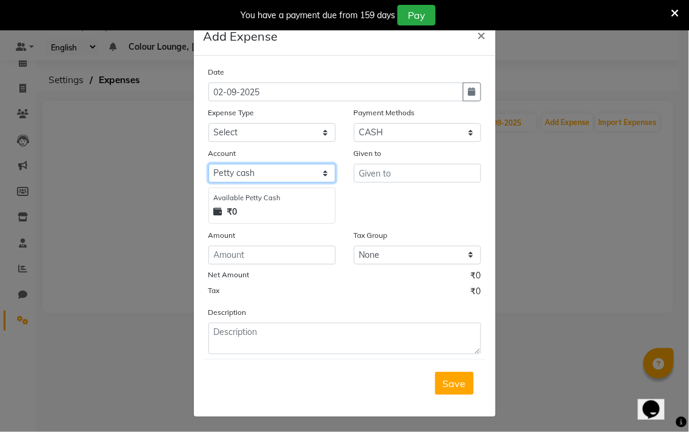
click at [270, 179] on select "Select [PERSON_NAME] cash Default account Expense account" at bounding box center [272, 173] width 127 height 19
select select "7251"
click at [209, 164] on select "Select [PERSON_NAME] cash Default account Expense account" at bounding box center [272, 173] width 127 height 19
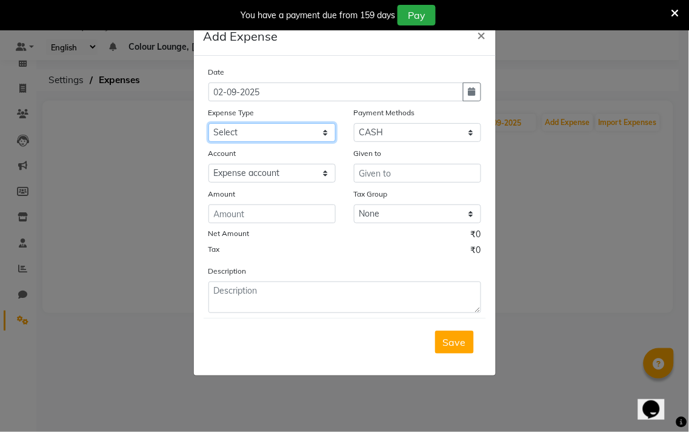
click at [285, 142] on select "Select Advance Salary Bank charges Car maintenance Cash transfer to bank Cash t…" at bounding box center [272, 132] width 127 height 19
select select "10"
click at [209, 123] on select "Select Advance Salary Bank charges Car maintenance Cash transfer to bank Cash t…" at bounding box center [272, 132] width 127 height 19
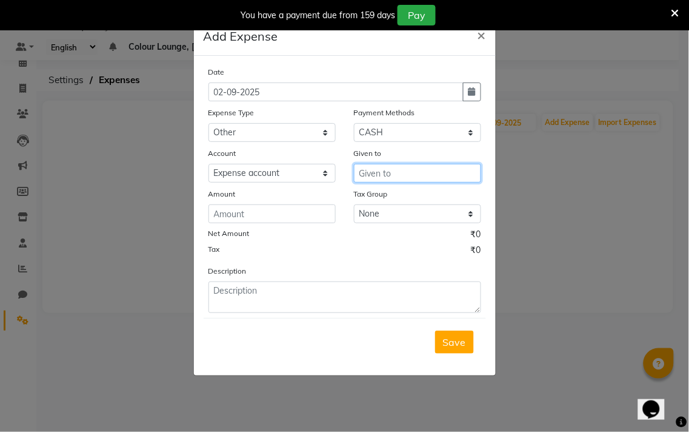
click at [432, 176] on input "text" at bounding box center [417, 173] width 127 height 19
click at [404, 198] on button "Adm in" at bounding box center [402, 198] width 96 height 19
type input "Admin"
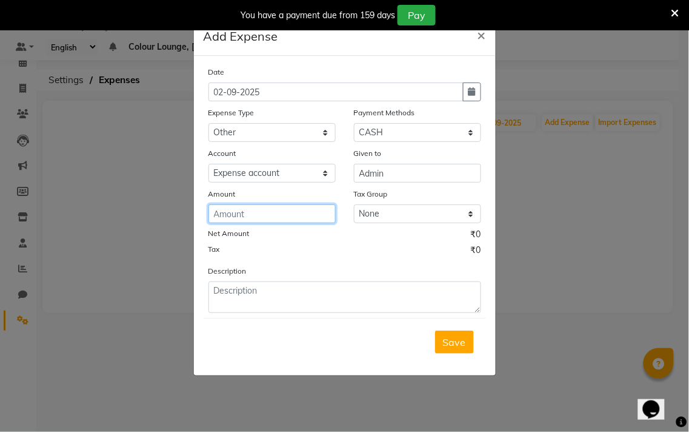
click at [256, 218] on input "number" at bounding box center [272, 213] width 127 height 19
type input "160"
click at [324, 258] on div "Tax ₹0" at bounding box center [345, 252] width 273 height 16
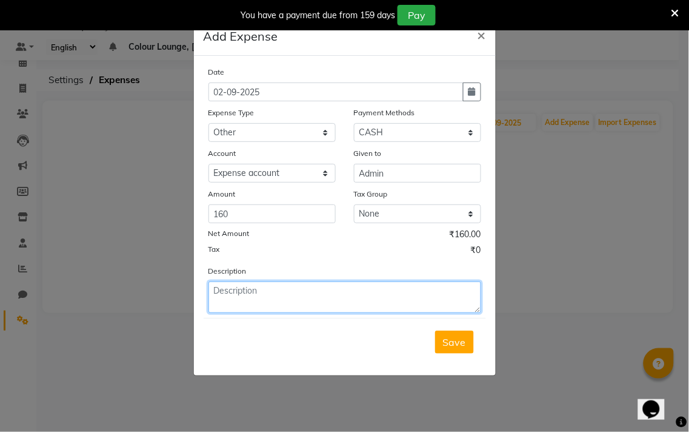
click at [347, 295] on textarea at bounding box center [345, 297] width 273 height 32
click at [371, 289] on textarea "Notebook for" at bounding box center [345, 297] width 273 height 32
type textarea "Notebook for guard"
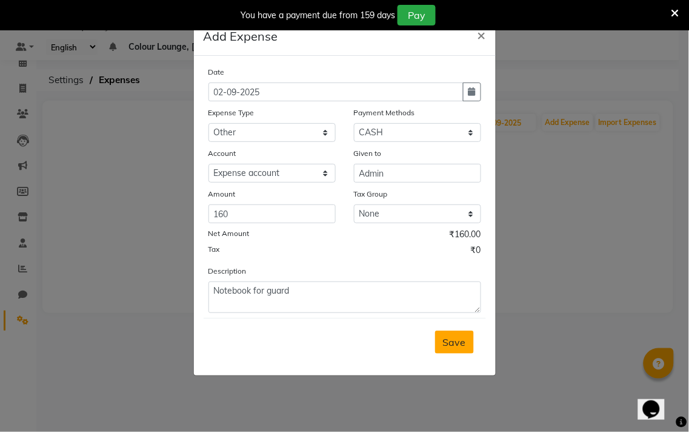
click at [453, 346] on span "Save" at bounding box center [454, 342] width 23 height 12
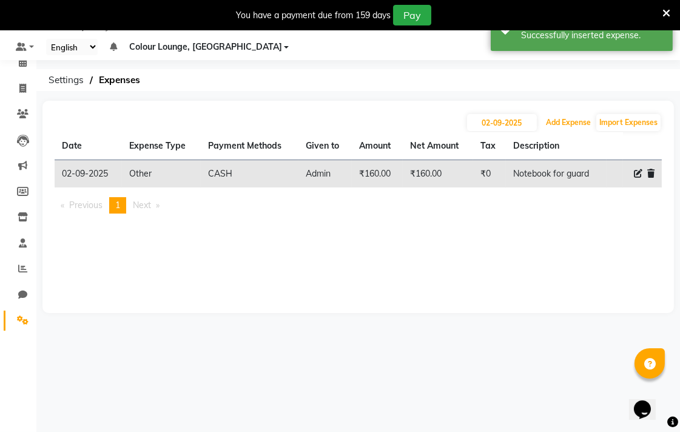
click at [569, 119] on button "Add Expense" at bounding box center [568, 122] width 51 height 17
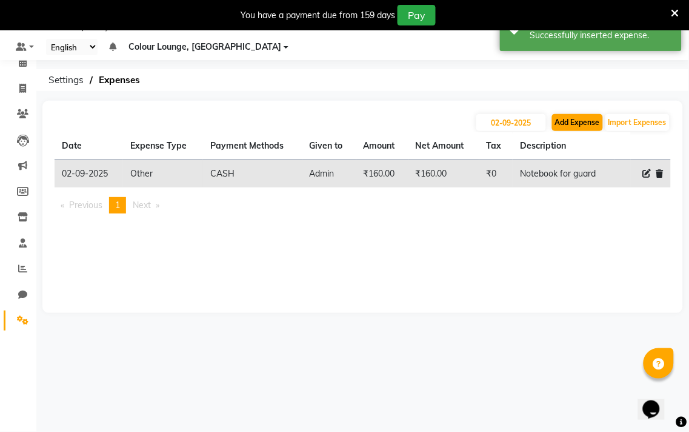
select select "1"
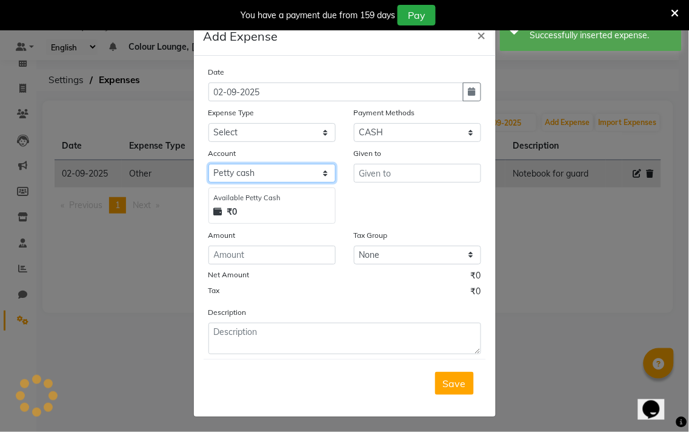
click at [287, 173] on select "Select [PERSON_NAME] cash Default account Expense account" at bounding box center [272, 173] width 127 height 19
select select "7251"
click at [209, 164] on select "Select [PERSON_NAME] cash Default account Expense account" at bounding box center [272, 173] width 127 height 19
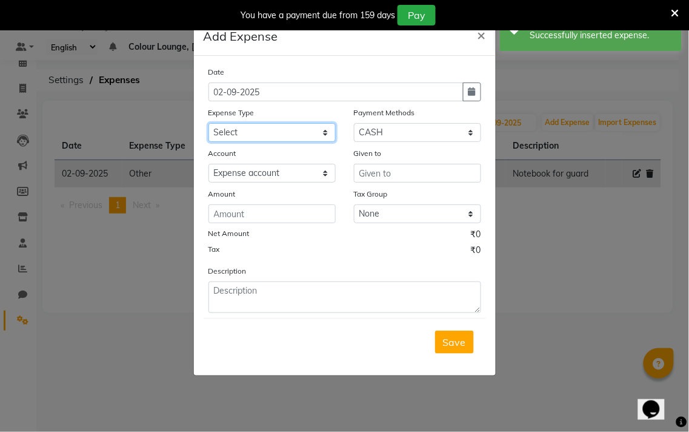
click at [283, 130] on select "Select Advance Salary Bank charges Car maintenance Cash transfer to bank Cash t…" at bounding box center [272, 132] width 127 height 19
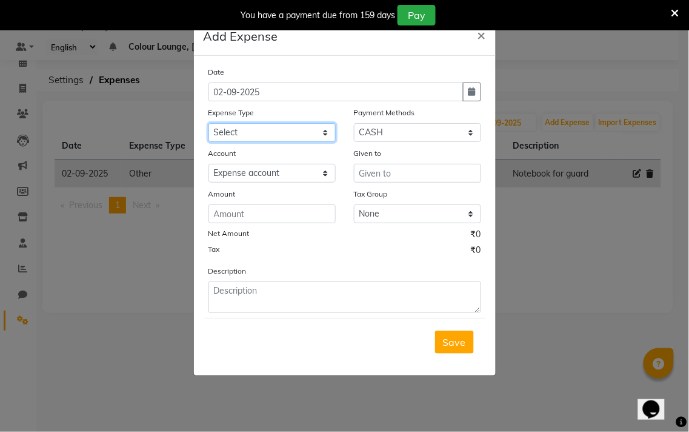
select select "1"
click at [209, 123] on select "Select Advance Salary Bank charges Car maintenance Cash transfer to bank Cash t…" at bounding box center [272, 132] width 127 height 19
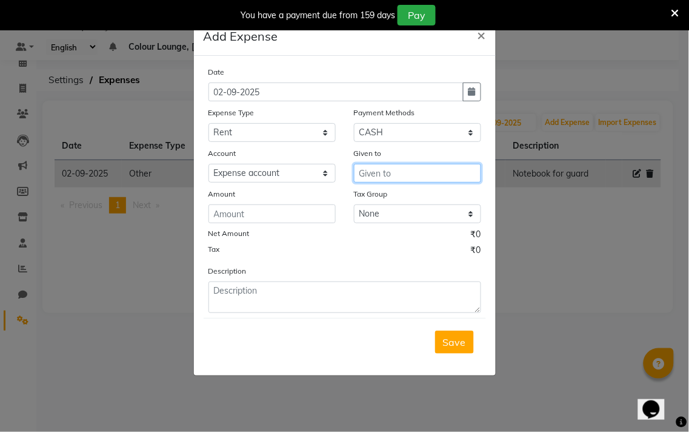
click at [437, 167] on input "text" at bounding box center [417, 173] width 127 height 19
click at [402, 196] on button "Adm in" at bounding box center [402, 198] width 96 height 19
type input "Admin"
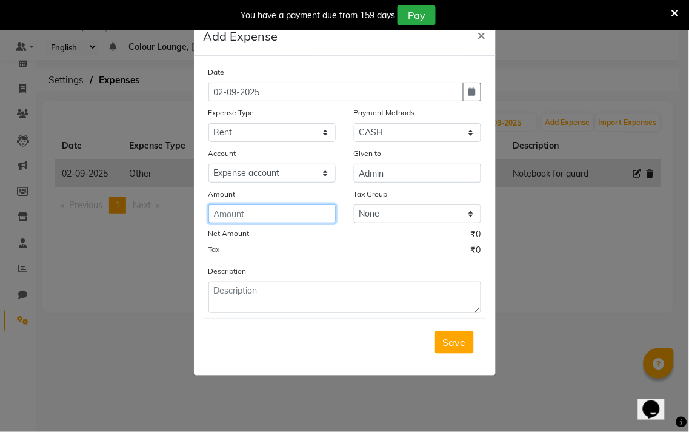
click at [259, 213] on input "number" at bounding box center [272, 213] width 127 height 19
type input "50"
click at [338, 253] on div "Tax ₹0" at bounding box center [345, 252] width 273 height 16
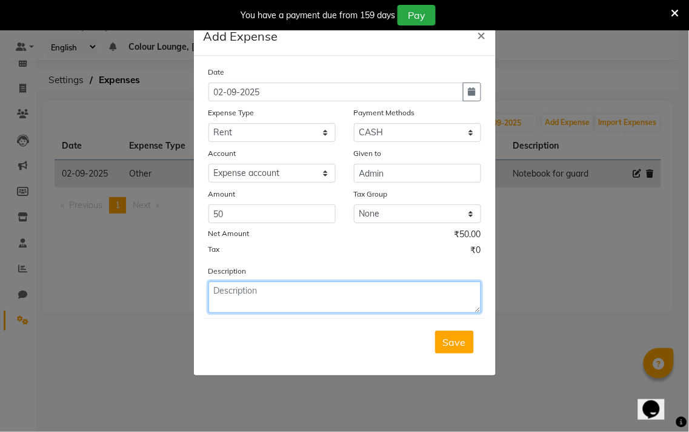
click at [326, 294] on textarea at bounding box center [345, 297] width 273 height 32
type textarea "Cl1 to cl4 rent to [PERSON_NAME]"
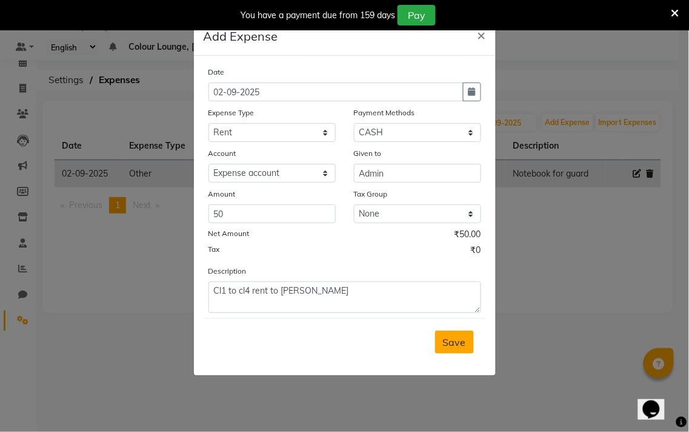
click at [461, 348] on span "Save" at bounding box center [454, 342] width 23 height 12
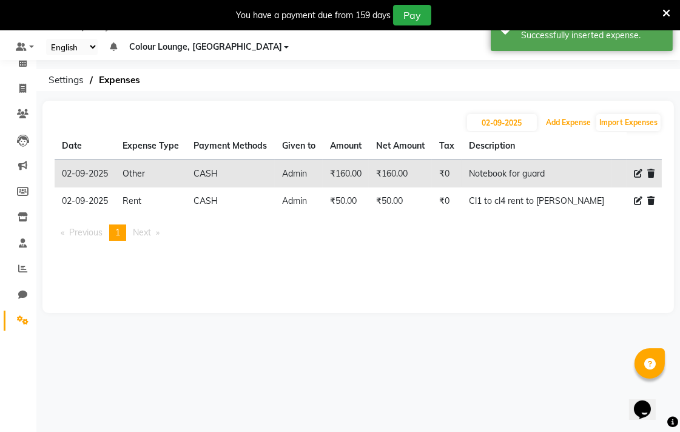
click at [559, 119] on button "Add Expense" at bounding box center [568, 122] width 51 height 17
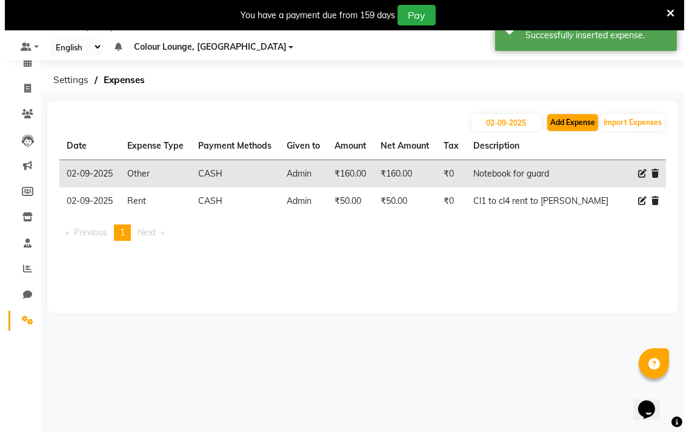
select select "1"
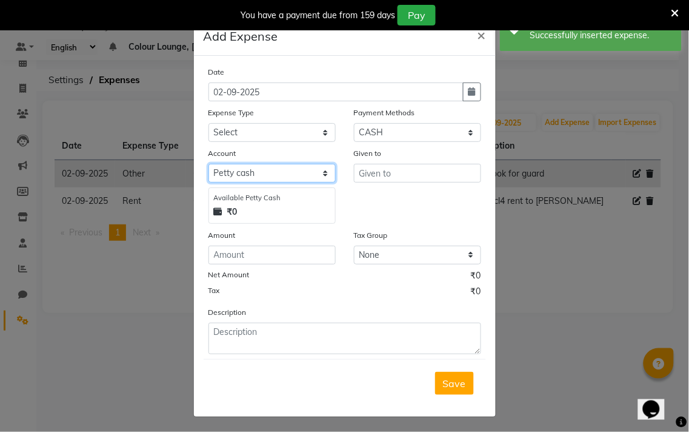
click at [310, 175] on select "Select [PERSON_NAME] cash Default account Expense account" at bounding box center [272, 173] width 127 height 19
select select "7251"
click at [209, 164] on select "Select [PERSON_NAME] cash Default account Expense account" at bounding box center [272, 173] width 127 height 19
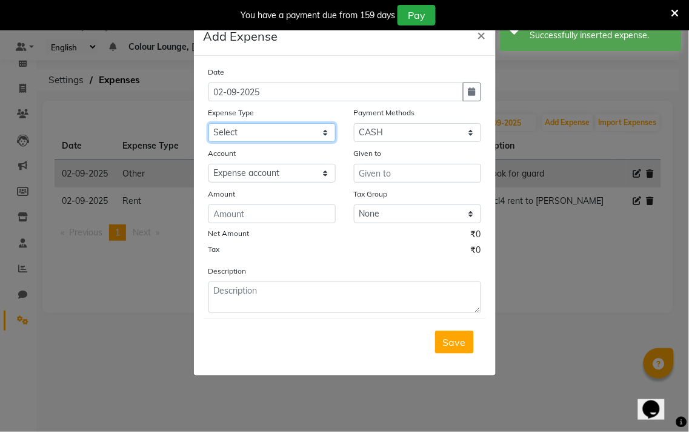
click at [307, 135] on select "Select Advance Salary Bank charges Car maintenance Cash transfer to bank Cash t…" at bounding box center [272, 132] width 127 height 19
select select "18"
click at [209, 123] on select "Select Advance Salary Bank charges Car maintenance Cash transfer to bank Cash t…" at bounding box center [272, 132] width 127 height 19
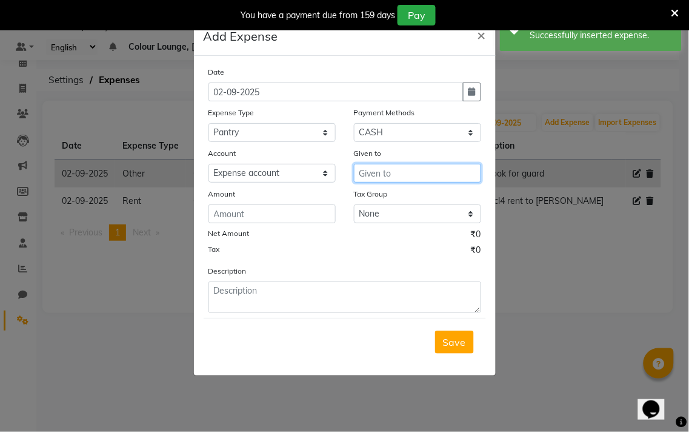
click at [427, 173] on input "text" at bounding box center [417, 173] width 127 height 19
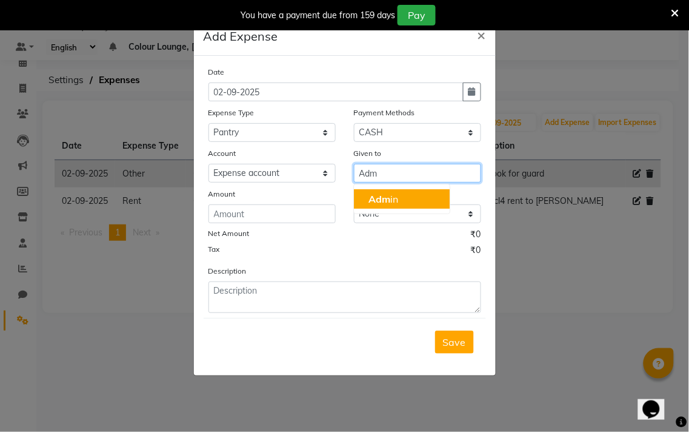
click at [423, 195] on button "Adm in" at bounding box center [402, 198] width 96 height 19
type input "Admin"
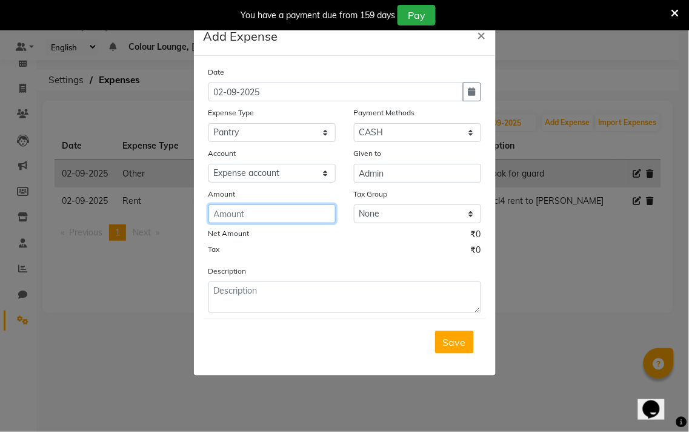
click at [273, 216] on input "number" at bounding box center [272, 213] width 127 height 19
type input "128"
click at [355, 262] on div "Date [DATE] Expense Type Select Advance Salary Bank charges Car maintenance Cas…" at bounding box center [345, 188] width 273 height 247
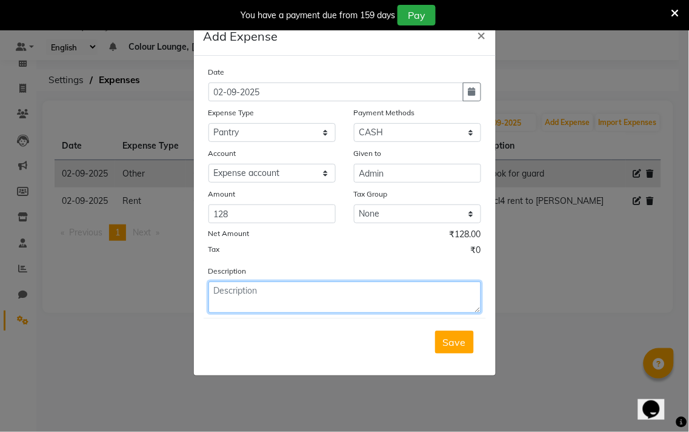
click at [376, 294] on textarea at bounding box center [345, 297] width 273 height 32
type textarea "Milk"
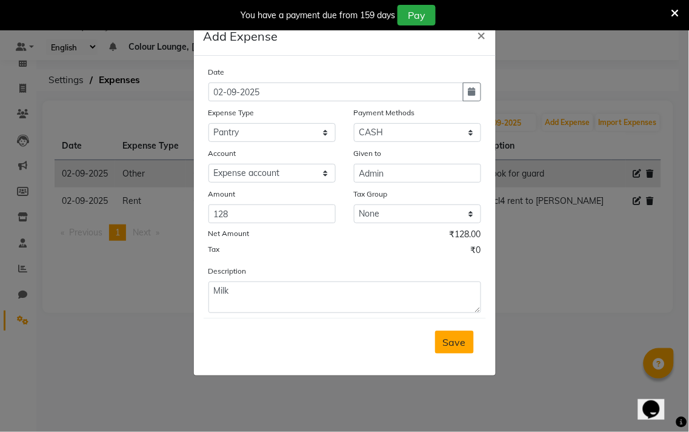
click at [446, 342] on span "Save" at bounding box center [454, 342] width 23 height 12
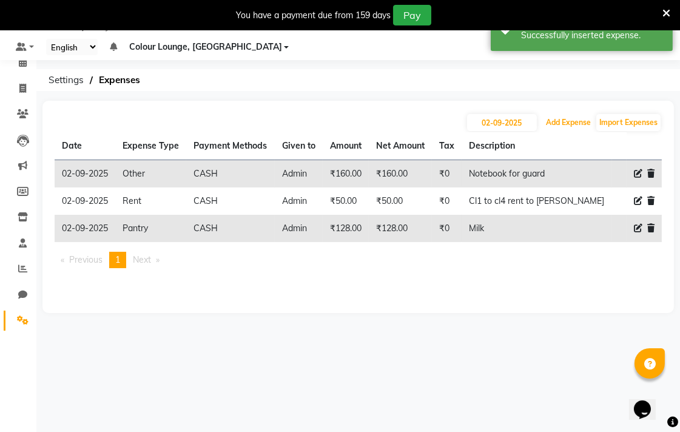
click at [572, 119] on button "Add Expense" at bounding box center [568, 122] width 51 height 17
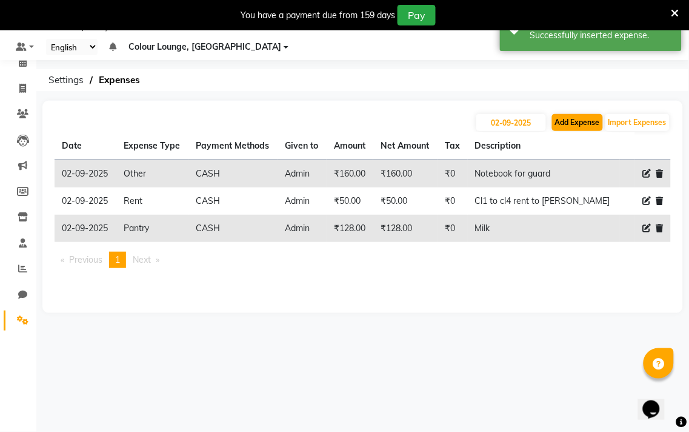
select select "1"
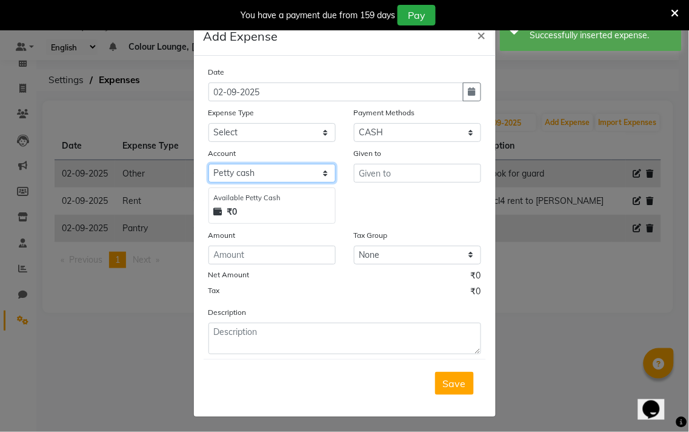
click at [301, 179] on select "Select [PERSON_NAME] cash Default account Expense account" at bounding box center [272, 173] width 127 height 19
select select "7251"
click at [209, 164] on select "Select [PERSON_NAME] cash Default account Expense account" at bounding box center [272, 173] width 127 height 19
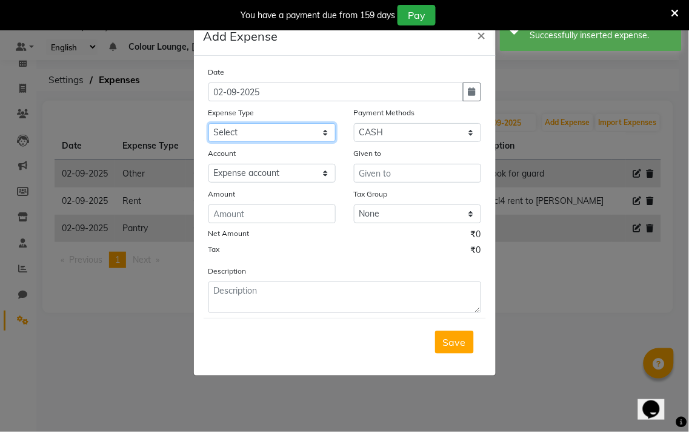
click at [289, 138] on select "Select Advance Salary Bank charges Car maintenance Cash transfer to bank Cash t…" at bounding box center [272, 132] width 127 height 19
select select "18"
click at [209, 123] on select "Select Advance Salary Bank charges Car maintenance Cash transfer to bank Cash t…" at bounding box center [272, 132] width 127 height 19
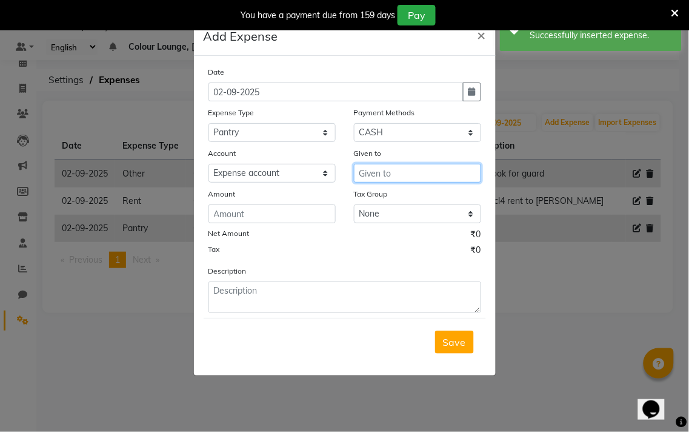
click at [429, 175] on input "text" at bounding box center [417, 173] width 127 height 19
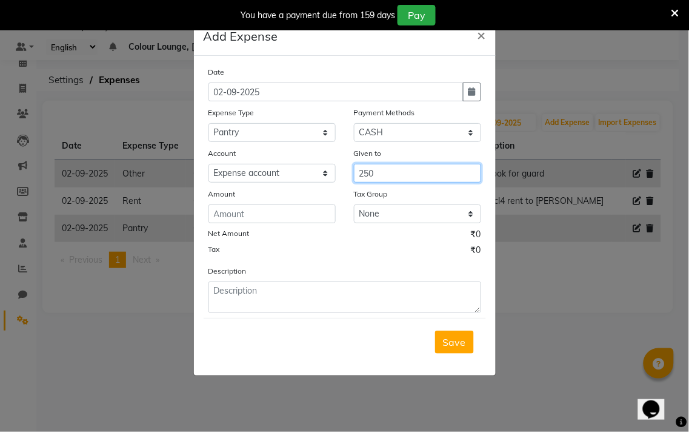
click at [398, 173] on input "250" at bounding box center [417, 173] width 127 height 19
type input "2"
click at [411, 204] on button "Adm in" at bounding box center [402, 198] width 96 height 19
type input "Admin"
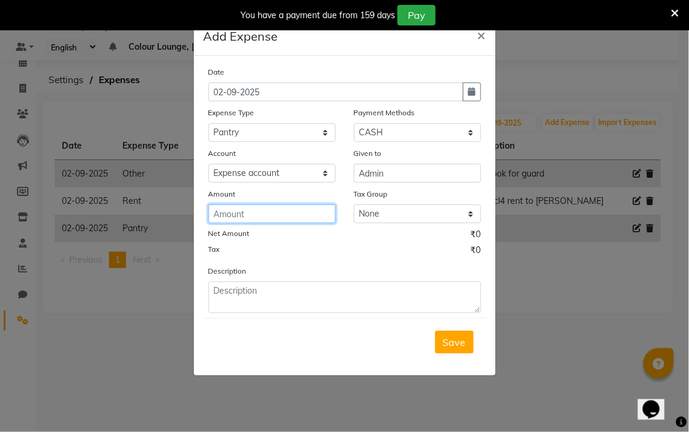
click at [250, 215] on input "number" at bounding box center [272, 213] width 127 height 19
type input "250"
click at [358, 256] on div "Tax ₹0" at bounding box center [345, 252] width 273 height 16
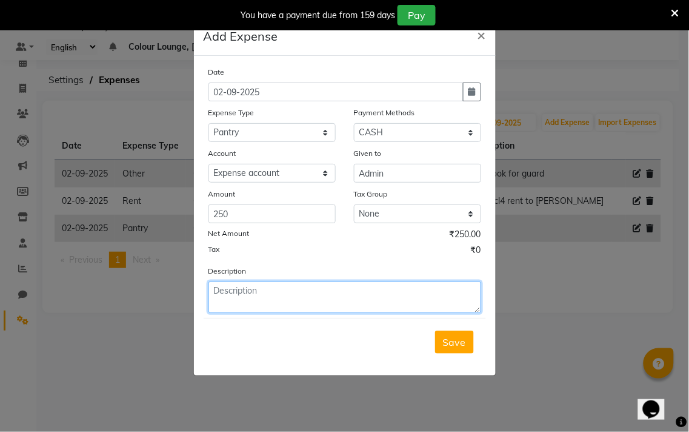
click at [353, 297] on textarea at bounding box center [345, 297] width 273 height 32
click at [291, 289] on textarea "Suger" at bounding box center [345, 297] width 273 height 32
type textarea "Sugar"
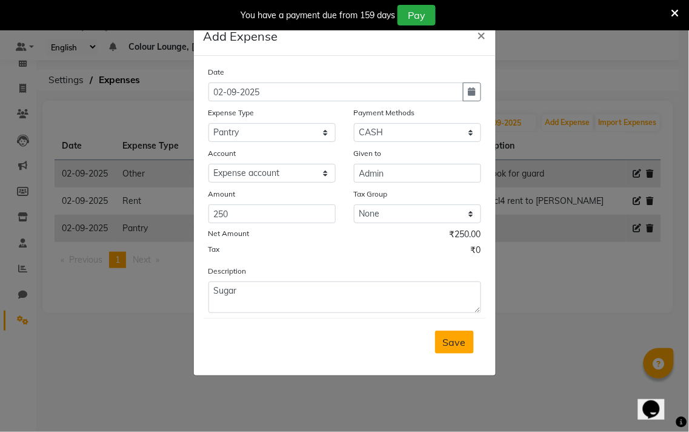
click at [461, 344] on span "Save" at bounding box center [454, 342] width 23 height 12
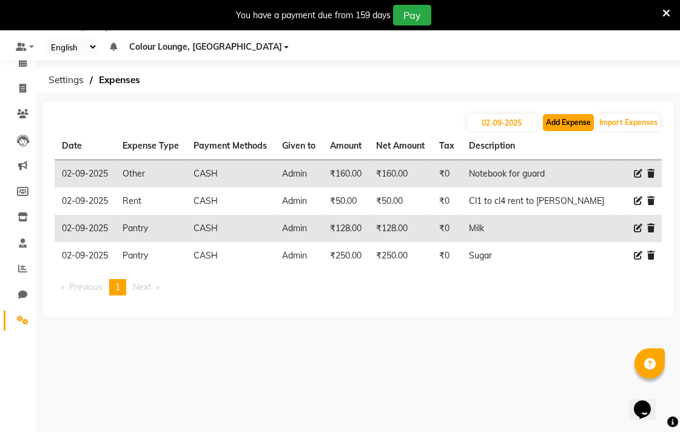
click at [555, 122] on button "Add Expense" at bounding box center [568, 122] width 51 height 17
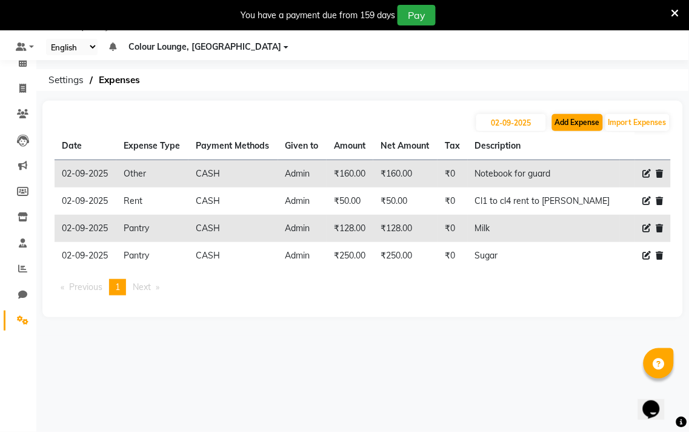
select select "1"
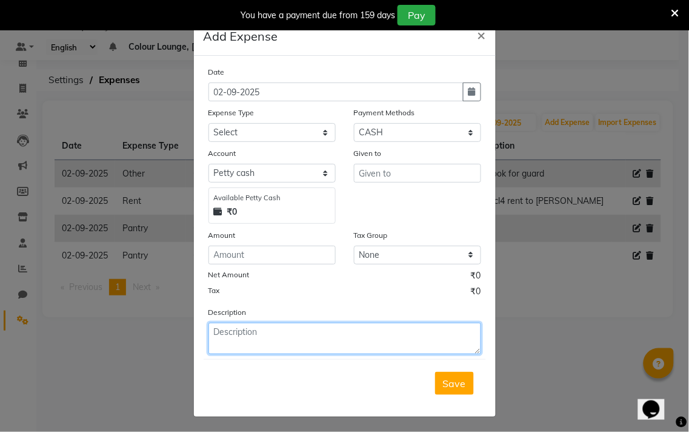
click at [346, 329] on textarea at bounding box center [345, 338] width 273 height 32
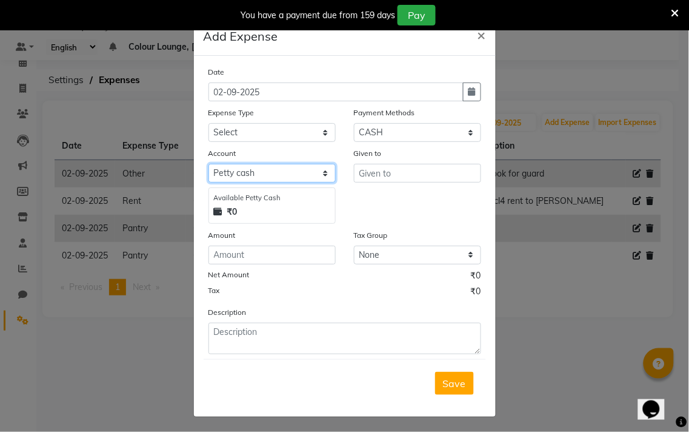
click at [262, 174] on select "Select [PERSON_NAME] cash Default account Expense account" at bounding box center [272, 173] width 127 height 19
select select "7251"
click at [209, 164] on select "Select [PERSON_NAME] cash Default account Expense account" at bounding box center [272, 173] width 127 height 19
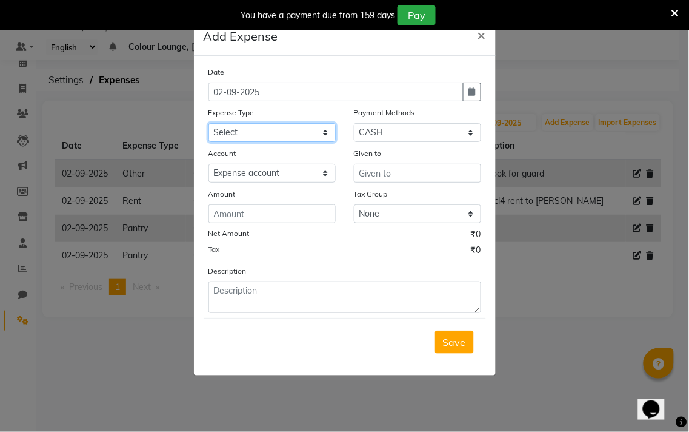
click at [292, 136] on select "Select Advance Salary Bank charges Car maintenance Cash transfer to bank Cash t…" at bounding box center [272, 132] width 127 height 19
select select "10"
click at [209, 123] on select "Select Advance Salary Bank charges Car maintenance Cash transfer to bank Cash t…" at bounding box center [272, 132] width 127 height 19
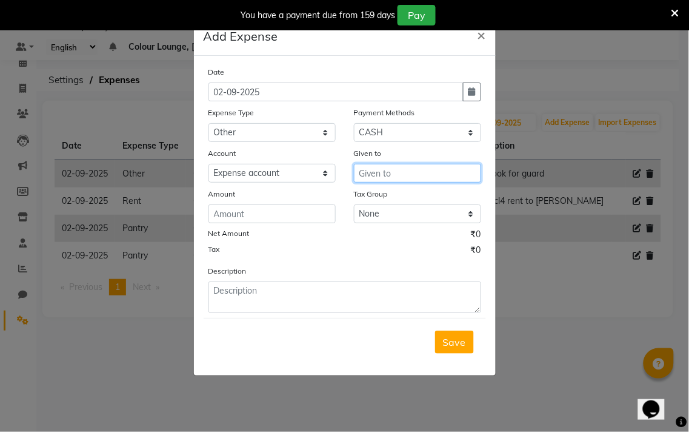
click at [429, 175] on input "text" at bounding box center [417, 173] width 127 height 19
click at [402, 207] on button "Adm in" at bounding box center [402, 198] width 96 height 19
type input "Admin"
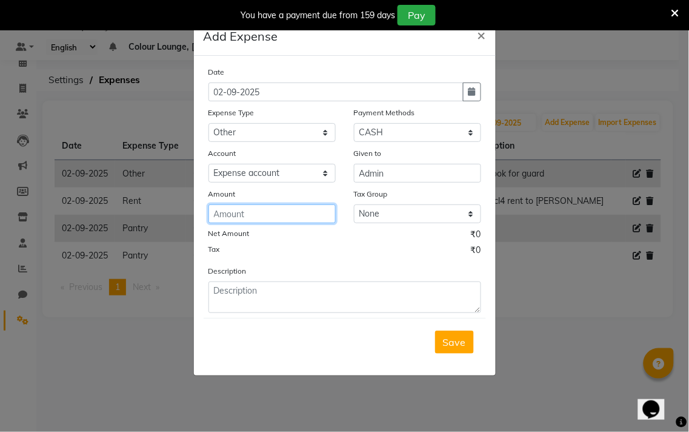
click at [270, 218] on input "number" at bounding box center [272, 213] width 127 height 19
type input "100"
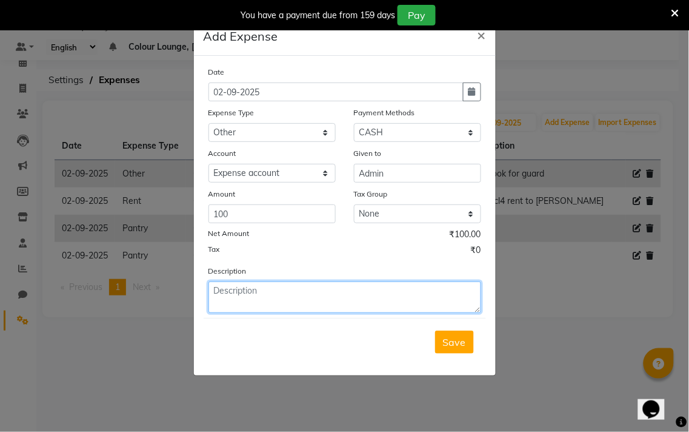
click at [353, 311] on textarea at bounding box center [345, 297] width 273 height 32
type textarea "Hanging clip"
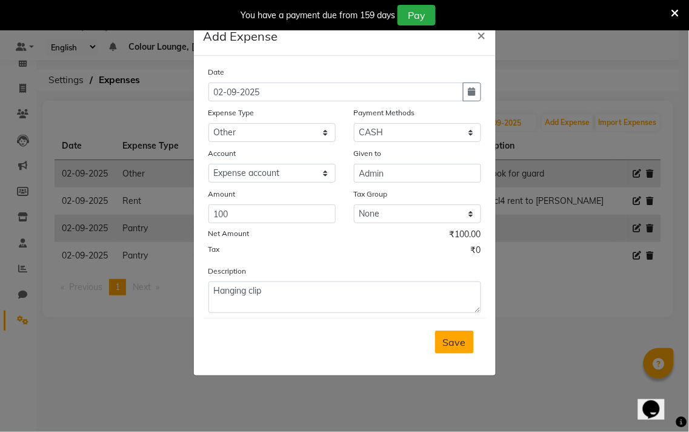
click at [458, 348] on span "Save" at bounding box center [454, 342] width 23 height 12
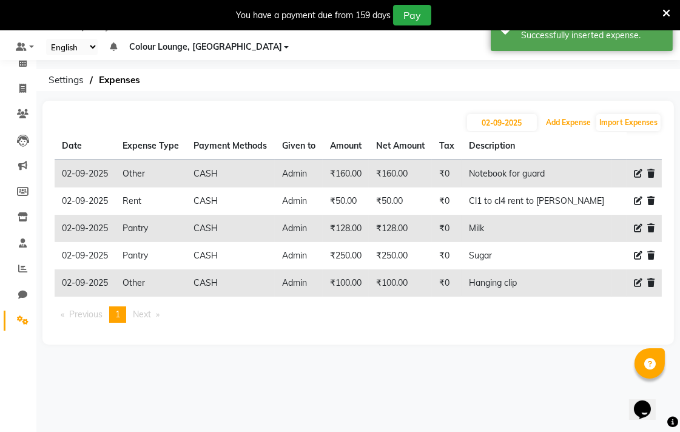
click at [581, 124] on button "Add Expense" at bounding box center [568, 122] width 51 height 17
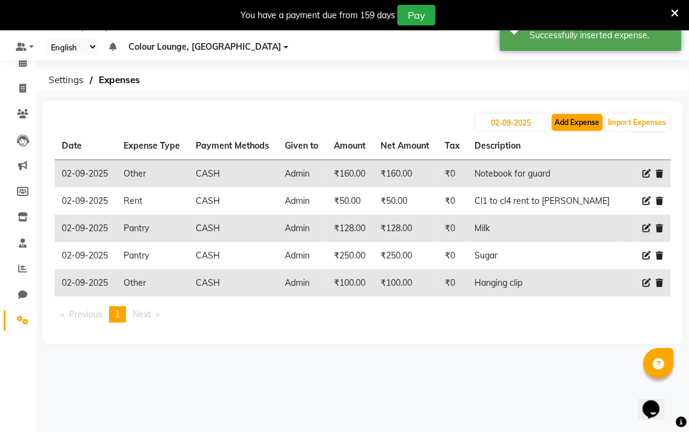
select select "1"
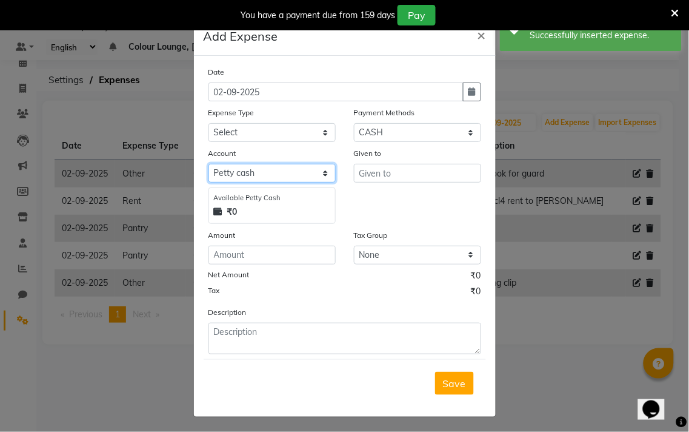
click at [274, 164] on select "Select [PERSON_NAME] cash Default account Expense account" at bounding box center [272, 173] width 127 height 19
select select "7251"
click at [209, 164] on select "Select [PERSON_NAME] cash Default account Expense account" at bounding box center [272, 173] width 127 height 19
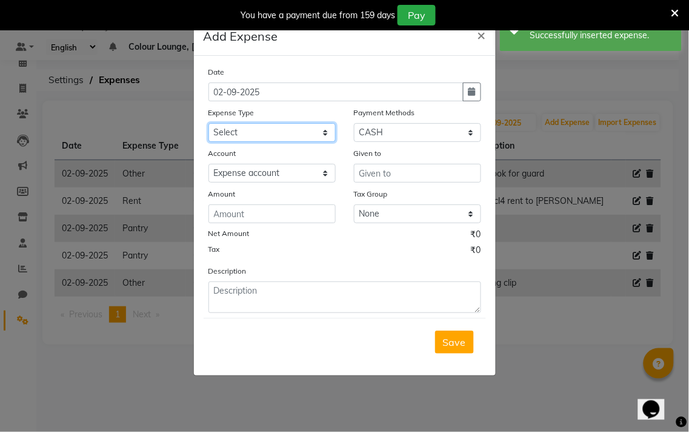
click at [282, 133] on select "Select Advance Salary Bank charges Car maintenance Cash transfer to bank Cash t…" at bounding box center [272, 132] width 127 height 19
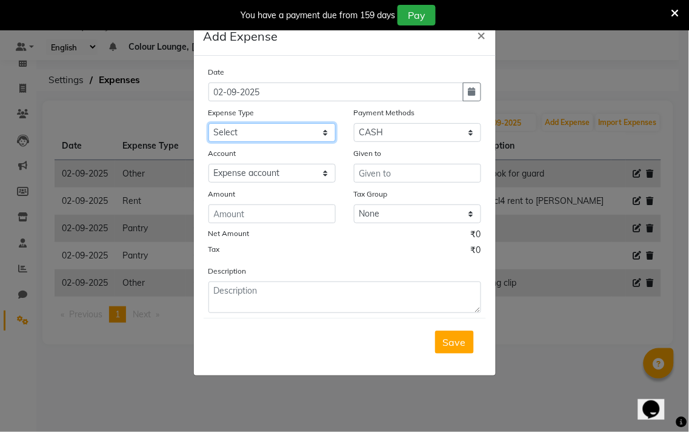
select select "10"
click at [209, 123] on select "Select Advance Salary Bank charges Car maintenance Cash transfer to bank Cash t…" at bounding box center [272, 132] width 127 height 19
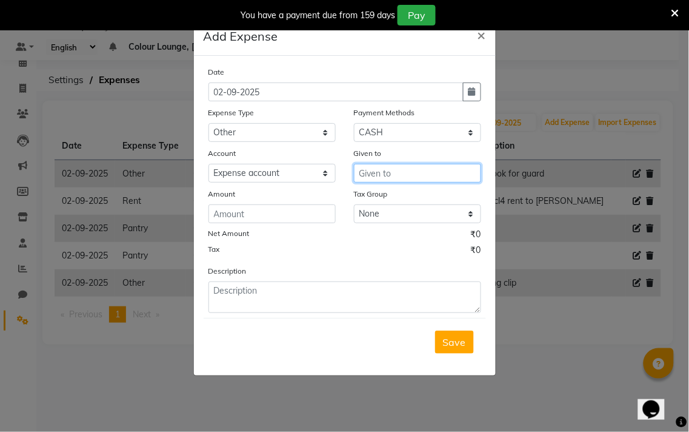
click at [433, 172] on input "text" at bounding box center [417, 173] width 127 height 19
click at [409, 201] on button "Adm in" at bounding box center [402, 198] width 96 height 19
type input "Admin"
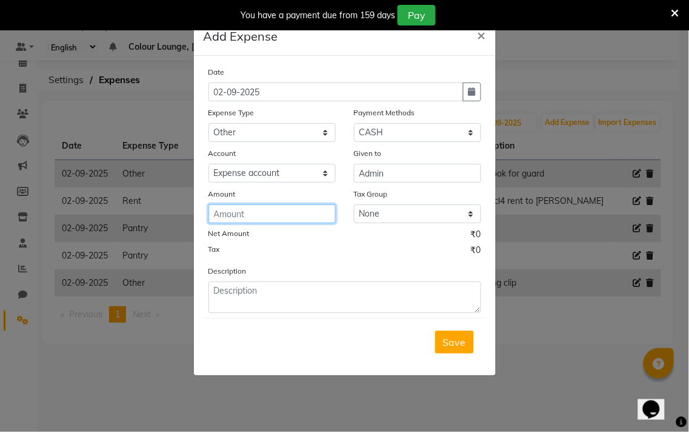
click at [252, 216] on input "number" at bounding box center [272, 213] width 127 height 19
type input "100"
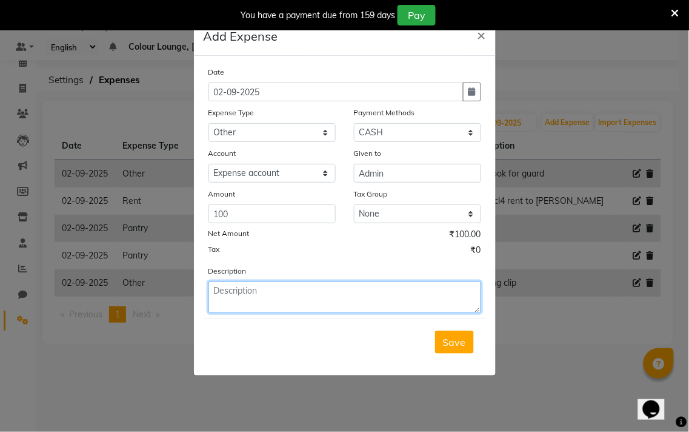
click at [327, 295] on textarea at bounding box center [345, 297] width 273 height 32
type textarea "Toilet brush"
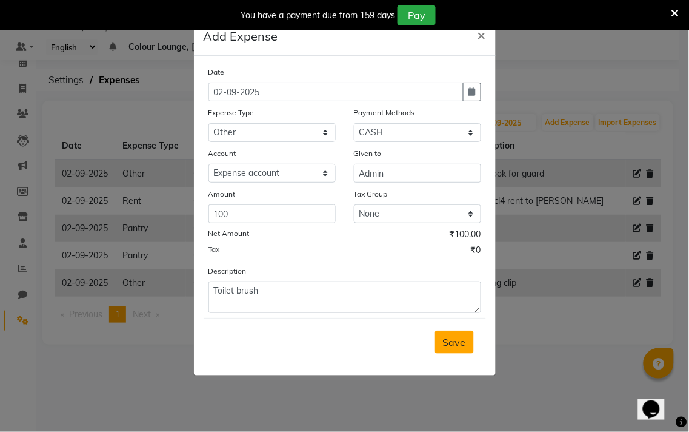
click at [456, 349] on button "Save" at bounding box center [454, 341] width 39 height 23
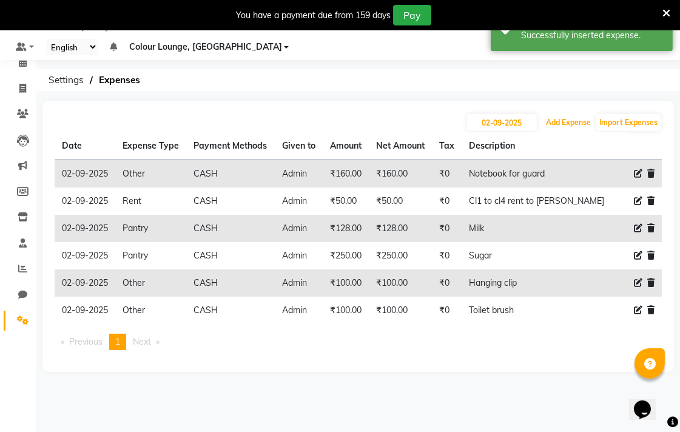
click at [561, 123] on button "Add Expense" at bounding box center [568, 122] width 51 height 17
select select "1"
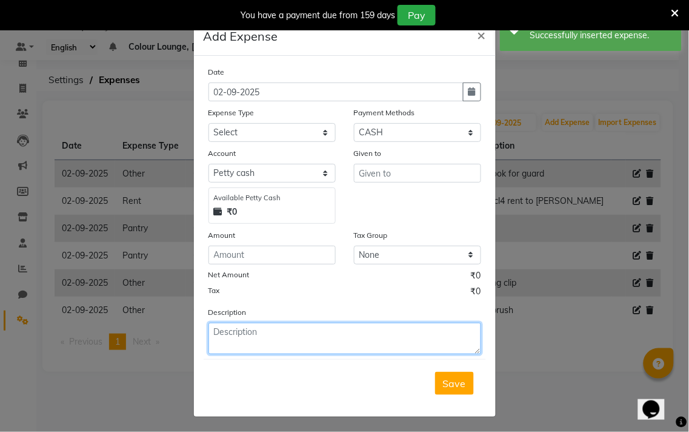
click at [322, 336] on textarea at bounding box center [345, 338] width 273 height 32
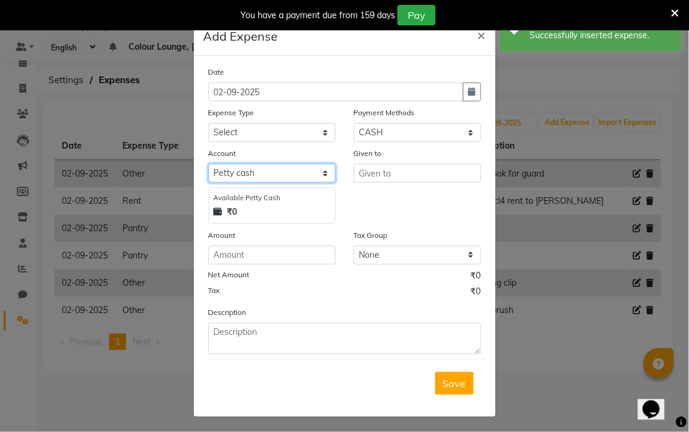
click at [266, 176] on select "Select Petty cash Default account Expense account" at bounding box center [272, 173] width 127 height 19
select select "7251"
click at [209, 164] on select "Select Petty cash Default account Expense account" at bounding box center [272, 173] width 127 height 19
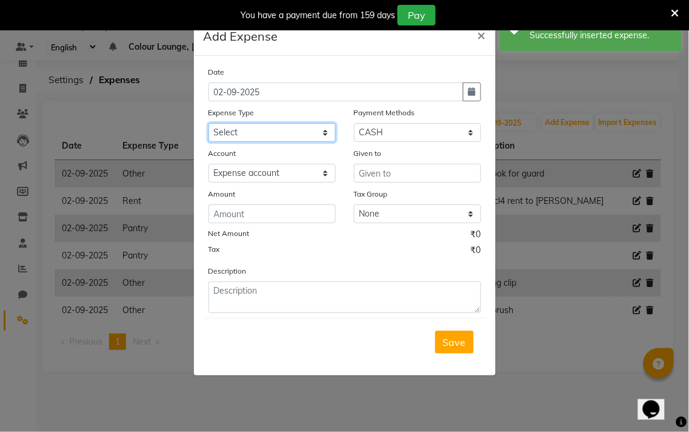
click at [293, 134] on select "Select Advance Salary Bank charges Car maintenance Cash transfer to bank Cash t…" at bounding box center [272, 132] width 127 height 19
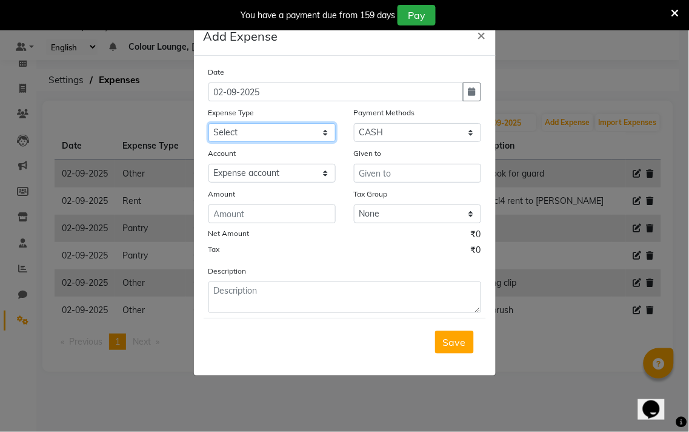
select select "10"
click at [209, 123] on select "Select Advance Salary Bank charges Car maintenance Cash transfer to bank Cash t…" at bounding box center [272, 132] width 127 height 19
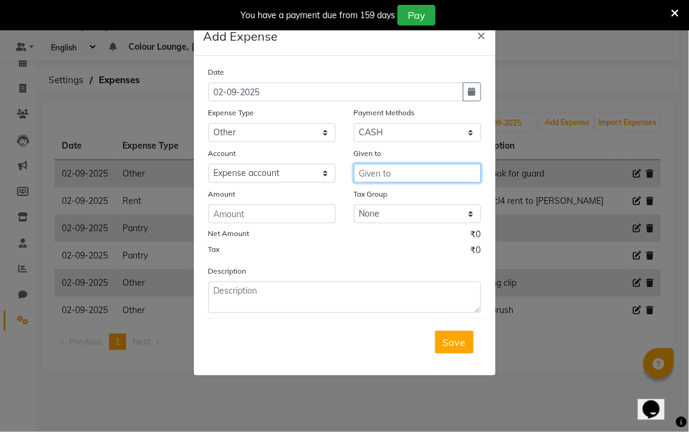
click at [435, 177] on input "text" at bounding box center [417, 173] width 127 height 19
click at [414, 202] on button "Adm in" at bounding box center [402, 198] width 96 height 19
type input "Admin"
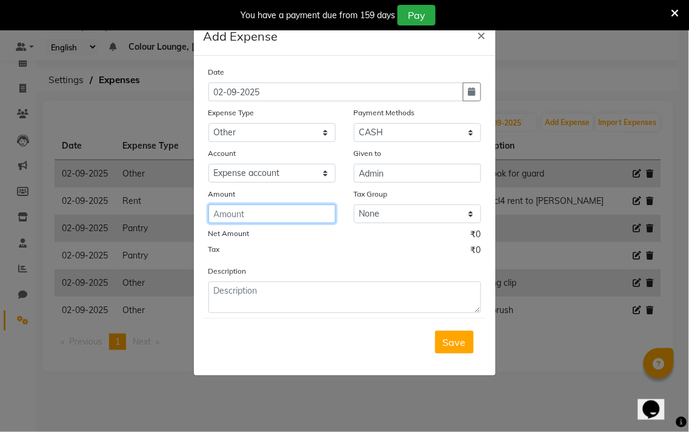
click at [281, 215] on input "number" at bounding box center [272, 213] width 127 height 19
type input "100"
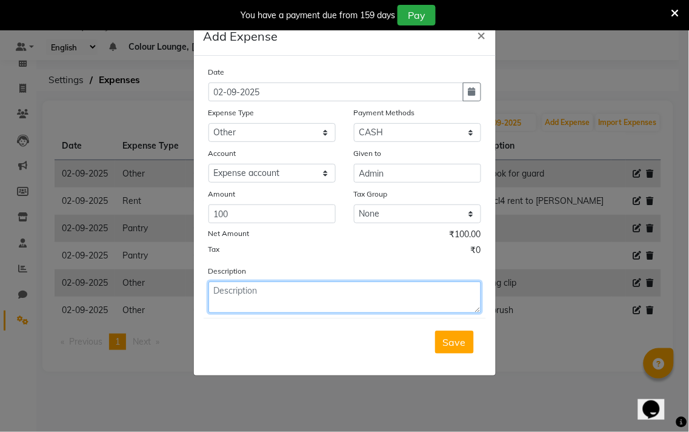
click at [378, 295] on textarea at bounding box center [345, 297] width 273 height 32
type textarea "Harpic"
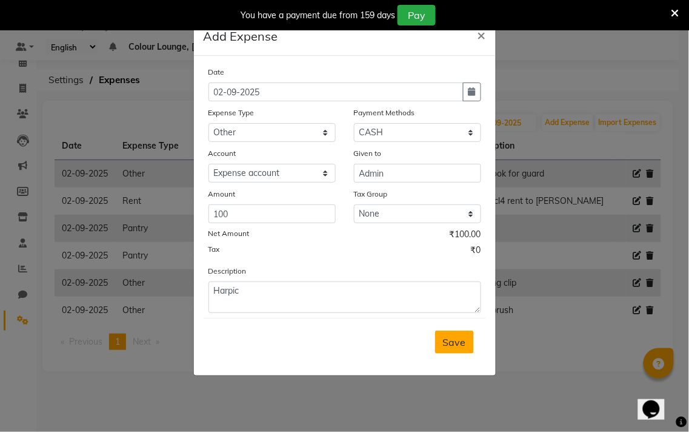
click at [459, 343] on span "Save" at bounding box center [454, 342] width 23 height 12
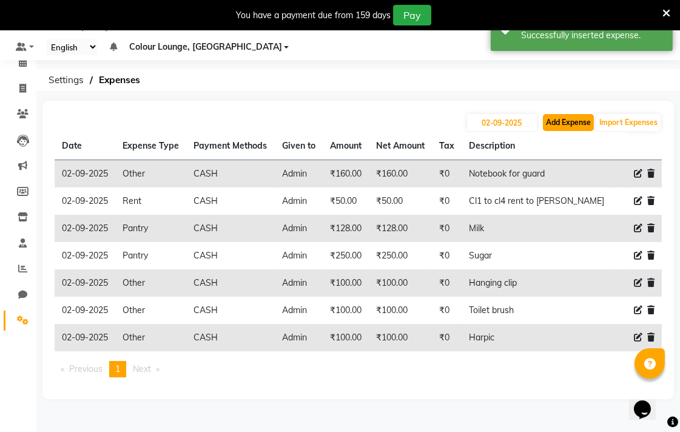
click at [570, 125] on button "Add Expense" at bounding box center [568, 122] width 51 height 17
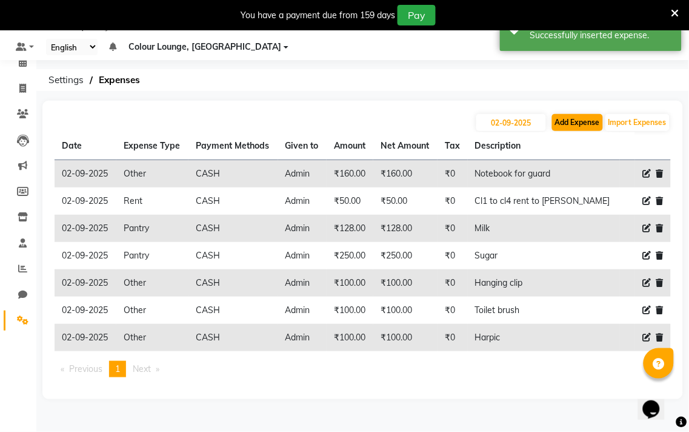
select select "1"
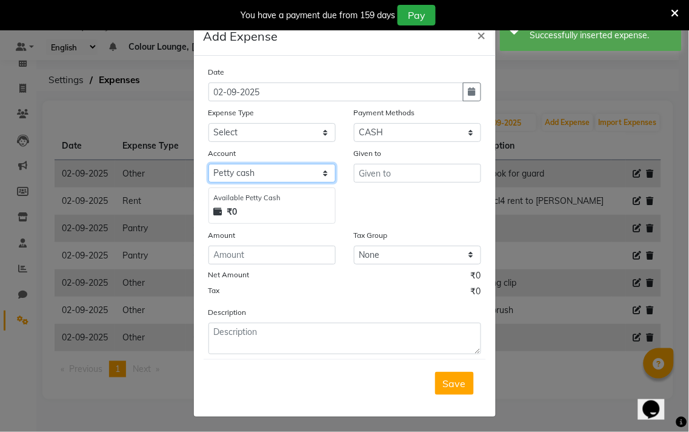
click at [292, 178] on select "Select Petty cash Default account Expense account" at bounding box center [272, 173] width 127 height 19
select select "7251"
click at [209, 164] on select "Select Petty cash Default account Expense account" at bounding box center [272, 173] width 127 height 19
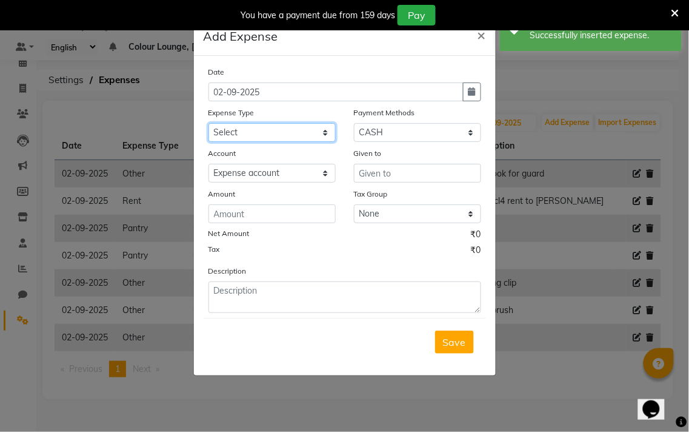
click at [291, 134] on select "Select Advance Salary Bank charges Car maintenance Cash transfer to bank Cash t…" at bounding box center [272, 132] width 127 height 19
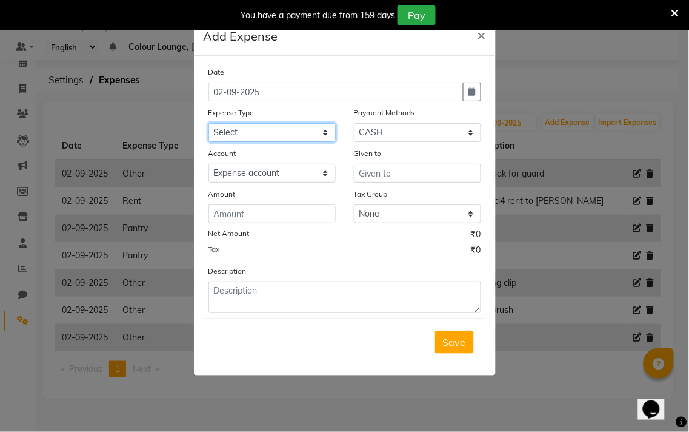
select select "1"
click at [209, 123] on select "Select Advance Salary Bank charges Car maintenance Cash transfer to bank Cash t…" at bounding box center [272, 132] width 127 height 19
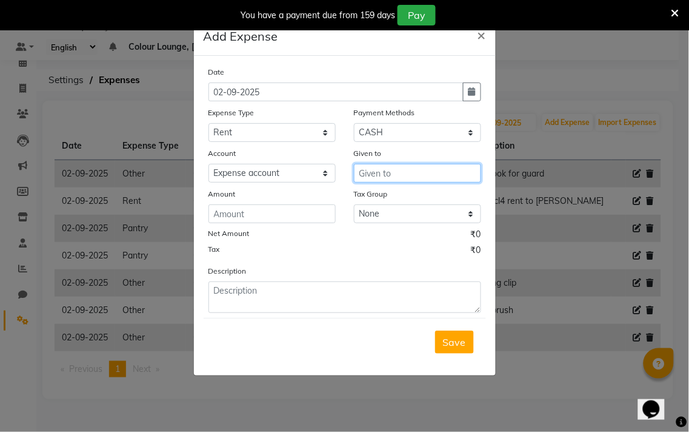
click at [416, 173] on input "text" at bounding box center [417, 173] width 127 height 19
click at [395, 198] on ngb-highlight "Adm in" at bounding box center [384, 199] width 30 height 12
type input "Admin"
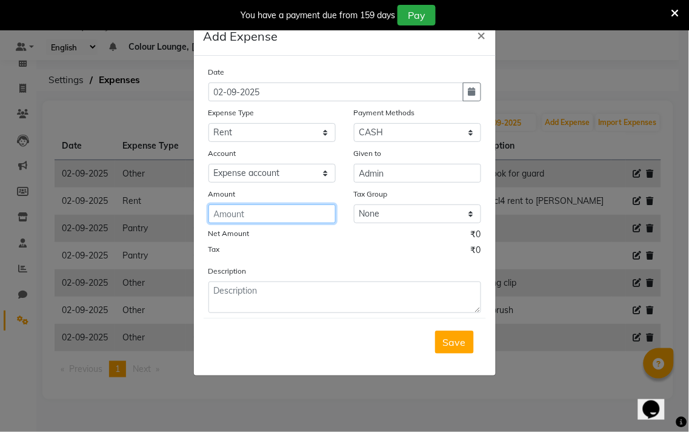
click at [263, 210] on input "number" at bounding box center [272, 213] width 127 height 19
type input "50"
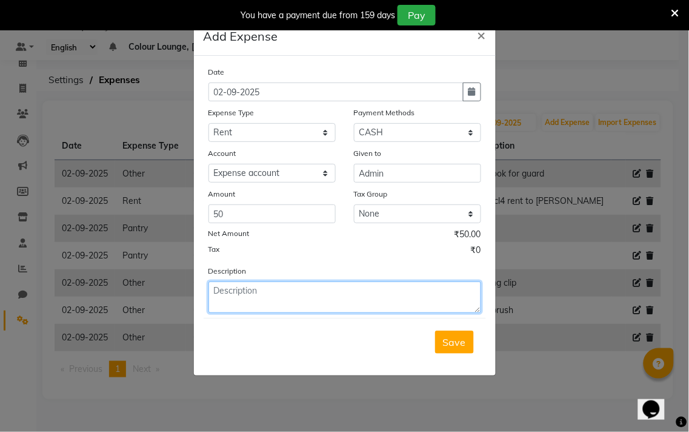
click at [362, 281] on textarea at bounding box center [345, 297] width 273 height 32
click at [256, 297] on textarea at bounding box center [345, 297] width 273 height 32
click at [247, 295] on textarea "Cl4 to maket rent to Mohit sir" at bounding box center [345, 297] width 273 height 32
type textarea "Cl4 to market rent to Mohit sir"
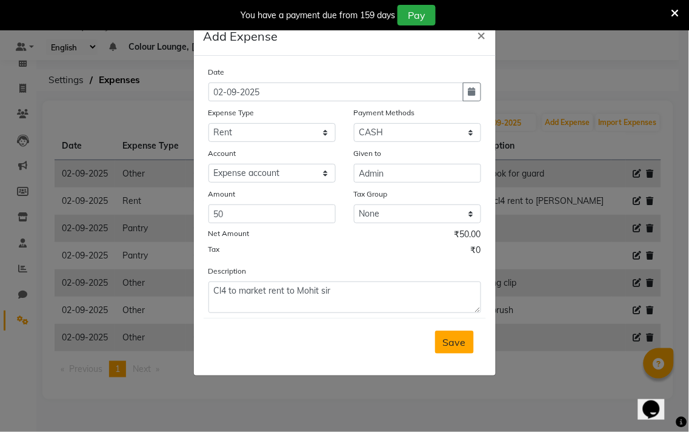
click at [455, 341] on span "Save" at bounding box center [454, 342] width 23 height 12
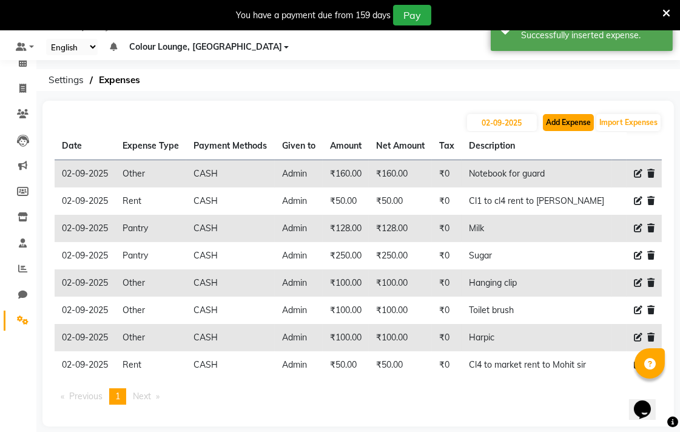
click at [574, 121] on button "Add Expense" at bounding box center [568, 122] width 51 height 17
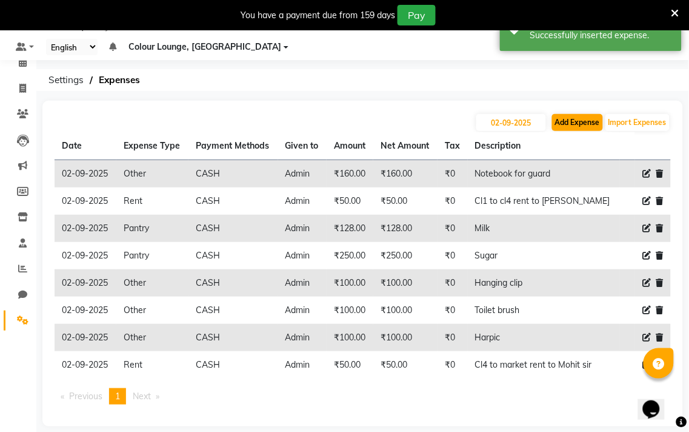
select select "1"
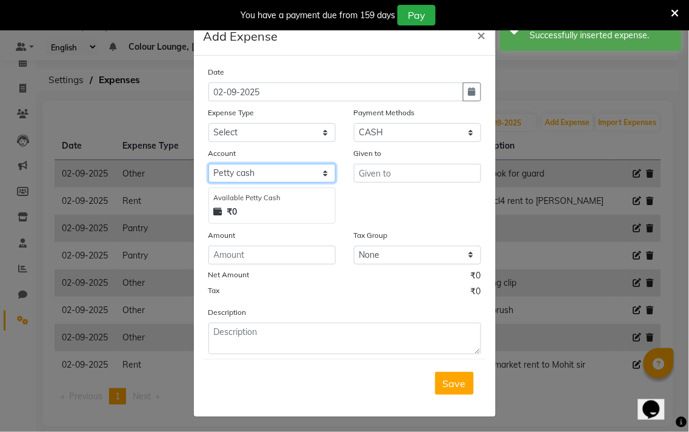
click at [317, 179] on select "Select Petty cash Default account Expense account" at bounding box center [272, 173] width 127 height 19
select select "7251"
click at [209, 164] on select "Select Petty cash Default account Expense account" at bounding box center [272, 173] width 127 height 19
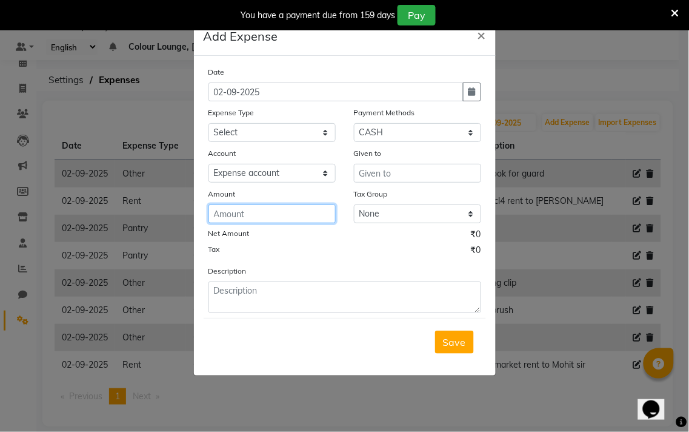
click at [292, 216] on input "number" at bounding box center [272, 213] width 127 height 19
type input "32"
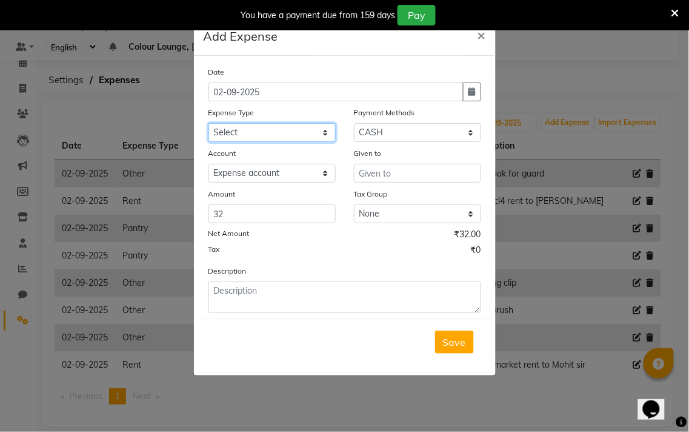
click at [295, 136] on select "Select Advance Salary Bank charges Car maintenance Cash transfer to bank Cash t…" at bounding box center [272, 132] width 127 height 19
select select "18"
click at [209, 123] on select "Select Advance Salary Bank charges Car maintenance Cash transfer to bank Cash t…" at bounding box center [272, 132] width 127 height 19
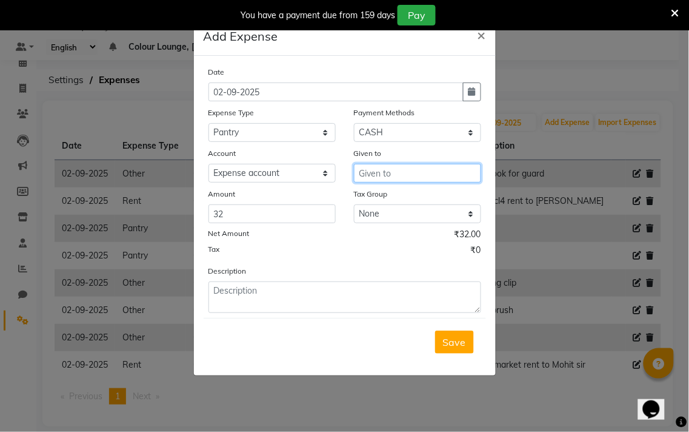
click at [416, 171] on input "text" at bounding box center [417, 173] width 127 height 19
click at [255, 252] on div "Tax ₹0" at bounding box center [345, 252] width 273 height 16
click at [405, 176] on input "text" at bounding box center [417, 173] width 127 height 19
click at [411, 201] on button "Adm in" at bounding box center [402, 198] width 96 height 19
type input "Admin"
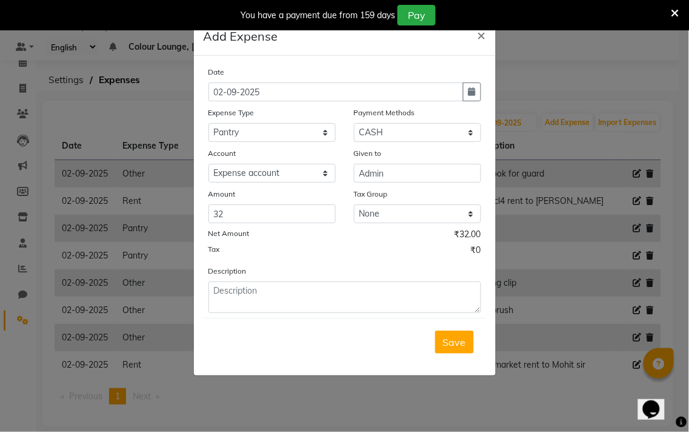
click at [262, 352] on div "Save" at bounding box center [345, 342] width 282 height 48
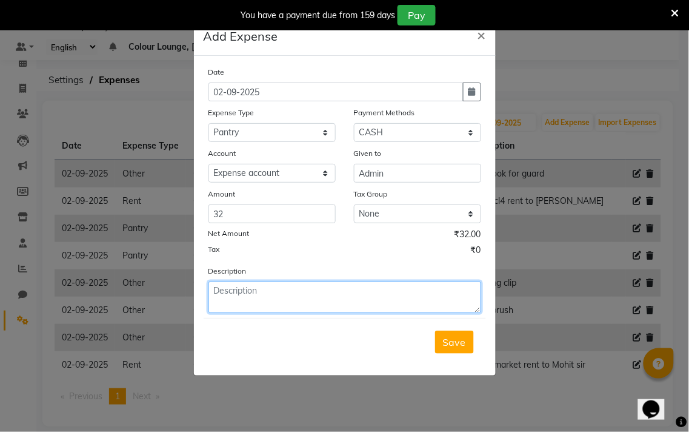
click at [312, 310] on textarea at bounding box center [345, 297] width 273 height 32
type textarea "Milk"
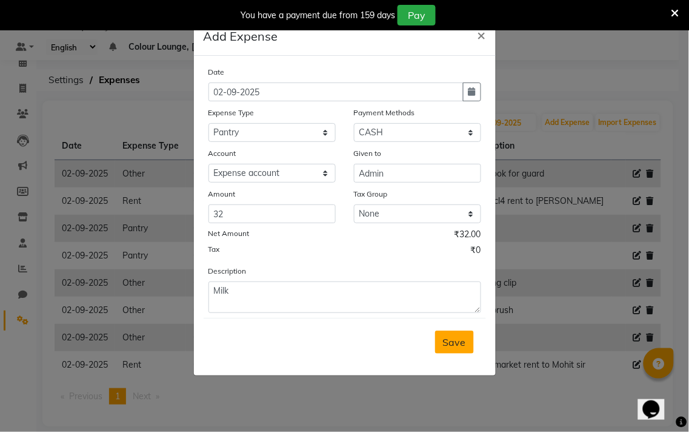
click at [459, 343] on span "Save" at bounding box center [454, 342] width 23 height 12
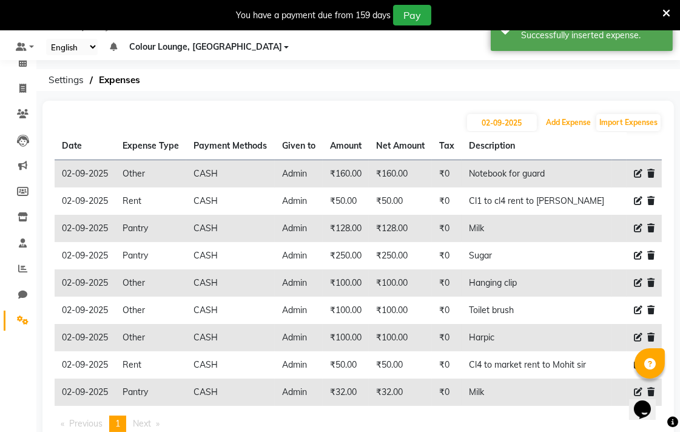
click at [554, 126] on button "Add Expense" at bounding box center [568, 122] width 51 height 17
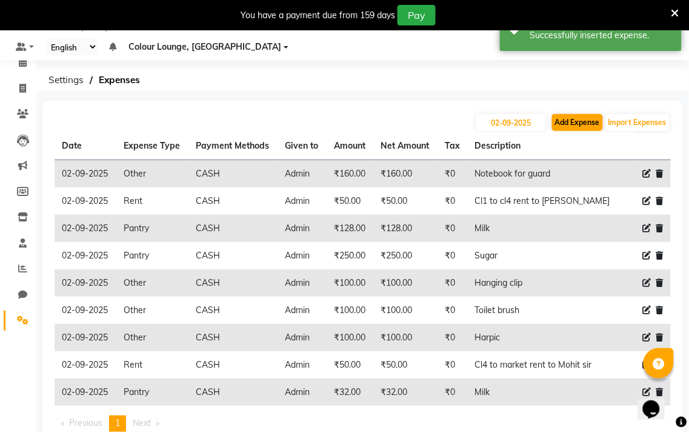
select select "1"
select select "6943"
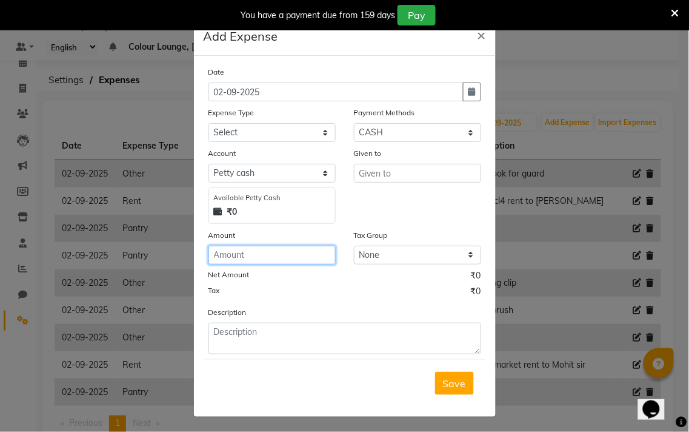
click at [276, 258] on input "number" at bounding box center [272, 254] width 127 height 19
type input "70"
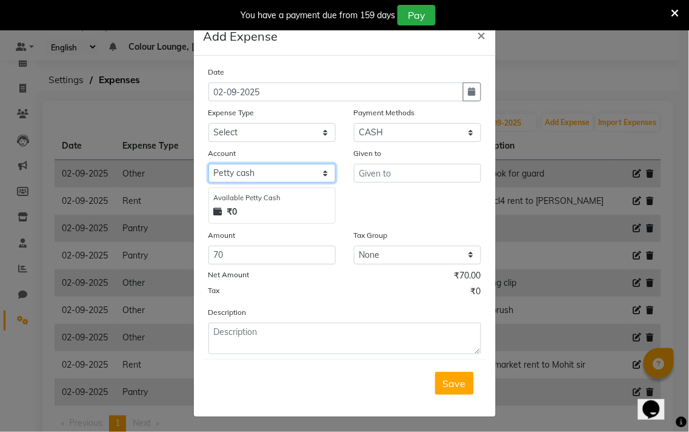
click at [288, 164] on select "Select Petty cash Default account Expense account" at bounding box center [272, 173] width 127 height 19
select select "7251"
click at [209, 164] on select "Select Petty cash Default account Expense account" at bounding box center [272, 173] width 127 height 19
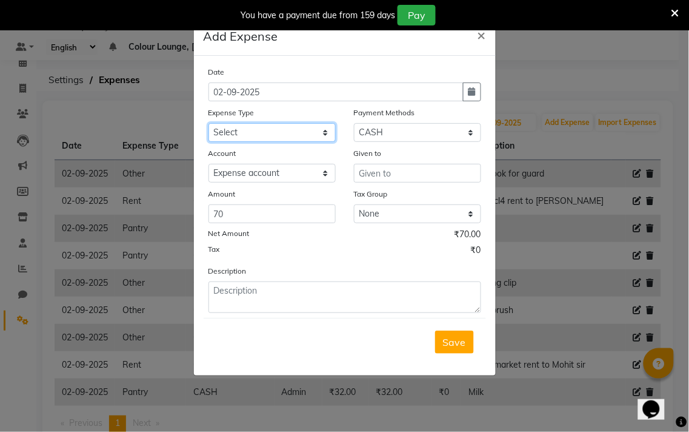
click at [289, 137] on select "Select Advance Salary Bank charges Car maintenance Cash transfer to bank Cash t…" at bounding box center [272, 132] width 127 height 19
select select "12"
click at [209, 123] on select "Select Advance Salary Bank charges Car maintenance Cash transfer to bank Cash t…" at bounding box center [272, 132] width 127 height 19
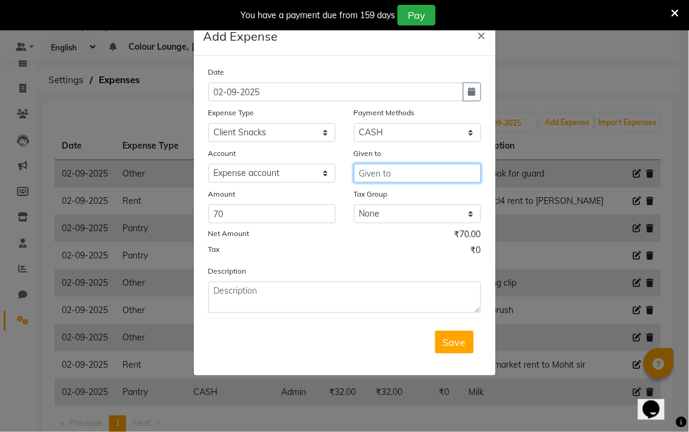
click at [419, 175] on input "text" at bounding box center [417, 173] width 127 height 19
click at [415, 200] on button "Adm in" at bounding box center [402, 198] width 96 height 19
type input "Admin"
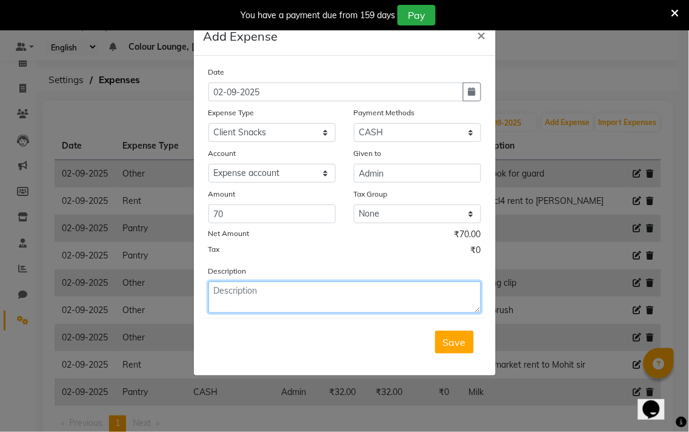
click at [271, 296] on textarea at bounding box center [345, 297] width 273 height 32
click at [259, 309] on textarea at bounding box center [345, 297] width 273 height 32
type textarea "Sandwich to client"
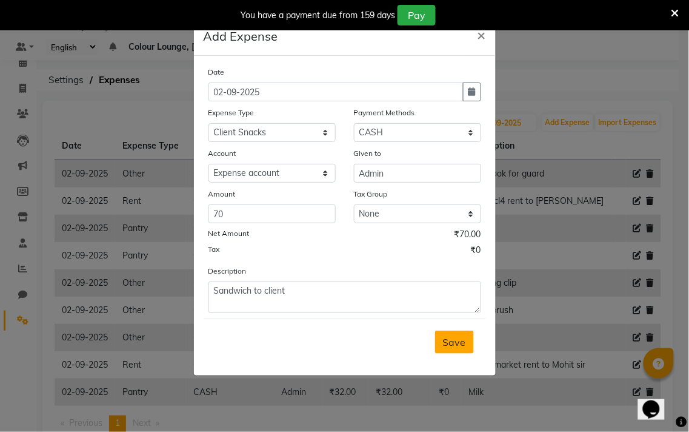
click at [456, 347] on span "Save" at bounding box center [454, 342] width 23 height 12
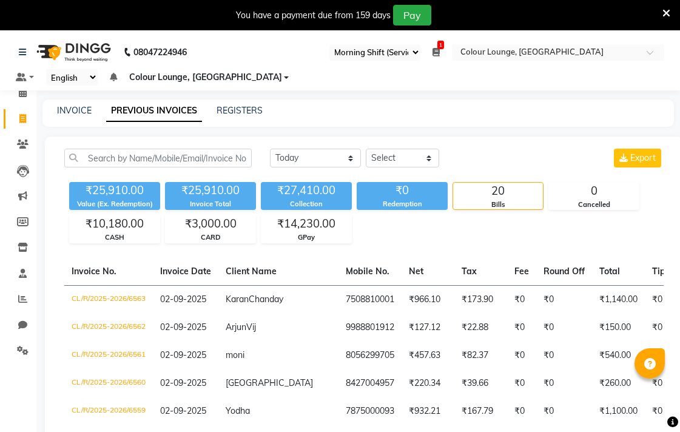
select select "83"
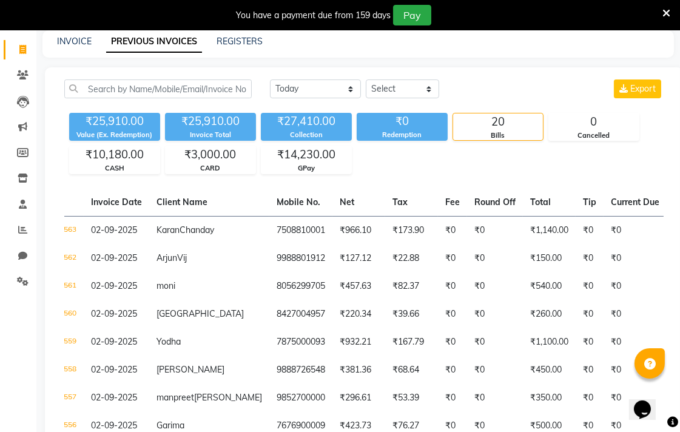
scroll to position [0, 72]
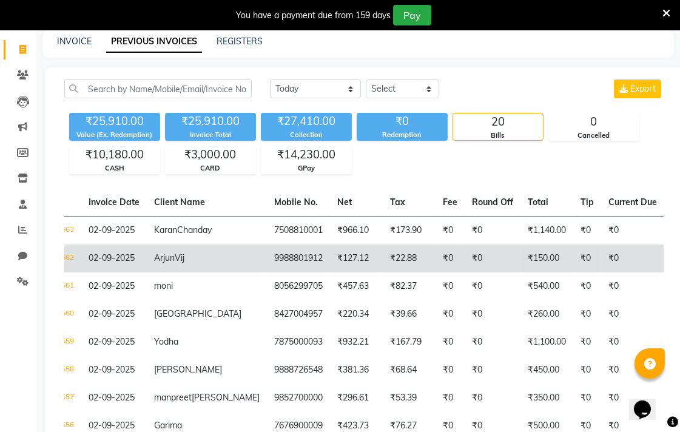
click at [267, 272] on td "9988801912" at bounding box center [298, 258] width 63 height 28
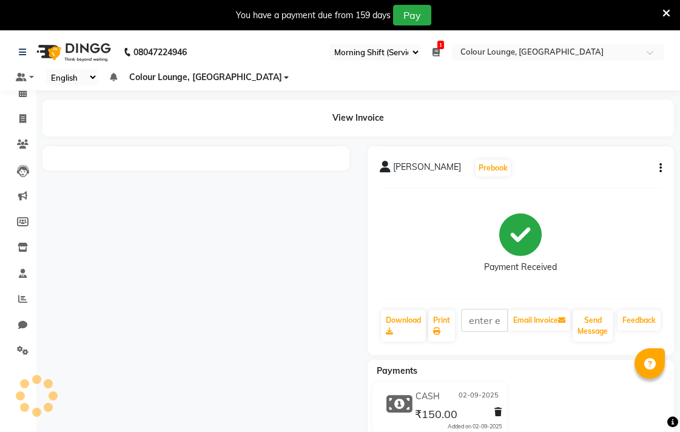
select select "83"
click at [436, 331] on icon at bounding box center [436, 330] width 7 height 7
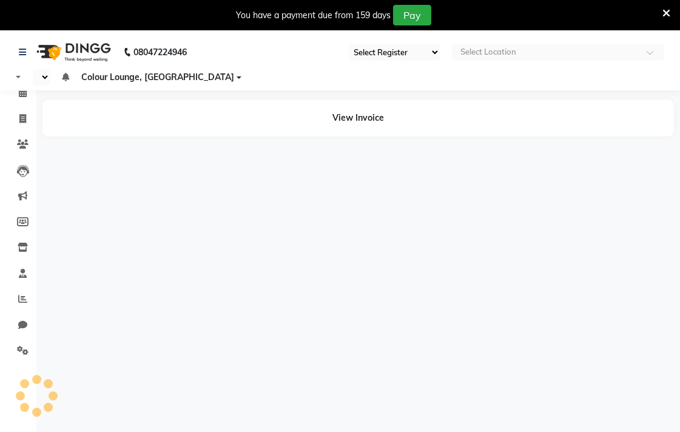
select select "83"
select select "en"
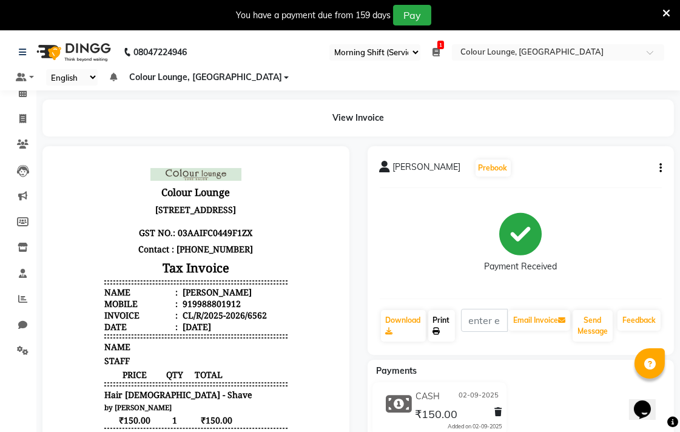
click at [445, 332] on link "Print" at bounding box center [441, 326] width 27 height 32
click at [12, 355] on span at bounding box center [22, 351] width 21 height 14
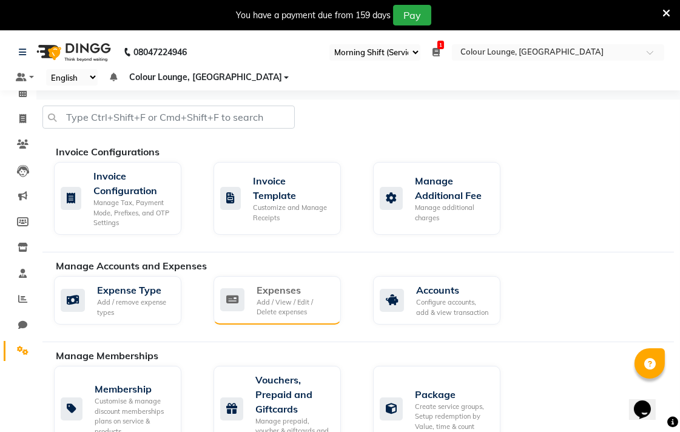
click at [284, 319] on div "Expenses Add / View / Edit / Delete expenses" at bounding box center [276, 300] width 127 height 48
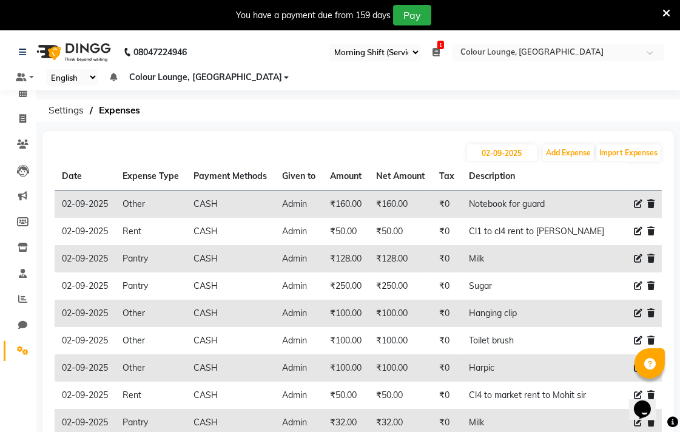
click at [24, 353] on icon at bounding box center [23, 350] width 12 height 9
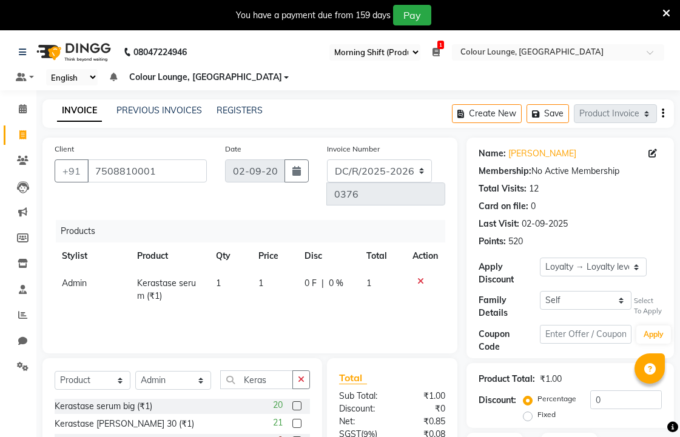
select select "82"
select select "product"
select select "70150"
select select "1: Object"
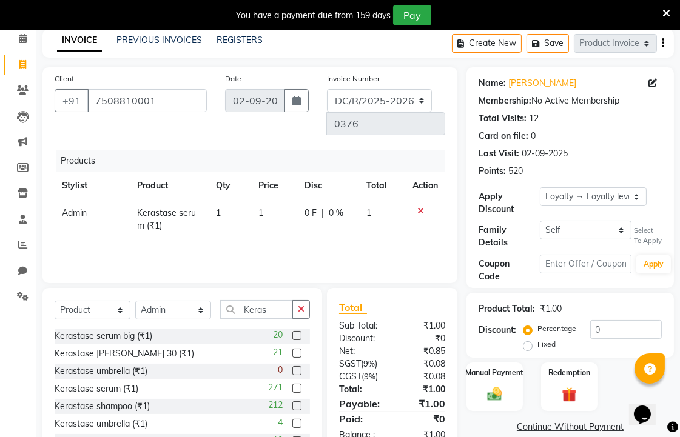
scroll to position [95, 0]
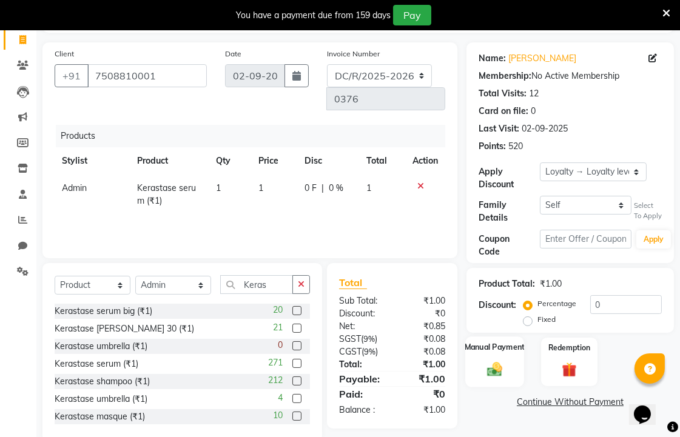
click at [498, 353] on div "Manual Payment" at bounding box center [494, 361] width 59 height 51
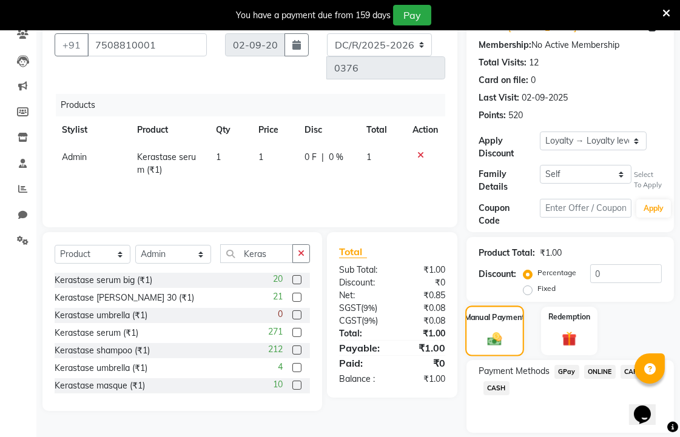
scroll to position [165, 0]
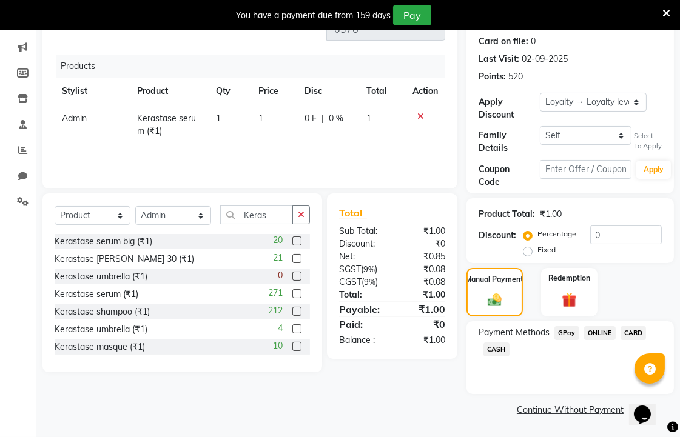
click at [493, 349] on span "CASH" at bounding box center [496, 349] width 26 height 14
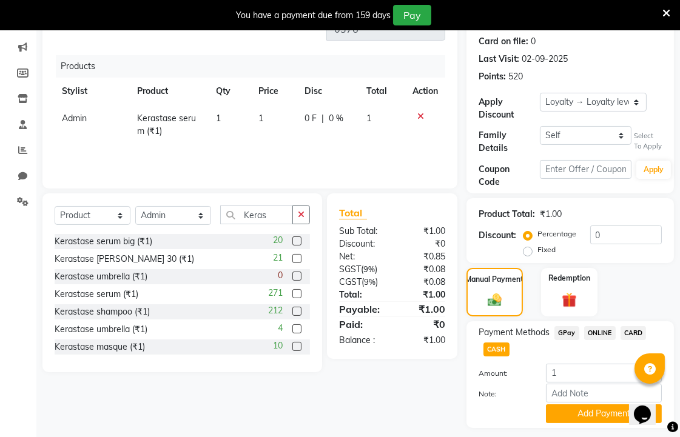
click at [497, 349] on span "CASH" at bounding box center [496, 349] width 26 height 14
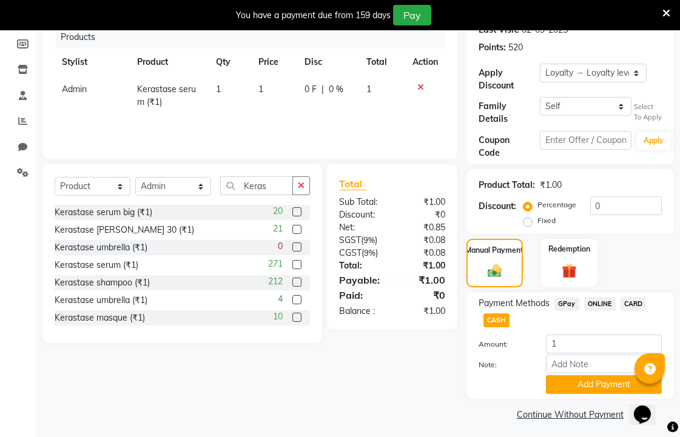
scroll to position [199, 0]
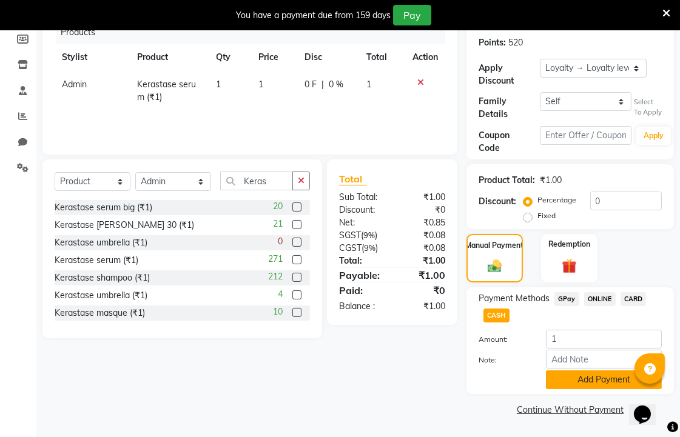
click at [584, 379] on button "Add Payment" at bounding box center [604, 379] width 116 height 19
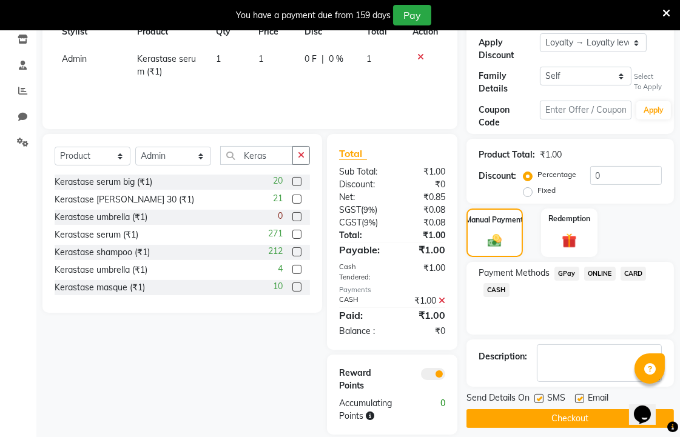
scroll to position [233, 0]
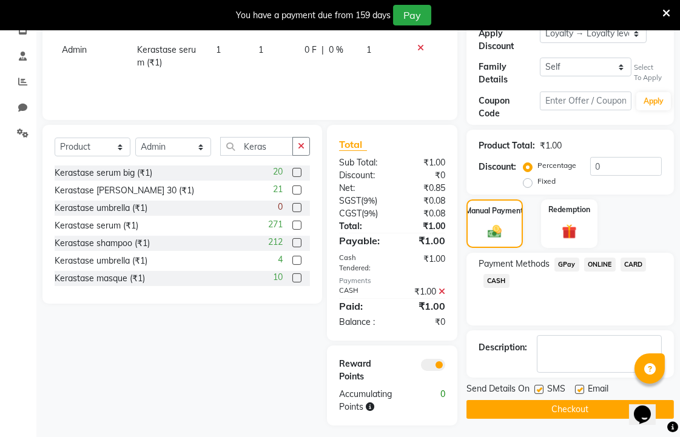
click at [490, 404] on button "Checkout" at bounding box center [569, 409] width 207 height 19
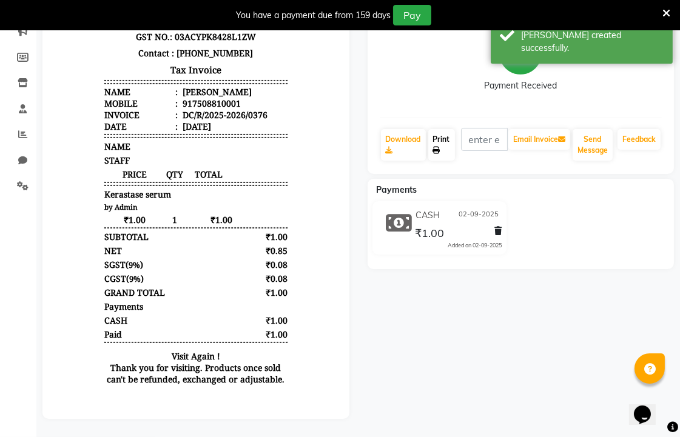
click at [434, 147] on icon at bounding box center [436, 150] width 7 height 7
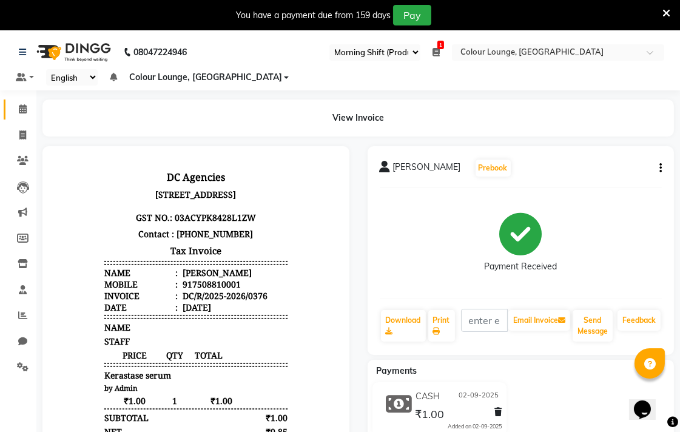
click at [22, 109] on icon at bounding box center [23, 108] width 8 height 9
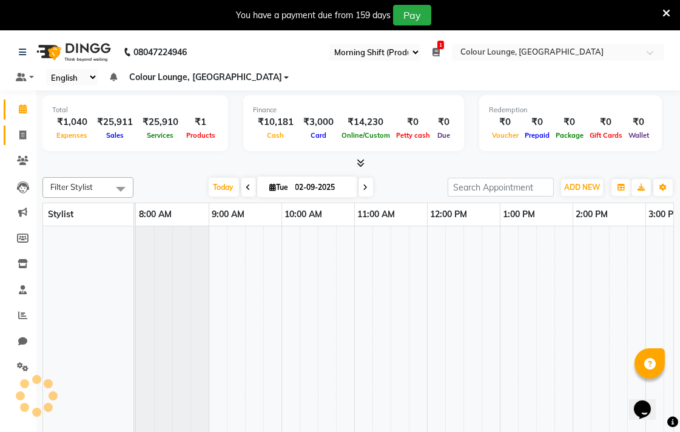
click at [28, 136] on span at bounding box center [22, 136] width 21 height 14
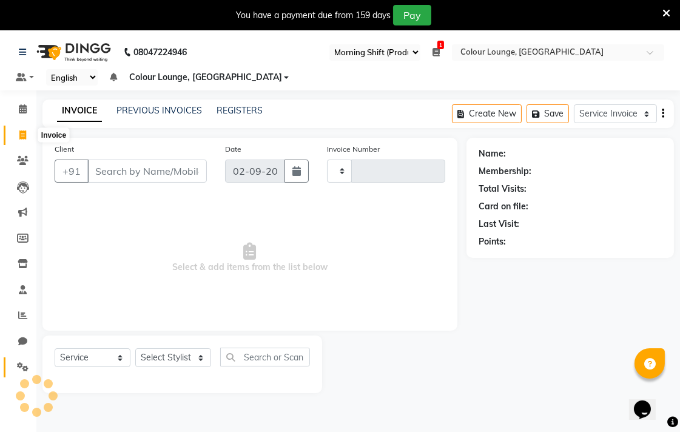
click at [13, 375] on link "Settings" at bounding box center [18, 367] width 29 height 20
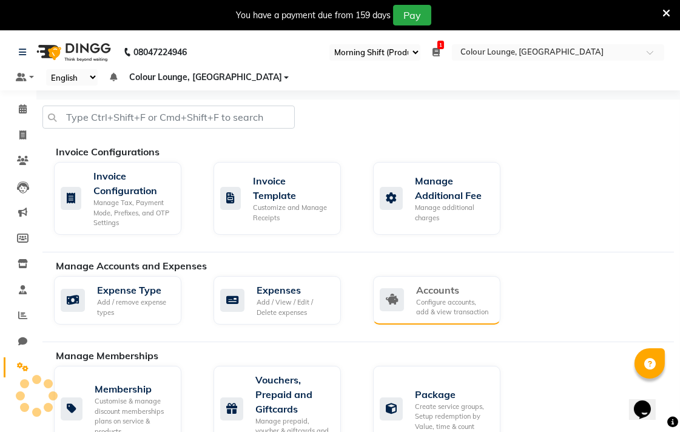
click at [497, 290] on div "Accounts Configure accounts, add & view transaction" at bounding box center [436, 300] width 127 height 48
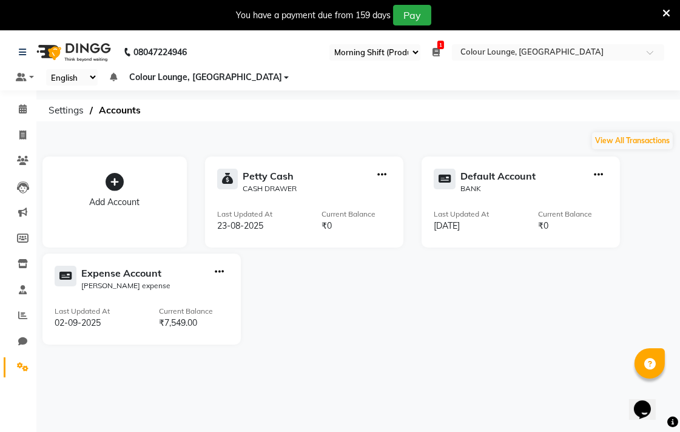
select select "83"
click at [219, 272] on icon "button" at bounding box center [219, 272] width 9 height 1
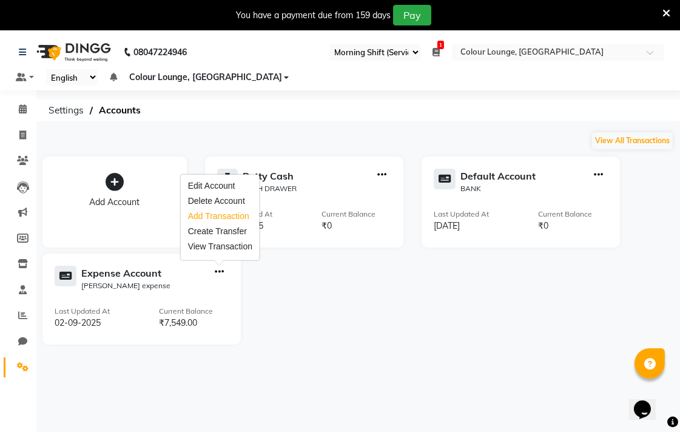
click at [196, 215] on div "Add Transaction" at bounding box center [220, 216] width 64 height 13
select select "direct"
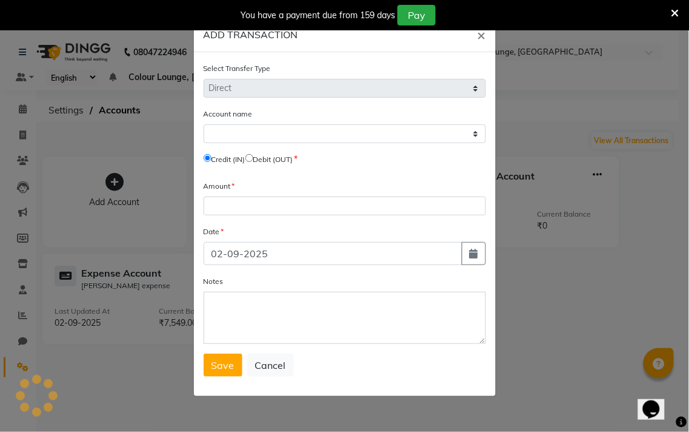
click at [196, 215] on div "Add Transaction" at bounding box center [220, 216] width 64 height 13
select select "7251"
select select "direct"
select select "7251"
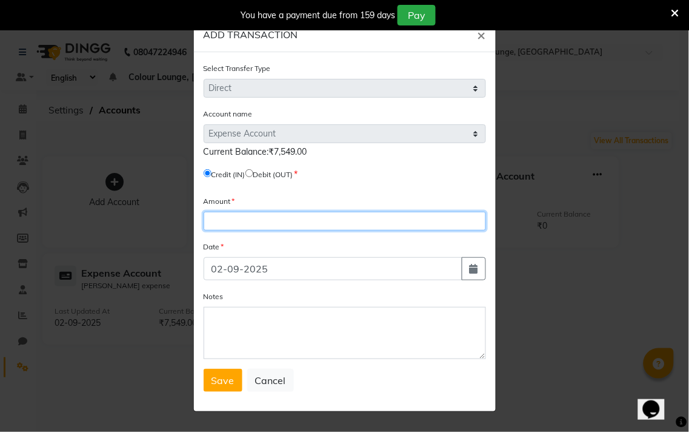
click at [256, 216] on input "number" at bounding box center [345, 221] width 282 height 19
type input "3000"
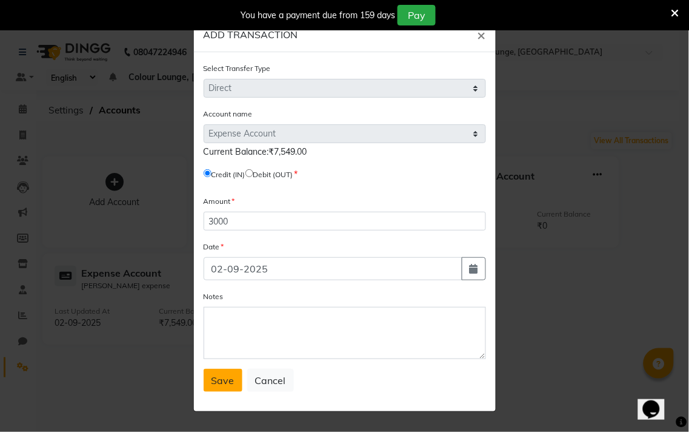
click at [236, 378] on button "Save" at bounding box center [223, 380] width 39 height 23
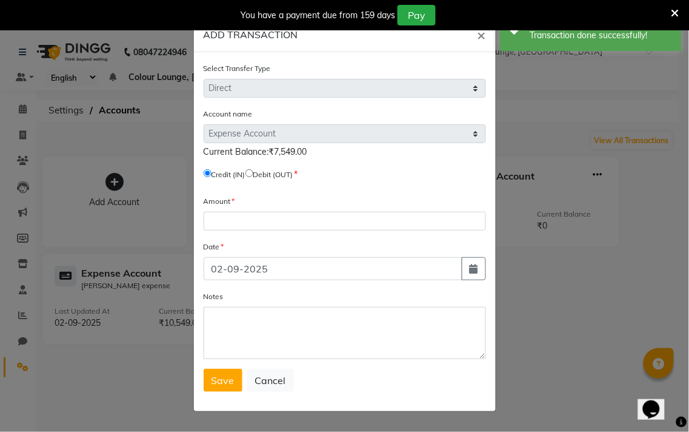
click at [598, 356] on ngb-modal-window "ADD TRANSACTION × Select Transfer Type Select Direct Internal Account name Sele…" at bounding box center [344, 216] width 689 height 432
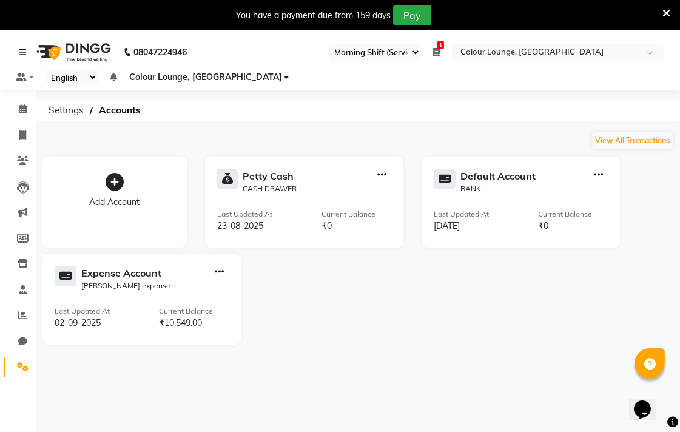
click at [22, 373] on span at bounding box center [22, 367] width 21 height 14
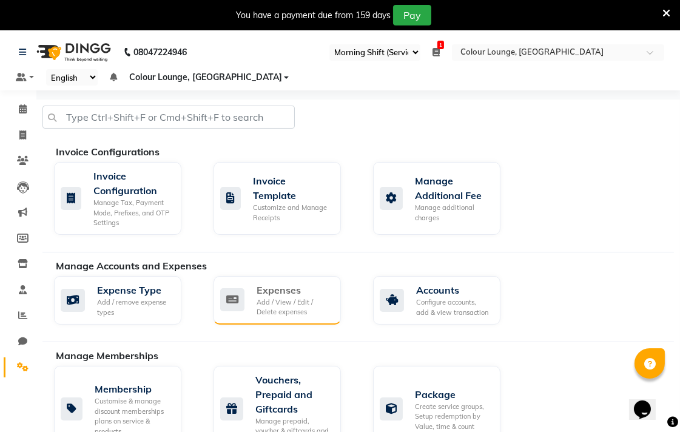
click at [261, 301] on div "Add / View / Edit / Delete expenses" at bounding box center [293, 307] width 75 height 20
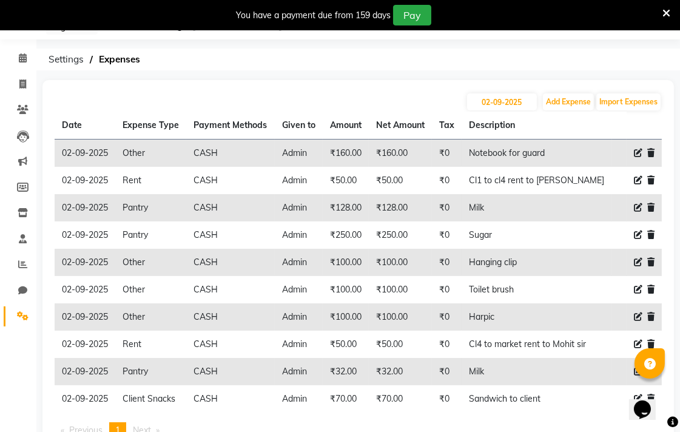
scroll to position [92, 0]
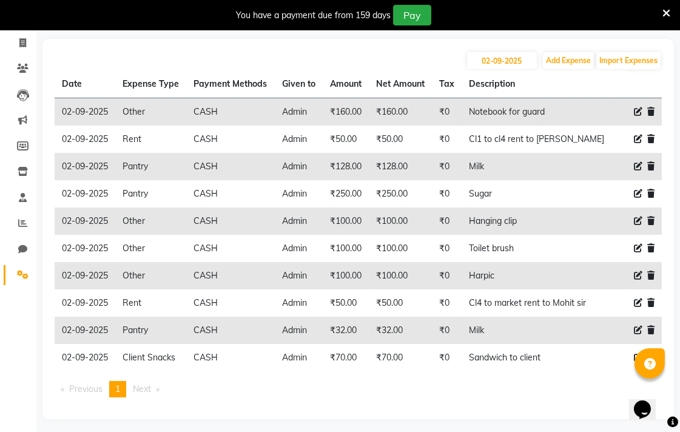
click at [22, 280] on span at bounding box center [22, 275] width 21 height 14
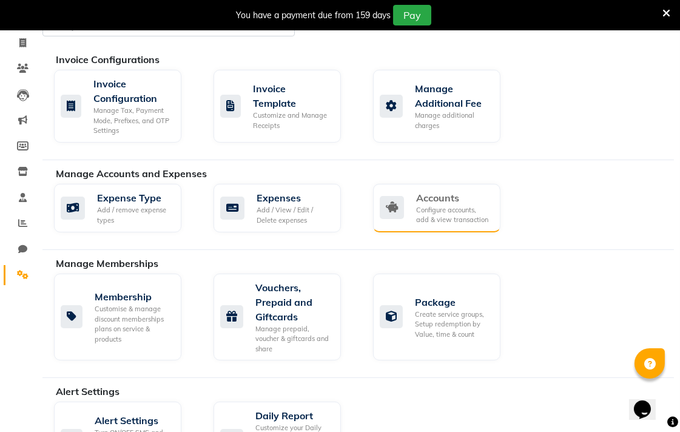
click at [449, 220] on div "Configure accounts, add & view transaction" at bounding box center [453, 215] width 75 height 20
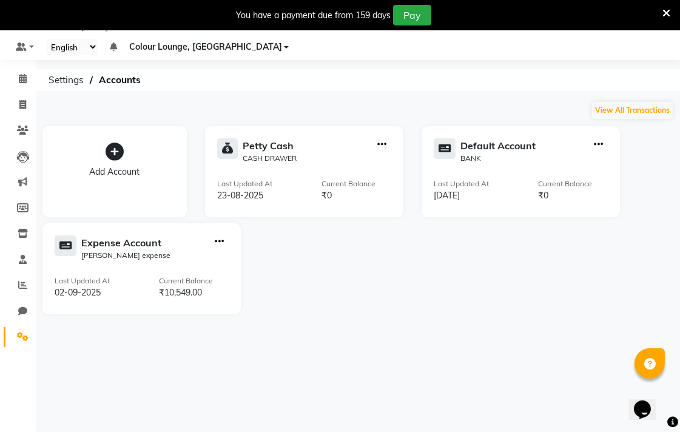
click at [17, 341] on icon at bounding box center [23, 336] width 12 height 9
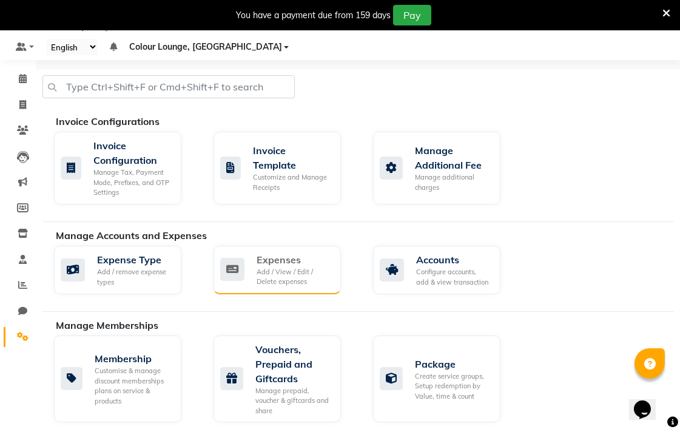
click at [334, 288] on div "Expenses Add / View / Edit / Delete expenses" at bounding box center [276, 269] width 127 height 48
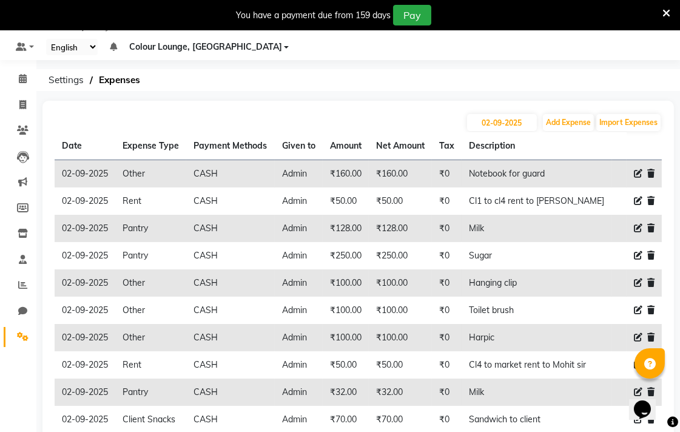
click at [252, 275] on td "CASH" at bounding box center [230, 282] width 88 height 27
click at [638, 282] on icon at bounding box center [637, 282] width 8 height 8
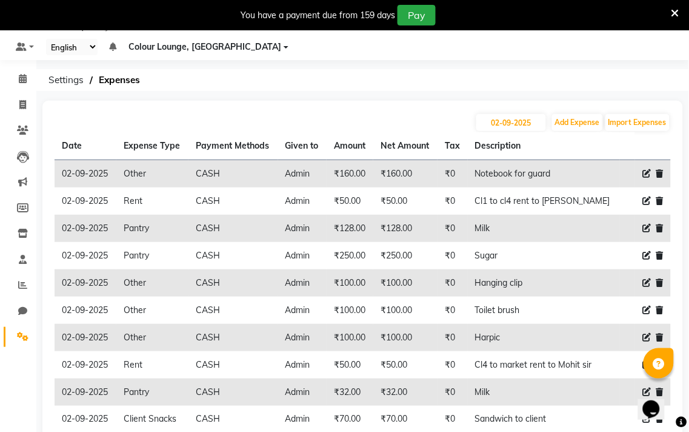
select select "10"
select select "1"
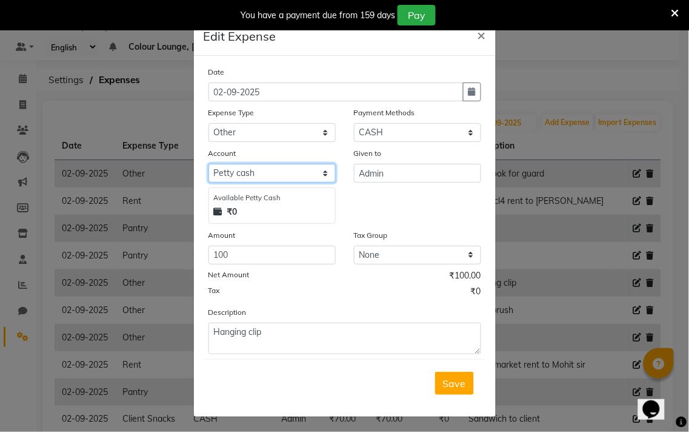
click at [249, 164] on select "Select Petty cash Default account Expense account" at bounding box center [272, 173] width 127 height 19
select select "7251"
click at [209, 164] on select "Select Petty cash Default account Expense account" at bounding box center [272, 173] width 127 height 19
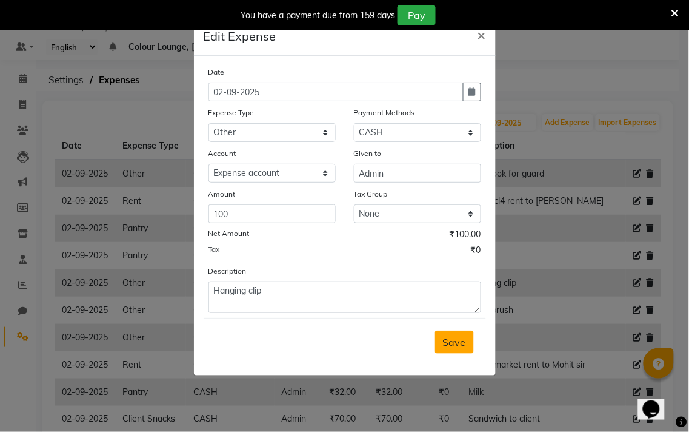
click at [459, 338] on span "Save" at bounding box center [454, 342] width 23 height 12
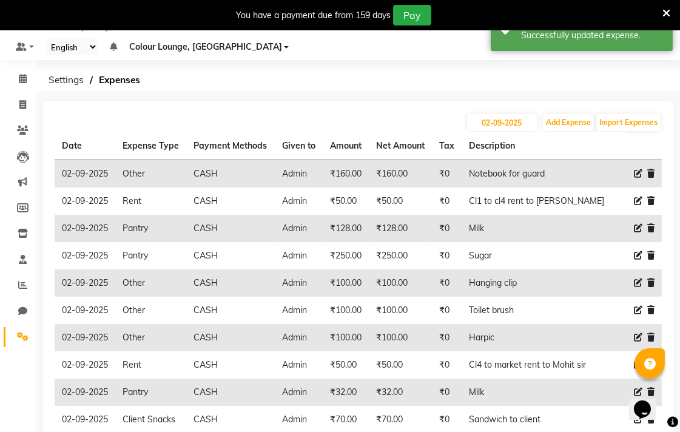
click at [637, 306] on icon at bounding box center [637, 310] width 8 height 8
select select "10"
select select "1"
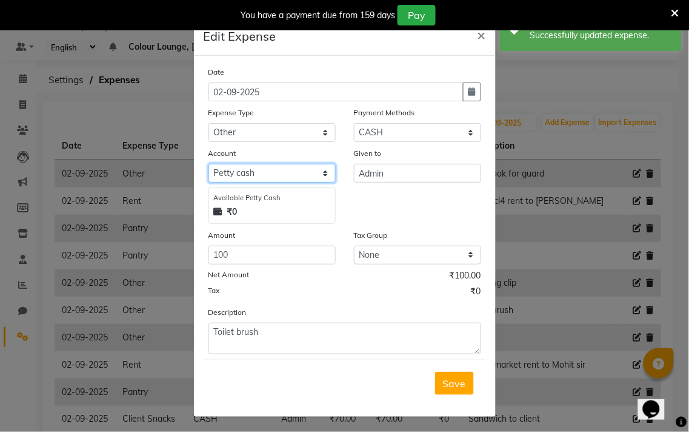
click at [301, 171] on select "Select Petty cash Default account Expense account" at bounding box center [272, 173] width 127 height 19
select select "7251"
click at [209, 164] on select "Select Petty cash Default account Expense account" at bounding box center [272, 173] width 127 height 19
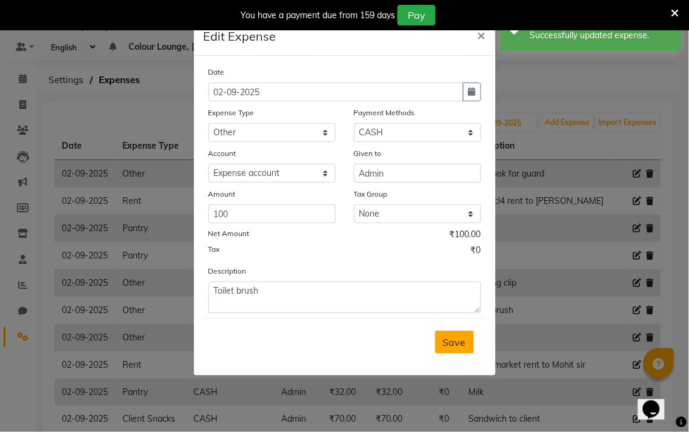
click at [465, 331] on button "Save" at bounding box center [454, 341] width 39 height 23
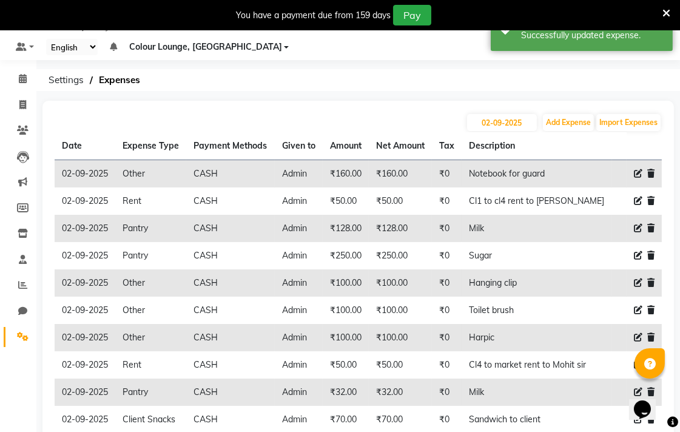
click at [23, 339] on icon at bounding box center [23, 336] width 12 height 9
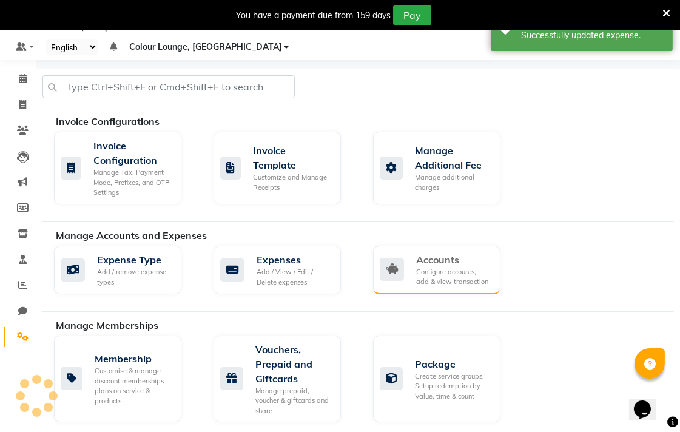
click at [444, 275] on div "Configure accounts, add & view transaction" at bounding box center [453, 277] width 75 height 20
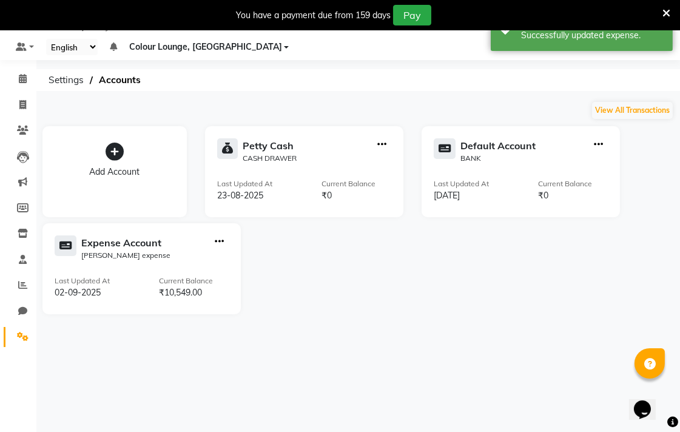
click at [35, 344] on li "Settings" at bounding box center [18, 337] width 36 height 26
click at [13, 334] on span at bounding box center [22, 337] width 21 height 14
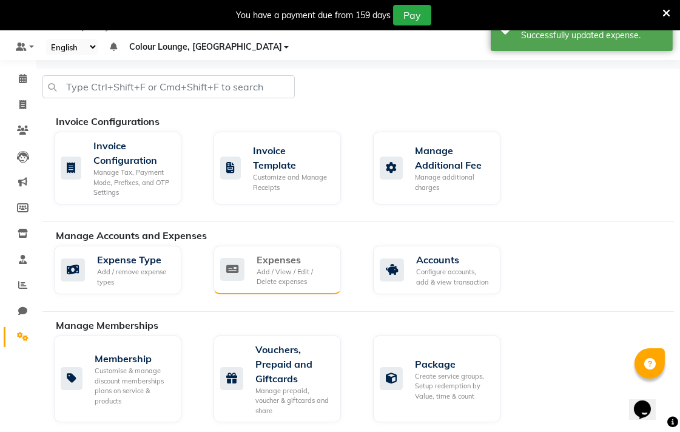
click at [276, 271] on div "Add / View / Edit / Delete expenses" at bounding box center [293, 277] width 75 height 20
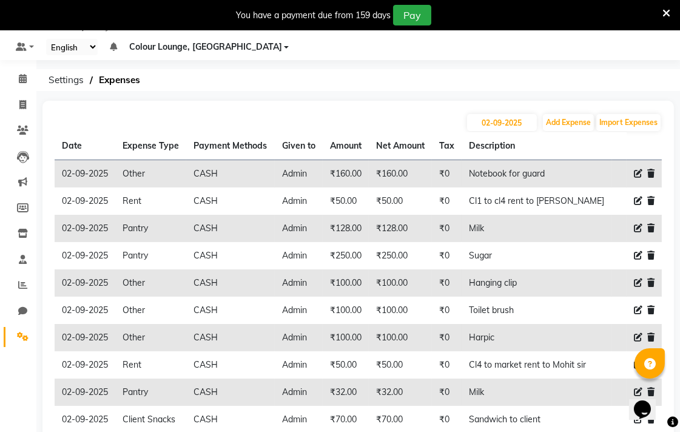
click at [637, 335] on icon at bounding box center [637, 337] width 8 height 8
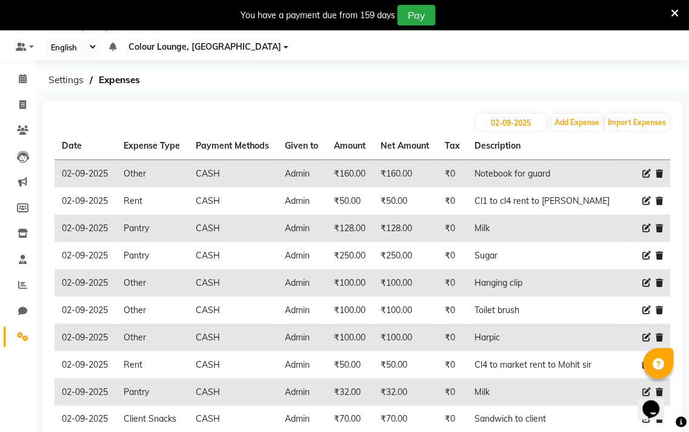
select select "10"
select select "1"
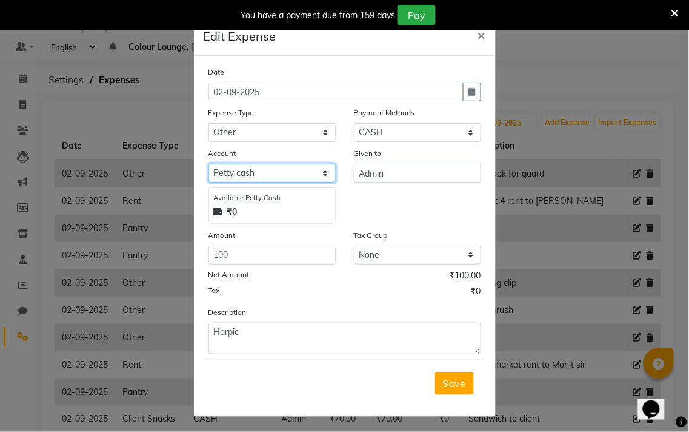
click at [235, 175] on select "Select Petty cash Default account Expense account" at bounding box center [272, 173] width 127 height 19
select select "7251"
click at [209, 164] on select "Select Petty cash Default account Expense account" at bounding box center [272, 173] width 127 height 19
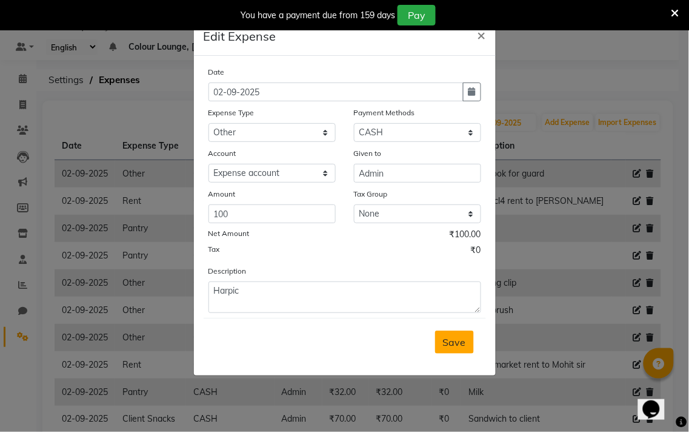
click at [473, 338] on button "Save" at bounding box center [454, 341] width 39 height 23
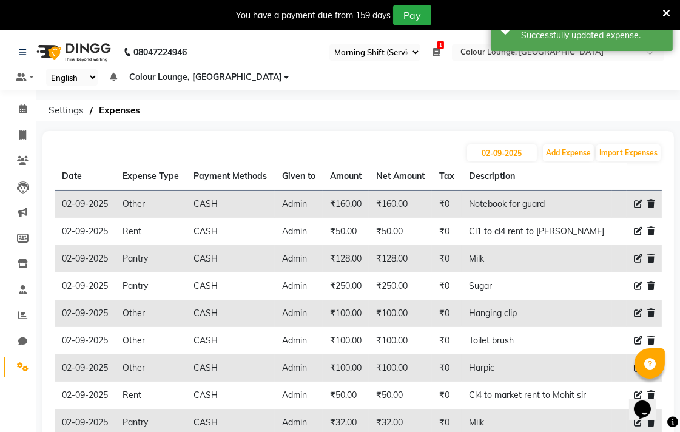
click at [14, 374] on link "Settings" at bounding box center [18, 367] width 29 height 20
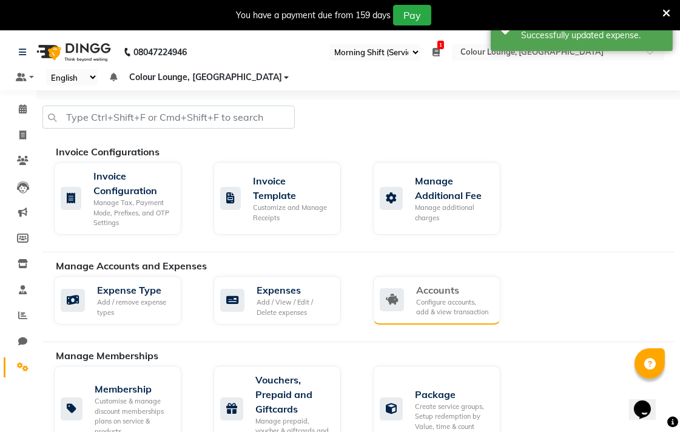
click at [447, 310] on div "Configure accounts, add & view transaction" at bounding box center [453, 307] width 75 height 20
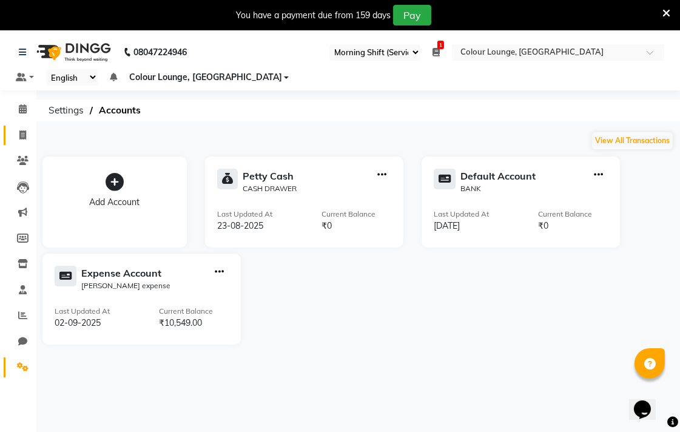
click at [21, 135] on icon at bounding box center [22, 134] width 7 height 9
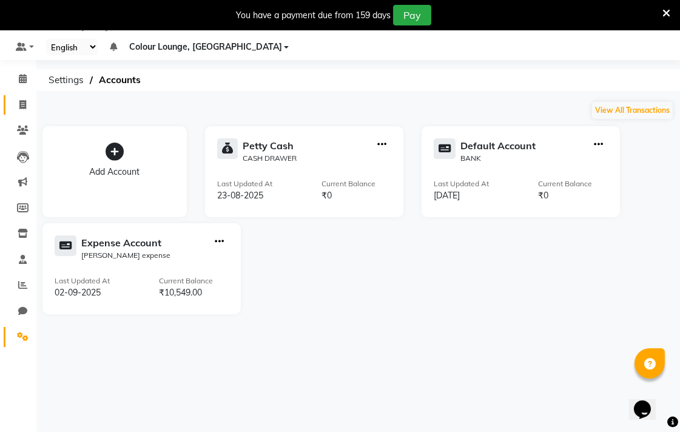
select select "service"
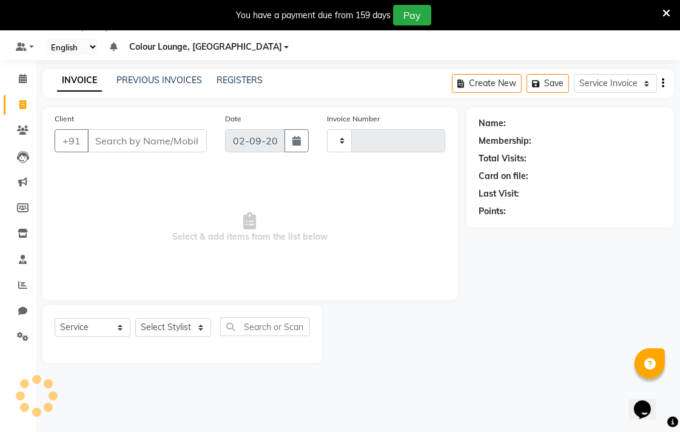
type input "6564"
select select "8013"
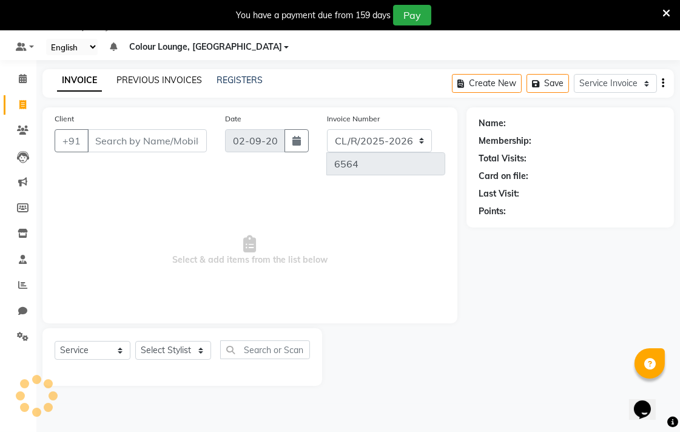
click at [166, 80] on link "PREVIOUS INVOICES" at bounding box center [158, 80] width 85 height 11
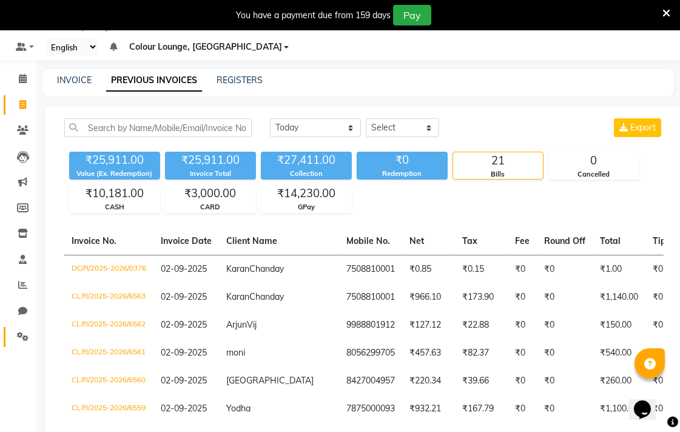
click at [22, 336] on icon at bounding box center [23, 336] width 12 height 9
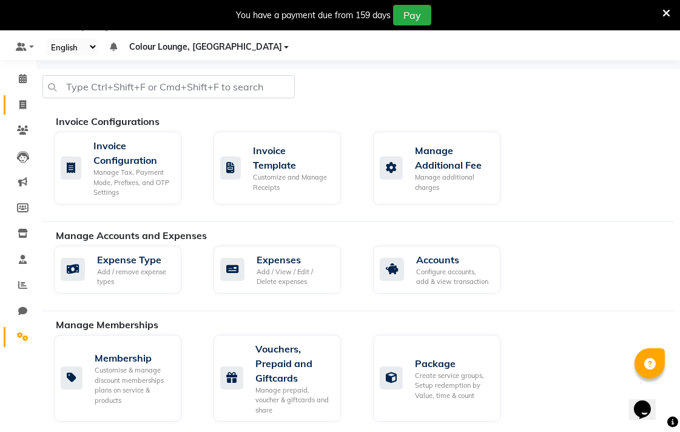
click at [22, 104] on icon at bounding box center [22, 104] width 7 height 9
select select "service"
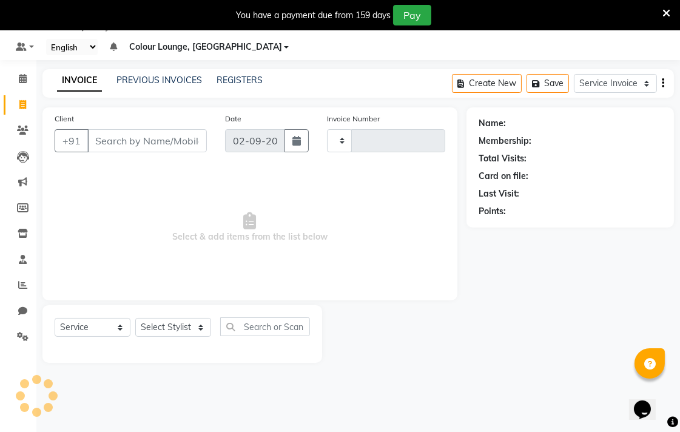
type input "6564"
select select "8013"
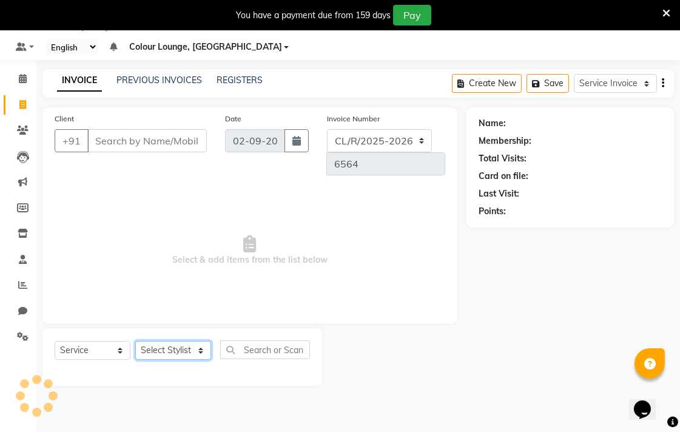
click at [192, 341] on select "Select Stylist" at bounding box center [173, 350] width 76 height 19
select select "70157"
click at [135, 341] on select "Select Stylist Admin AMIT Birshika Charanjeet Colour Lounge, Ranjit Avenue Colo…" at bounding box center [173, 350] width 76 height 19
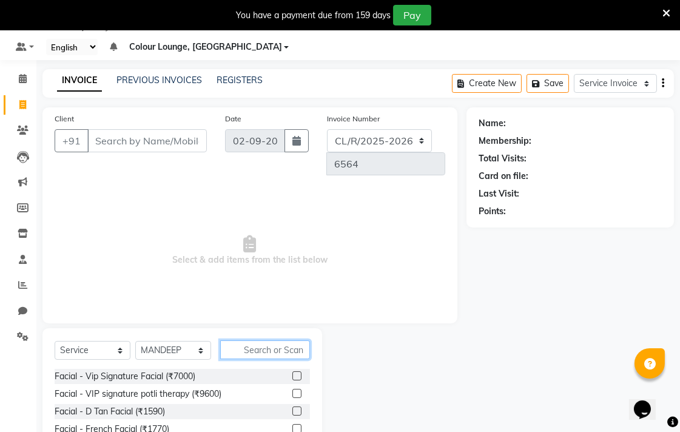
click at [279, 340] on input "text" at bounding box center [265, 349] width 90 height 19
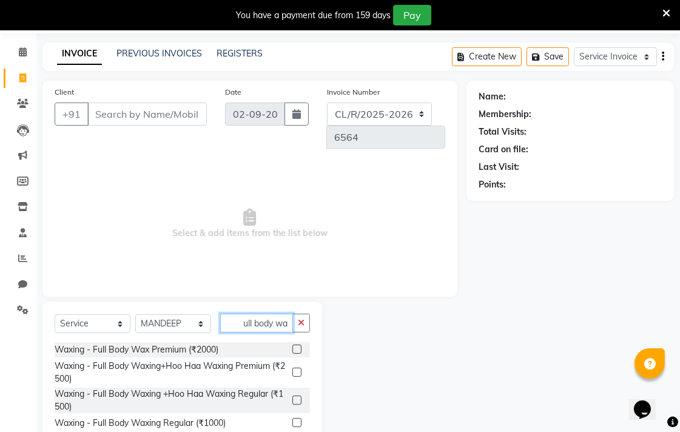
scroll to position [59, 0]
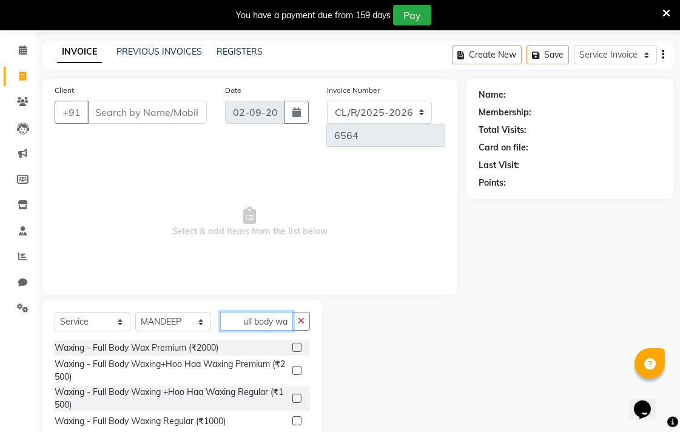
type input "Full body wa"
click at [296, 342] on label at bounding box center [296, 346] width 9 height 9
click at [296, 344] on input "checkbox" at bounding box center [296, 348] width 8 height 8
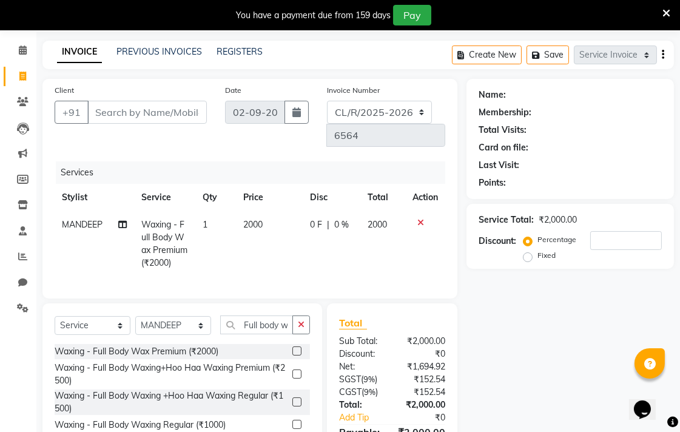
checkbox input "false"
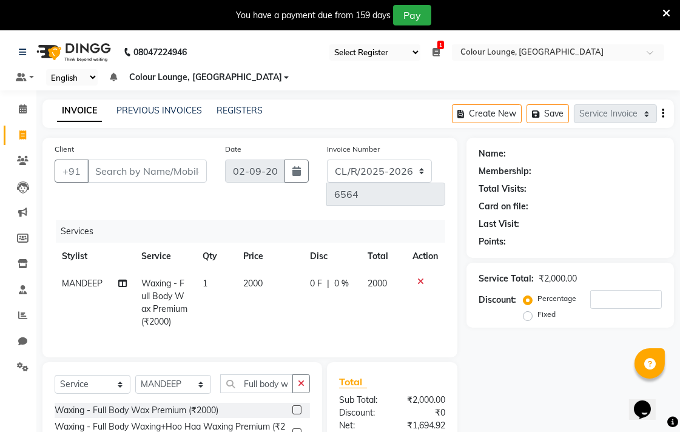
scroll to position [2, 0]
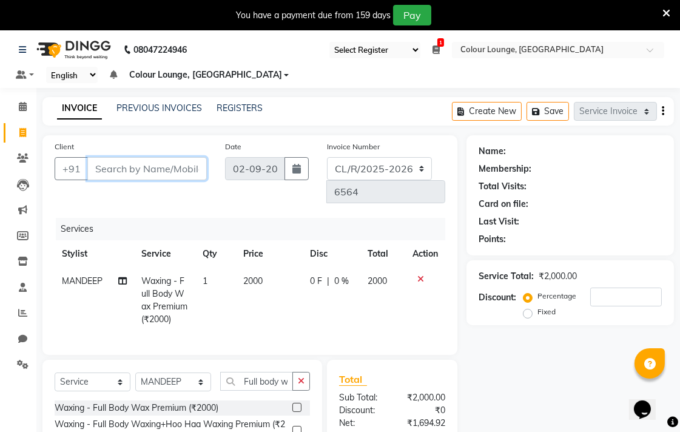
click at [158, 167] on input "Client" at bounding box center [146, 168] width 119 height 23
click at [401, 267] on td "2000" at bounding box center [383, 299] width 44 height 65
select select "70157"
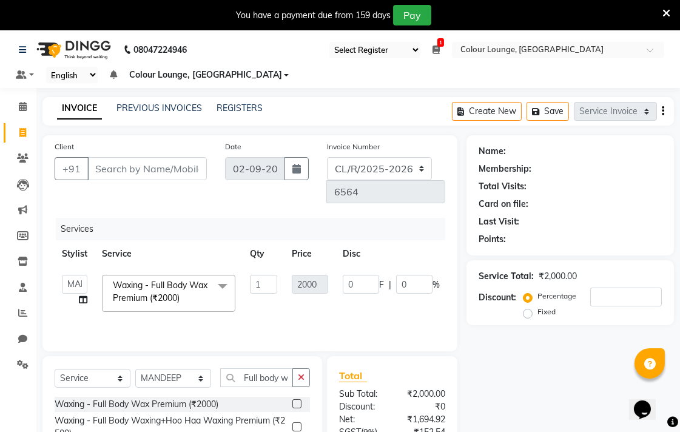
scroll to position [0, 76]
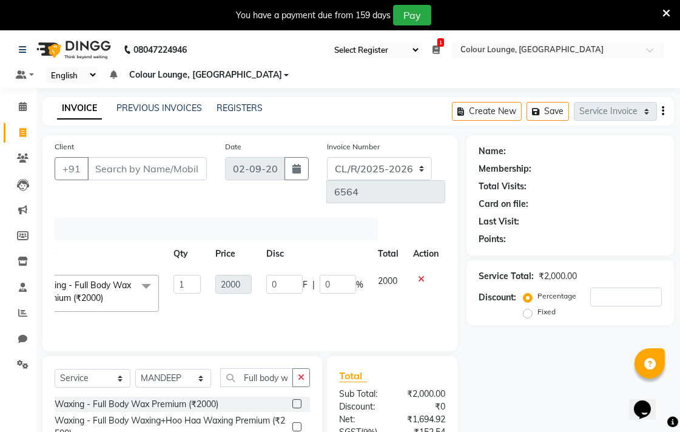
click at [419, 275] on icon at bounding box center [421, 279] width 7 height 8
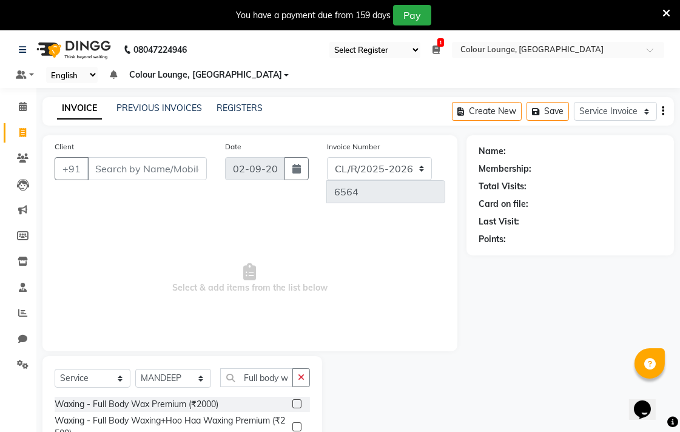
scroll to position [0, 0]
click at [190, 369] on select "Select Stylist Admin AMIT Birshika Charanjeet Colour Lounge, Ranjit Avenue Colo…" at bounding box center [173, 378] width 76 height 19
click at [135, 369] on select "Select Stylist Admin AMIT Birshika Charanjeet Colour Lounge, Ranjit Avenue Colo…" at bounding box center [173, 378] width 76 height 19
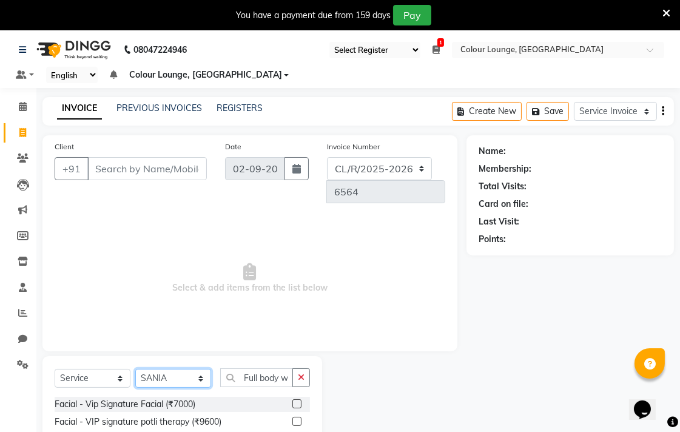
click at [181, 369] on select "Select Stylist Admin AMIT Birshika Charanjeet Colour Lounge, Ranjit Avenue Colo…" at bounding box center [173, 378] width 76 height 19
click at [135, 369] on select "Select Stylist Admin AMIT Birshika Charanjeet Colour Lounge, Ranjit Avenue Colo…" at bounding box center [173, 378] width 76 height 19
click at [189, 369] on select "Select Stylist Admin AMIT Birshika Charanjeet Colour Lounge, Ranjit Avenue Colo…" at bounding box center [173, 378] width 76 height 19
select select "70164"
click at [135, 369] on select "Select Stylist Admin AMIT Birshika Charanjeet Colour Lounge, Ranjit Avenue Colo…" at bounding box center [173, 378] width 76 height 19
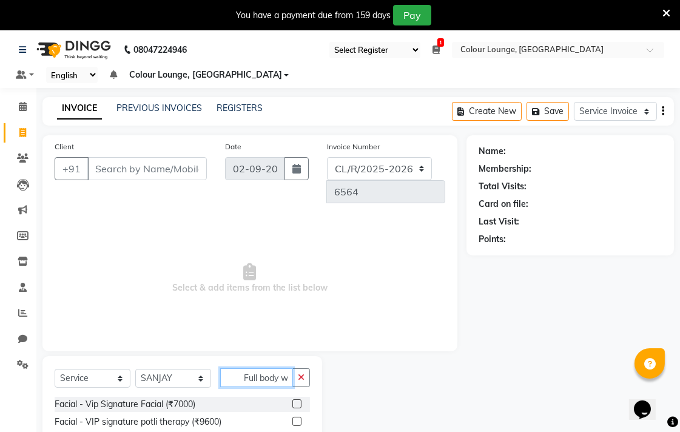
click at [262, 368] on input "Full body wa" at bounding box center [256, 377] width 73 height 19
click at [299, 373] on icon "button" at bounding box center [301, 377] width 7 height 8
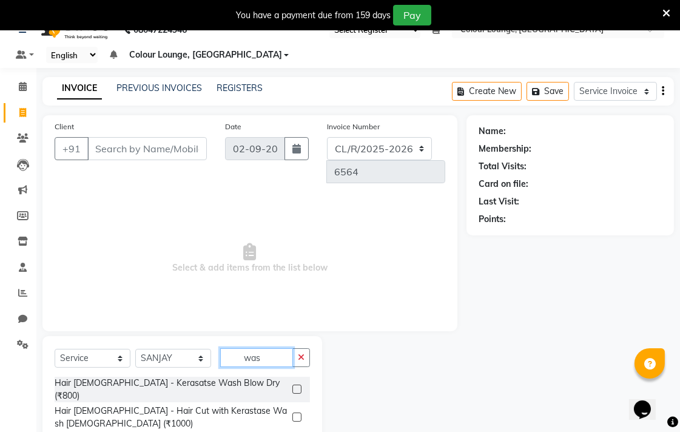
scroll to position [98, 0]
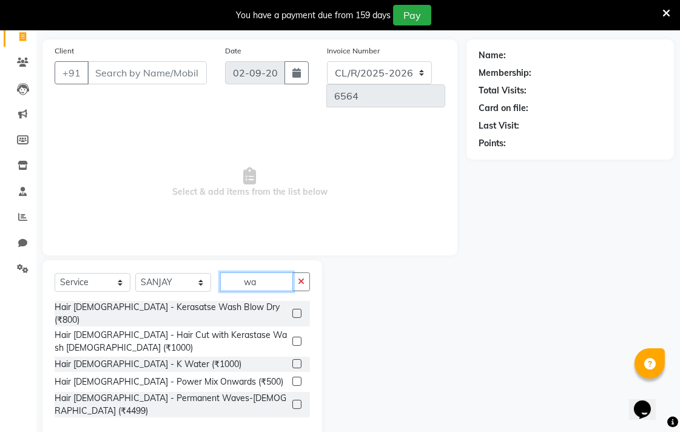
type input "w"
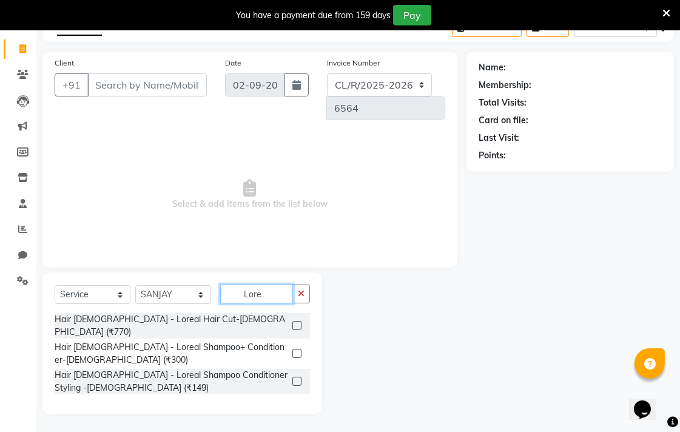
scroll to position [42, 0]
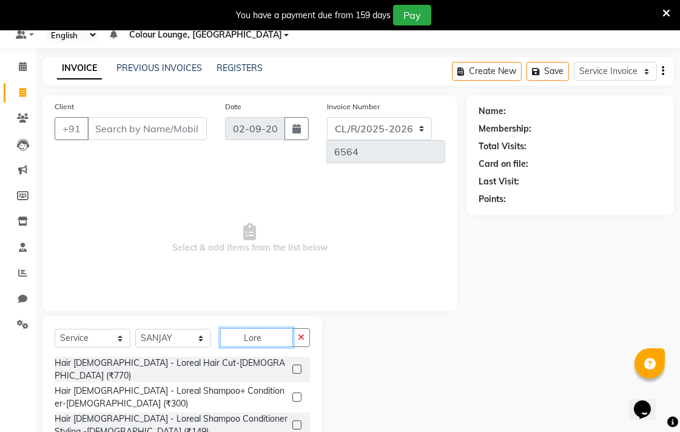
type input "Lore"
click at [296, 392] on label at bounding box center [296, 396] width 9 height 9
click at [296, 393] on input "checkbox" at bounding box center [296, 397] width 8 height 8
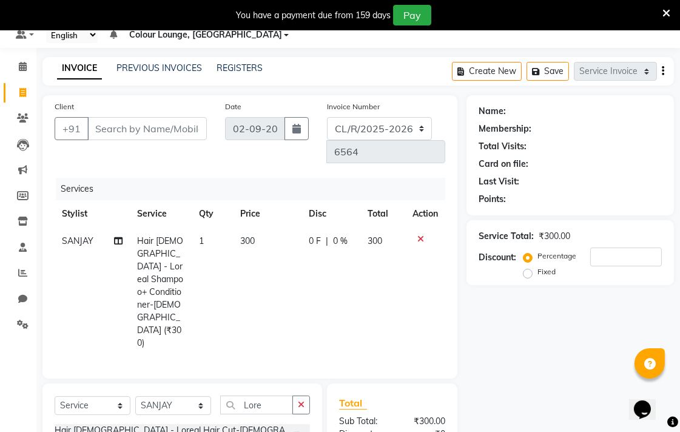
checkbox input "false"
click at [223, 240] on td "1" at bounding box center [212, 291] width 41 height 129
select select "70164"
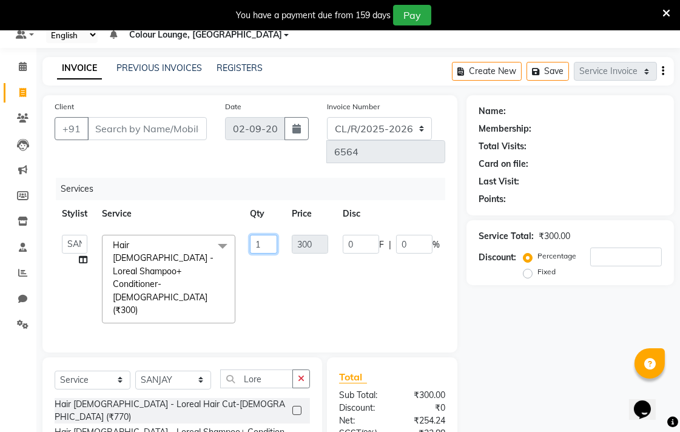
click at [267, 235] on input "1" at bounding box center [263, 244] width 27 height 19
type input "2"
click at [550, 419] on div "Name: Membership: Total Visits: Card on file: Last Visit: Points: Service Total…" at bounding box center [574, 315] width 216 height 440
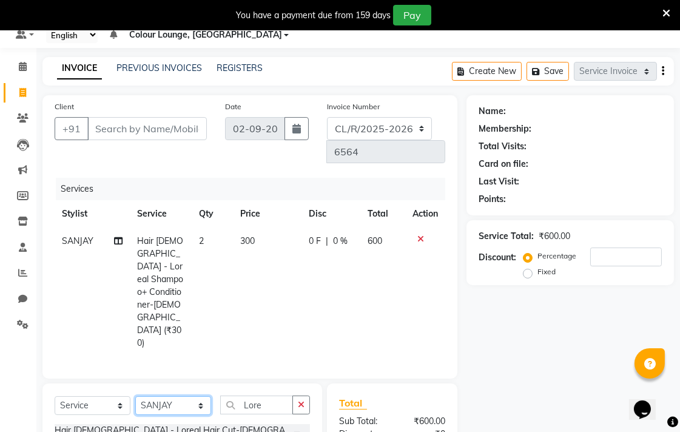
click at [195, 396] on select "Select Stylist Admin AMIT Birshika Charanjeet Colour Lounge, Ranjit Avenue Colo…" at bounding box center [173, 405] width 76 height 19
click at [301, 400] on icon "button" at bounding box center [301, 404] width 7 height 8
click at [186, 396] on select "Select Stylist Admin AMIT Birshika Charanjeet Colour Lounge, Ranjit Avenue Colo…" at bounding box center [173, 405] width 76 height 19
select select "70167"
click at [135, 396] on select "Select Stylist Admin AMIT Birshika Charanjeet Colour Lounge, Ranjit Avenue Colo…" at bounding box center [173, 405] width 76 height 19
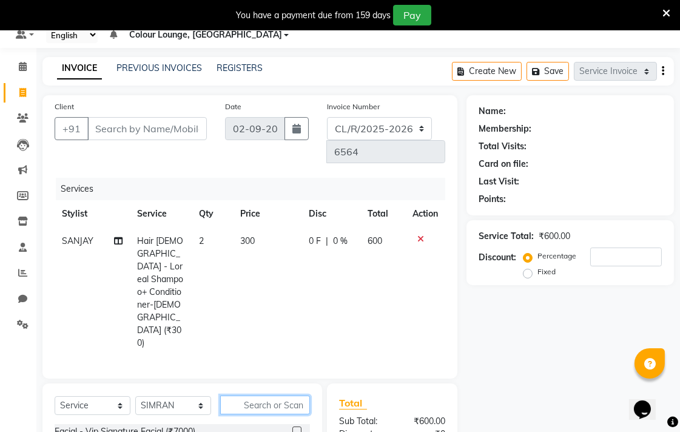
click at [261, 395] on input "text" at bounding box center [265, 404] width 90 height 19
type input "Thr"
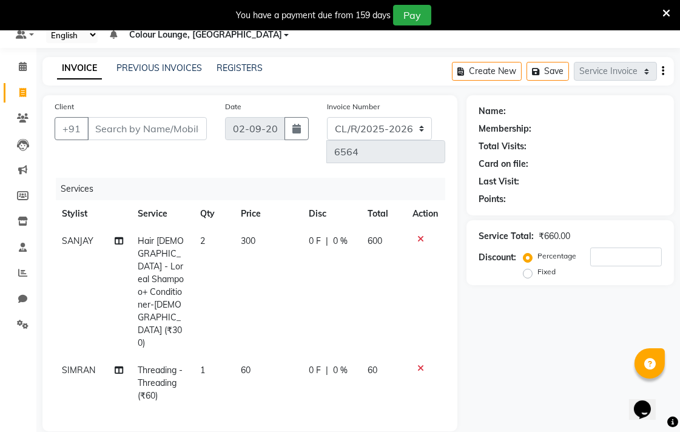
click at [270, 275] on td "300" at bounding box center [267, 291] width 68 height 129
checkbox input "false"
select select "70164"
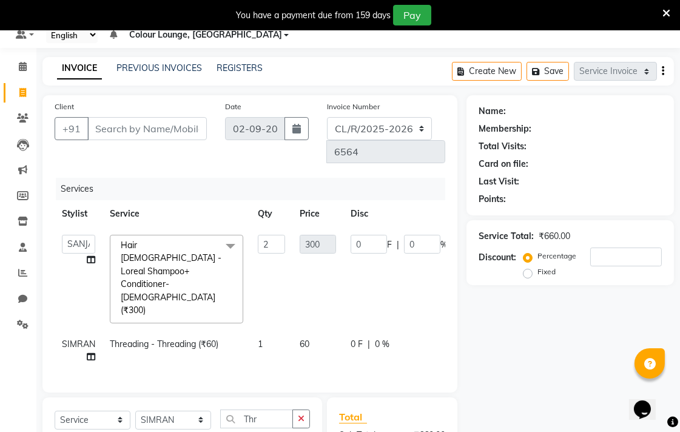
click at [299, 338] on span "60" at bounding box center [304, 343] width 10 height 11
select select "70167"
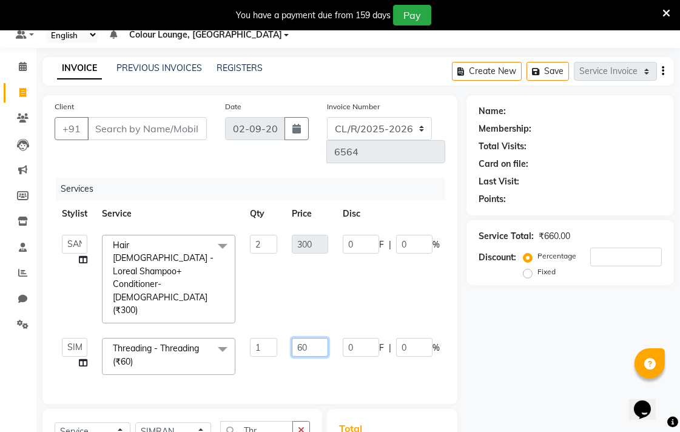
click at [307, 338] on input "60" at bounding box center [310, 347] width 36 height 19
type input "6"
type input "100"
click at [299, 316] on div "Services Stylist Service Qty Price Disc Total Action Admin AMIT Birshika Charan…" at bounding box center [250, 285] width 390 height 214
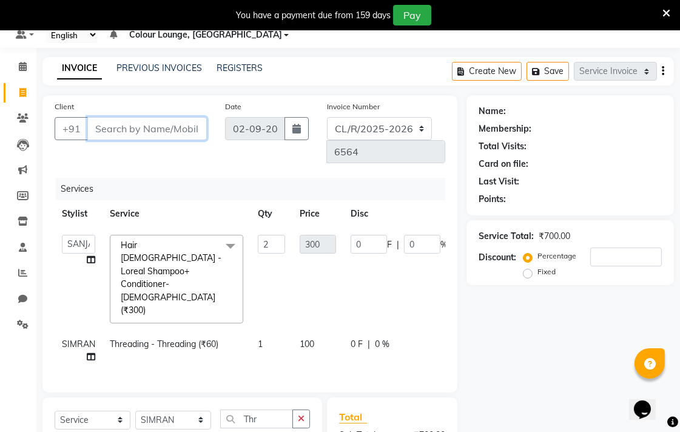
click at [124, 124] on input "Client" at bounding box center [146, 128] width 119 height 23
type input "9"
type input "0"
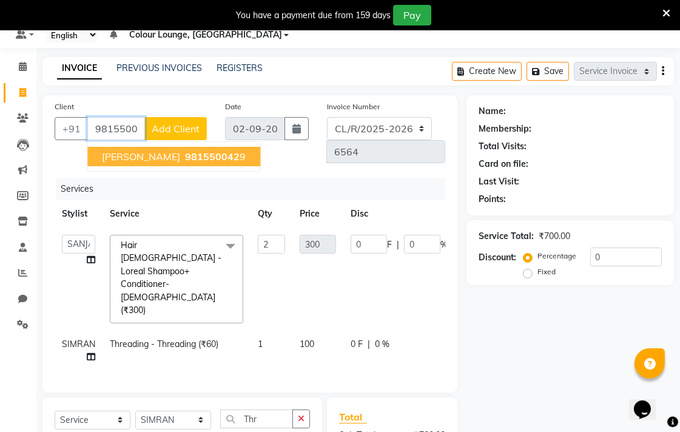
click at [189, 158] on span "981550042" at bounding box center [212, 156] width 55 height 12
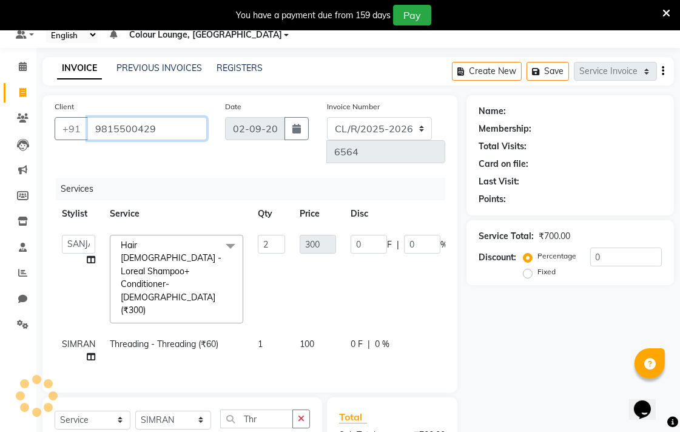
type input "9815500429"
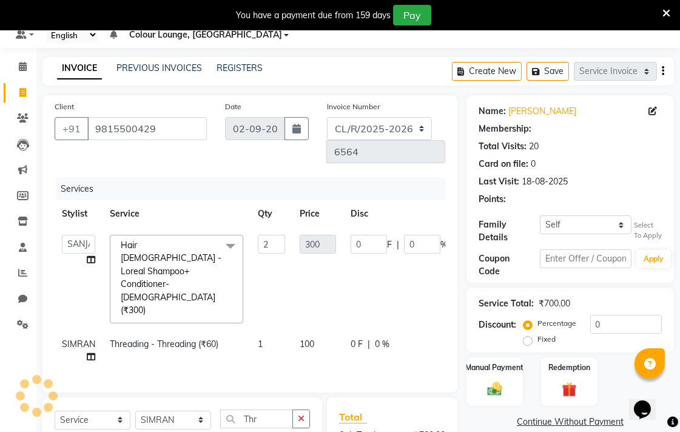
select select "1: Object"
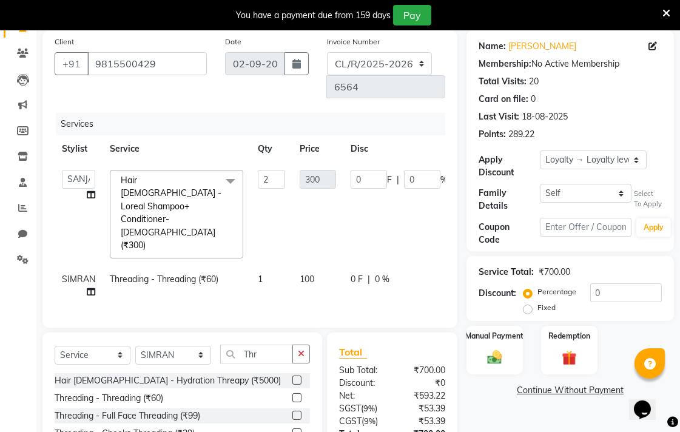
scroll to position [153, 0]
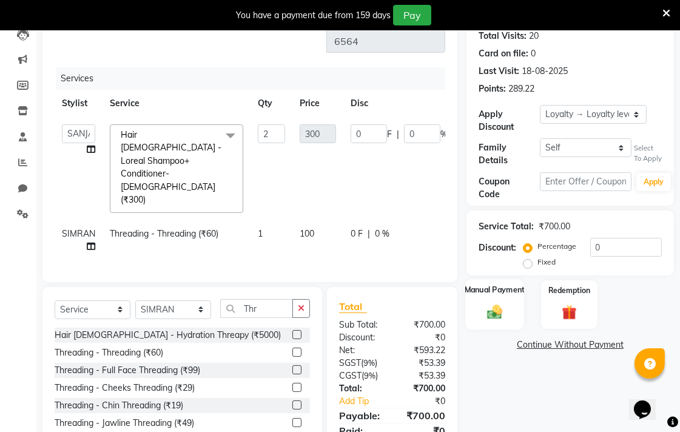
click at [507, 303] on div "Manual Payment" at bounding box center [494, 304] width 59 height 51
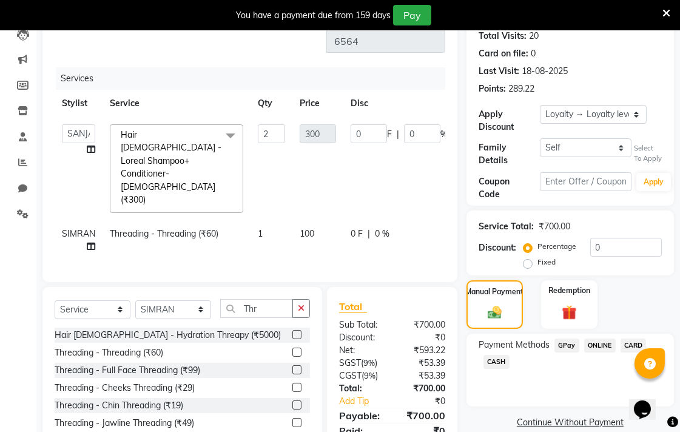
click at [504, 362] on span "CASH" at bounding box center [496, 362] width 26 height 14
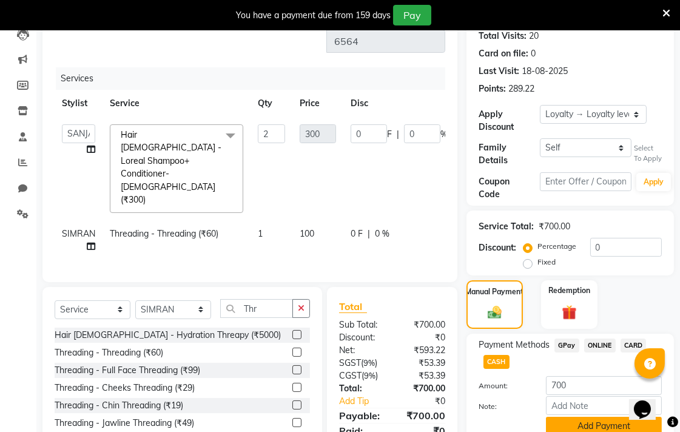
click at [573, 427] on button "Add Payment" at bounding box center [604, 425] width 116 height 19
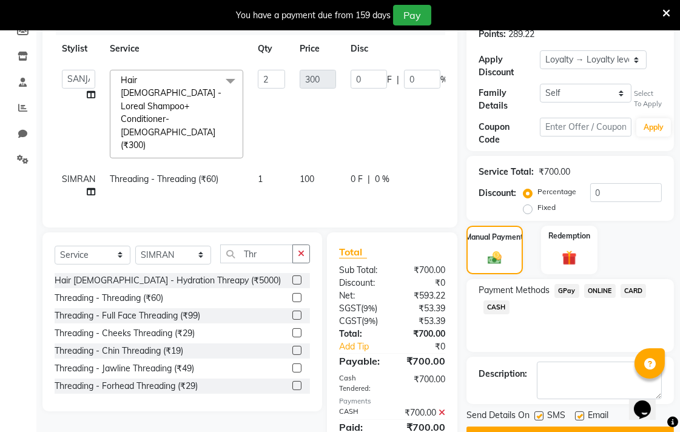
scroll to position [301, 0]
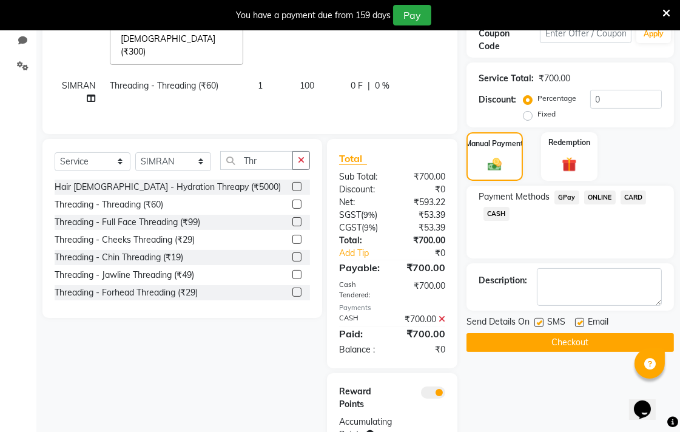
click at [584, 349] on button "Checkout" at bounding box center [569, 342] width 207 height 19
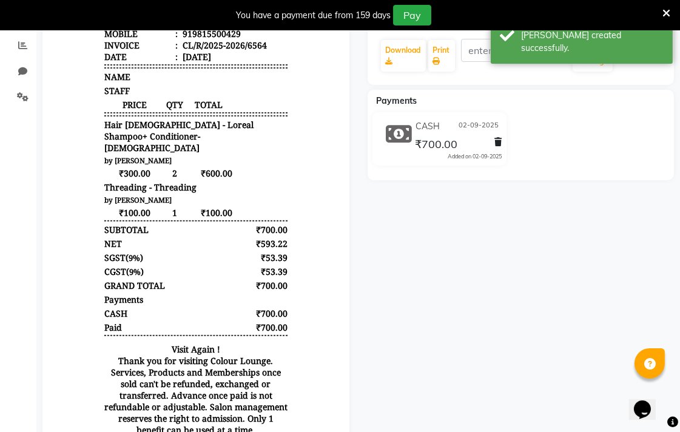
scroll to position [211, 0]
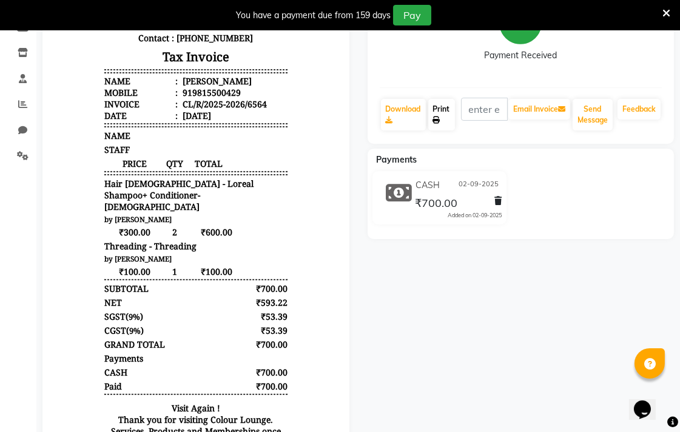
click at [436, 119] on icon at bounding box center [436, 119] width 7 height 7
click at [452, 124] on link "Print" at bounding box center [441, 115] width 27 height 32
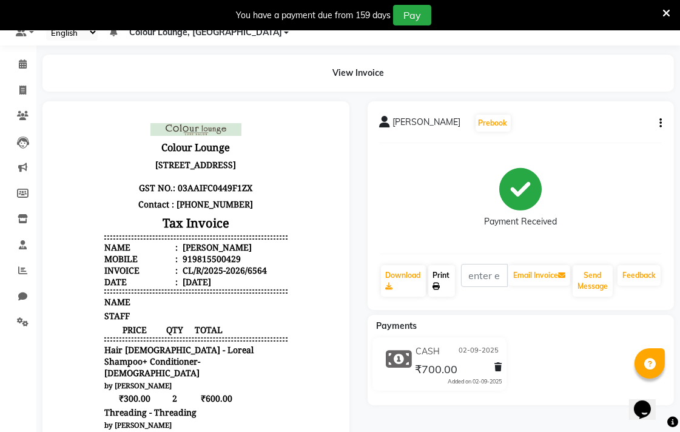
scroll to position [0, 0]
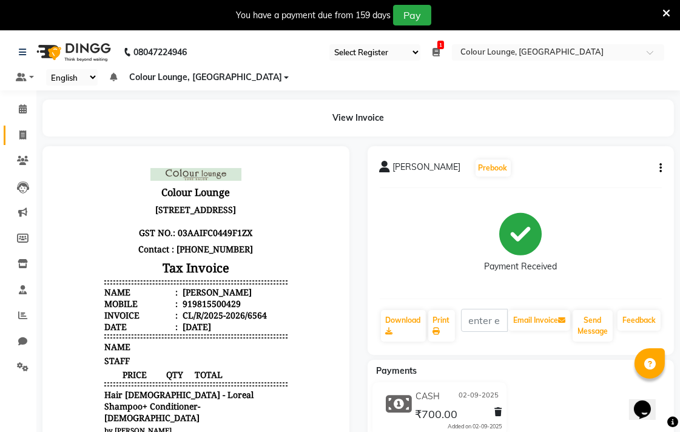
click at [22, 132] on icon at bounding box center [22, 134] width 7 height 9
select select "service"
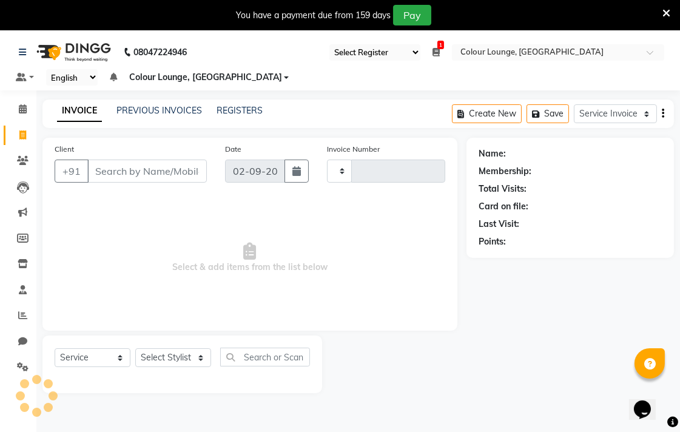
scroll to position [30, 0]
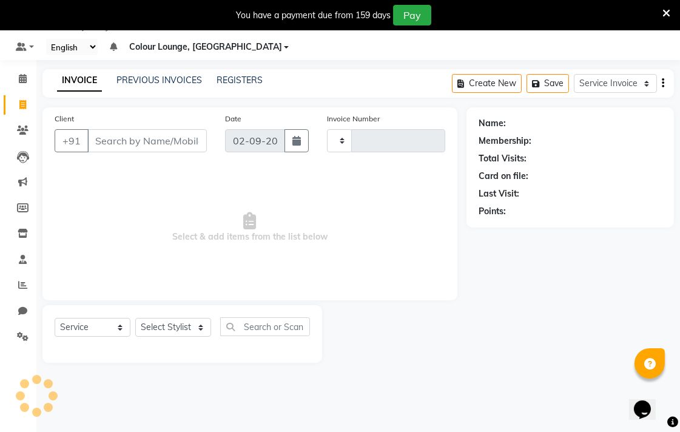
type input "6565"
select select "8013"
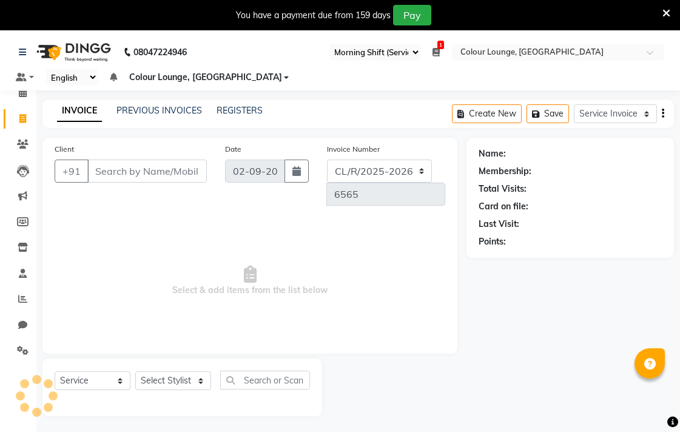
select select "83"
select select "8013"
select select "service"
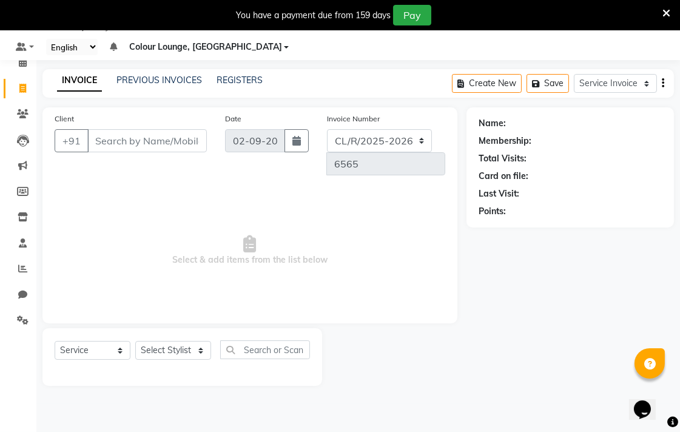
click at [141, 141] on input "Client" at bounding box center [146, 140] width 119 height 23
paste input "6280033817"
type input "6280033817"
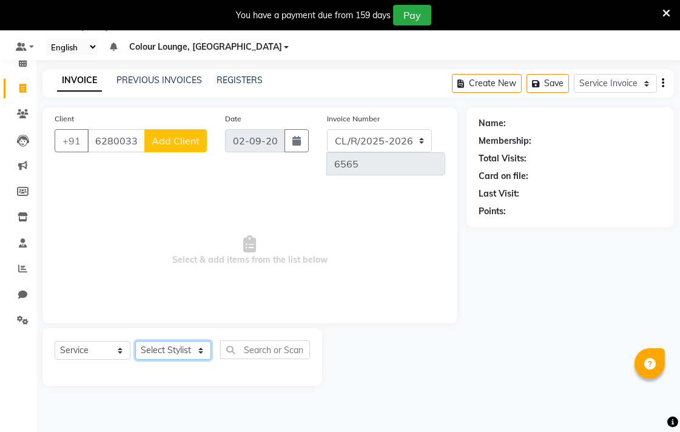
click at [174, 341] on select "Select Stylist Admin AMIT Birshika [PERSON_NAME] Colour Lounge, Ranjit Avenue C…" at bounding box center [173, 350] width 76 height 19
click at [135, 341] on select "Select Stylist Admin AMIT Birshika [PERSON_NAME] Colour Lounge, Ranjit Avenue C…" at bounding box center [173, 350] width 76 height 19
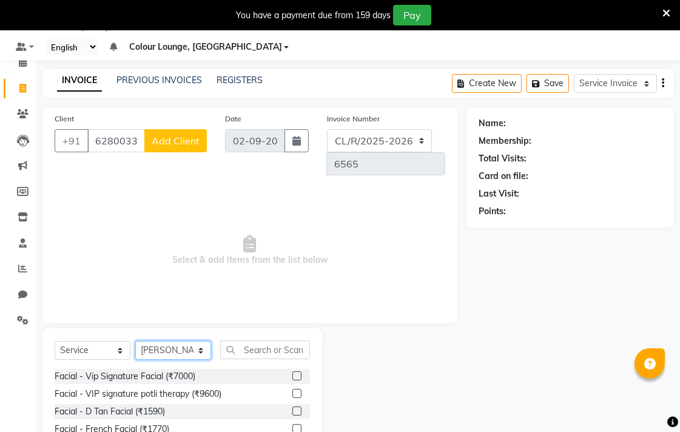
click at [176, 341] on select "Select Stylist Admin AMIT Birshika [PERSON_NAME] Colour Lounge, Ranjit Avenue C…" at bounding box center [173, 350] width 76 height 19
select select "70150"
click at [135, 341] on select "Select Stylist Admin AMIT Birshika [PERSON_NAME] Colour Lounge, Ranjit Avenue C…" at bounding box center [173, 350] width 76 height 19
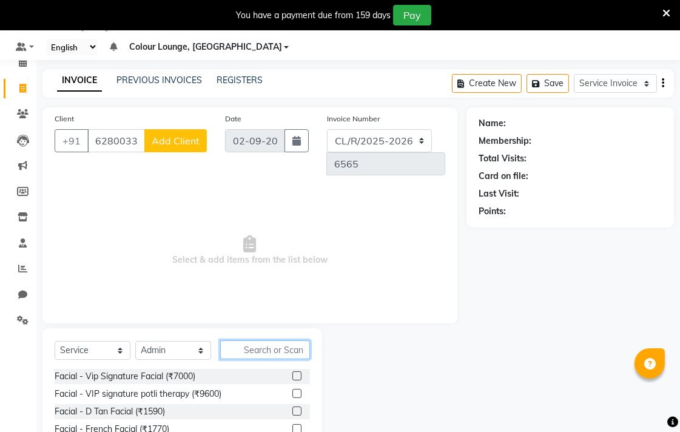
click at [270, 340] on input "text" at bounding box center [265, 349] width 90 height 19
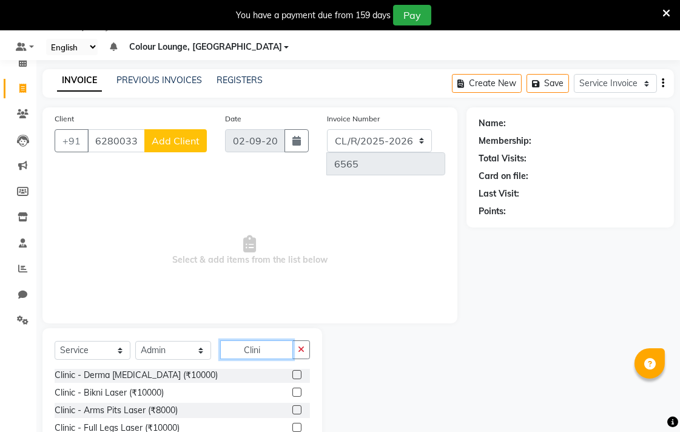
scroll to position [101, 0]
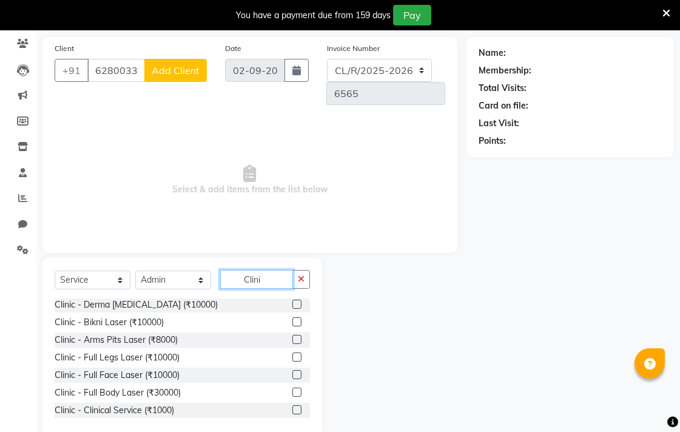
type input "Clini"
click at [292, 405] on label at bounding box center [296, 409] width 9 height 9
click at [292, 406] on input "checkbox" at bounding box center [296, 410] width 8 height 8
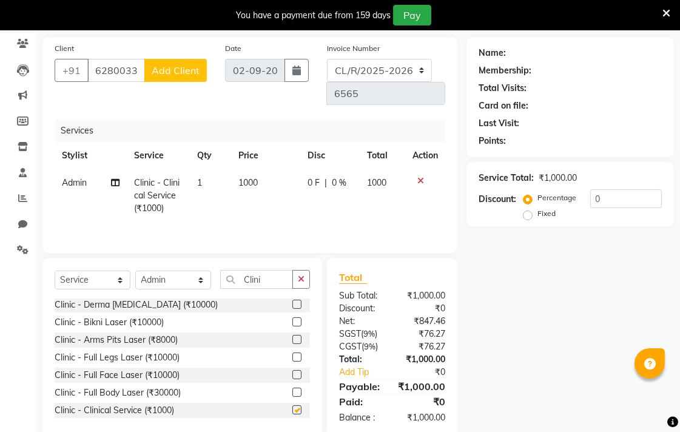
checkbox input "false"
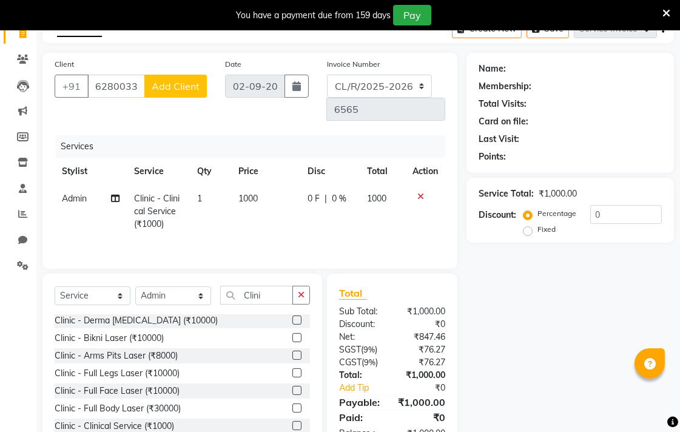
scroll to position [0, 0]
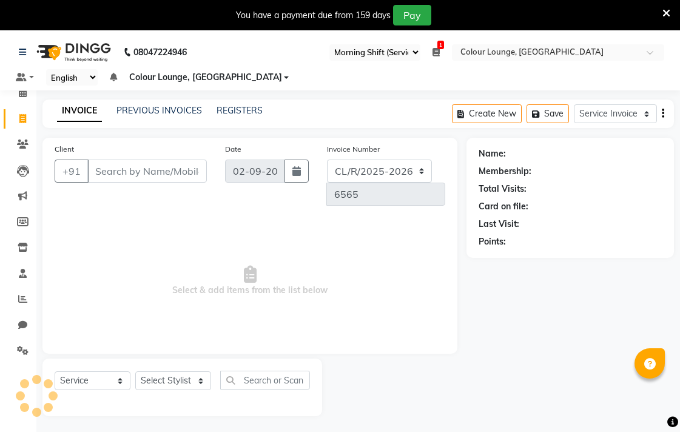
select select "83"
select select "8013"
select select "service"
type input "6280033817"
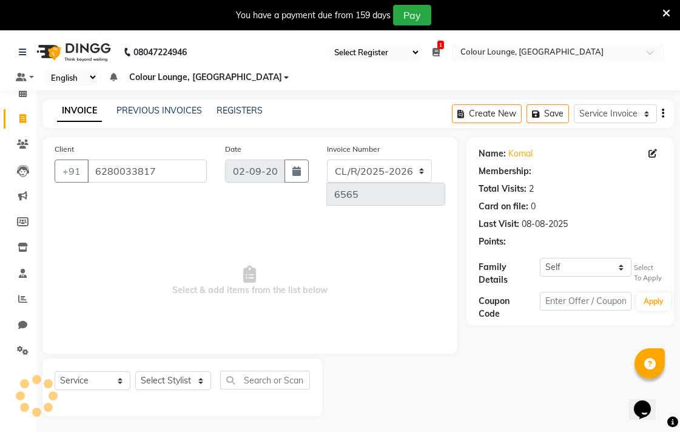
select select "1: Object"
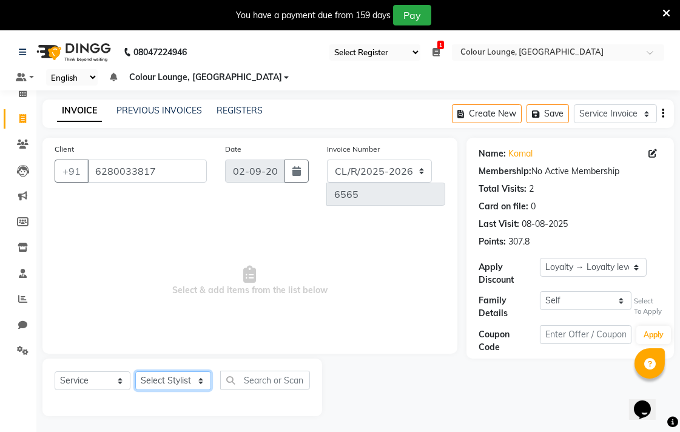
click at [191, 371] on select "Select Stylist Admin AMIT Birshika [PERSON_NAME] Colour Lounge, Ranjit Avenue C…" at bounding box center [173, 380] width 76 height 19
click at [135, 371] on select "Select Stylist Admin AMIT Birshika [PERSON_NAME] Colour Lounge, Ranjit Avenue C…" at bounding box center [173, 380] width 76 height 19
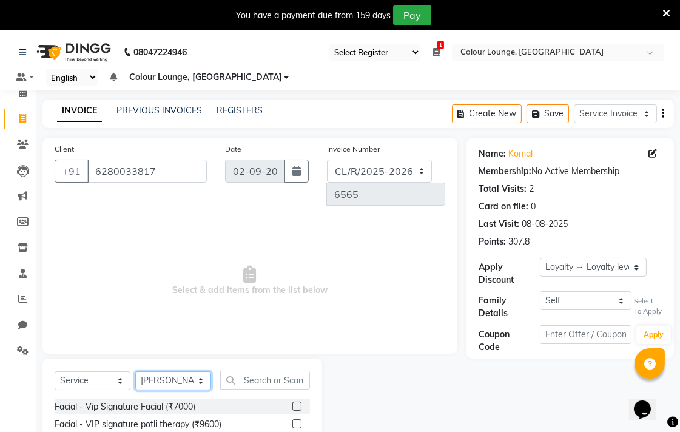
click at [190, 371] on select "Select Stylist Admin AMIT Birshika [PERSON_NAME] Colour Lounge, Ranjit Avenue C…" at bounding box center [173, 380] width 76 height 19
select select "70150"
click at [135, 371] on select "Select Stylist Admin AMIT Birshika [PERSON_NAME] Colour Lounge, Ranjit Avenue C…" at bounding box center [173, 380] width 76 height 19
click at [266, 370] on input "text" at bounding box center [265, 379] width 90 height 19
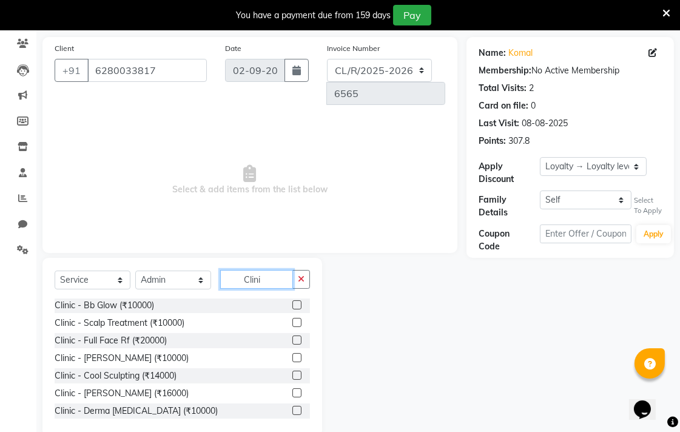
scroll to position [247, 0]
type input "Clini"
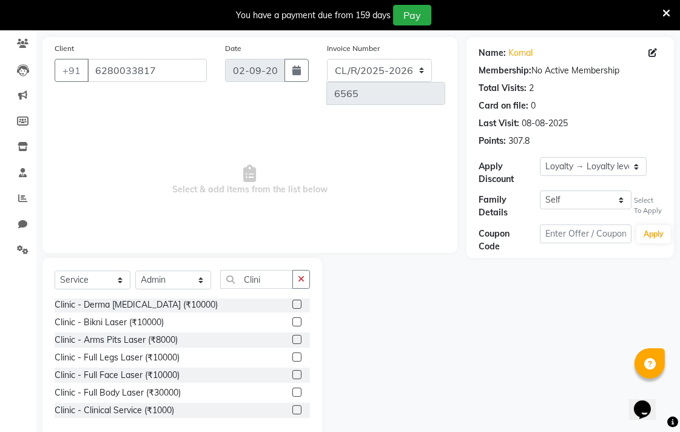
click at [292, 405] on label at bounding box center [296, 409] width 9 height 9
click at [292, 406] on input "checkbox" at bounding box center [296, 410] width 8 height 8
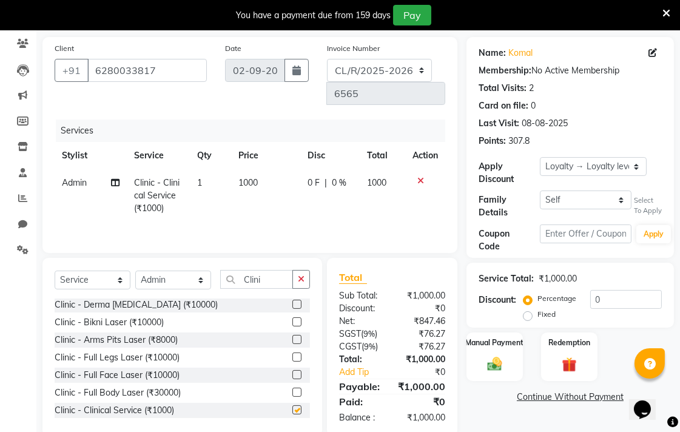
checkbox input "false"
click at [245, 177] on span "1000" at bounding box center [247, 182] width 19 height 11
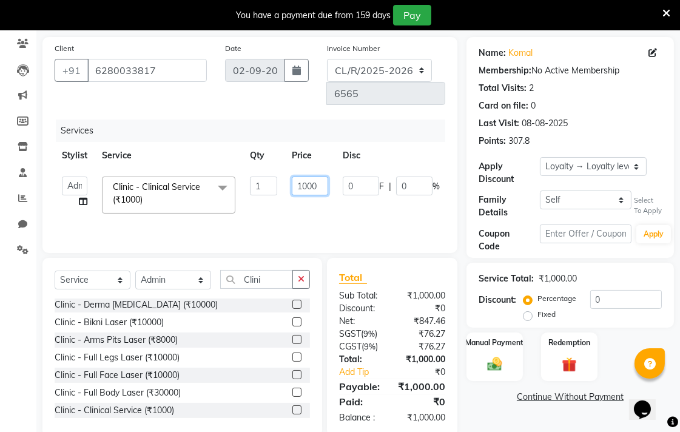
click at [313, 176] on input "1000" at bounding box center [310, 185] width 36 height 19
type input "3000"
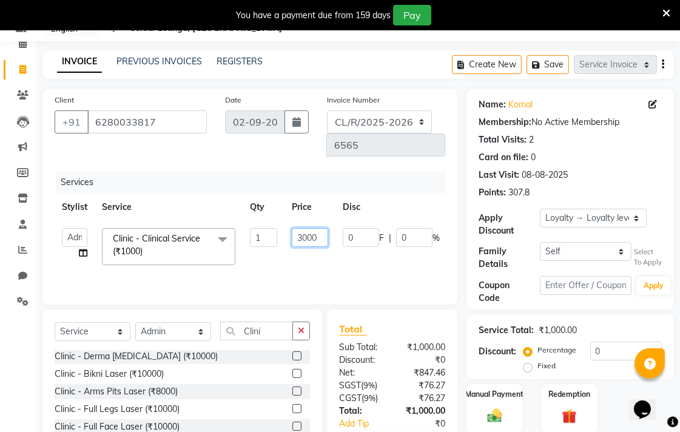
scroll to position [101, 0]
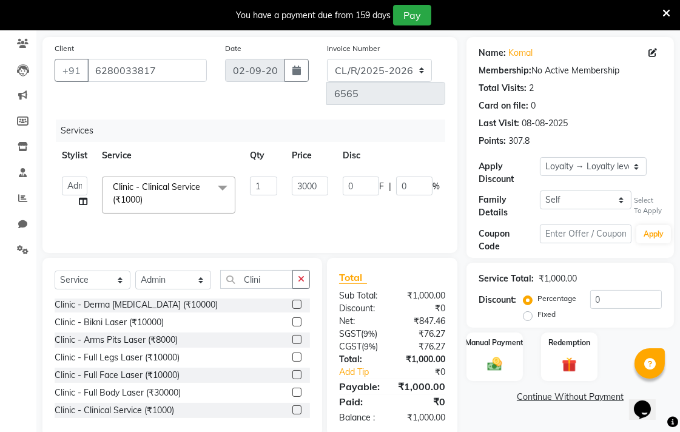
click at [510, 402] on link "Continue Without Payment" at bounding box center [570, 396] width 202 height 13
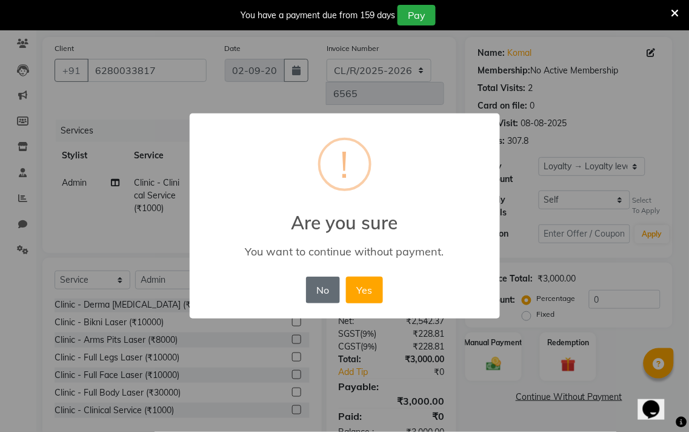
click at [322, 288] on button "No" at bounding box center [323, 289] width 34 height 27
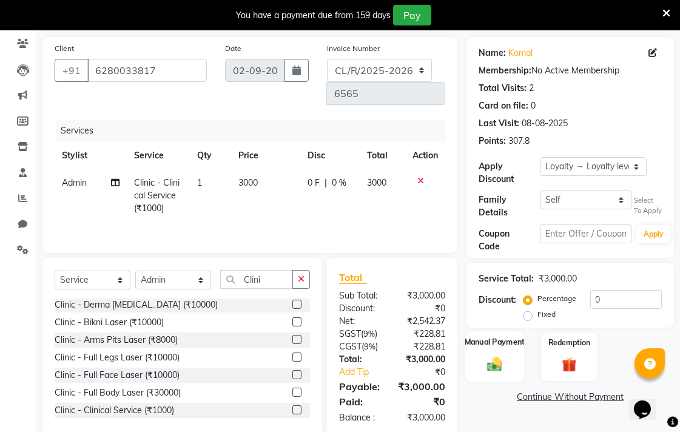
click at [481, 375] on div "Manual Payment" at bounding box center [494, 356] width 59 height 51
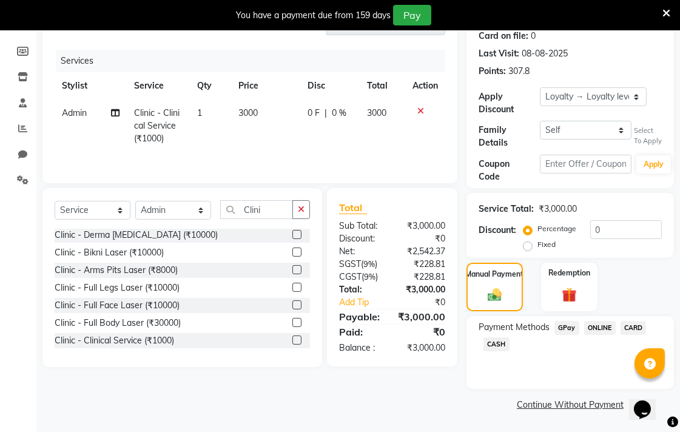
click at [495, 347] on span "CASH" at bounding box center [496, 344] width 26 height 14
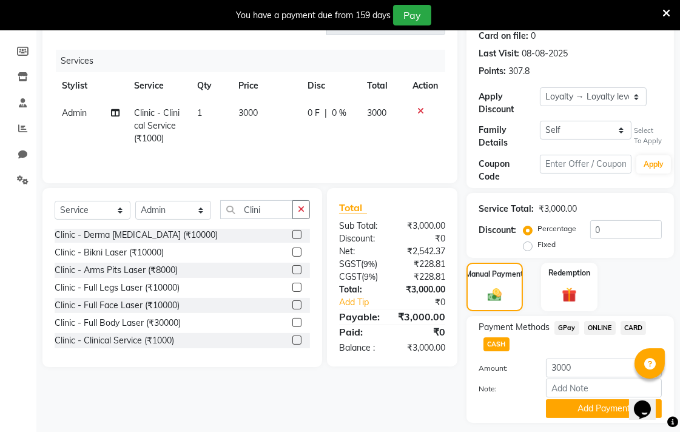
scroll to position [204, 0]
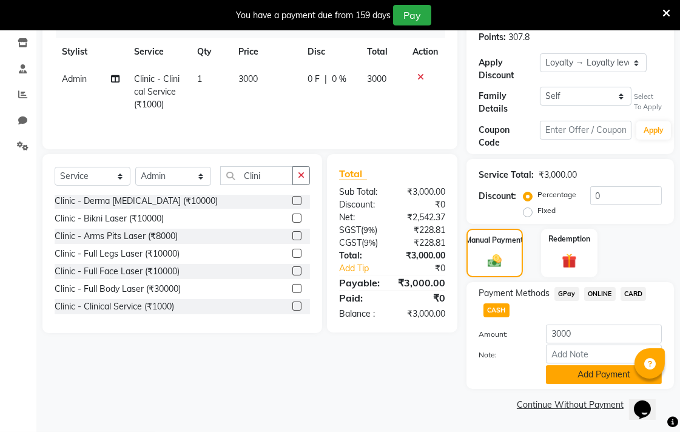
click at [601, 369] on button "Add Payment" at bounding box center [604, 374] width 116 height 19
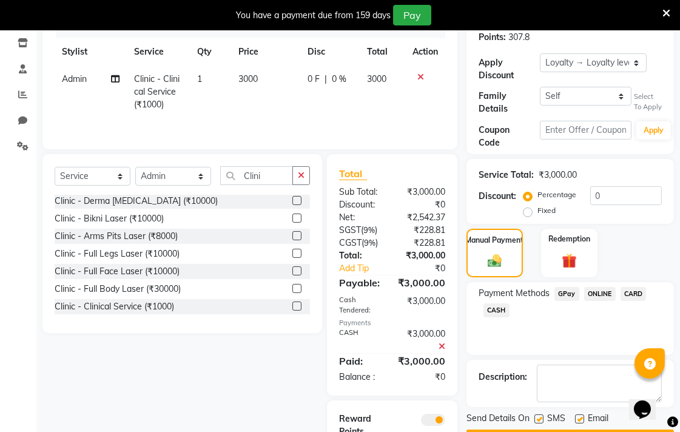
scroll to position [262, 0]
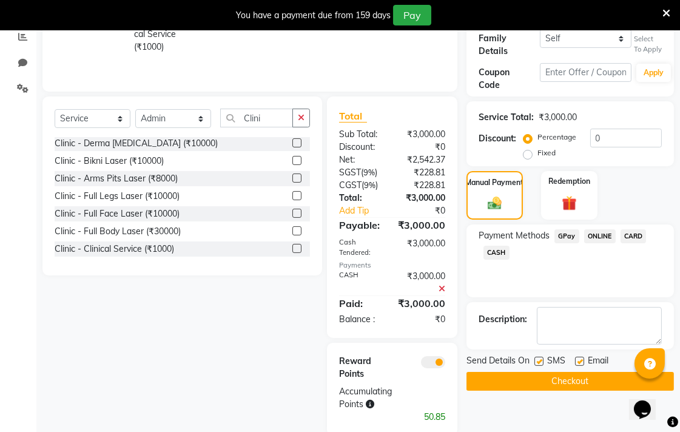
click at [599, 375] on button "Checkout" at bounding box center [569, 381] width 207 height 19
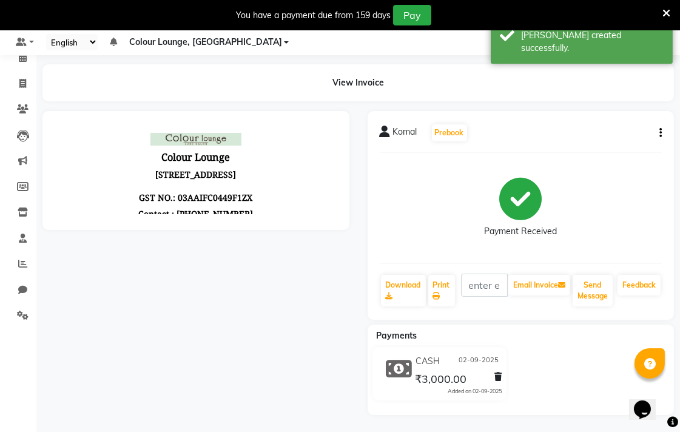
scroll to position [262, 0]
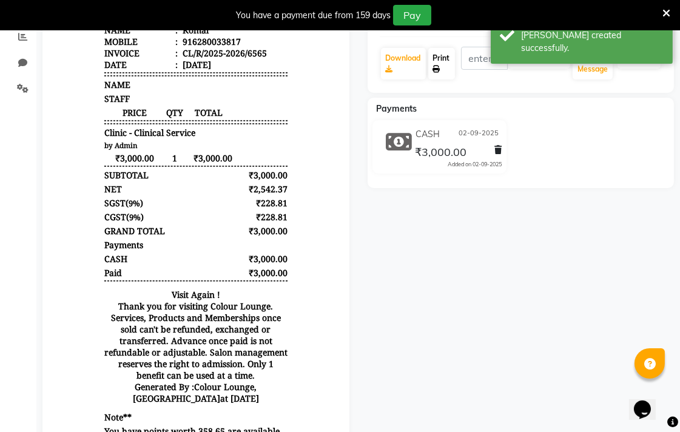
click at [450, 59] on link "Print" at bounding box center [441, 64] width 27 height 32
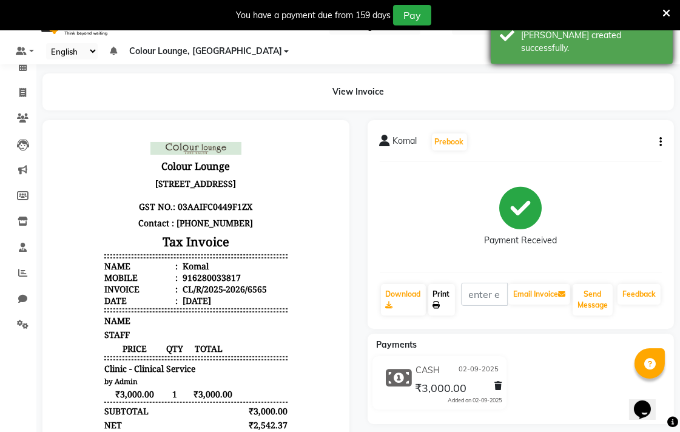
scroll to position [0, 0]
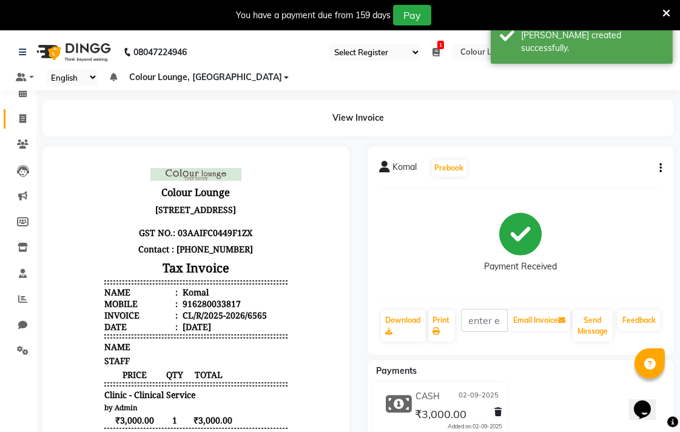
click at [17, 118] on span at bounding box center [22, 119] width 21 height 14
select select "service"
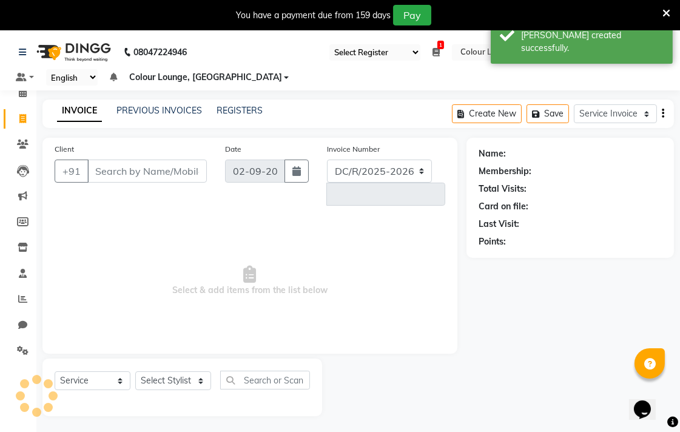
scroll to position [30, 0]
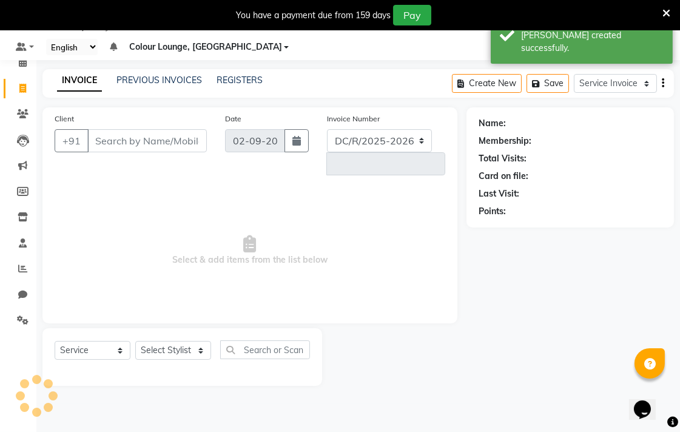
select select "8013"
type input "6567"
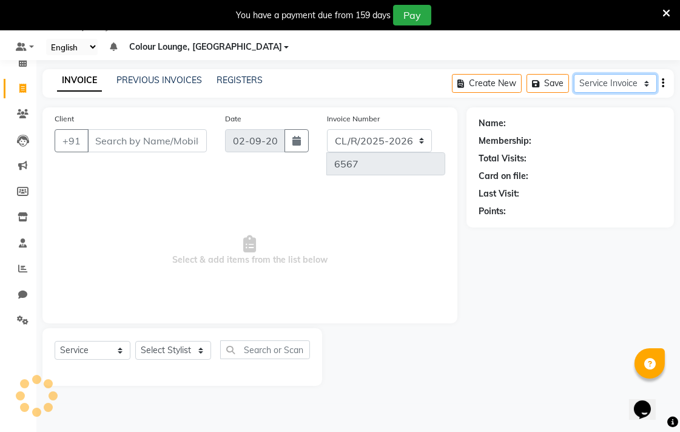
click at [614, 81] on select "Service Invoice Product Invoice" at bounding box center [614, 83] width 83 height 19
select select "product"
click at [573, 74] on select "Service Invoice Product Invoice" at bounding box center [614, 83] width 83 height 19
select select
type input "0377"
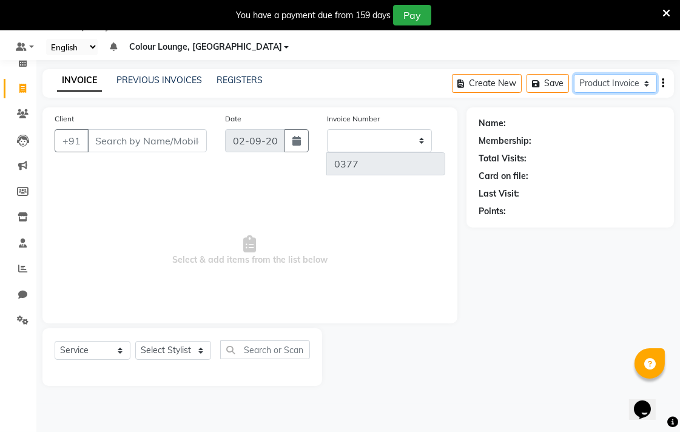
select select "82"
select select "8014"
select select "product"
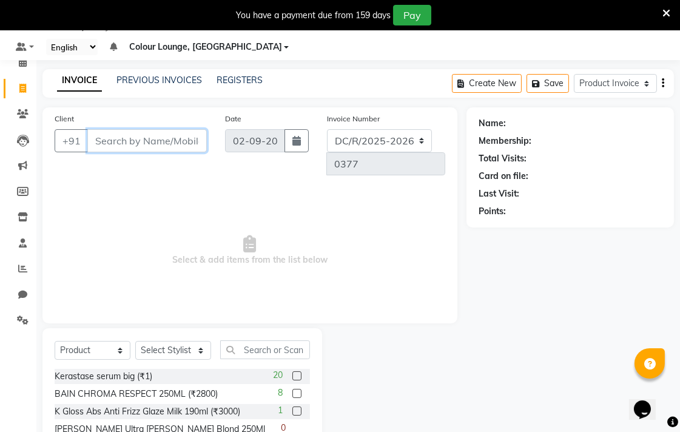
click at [165, 144] on input "Client" at bounding box center [146, 140] width 119 height 23
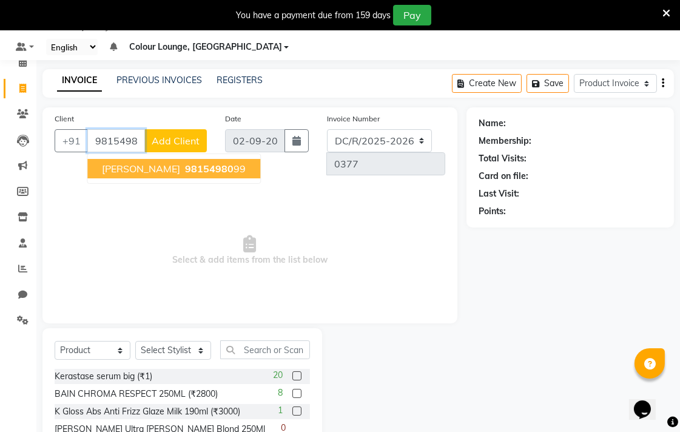
click at [208, 169] on span "98154980" at bounding box center [209, 168] width 48 height 12
type input "9815498099"
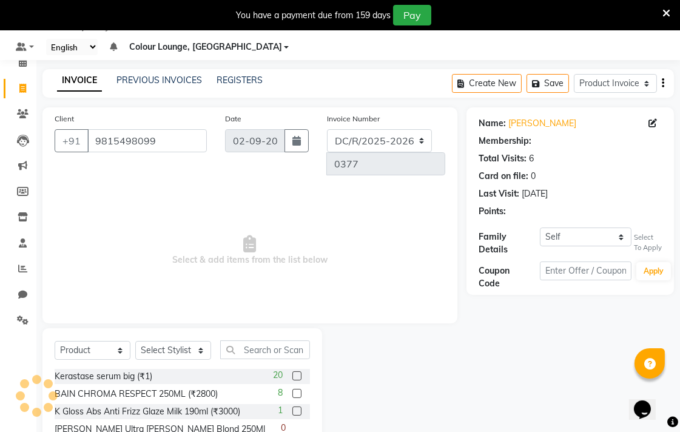
select select "1: Object"
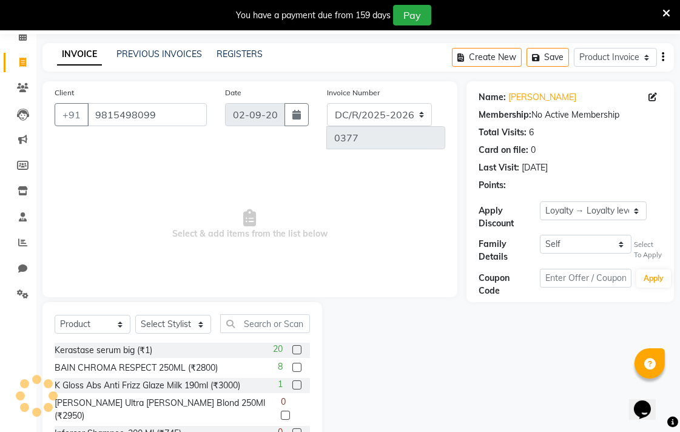
scroll to position [100, 0]
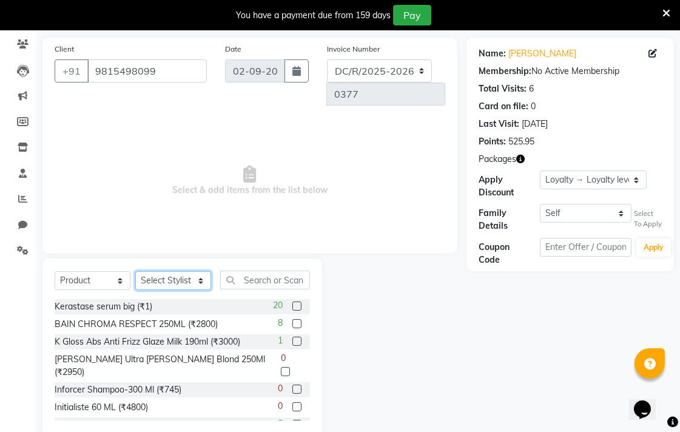
click at [174, 271] on select "Select Stylist Admin AMIT Birshika [PERSON_NAME] Colour Lounge, Ranjit Avenue C…" at bounding box center [173, 280] width 76 height 19
select select "70158"
click at [135, 271] on select "Select Stylist Admin AMIT Birshika [PERSON_NAME] Colour Lounge, Ranjit Avenue C…" at bounding box center [173, 280] width 76 height 19
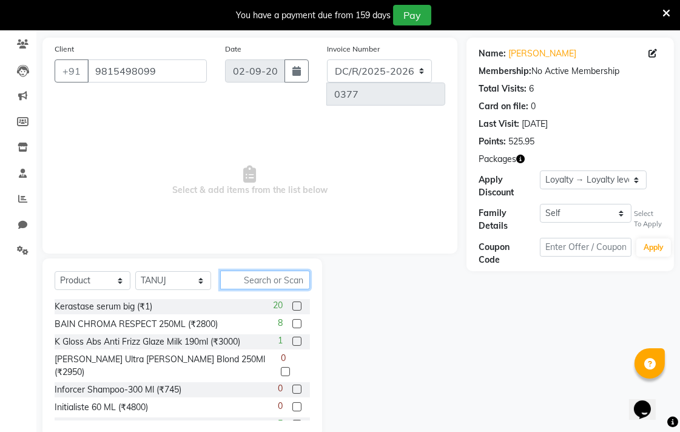
click at [282, 270] on input "text" at bounding box center [265, 279] width 90 height 19
type input "8901526664627"
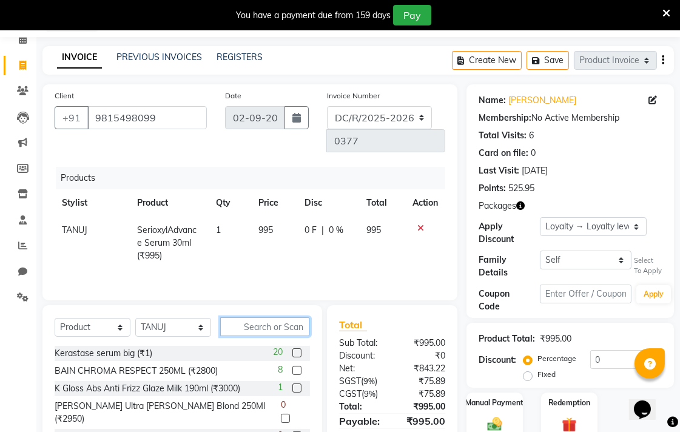
scroll to position [105, 0]
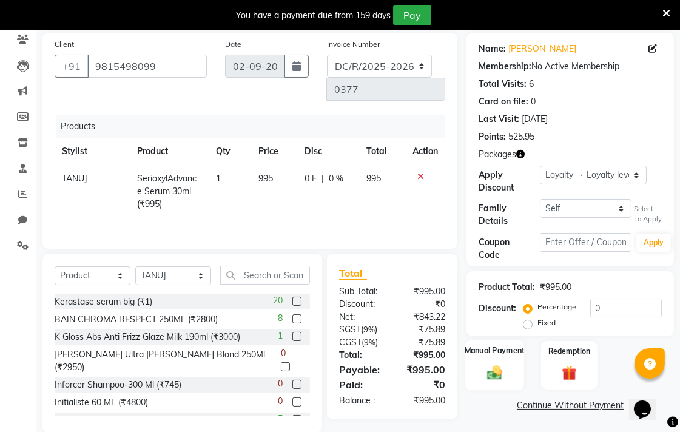
click at [495, 365] on img at bounding box center [494, 372] width 25 height 18
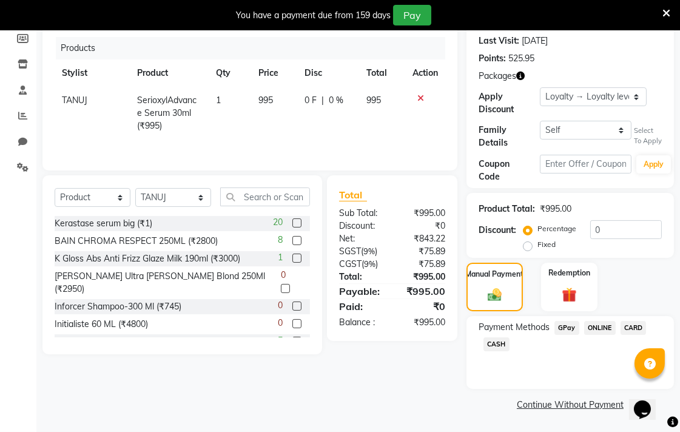
click at [503, 349] on span "CASH" at bounding box center [496, 344] width 26 height 14
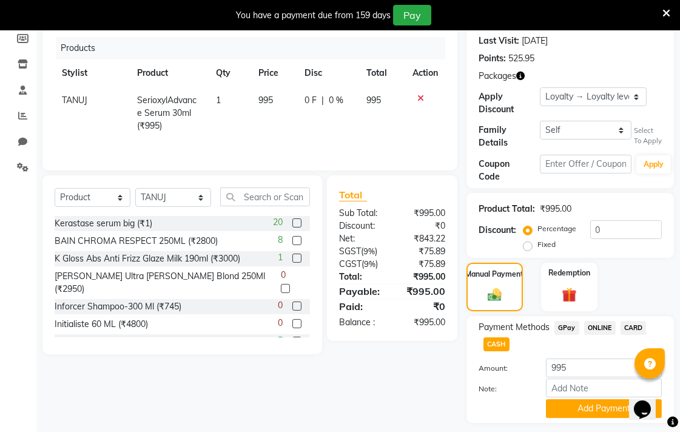
scroll to position [217, 0]
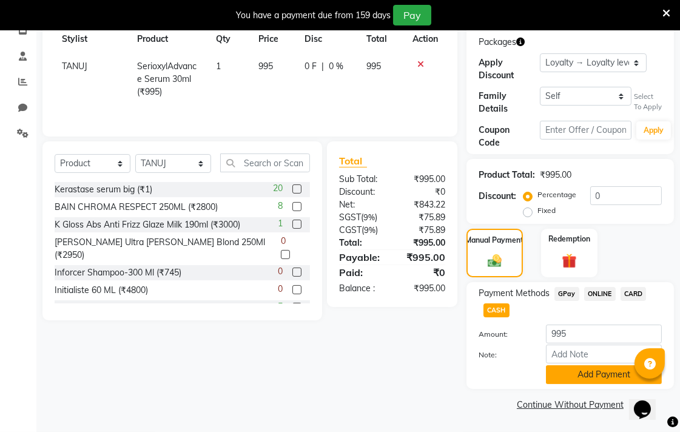
click at [615, 376] on button "Add Payment" at bounding box center [604, 374] width 116 height 19
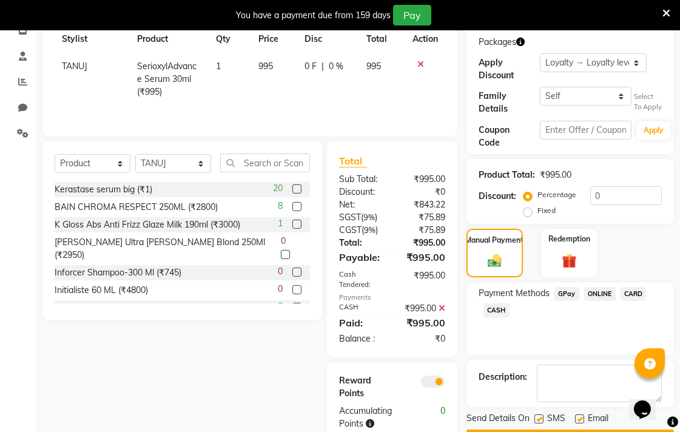
scroll to position [252, 0]
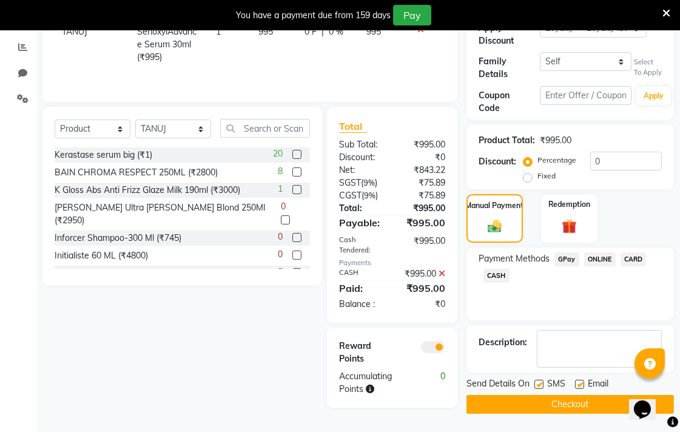
click at [586, 407] on button "Checkout" at bounding box center [569, 404] width 207 height 19
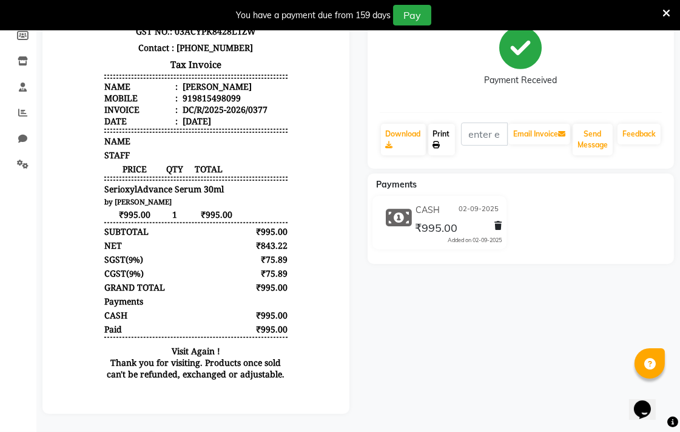
click at [447, 140] on link "Print" at bounding box center [441, 140] width 27 height 32
click at [437, 141] on icon at bounding box center [436, 144] width 7 height 7
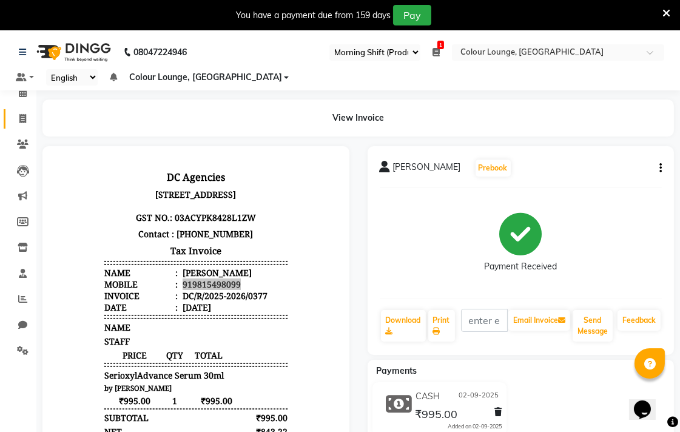
click at [21, 119] on icon at bounding box center [22, 118] width 7 height 9
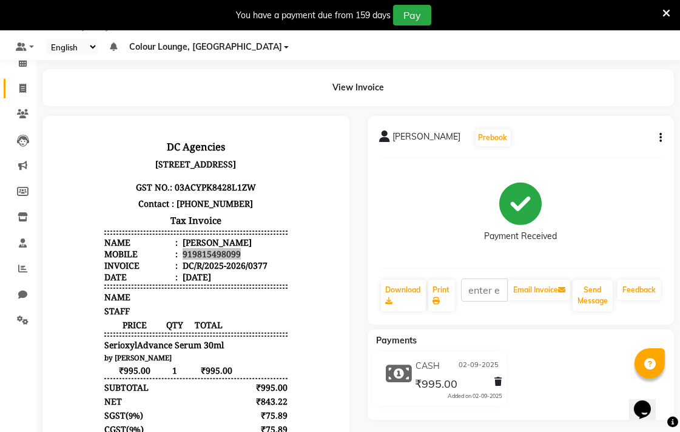
select select "service"
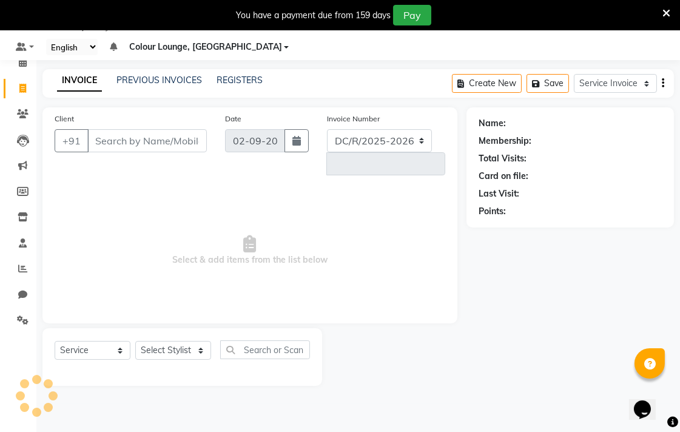
select select "8013"
type input "6567"
select select "83"
type input "919815498099"
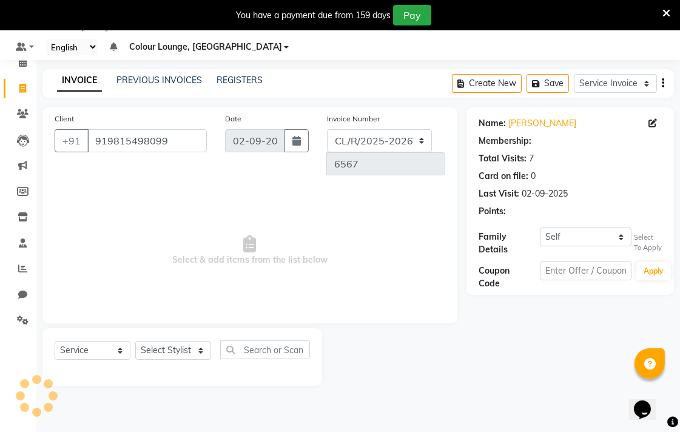
select select "1: Object"
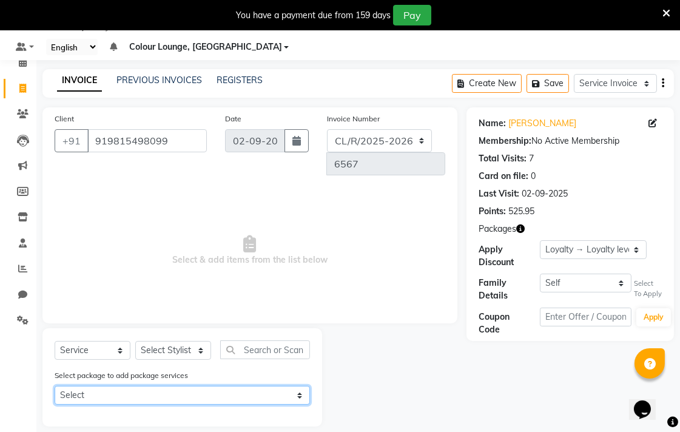
click at [275, 386] on select "Select 12Hair cut& 12b.trim" at bounding box center [182, 395] width 255 height 19
select select "1: Object"
click at [55, 386] on select "Select 12Hair cut& 12b.trim" at bounding box center [182, 395] width 255 height 19
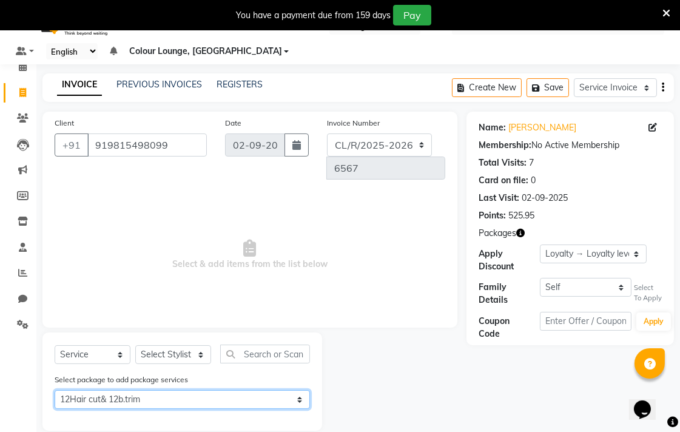
scroll to position [25, 0]
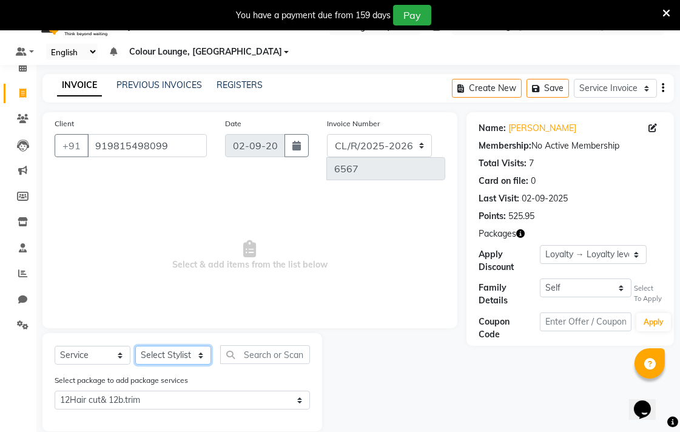
click at [190, 346] on select "Select Stylist Admin AMIT Birshika [PERSON_NAME] Colour Lounge, Ranjit Avenue C…" at bounding box center [173, 355] width 76 height 19
select select "70158"
click at [135, 346] on select "Select Stylist Admin AMIT Birshika [PERSON_NAME] Colour Lounge, Ranjit Avenue C…" at bounding box center [173, 355] width 76 height 19
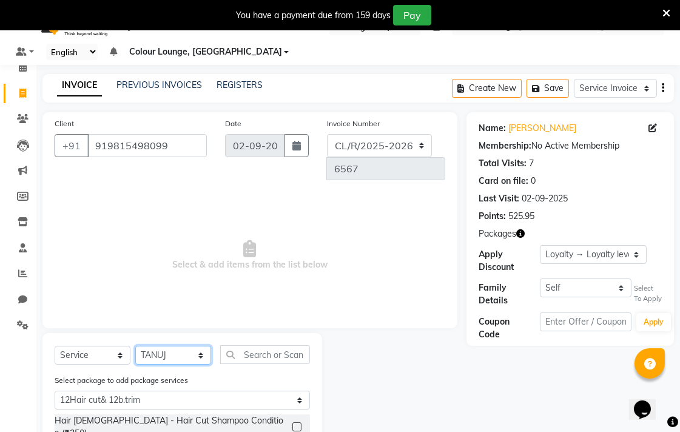
scroll to position [55, 0]
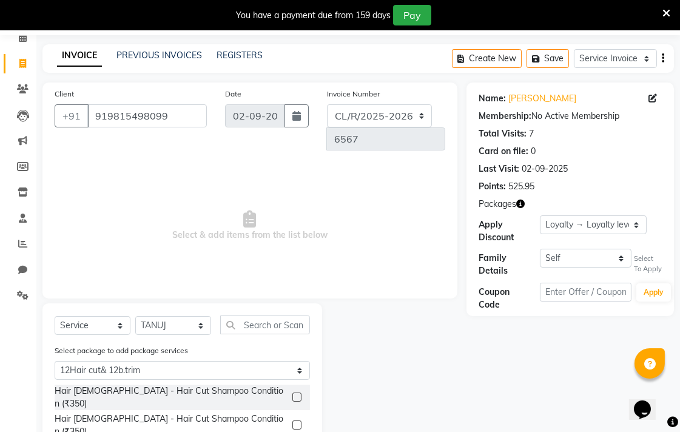
click at [293, 392] on label at bounding box center [296, 396] width 9 height 9
click at [293, 393] on input "checkbox" at bounding box center [296, 397] width 8 height 8
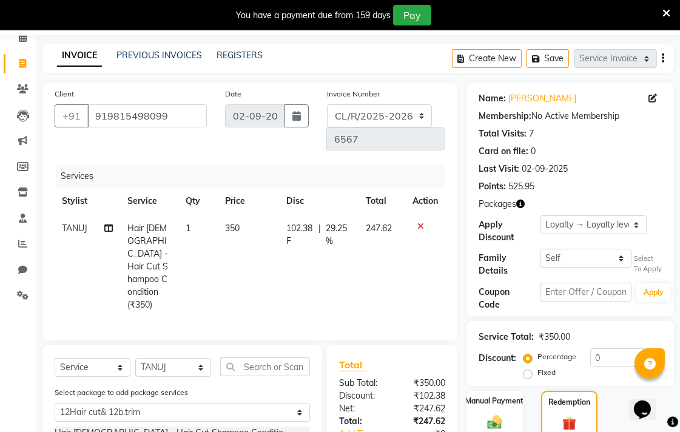
click at [298, 431] on label at bounding box center [296, 438] width 9 height 9
click at [298, 431] on input "checkbox" at bounding box center [296, 439] width 8 height 8
click at [335, 389] on div "Discount:" at bounding box center [361, 395] width 62 height 13
click at [342, 345] on div "Total Sub Total: ₹350.00 Discount: ₹102.38 Net: ₹247.62 Total: ₹247.62 Add Tip …" at bounding box center [392, 434] width 130 height 178
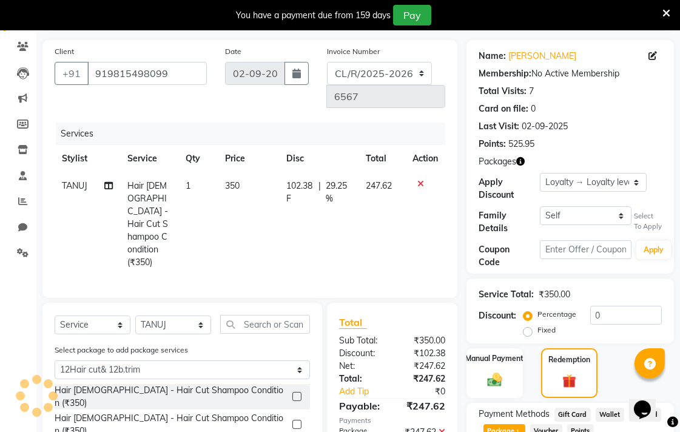
scroll to position [99, 0]
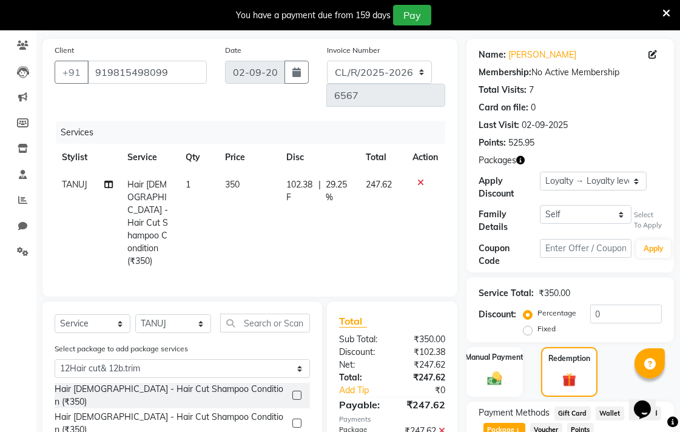
click at [295, 390] on label at bounding box center [296, 394] width 9 height 9
click at [295, 392] on input "checkbox" at bounding box center [296, 396] width 8 height 8
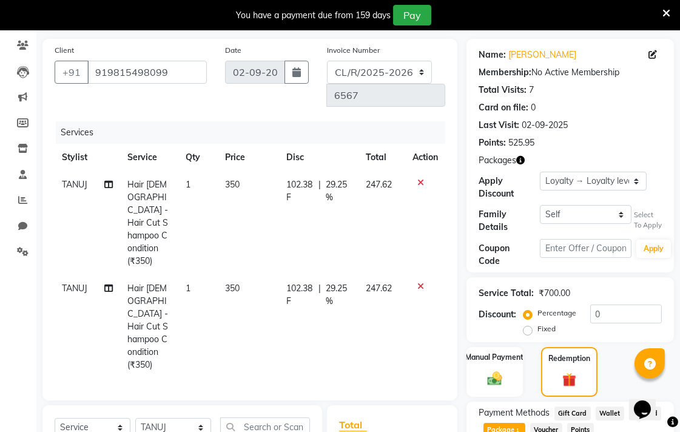
checkbox input "false"
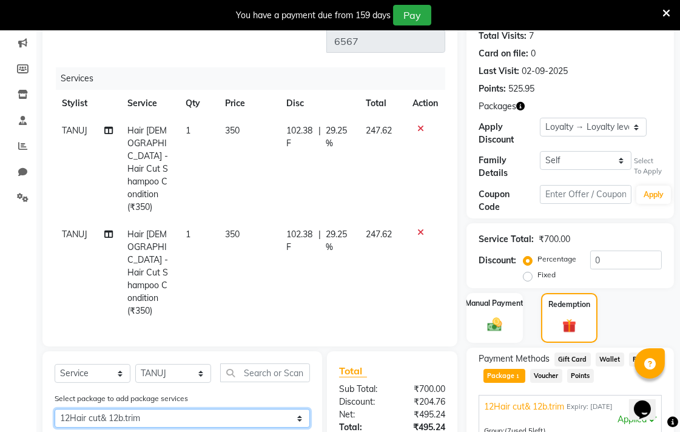
scroll to position [152, 0]
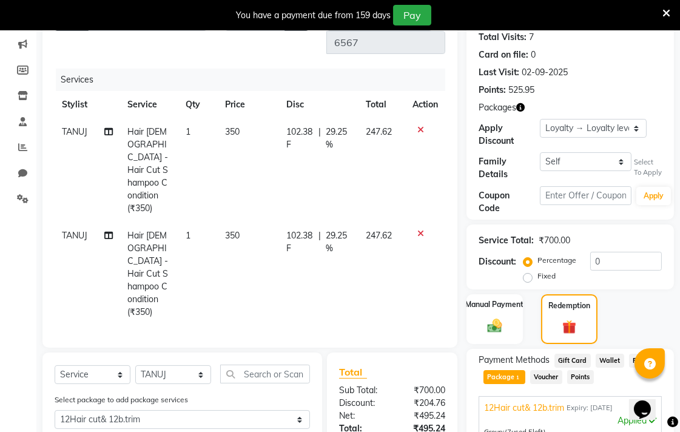
click at [419, 229] on icon at bounding box center [420, 233] width 7 height 8
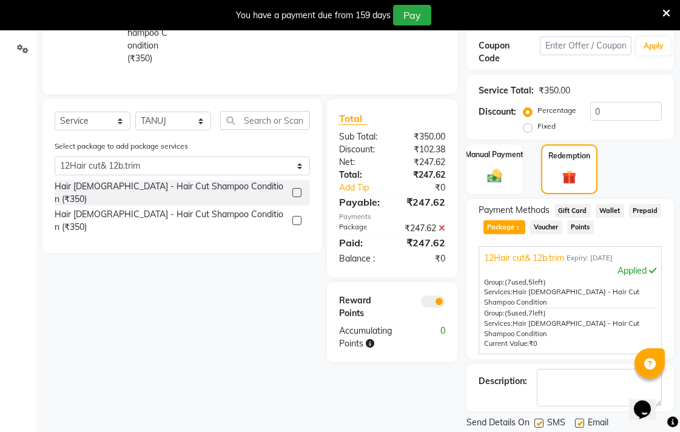
scroll to position [319, 0]
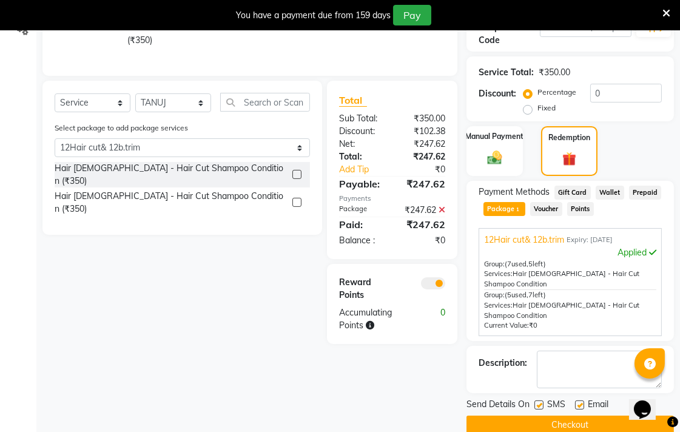
click at [569, 415] on button "Checkout" at bounding box center [569, 424] width 207 height 19
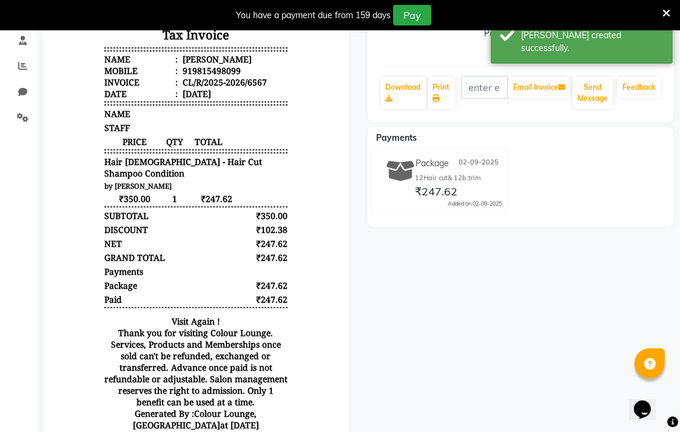
scroll to position [212, 0]
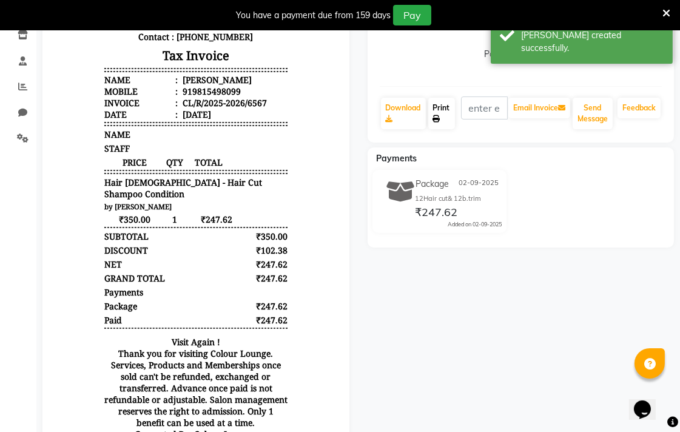
click at [436, 118] on icon at bounding box center [436, 118] width 7 height 7
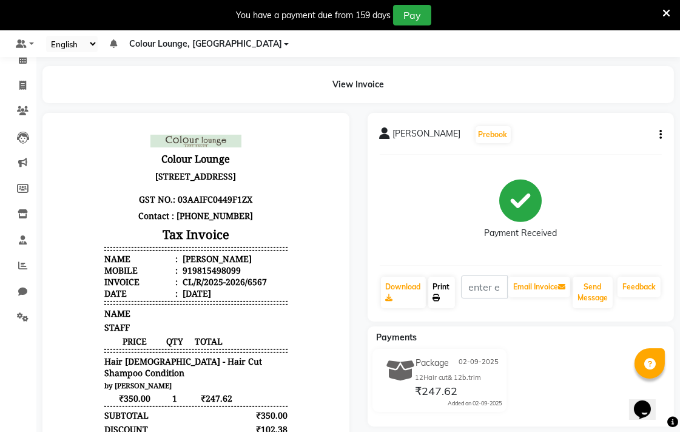
scroll to position [23, 0]
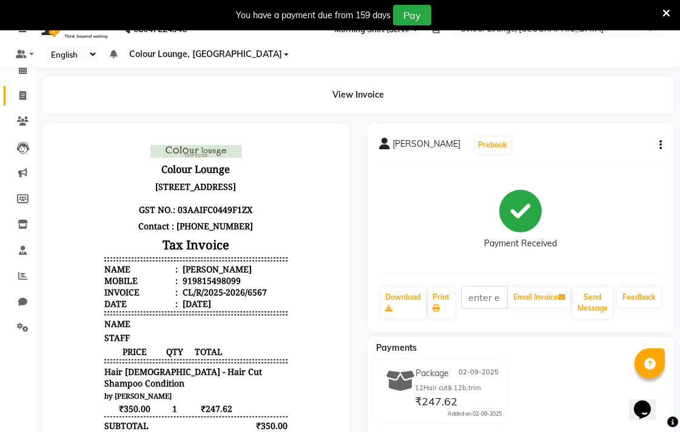
click at [22, 95] on icon at bounding box center [22, 95] width 7 height 9
select select "service"
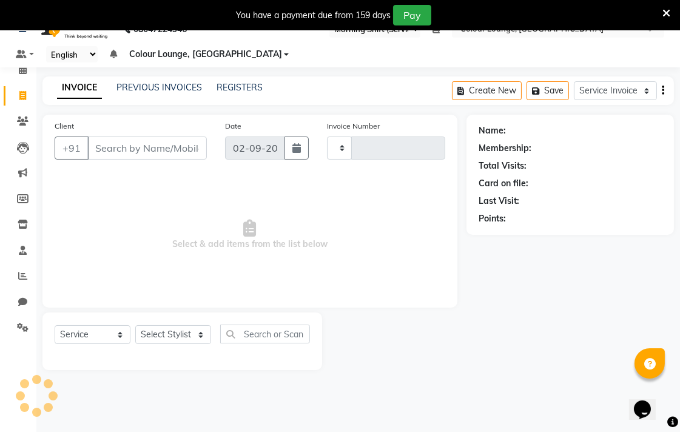
type input "6568"
select select "8013"
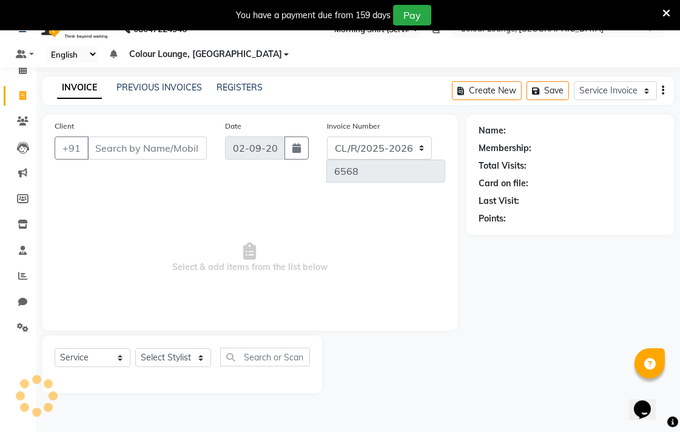
scroll to position [30, 0]
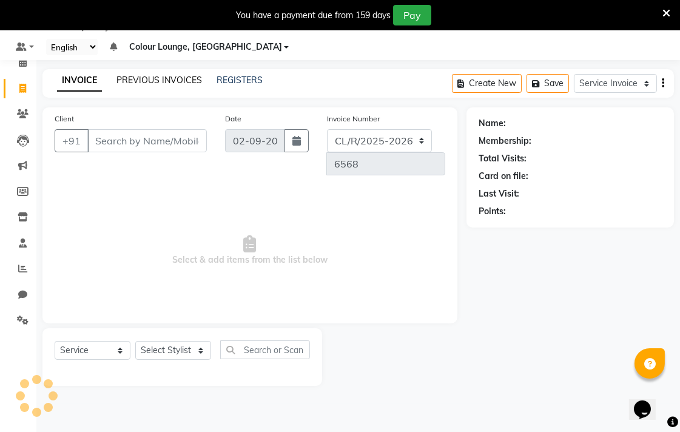
click at [184, 81] on link "PREVIOUS INVOICES" at bounding box center [158, 80] width 85 height 11
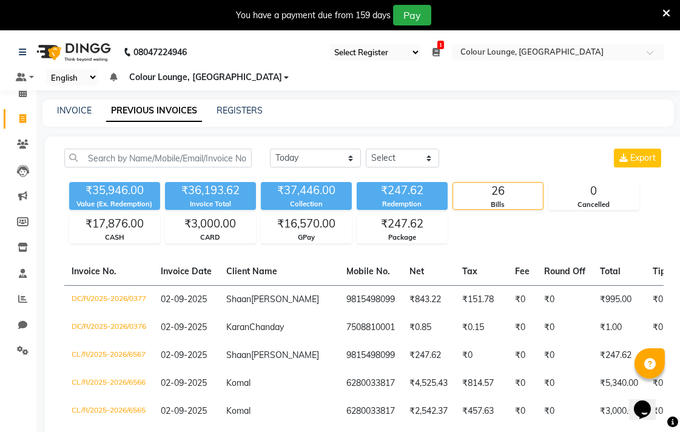
click at [11, 128] on link "Invoice" at bounding box center [18, 119] width 29 height 20
select select "service"
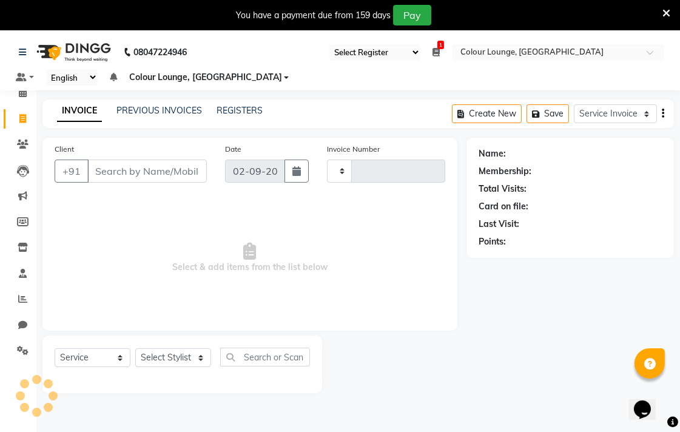
scroll to position [30, 0]
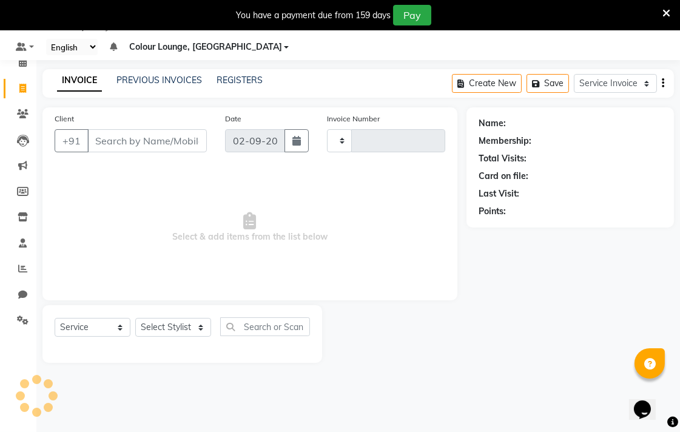
type input "6568"
select select "8013"
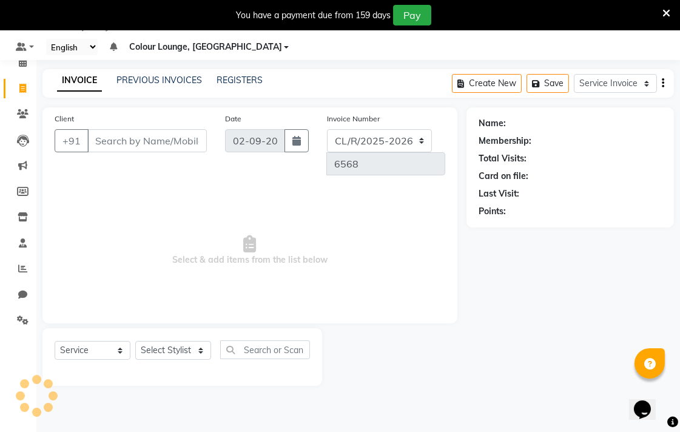
click at [167, 147] on input "Client" at bounding box center [146, 140] width 119 height 23
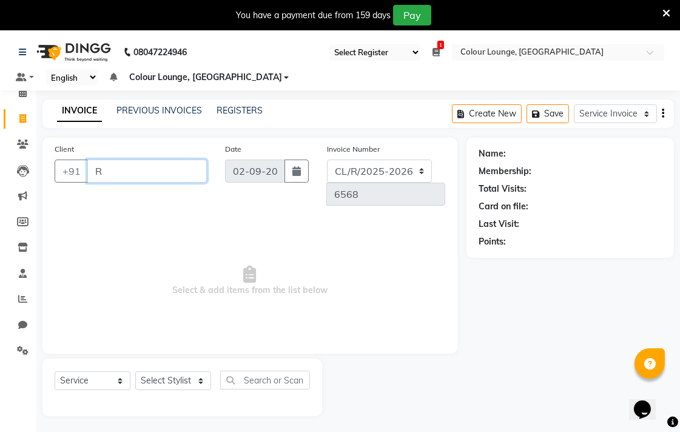
click at [165, 174] on input "R" at bounding box center [146, 170] width 119 height 23
click at [104, 170] on input "R75080" at bounding box center [116, 170] width 58 height 23
click at [124, 169] on input "75080" at bounding box center [116, 170] width 58 height 23
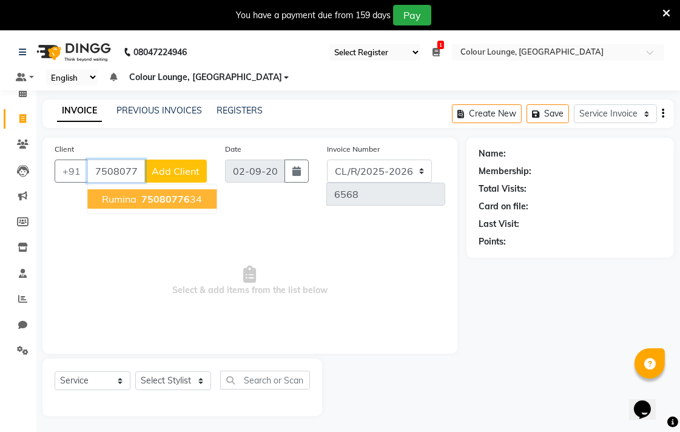
click at [197, 193] on ngb-highlight "75080776 34" at bounding box center [170, 199] width 63 height 12
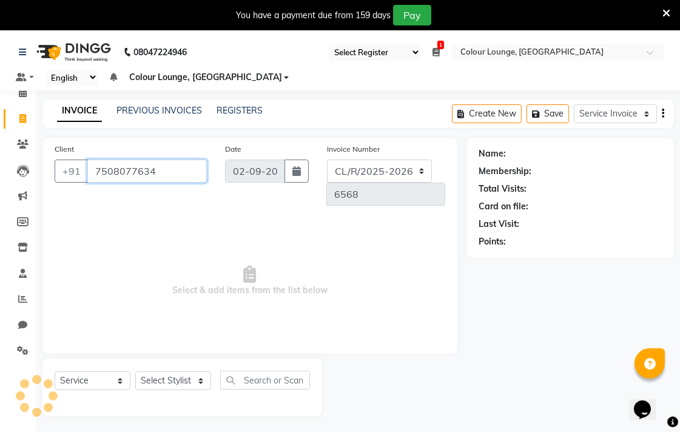
type input "7508077634"
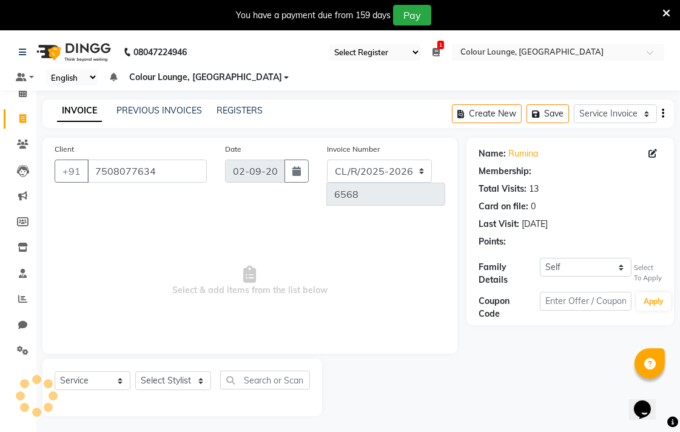
select select "1: Object"
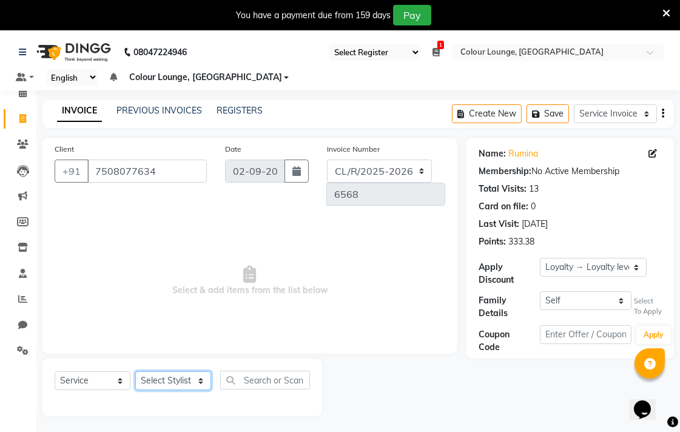
click at [192, 371] on select "Select Stylist Admin AMIT Birshika [PERSON_NAME] Colour Lounge, Ranjit Avenue C…" at bounding box center [173, 380] width 76 height 19
select select "70157"
click at [135, 371] on select "Select Stylist Admin AMIT Birshika [PERSON_NAME] Colour Lounge, Ranjit Avenue C…" at bounding box center [173, 380] width 76 height 19
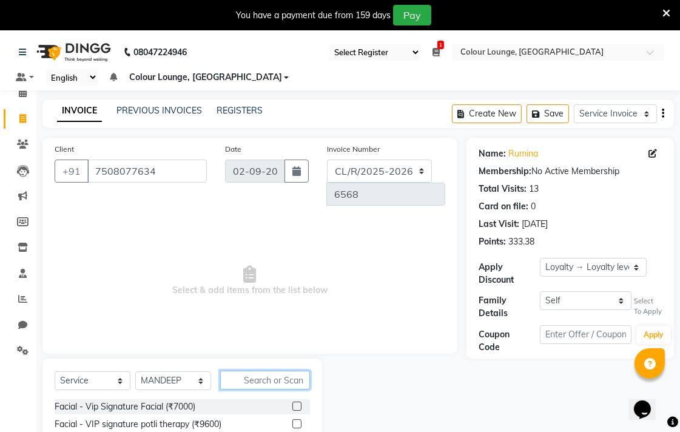
click at [270, 370] on input "text" at bounding box center [265, 379] width 90 height 19
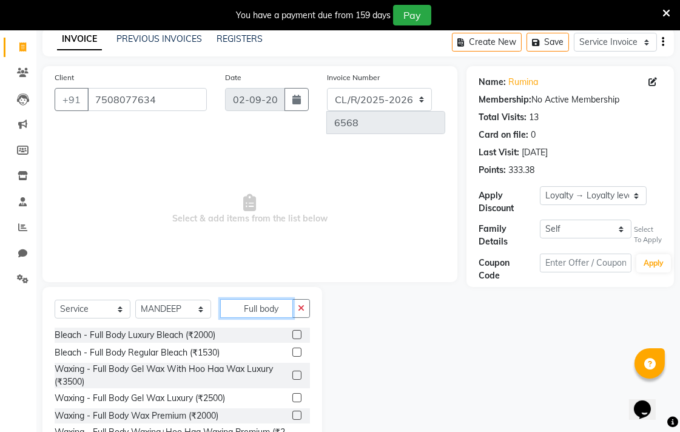
scroll to position [73, 0]
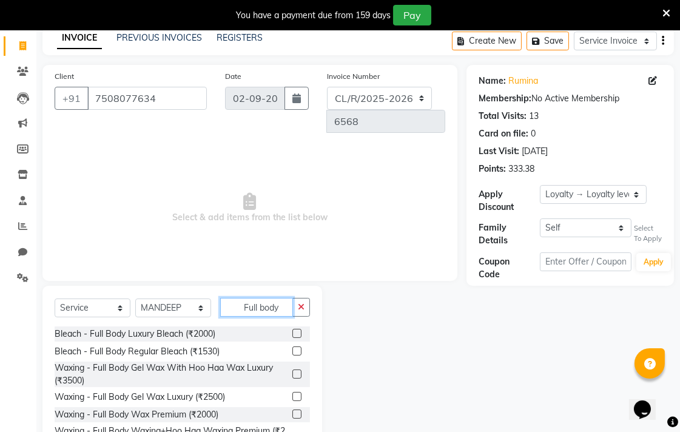
type input "Full body"
click at [292, 329] on label at bounding box center [296, 333] width 9 height 9
click at [292, 330] on input "checkbox" at bounding box center [296, 334] width 8 height 8
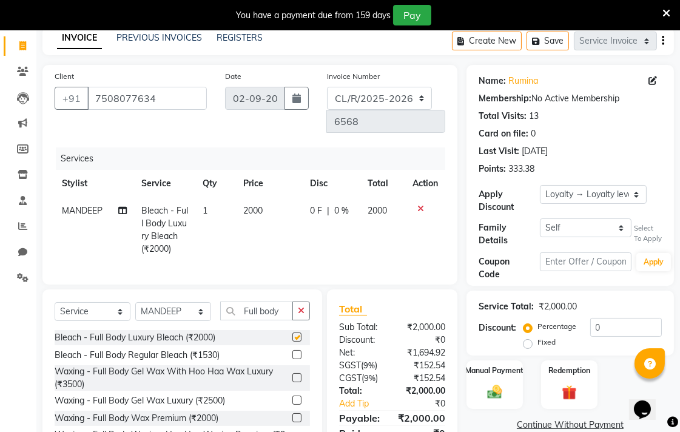
checkbox input "false"
click at [518, 394] on div "Manual Payment" at bounding box center [494, 384] width 59 height 51
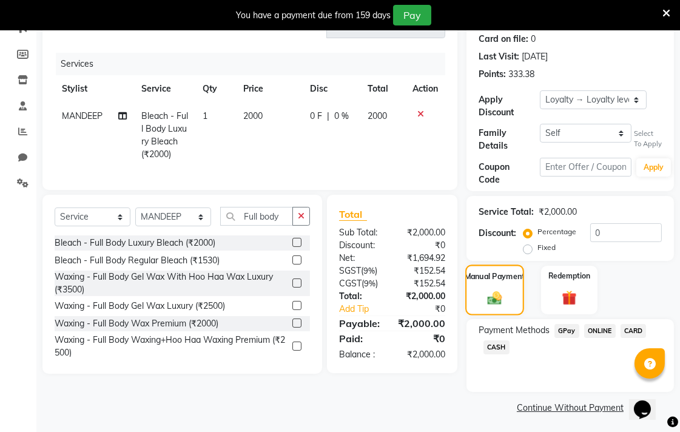
scroll to position [170, 0]
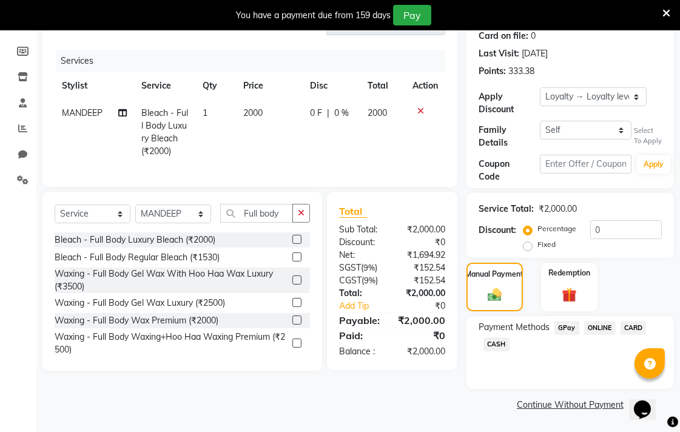
click at [572, 324] on span "GPay" at bounding box center [566, 328] width 25 height 14
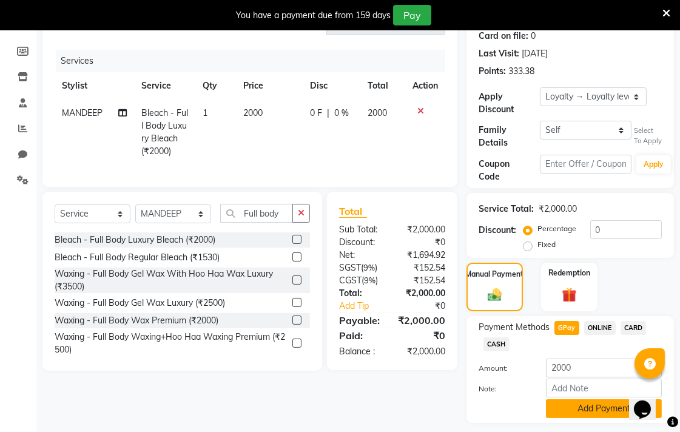
click at [598, 413] on button "Add Payment" at bounding box center [604, 408] width 116 height 19
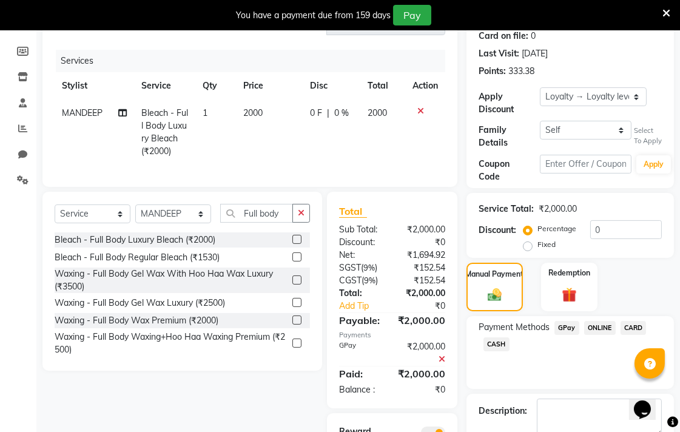
scroll to position [249, 0]
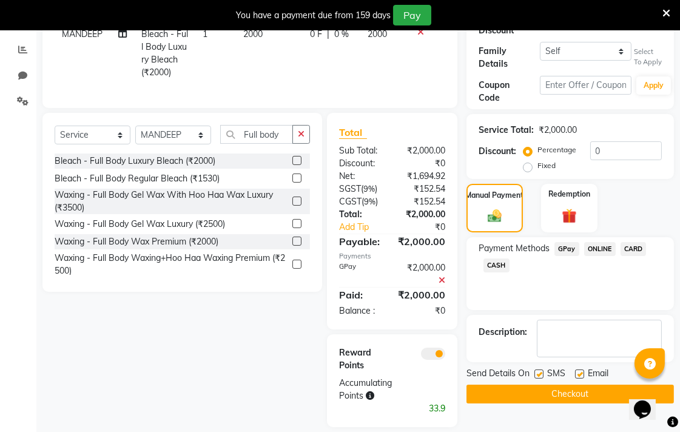
click at [581, 401] on button "Checkout" at bounding box center [569, 393] width 207 height 19
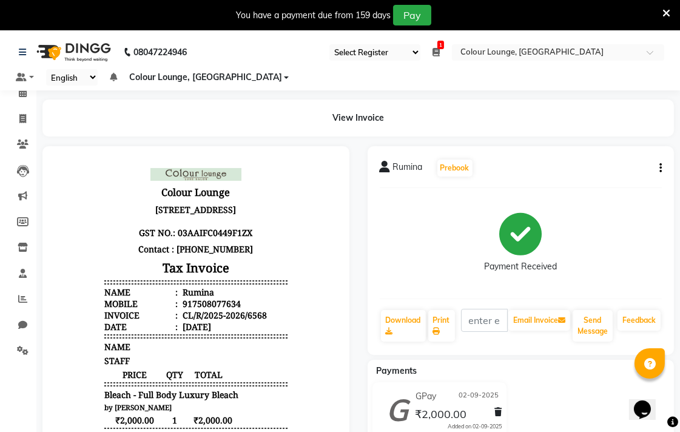
scroll to position [6, 0]
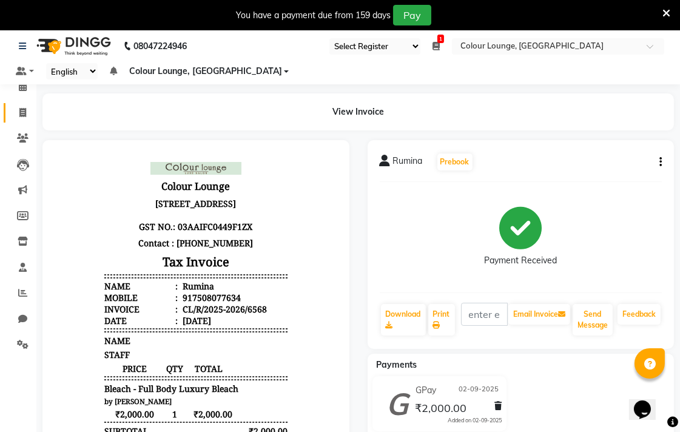
click at [21, 110] on icon at bounding box center [22, 112] width 7 height 9
select select "service"
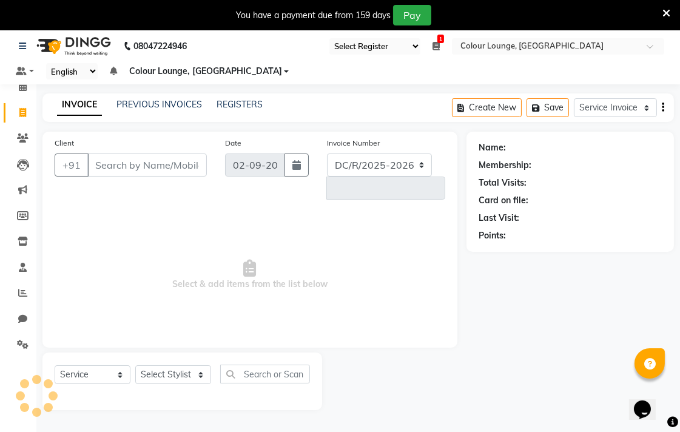
scroll to position [30, 0]
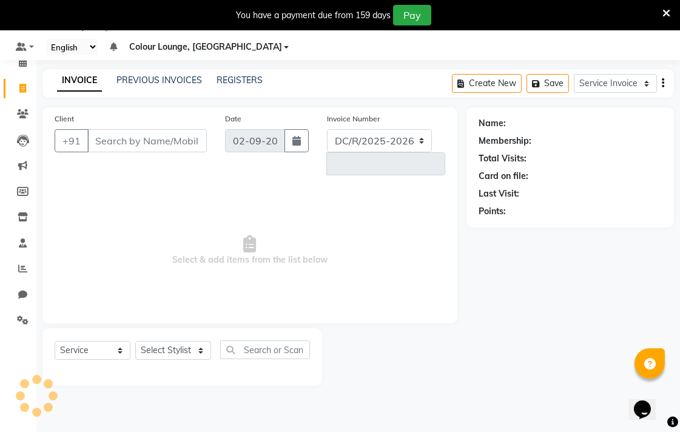
select select "8013"
type input "6569"
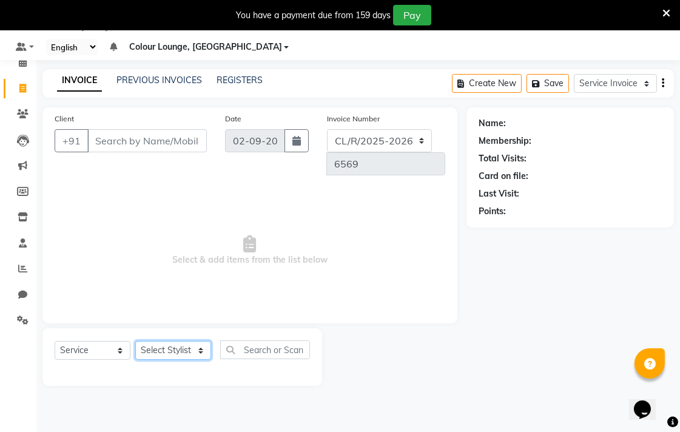
click at [190, 341] on select "Select Stylist Admin AMIT Birshika [PERSON_NAME] Colour Lounge, Ranjit Avenue C…" at bounding box center [173, 350] width 76 height 19
click at [135, 341] on select "Select Stylist Admin AMIT Birshika [PERSON_NAME] Colour Lounge, Ranjit Avenue C…" at bounding box center [173, 350] width 76 height 19
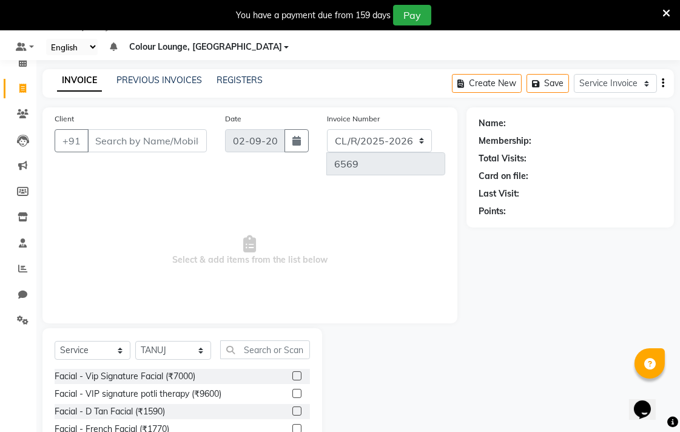
click at [204, 328] on div "Select Service Membership Package Voucher Prepaid Gift Card Select Stylist Admi…" at bounding box center [181, 417] width 279 height 179
click at [198, 341] on select "Select Stylist Admin AMIT Birshika [PERSON_NAME] Colour Lounge, Ranjit Avenue C…" at bounding box center [173, 350] width 76 height 19
select select "70156"
click at [135, 341] on select "Select Stylist Admin AMIT Birshika [PERSON_NAME] Colour Lounge, Ranjit Avenue C…" at bounding box center [173, 350] width 76 height 19
click at [265, 340] on input "text" at bounding box center [265, 349] width 90 height 19
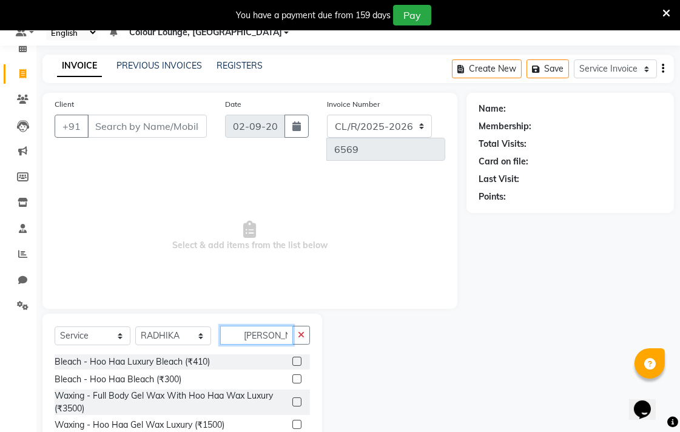
scroll to position [51, 0]
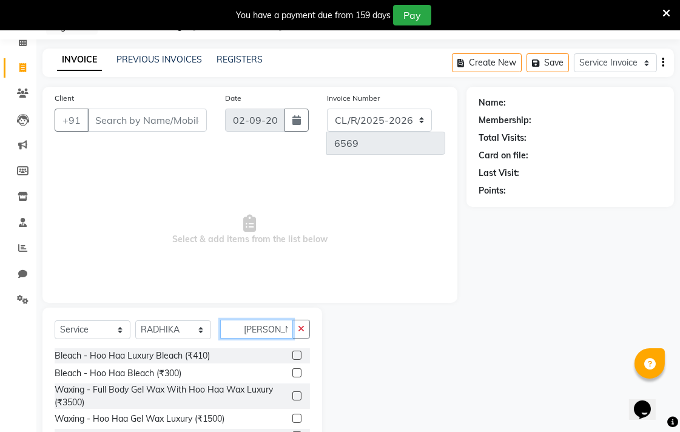
type input "[PERSON_NAME]"
click at [292, 413] on label at bounding box center [296, 417] width 9 height 9
click at [292, 415] on input "checkbox" at bounding box center [296, 419] width 8 height 8
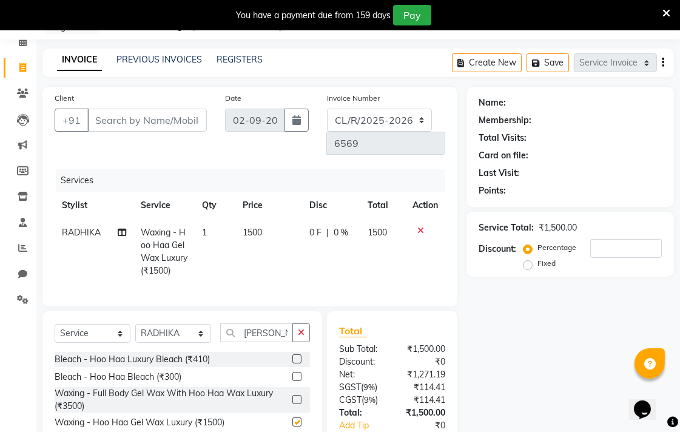
checkbox input "false"
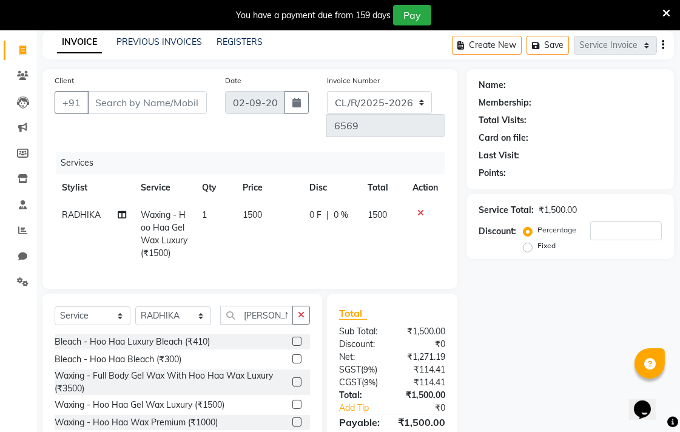
scroll to position [68, 0]
click at [304, 306] on button "button" at bounding box center [301, 315] width 18 height 19
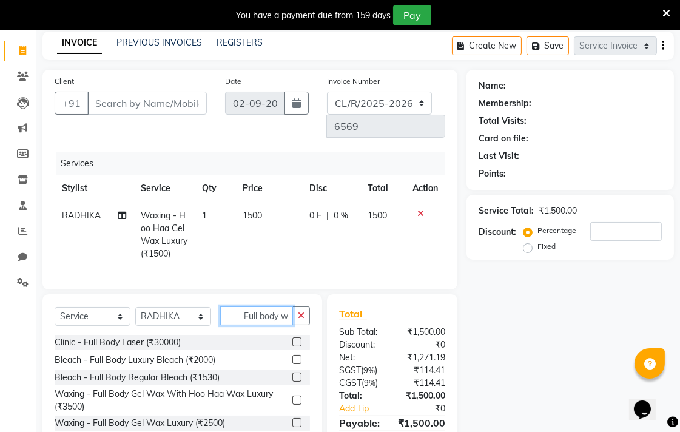
scroll to position [0, 1]
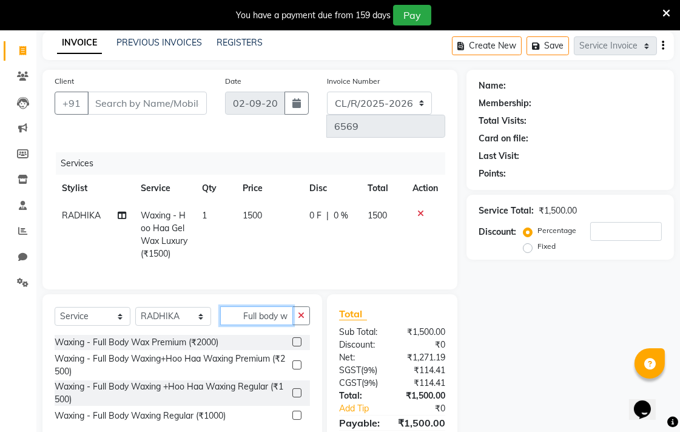
type input "Full body w"
click at [292, 337] on label at bounding box center [296, 341] width 9 height 9
click at [292, 338] on input "checkbox" at bounding box center [296, 342] width 8 height 8
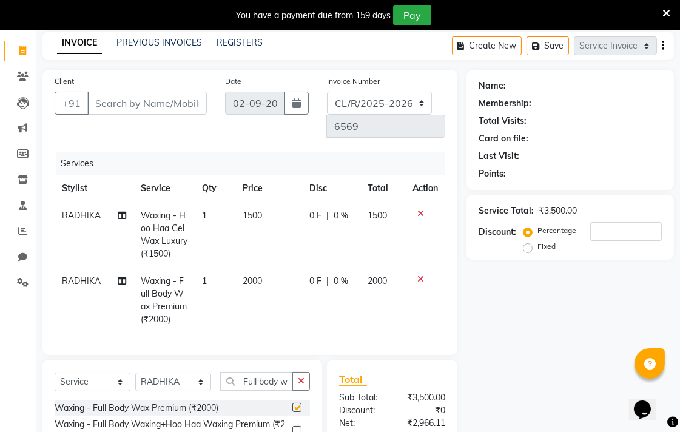
scroll to position [0, 0]
checkbox input "false"
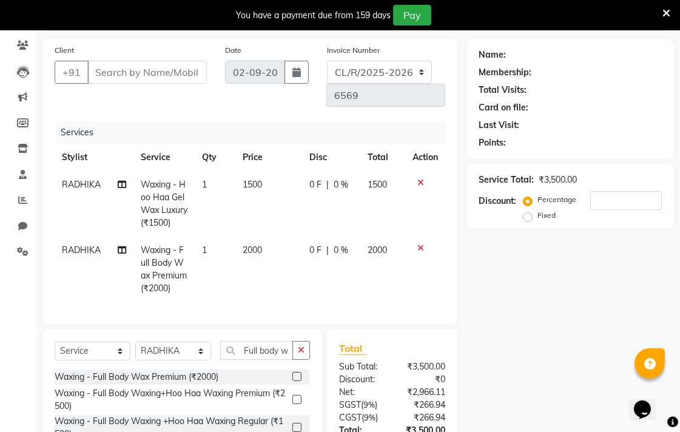
scroll to position [101, 0]
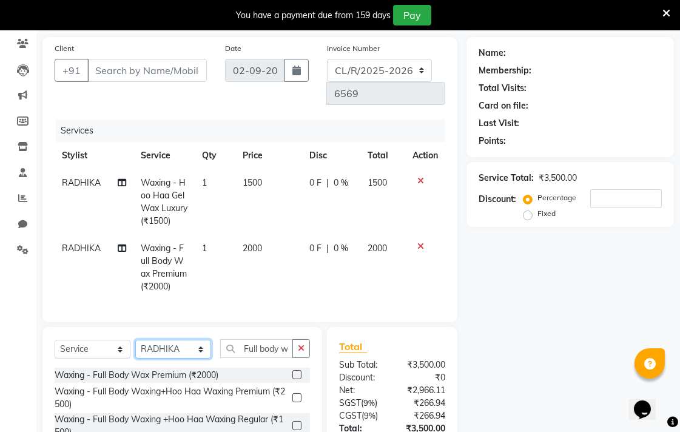
click at [190, 339] on select "Select Stylist Admin AMIT Birshika [PERSON_NAME] Colour Lounge, Ranjit Avenue C…" at bounding box center [173, 348] width 76 height 19
click at [282, 339] on input "Full body w" at bounding box center [256, 348] width 73 height 19
click at [301, 344] on icon "button" at bounding box center [301, 348] width 7 height 8
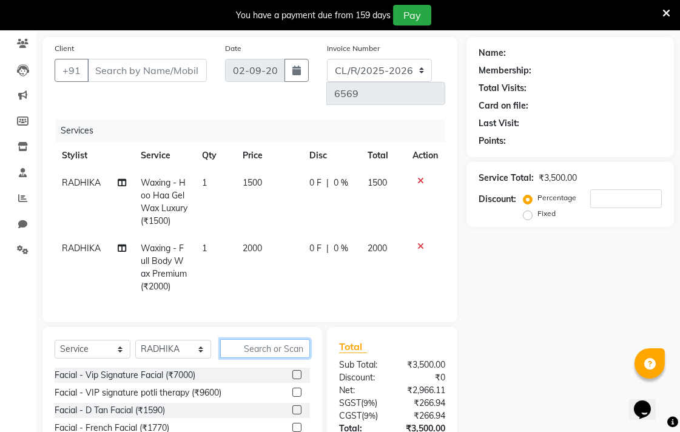
click at [287, 339] on input "text" at bounding box center [265, 348] width 90 height 19
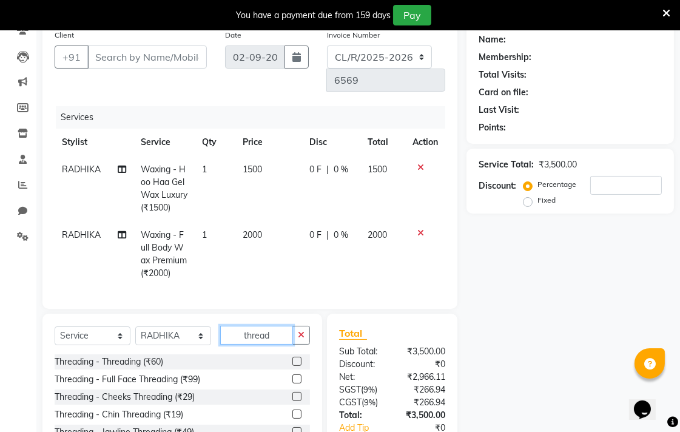
scroll to position [124, 0]
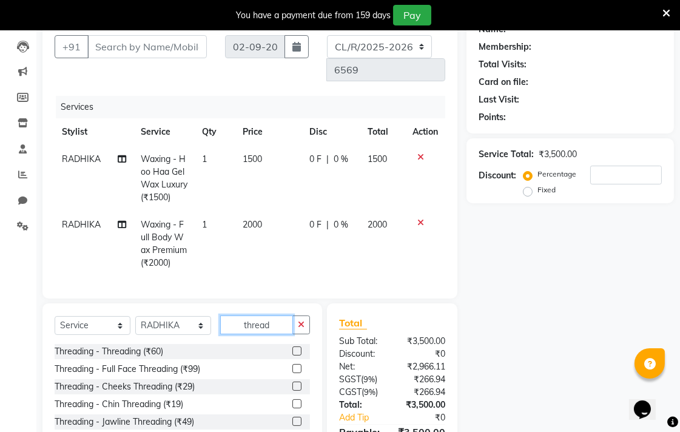
type input "thread"
click at [292, 346] on label at bounding box center [296, 350] width 9 height 9
click at [292, 347] on input "checkbox" at bounding box center [296, 351] width 8 height 8
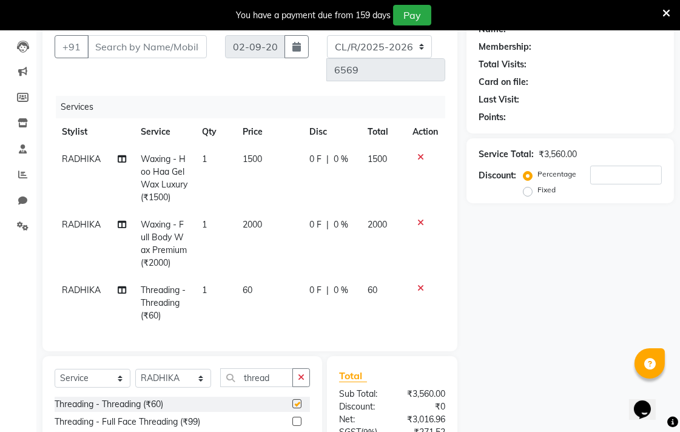
checkbox input "false"
click at [253, 276] on td "60" at bounding box center [268, 302] width 67 height 53
select select "70156"
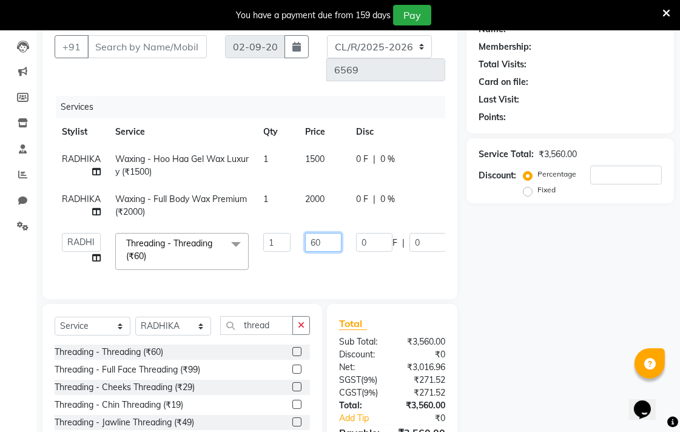
click at [316, 233] on input "60" at bounding box center [323, 242] width 36 height 19
type input "40"
click at [327, 250] on tbody "RADHIKA Waxing - Hoo Haa Gel Wax Luxury (₹1500) 1 1500 0 F | 0 % 1500 RADHIKA W…" at bounding box center [295, 211] width 481 height 132
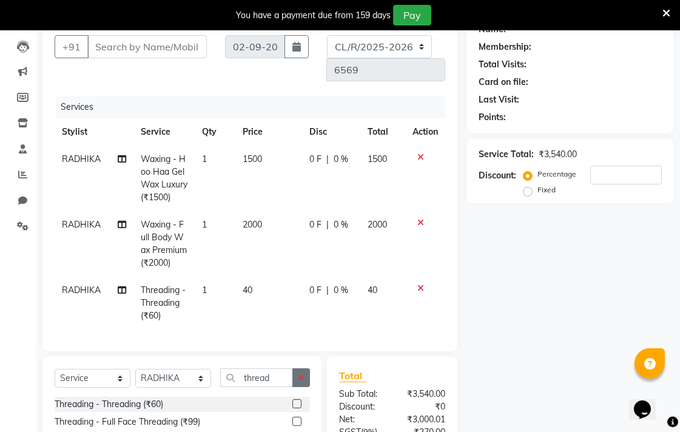
click at [301, 373] on icon "button" at bounding box center [301, 377] width 7 height 8
type input "Nose"
click at [292, 396] on div at bounding box center [301, 403] width 18 height 15
click at [292, 399] on label at bounding box center [296, 403] width 9 height 9
click at [292, 400] on input "checkbox" at bounding box center [296, 404] width 8 height 8
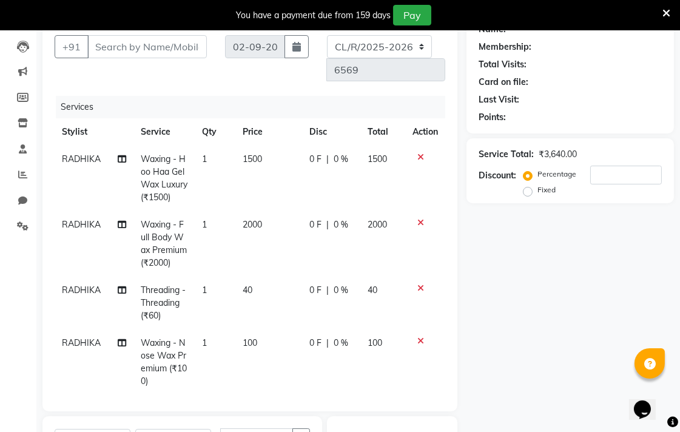
checkbox input "false"
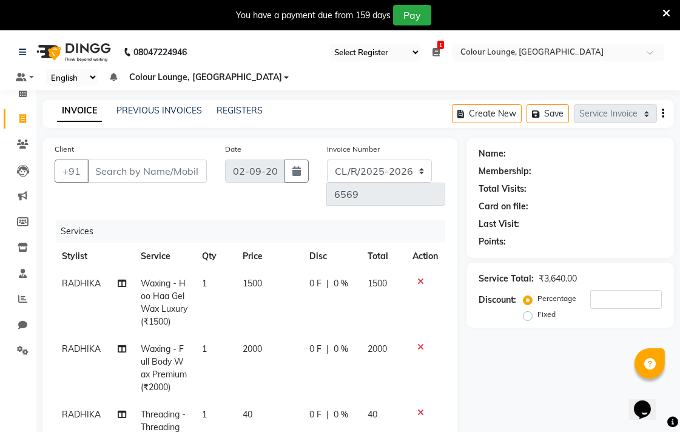
scroll to position [15, 0]
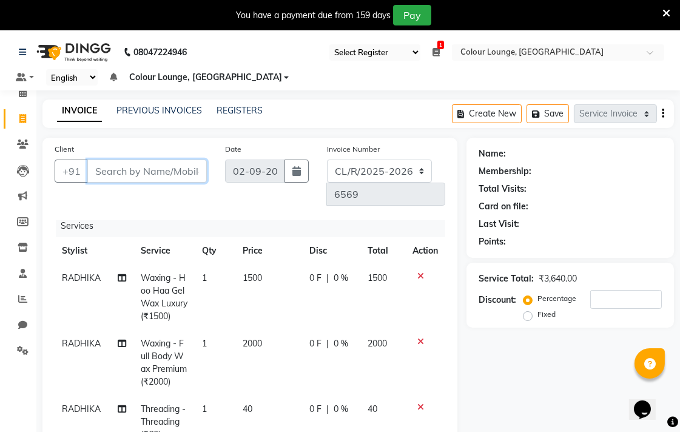
click at [142, 173] on input "Client" at bounding box center [146, 170] width 119 height 23
type input "9"
type input "0"
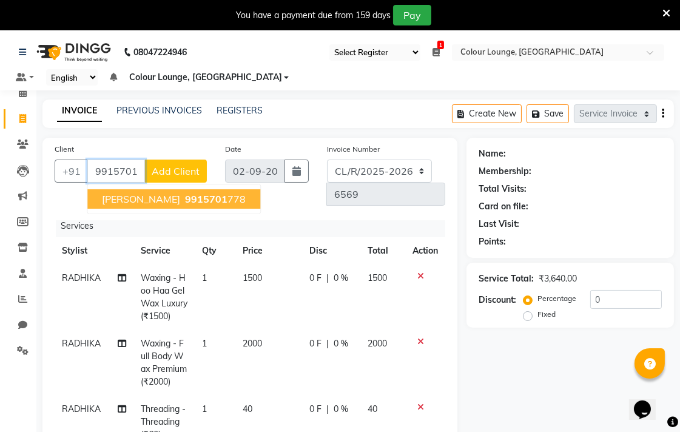
click at [242, 195] on ngb-highlight "9915701 778" at bounding box center [213, 199] width 63 height 12
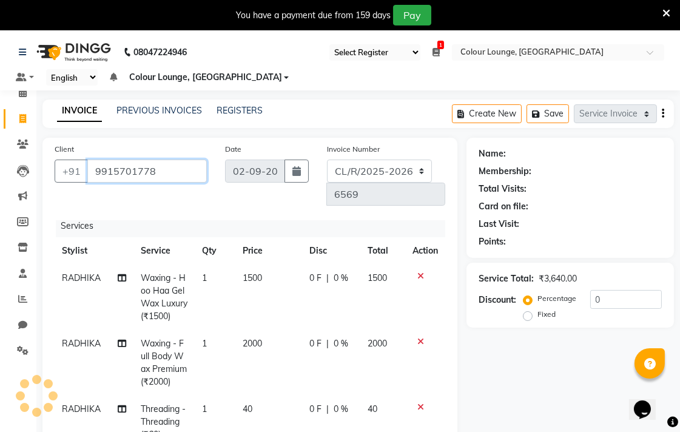
type input "9915701778"
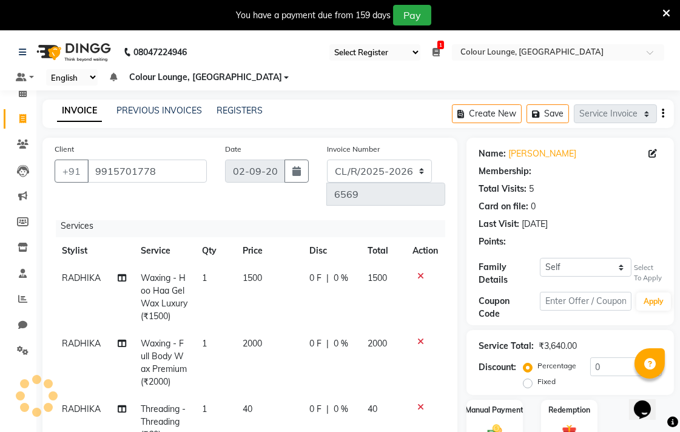
select select "1: Object"
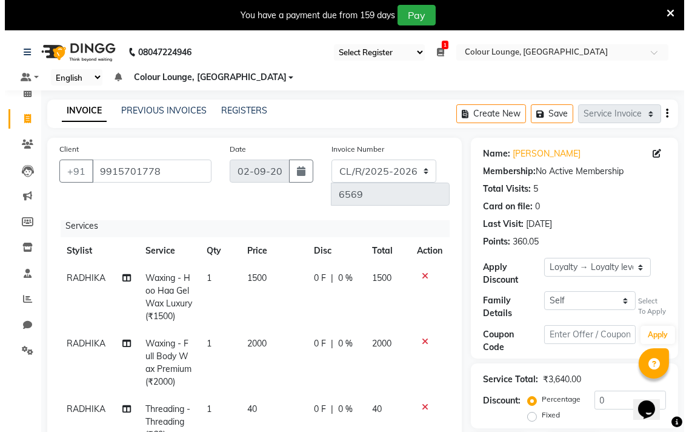
scroll to position [4, 0]
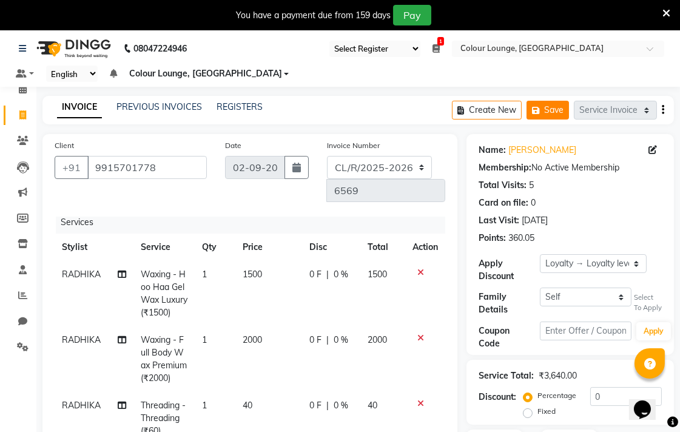
click at [546, 109] on button "Save" at bounding box center [547, 110] width 42 height 19
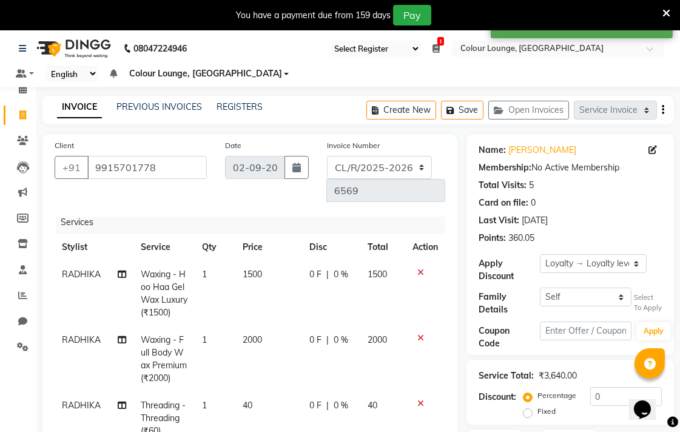
click at [649, 149] on icon at bounding box center [652, 149] width 8 height 8
select select "[DEMOGRAPHIC_DATA]"
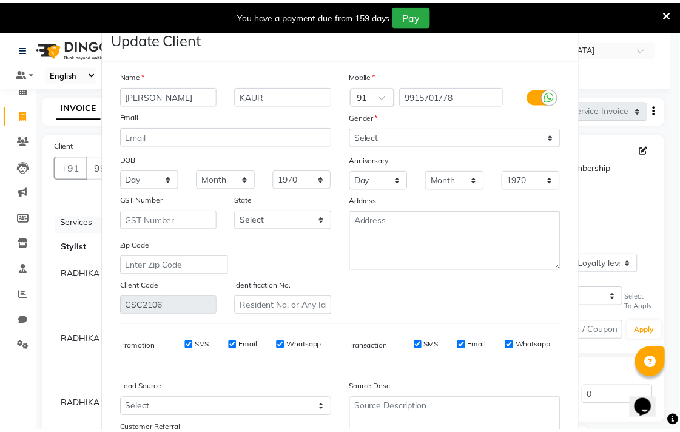
scroll to position [107, 0]
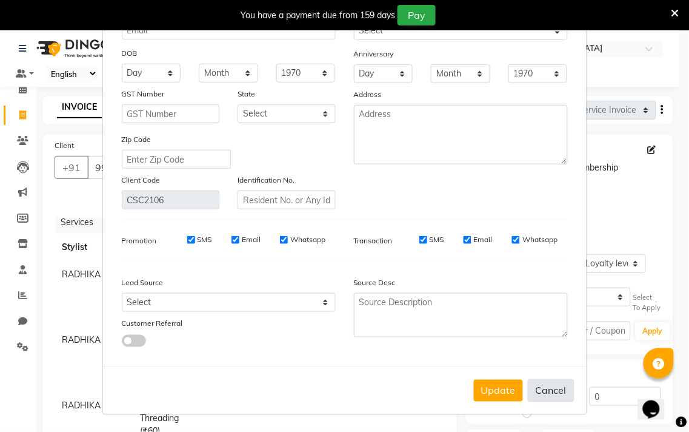
click at [548, 387] on button "Cancel" at bounding box center [551, 390] width 47 height 23
select select
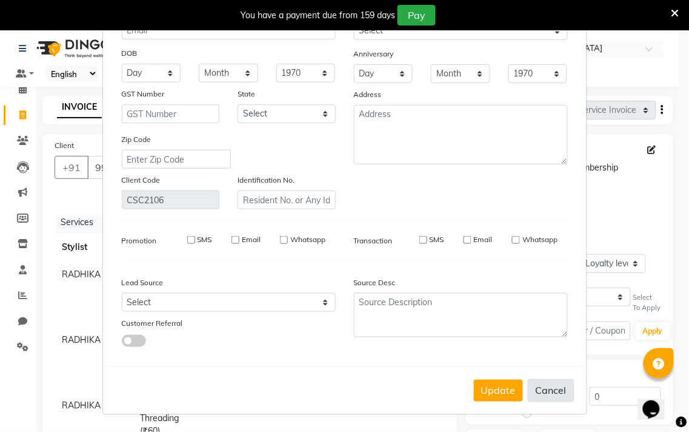
select select
checkbox input "false"
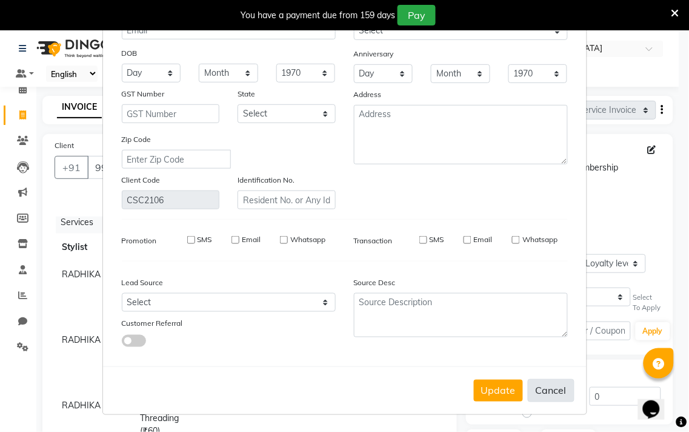
checkbox input "false"
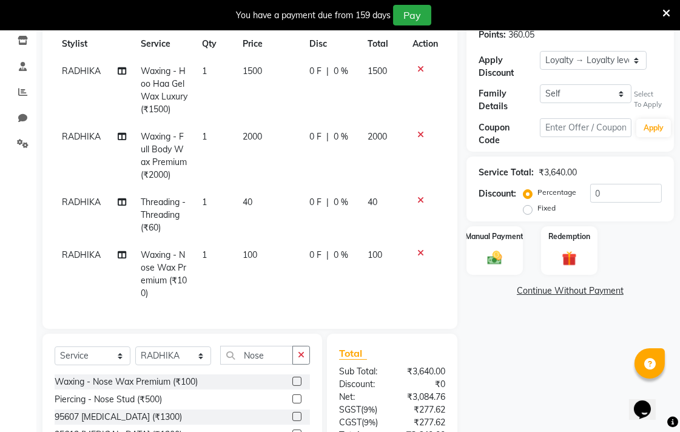
scroll to position [282, 0]
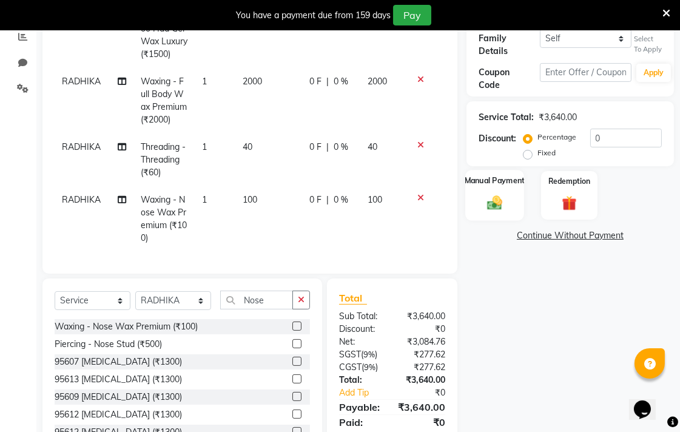
click at [499, 186] on div "Manual Payment" at bounding box center [494, 195] width 59 height 51
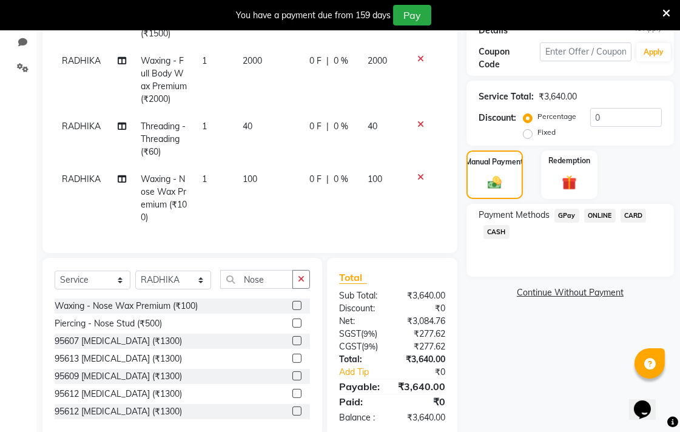
click at [499, 232] on span "CASH" at bounding box center [496, 232] width 26 height 14
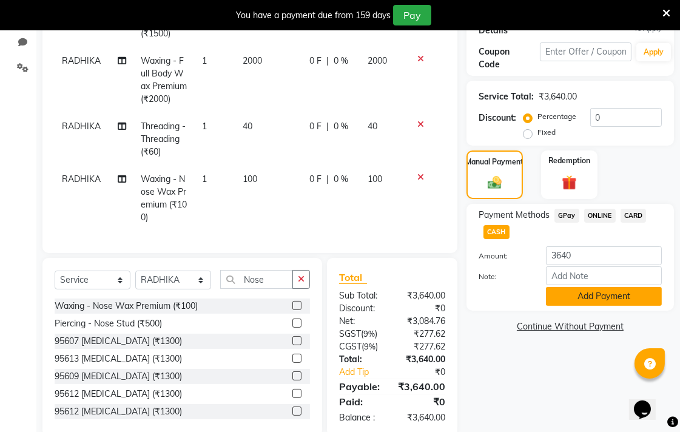
click at [627, 293] on button "Add Payment" at bounding box center [604, 296] width 116 height 19
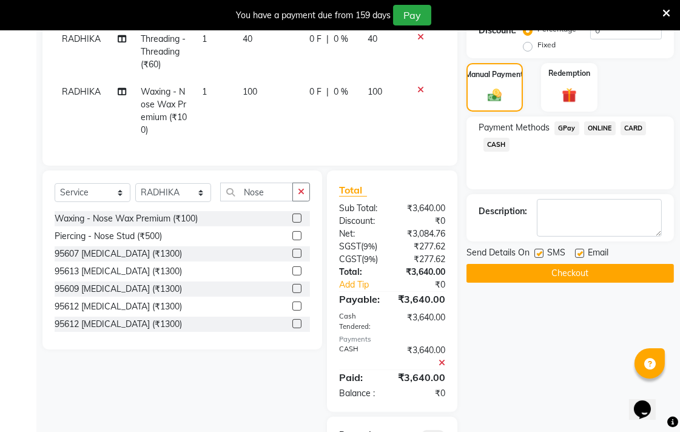
scroll to position [371, 0]
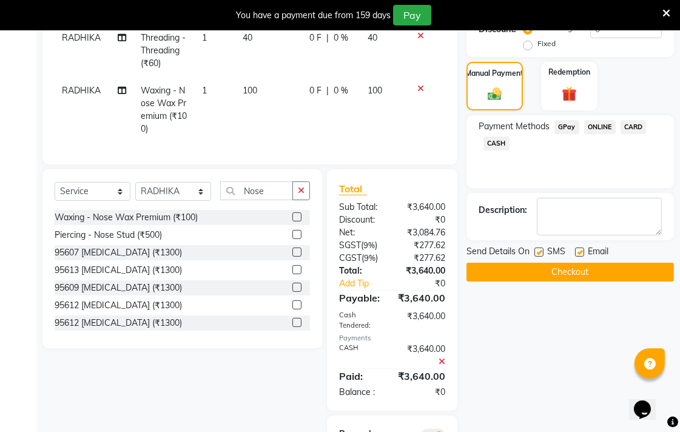
click at [595, 272] on button "Checkout" at bounding box center [569, 271] width 207 height 19
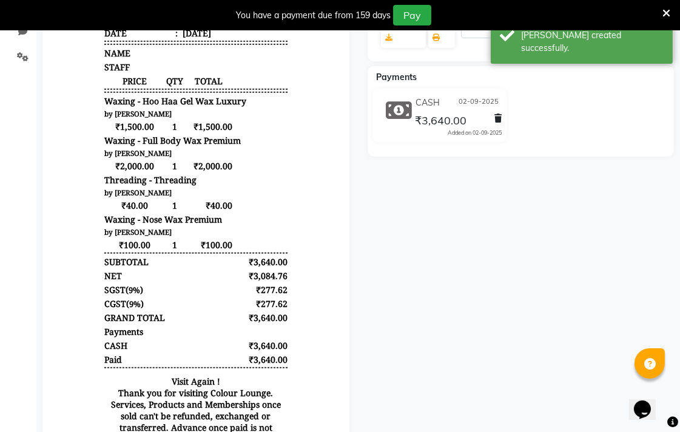
scroll to position [231, 0]
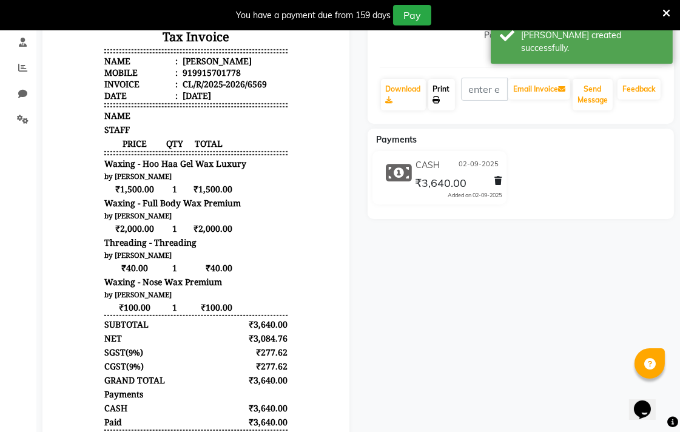
click at [443, 99] on link "Print" at bounding box center [441, 95] width 27 height 32
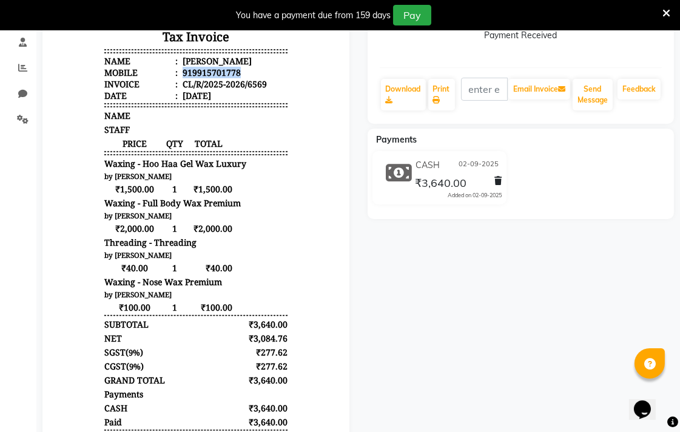
scroll to position [10, 0]
click at [204, 73] on div "919915701778" at bounding box center [209, 73] width 61 height 12
copy div "919915701778"
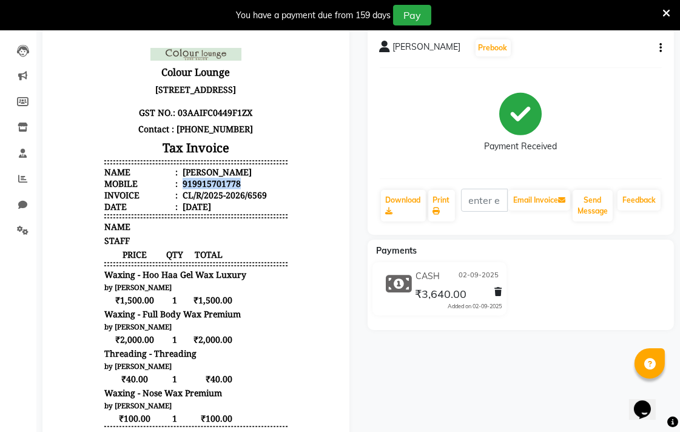
scroll to position [0, 0]
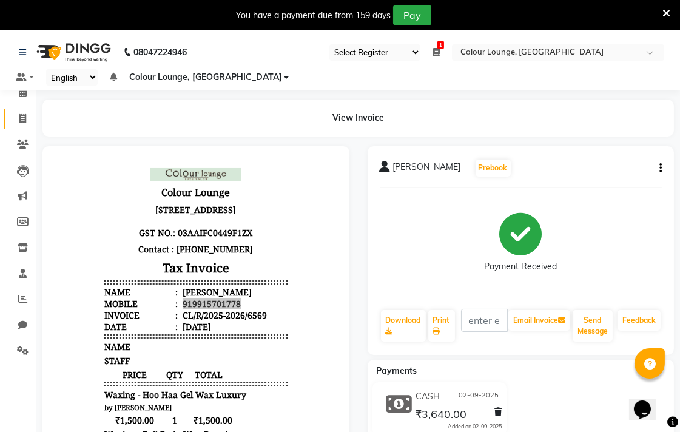
click at [22, 119] on icon at bounding box center [22, 118] width 7 height 9
select select "service"
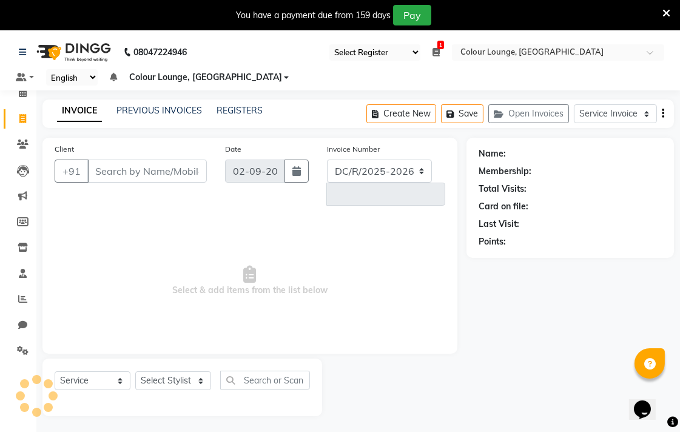
select select "8013"
type input "6571"
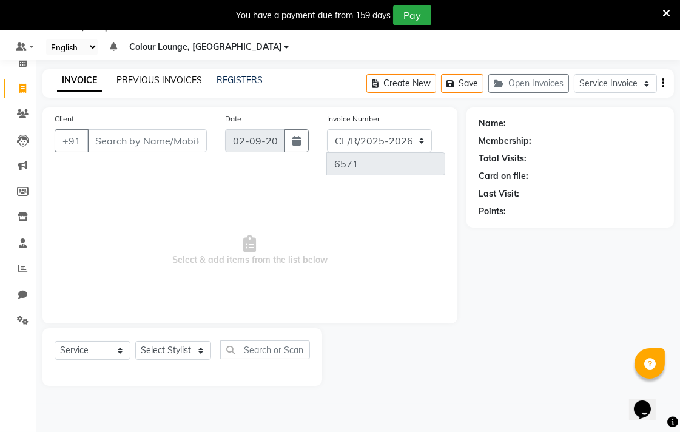
click at [173, 82] on link "PREVIOUS INVOICES" at bounding box center [158, 80] width 85 height 11
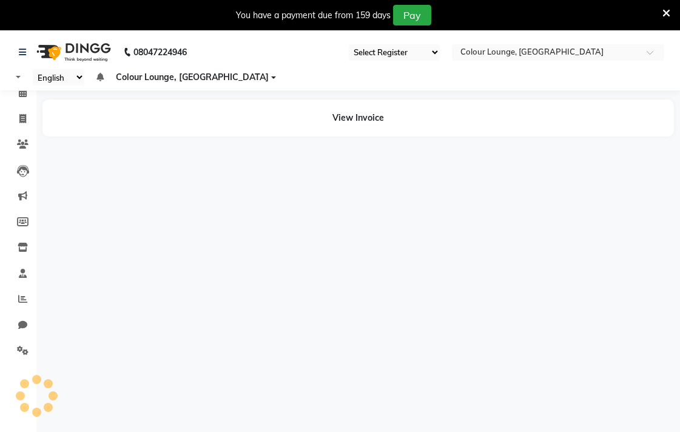
select select "83"
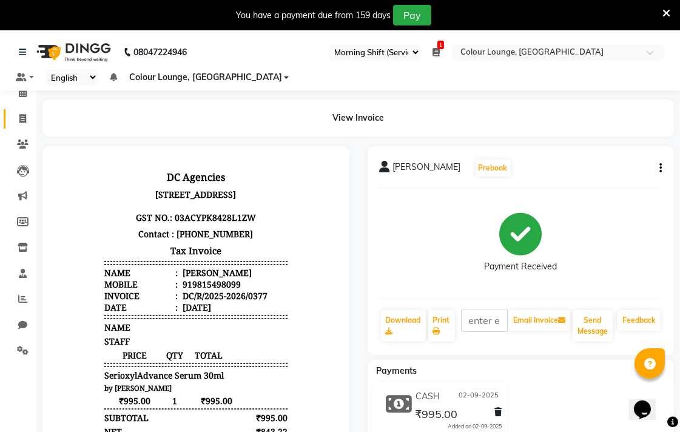
click at [25, 120] on icon at bounding box center [22, 118] width 7 height 9
select select "service"
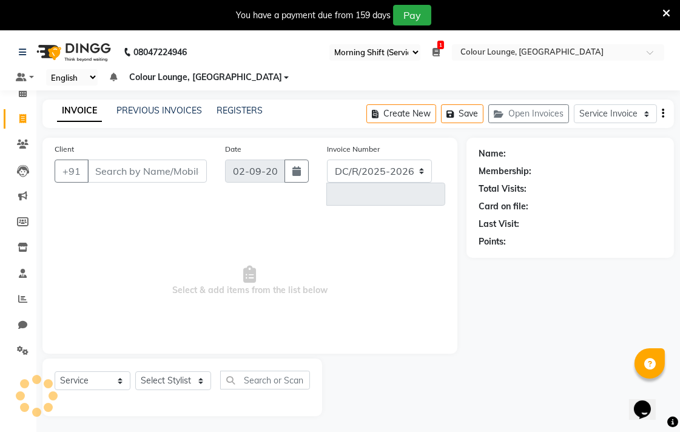
scroll to position [30, 0]
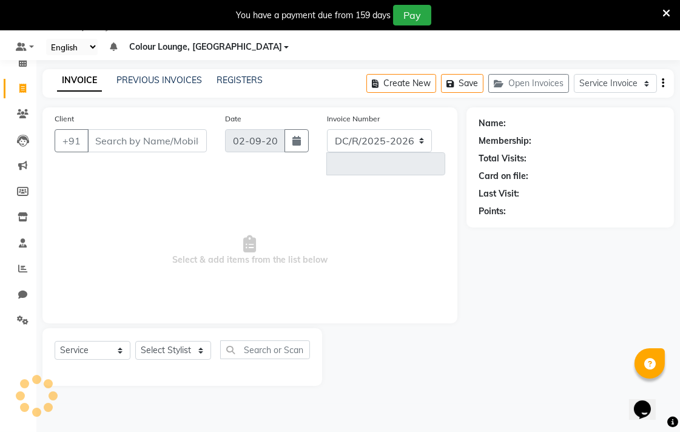
select select "8013"
type input "6572"
click at [149, 81] on link "PREVIOUS INVOICES" at bounding box center [158, 80] width 85 height 11
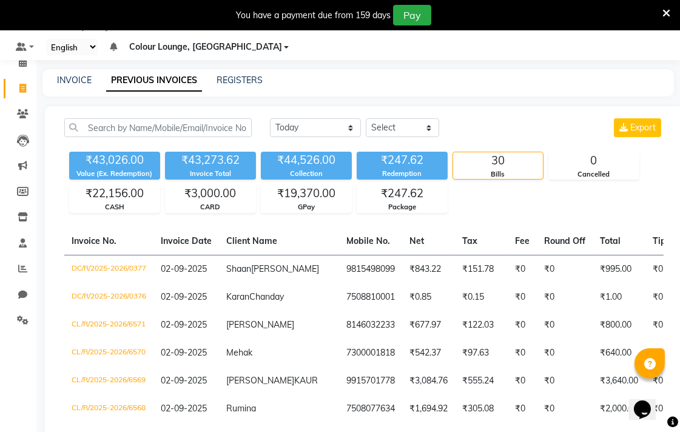
click at [8, 85] on link "Invoice" at bounding box center [18, 89] width 29 height 20
select select "service"
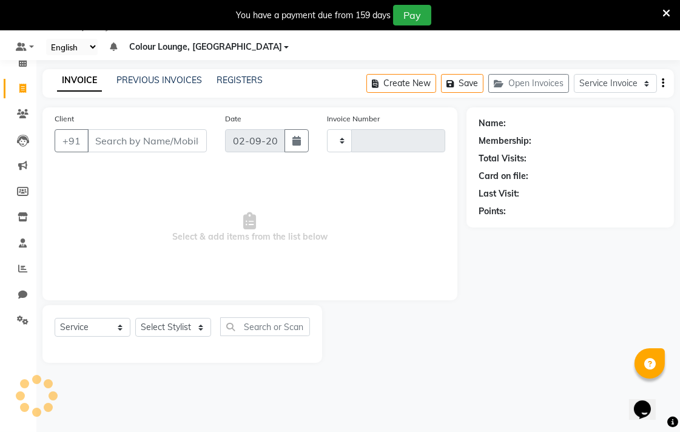
type input "6572"
select select "8013"
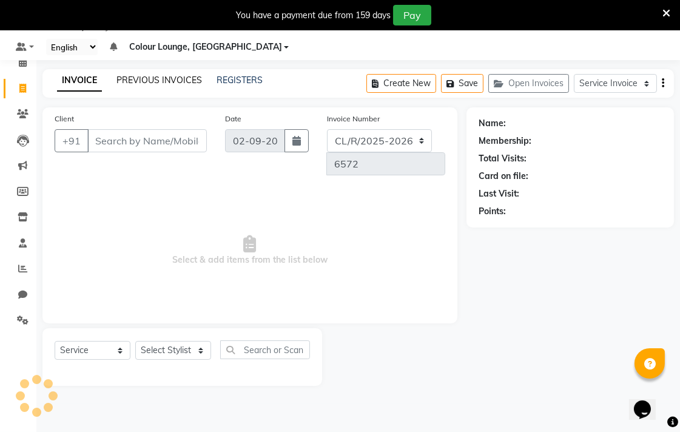
click at [168, 84] on link "PREVIOUS INVOICES" at bounding box center [158, 80] width 85 height 11
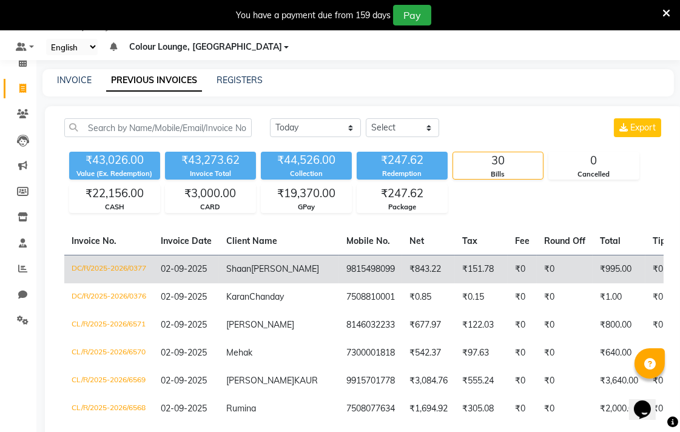
click at [149, 263] on td "DC/R/2025-2026/0377" at bounding box center [108, 269] width 89 height 28
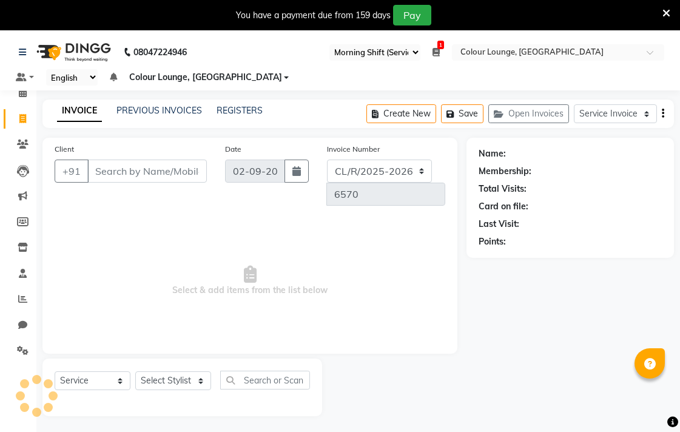
select select "83"
select select "8013"
select select "service"
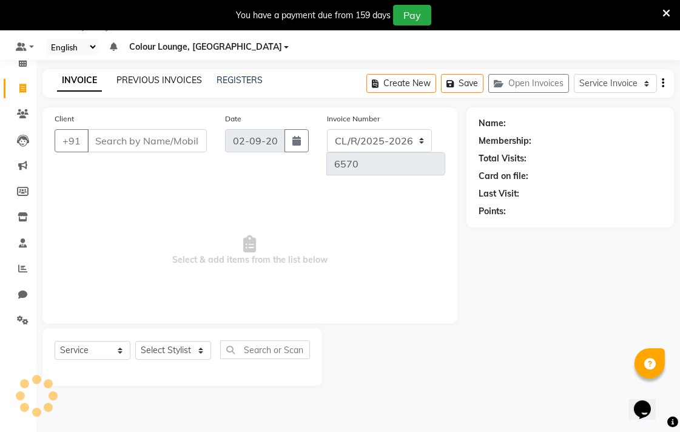
click at [162, 82] on link "PREVIOUS INVOICES" at bounding box center [158, 80] width 85 height 11
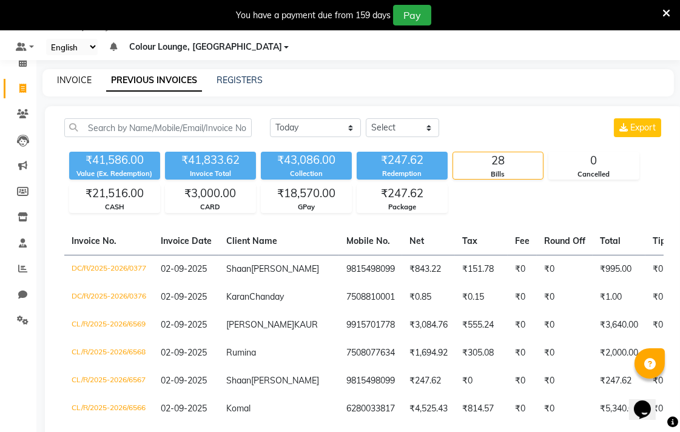
click at [73, 77] on link "INVOICE" at bounding box center [74, 80] width 35 height 11
select select "8013"
select select "service"
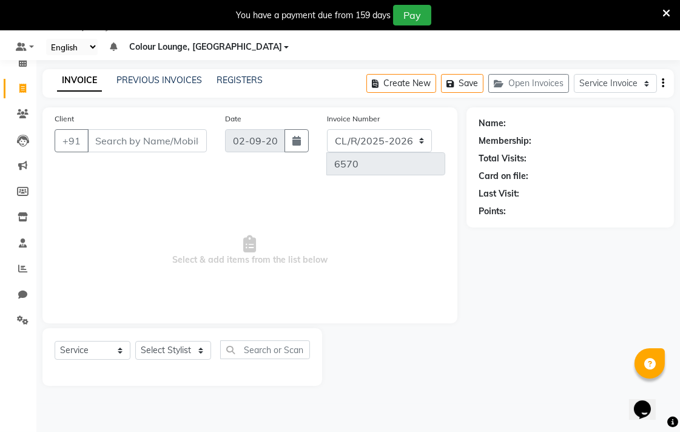
click at [170, 144] on input "Client" at bounding box center [146, 140] width 119 height 23
type input "919915701778"
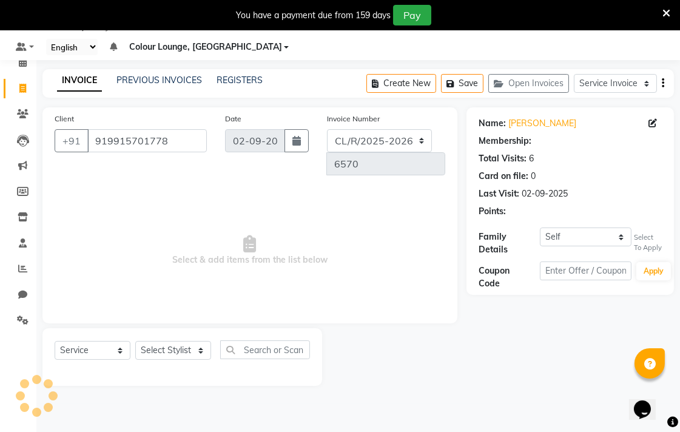
select select "1: Object"
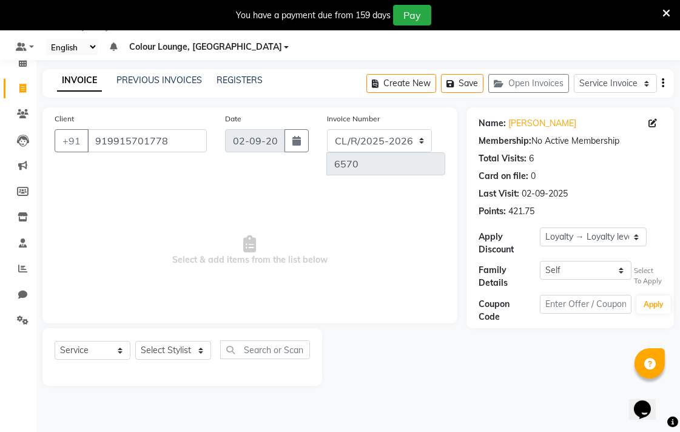
click at [656, 122] on icon at bounding box center [652, 123] width 8 height 8
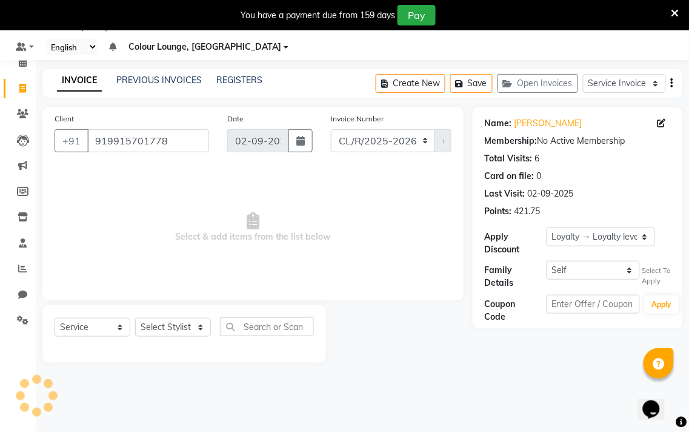
select select "[DEMOGRAPHIC_DATA]"
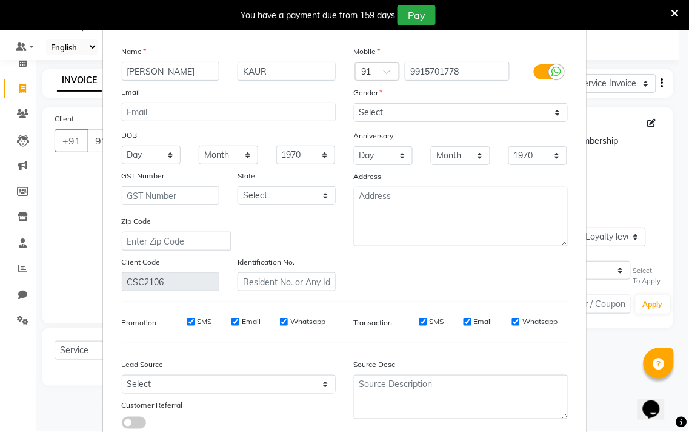
scroll to position [32, 0]
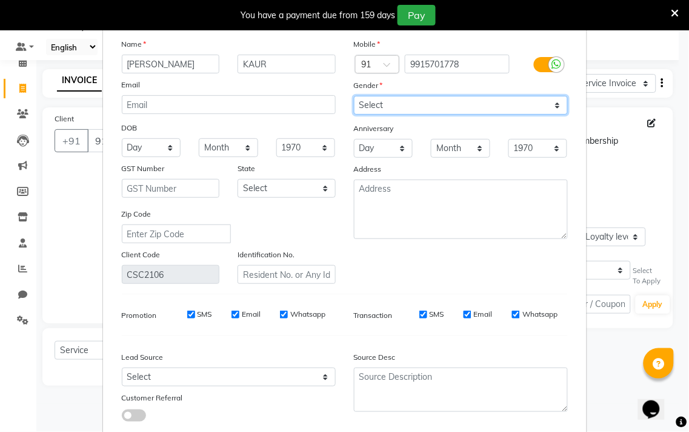
click at [422, 110] on select "Select [DEMOGRAPHIC_DATA] [DEMOGRAPHIC_DATA] Other Prefer Not To Say" at bounding box center [461, 105] width 214 height 19
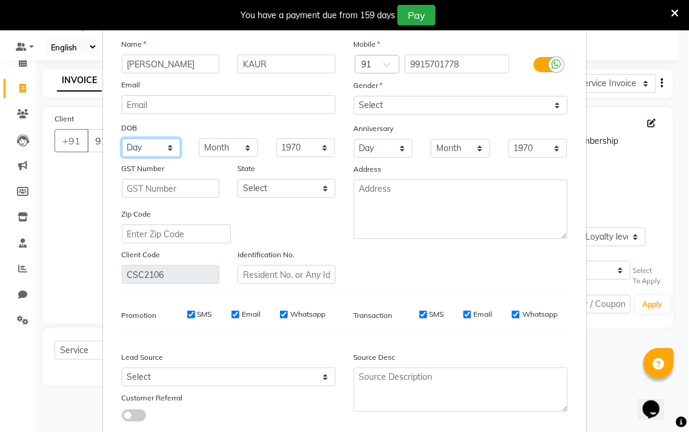
click at [160, 148] on select "Day 01 02 03 04 05 06 07 08 09 10 11 12 13 14 15 16 17 18 19 20 21 22 23 24 25 …" at bounding box center [151, 147] width 59 height 19
select select "20"
click at [122, 138] on select "Day 01 02 03 04 05 06 07 08 09 10 11 12 13 14 15 16 17 18 19 20 21 22 23 24 25 …" at bounding box center [151, 147] width 59 height 19
click at [233, 146] on select "Month January February March April May June July August September October Novem…" at bounding box center [228, 147] width 59 height 19
click at [199, 138] on select "Month January February March April May June July August September October Novem…" at bounding box center [228, 147] width 59 height 19
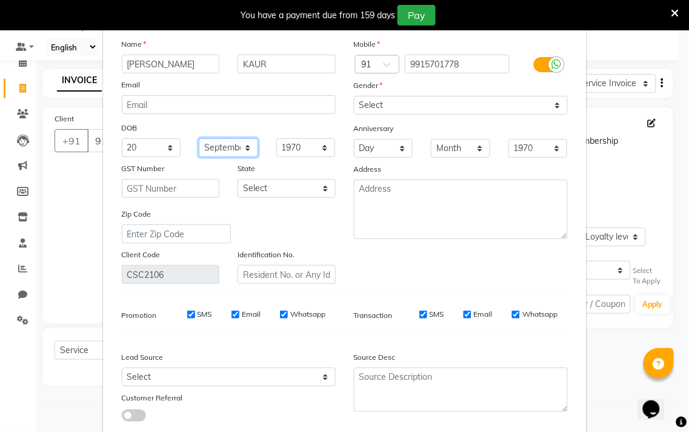
click at [233, 149] on select "Month January February March April May June July August September October Novem…" at bounding box center [228, 147] width 59 height 19
select select "10"
click at [199, 138] on select "Month January February March April May June July August September October Novem…" at bounding box center [228, 147] width 59 height 19
click at [295, 150] on select "1940 1941 1942 1943 1944 1945 1946 1947 1948 1949 1950 1951 1952 1953 1954 1955…" at bounding box center [305, 147] width 59 height 19
select select "1995"
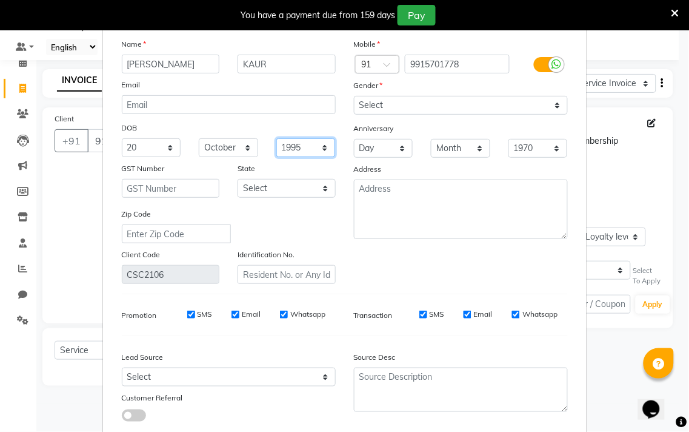
click at [276, 138] on select "1940 1941 1942 1943 1944 1945 1946 1947 1948 1949 1950 1951 1952 1953 1954 1955…" at bounding box center [305, 147] width 59 height 19
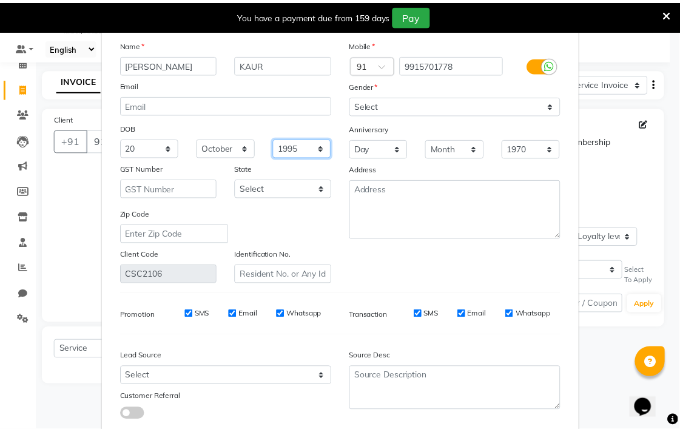
scroll to position [107, 0]
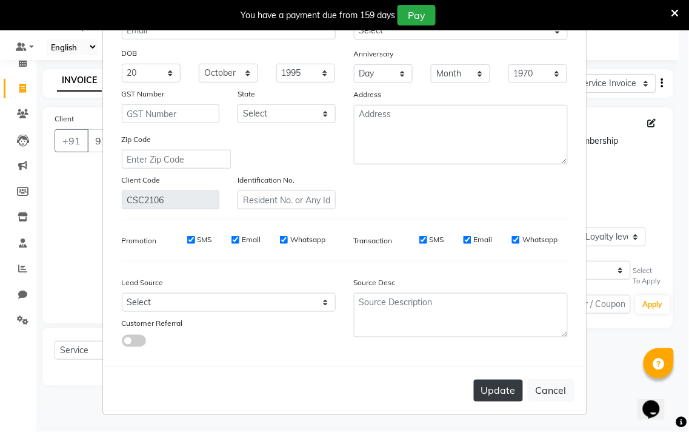
click at [491, 386] on button "Update" at bounding box center [498, 390] width 49 height 22
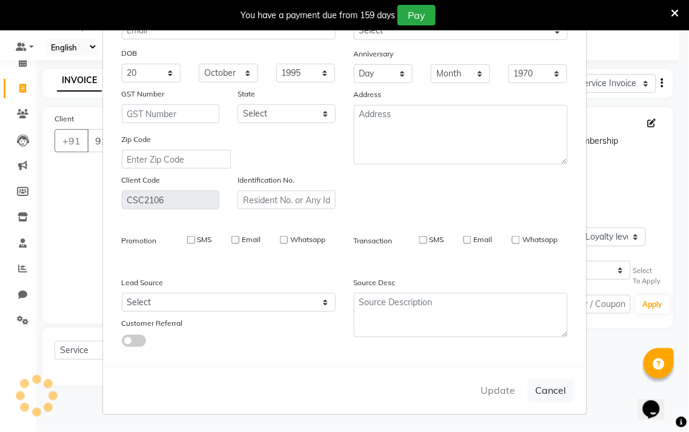
type input "9915701778"
select select
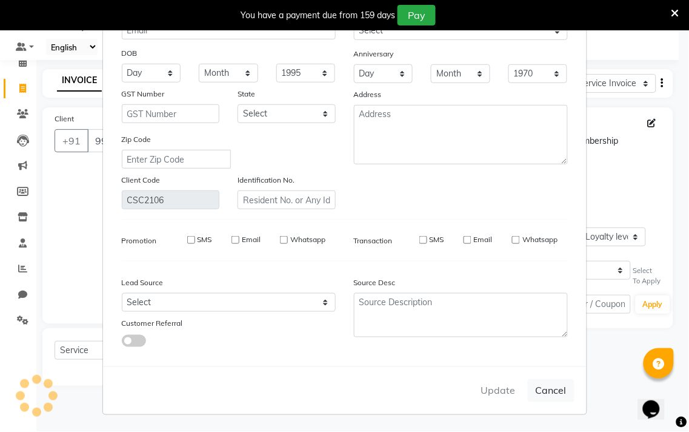
select select
checkbox input "false"
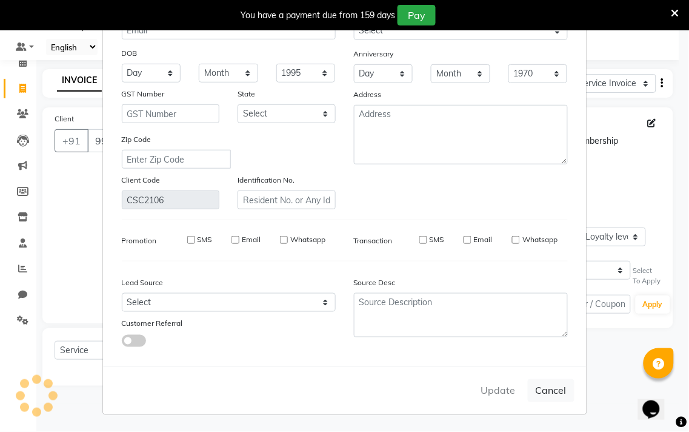
checkbox input "false"
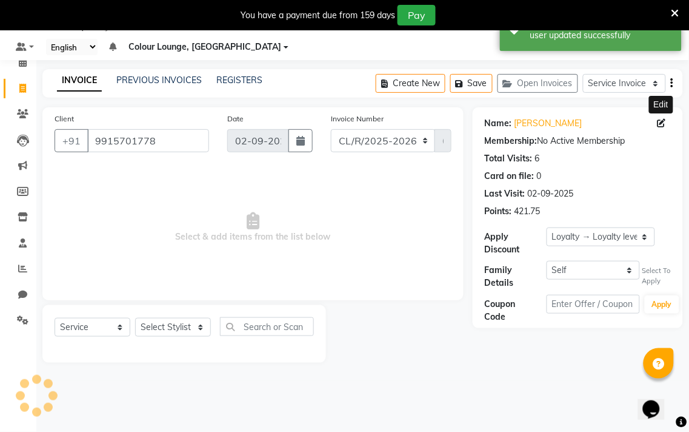
select select "1: Object"
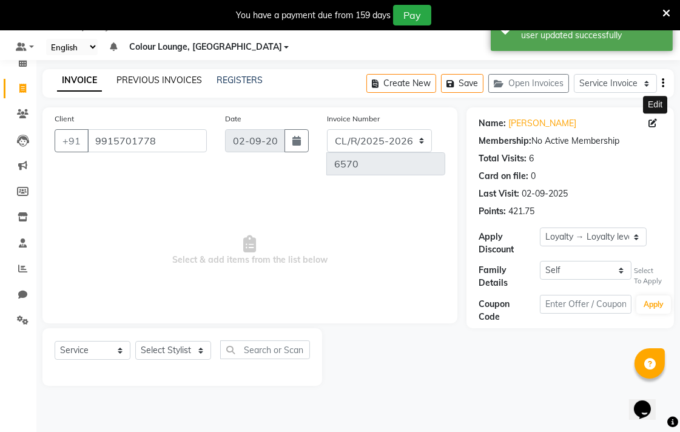
click at [158, 76] on link "PREVIOUS INVOICES" at bounding box center [158, 80] width 85 height 11
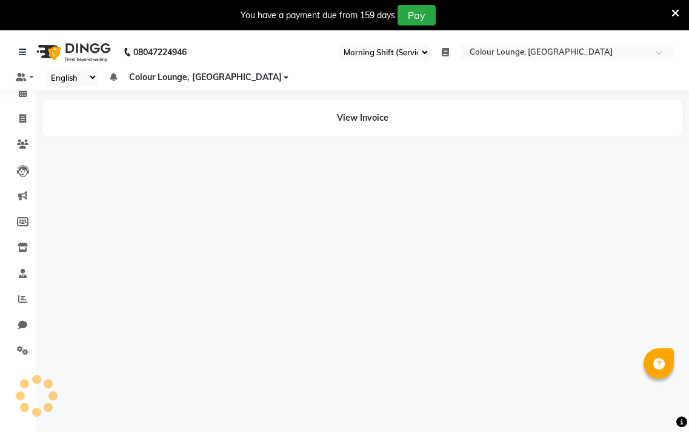
select select "83"
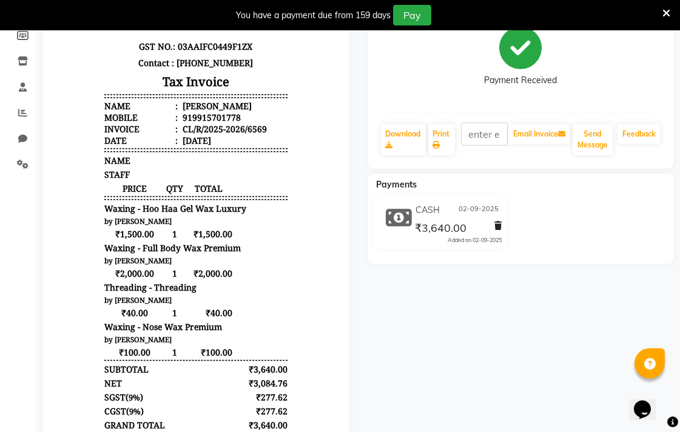
scroll to position [10, 0]
click at [436, 144] on icon at bounding box center [436, 144] width 7 height 7
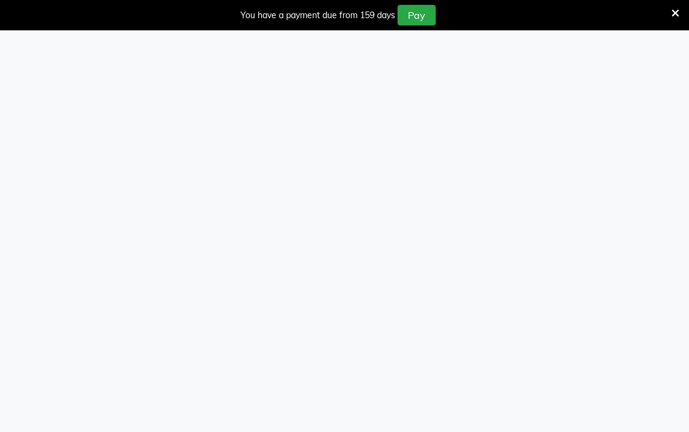
select select "83"
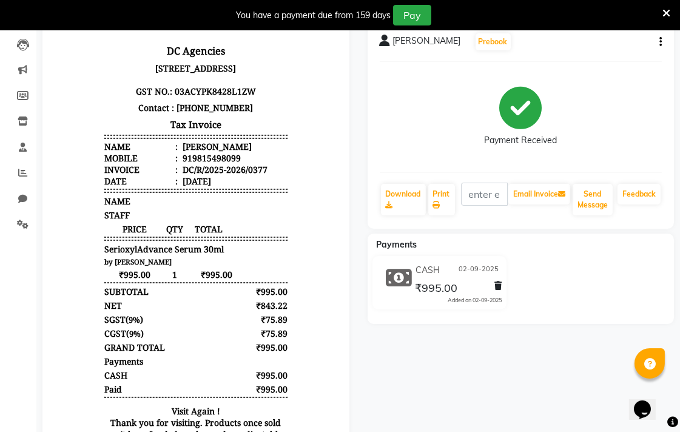
scroll to position [132, 0]
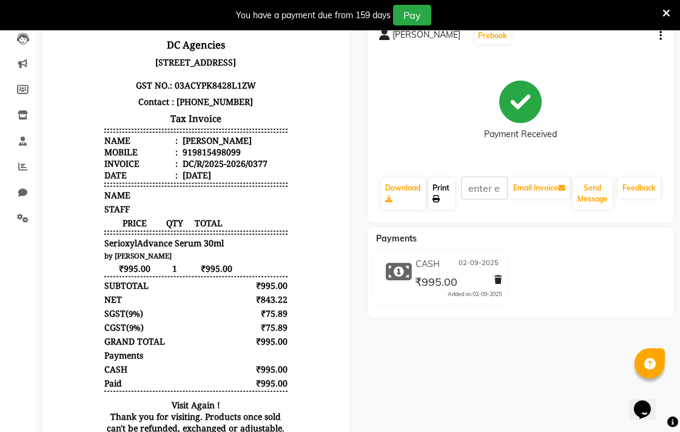
click at [444, 192] on link "Print" at bounding box center [441, 194] width 27 height 32
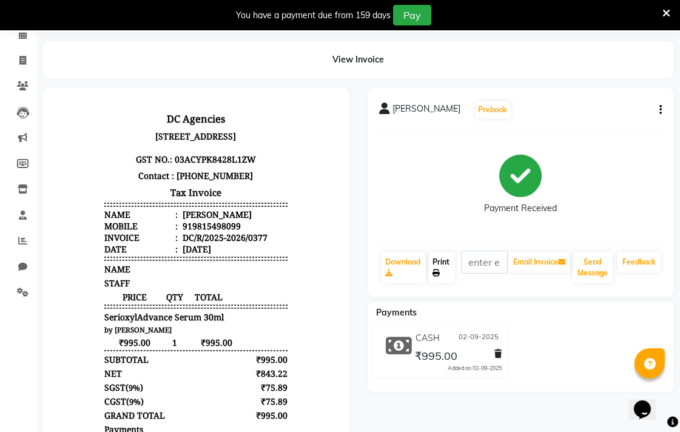
scroll to position [0, 0]
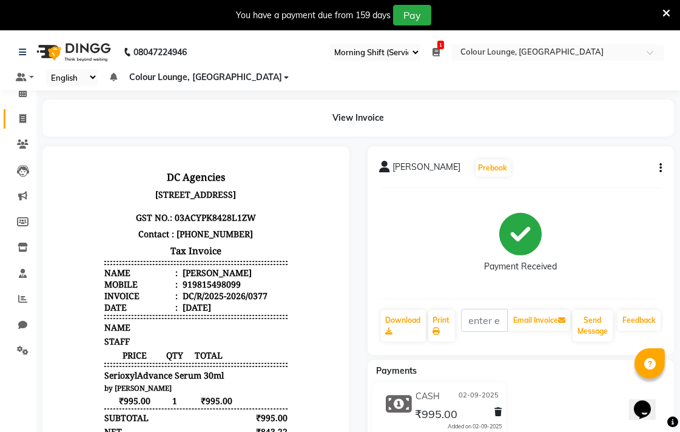
click at [19, 116] on icon at bounding box center [22, 118] width 7 height 9
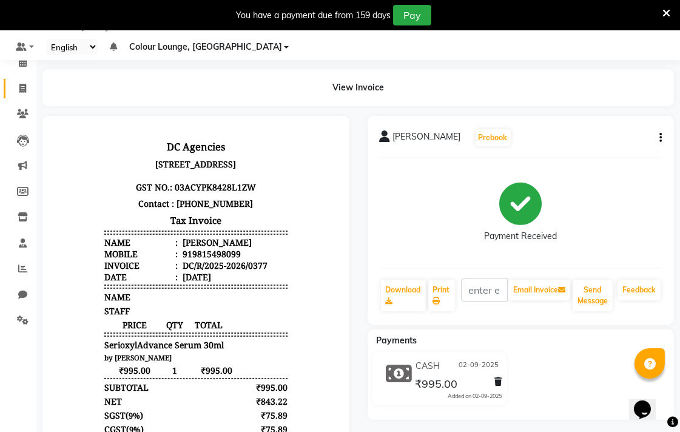
select select "8013"
select select "service"
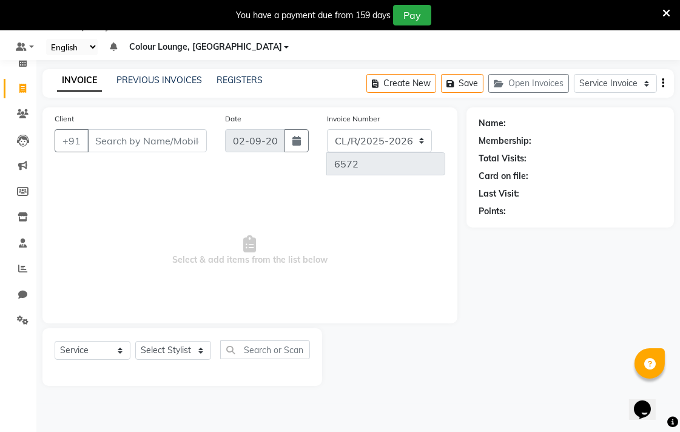
click at [7, 85] on link "Invoice" at bounding box center [18, 89] width 29 height 20
click at [7, 87] on link "Invoice" at bounding box center [18, 89] width 29 height 20
select select "service"
select select "8013"
type input "6572"
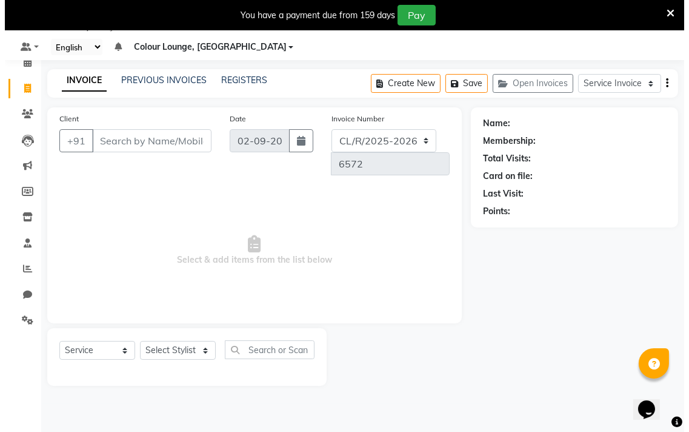
scroll to position [0, 0]
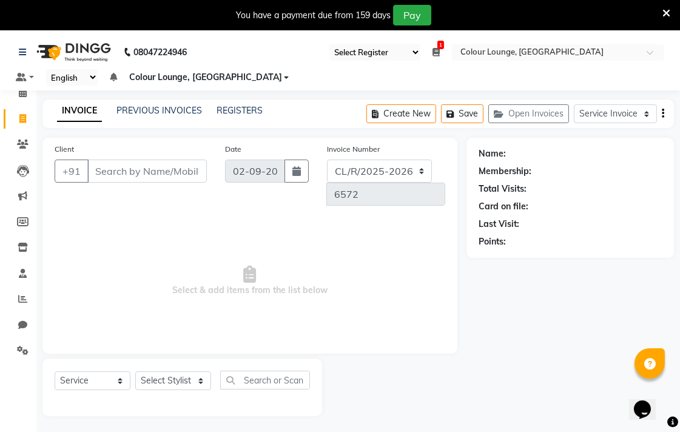
click at [440, 44] on span "1" at bounding box center [440, 45] width 7 height 8
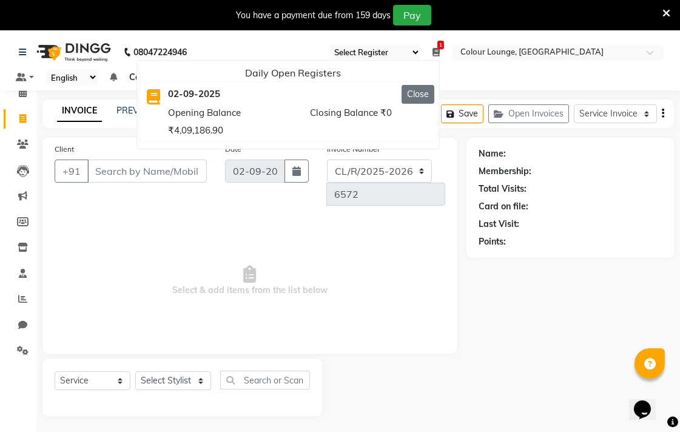
click at [421, 96] on button "Close" at bounding box center [417, 94] width 33 height 19
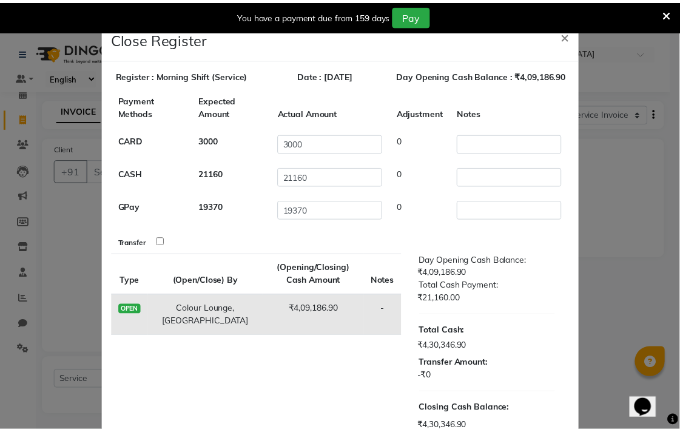
scroll to position [68, 0]
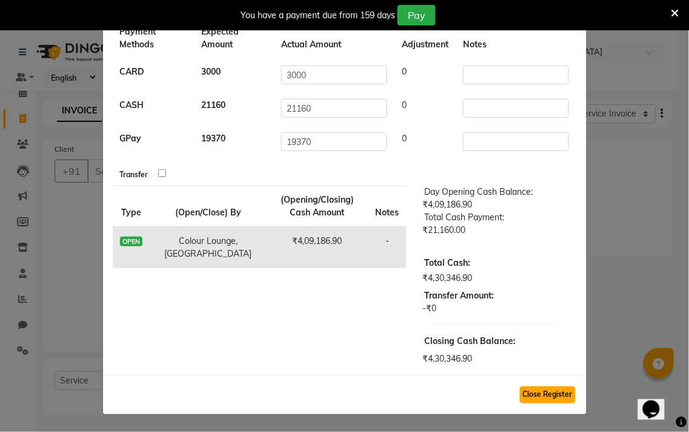
click at [553, 390] on button "Close Register" at bounding box center [548, 394] width 56 height 17
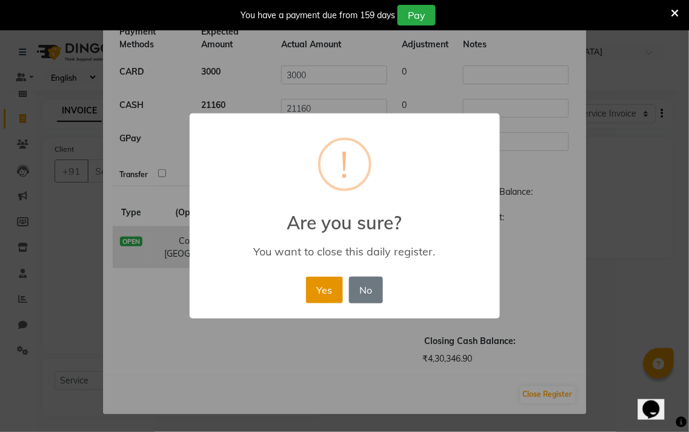
click at [329, 279] on button "Yes" at bounding box center [324, 289] width 37 height 27
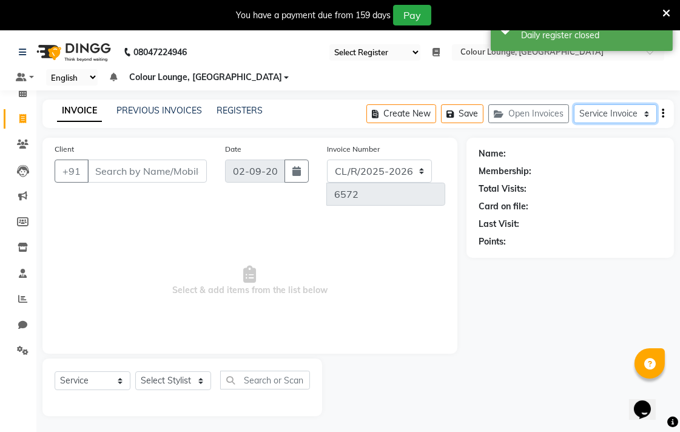
click at [644, 111] on select "Service Invoice Product Invoice" at bounding box center [614, 113] width 83 height 19
select select "product"
click at [573, 104] on select "Service Invoice Product Invoice" at bounding box center [614, 113] width 83 height 19
select select
type input "0378"
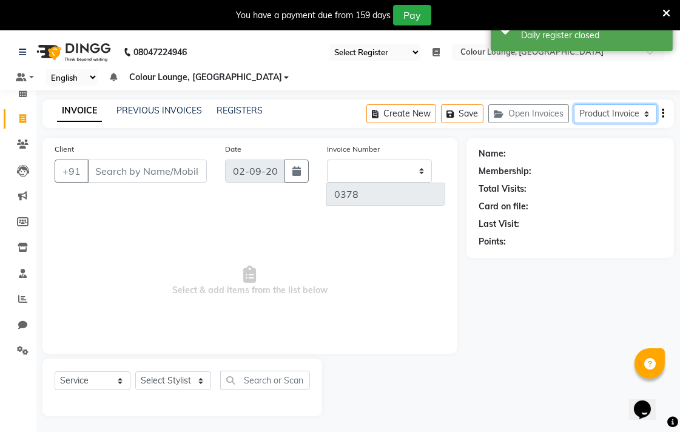
select select "82"
select select "8014"
select select "product"
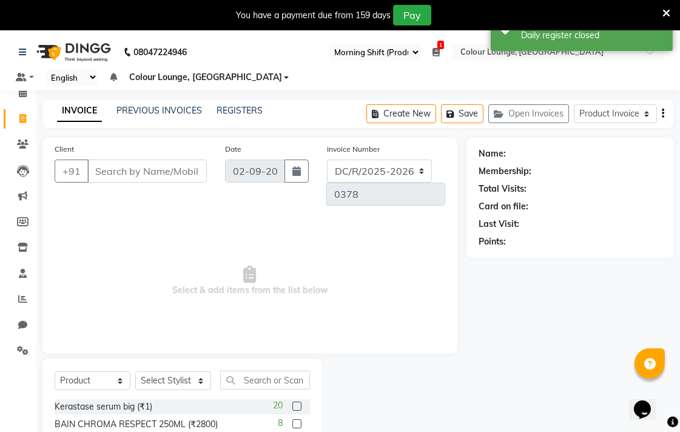
click at [441, 48] on span "1" at bounding box center [440, 45] width 7 height 8
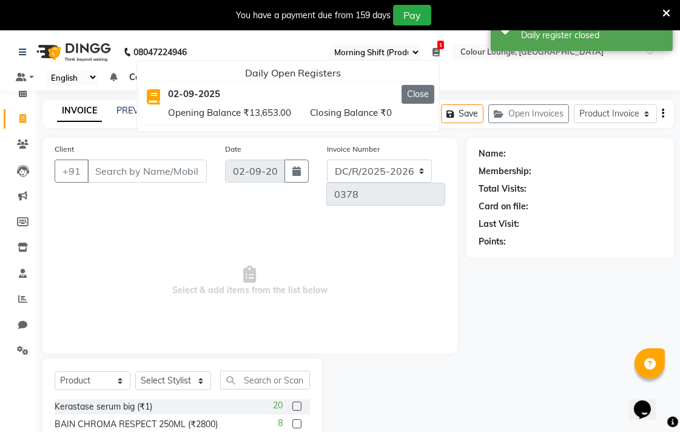
click at [424, 92] on button "Close" at bounding box center [417, 94] width 33 height 19
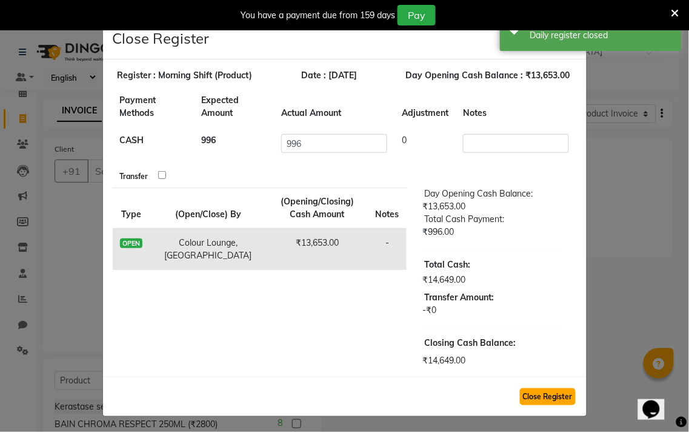
click at [535, 395] on button "Close Register" at bounding box center [548, 396] width 56 height 17
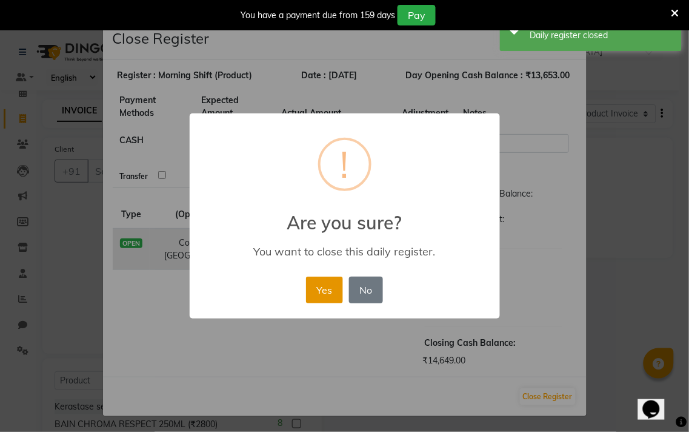
click at [327, 286] on button "Yes" at bounding box center [324, 289] width 37 height 27
